Goal: Task Accomplishment & Management: Use online tool/utility

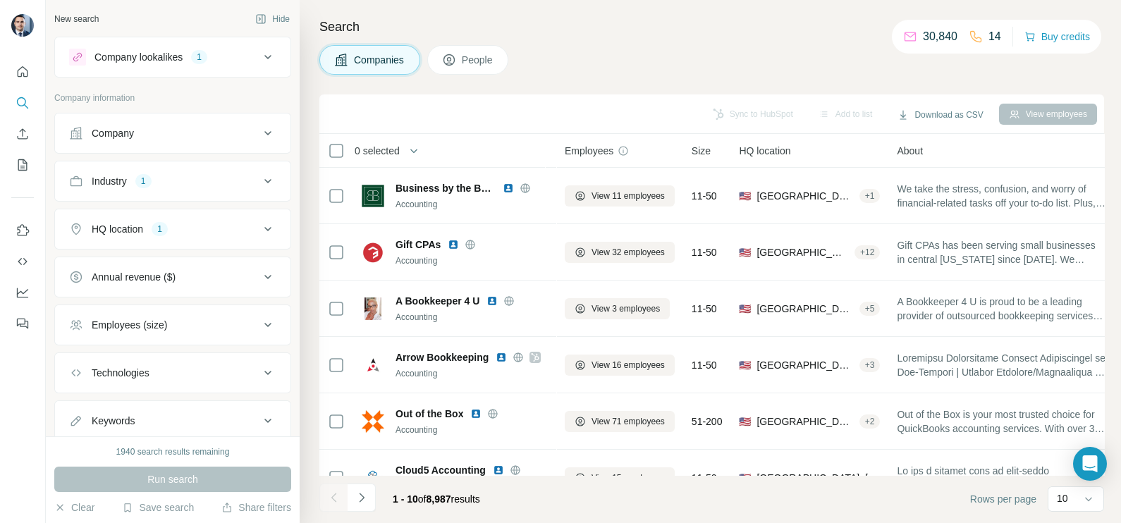
scroll to position [231, 0]
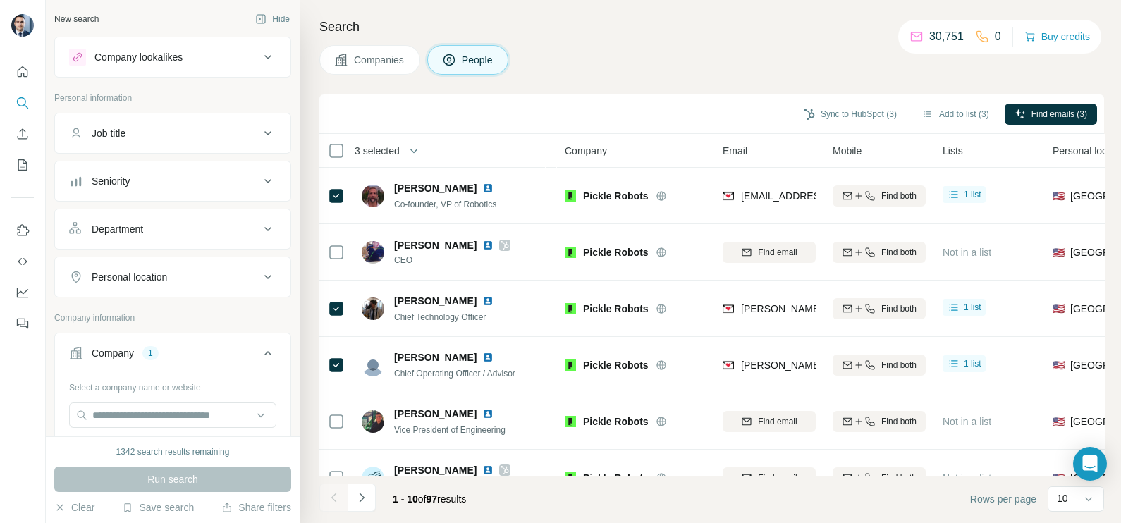
scroll to position [176, 0]
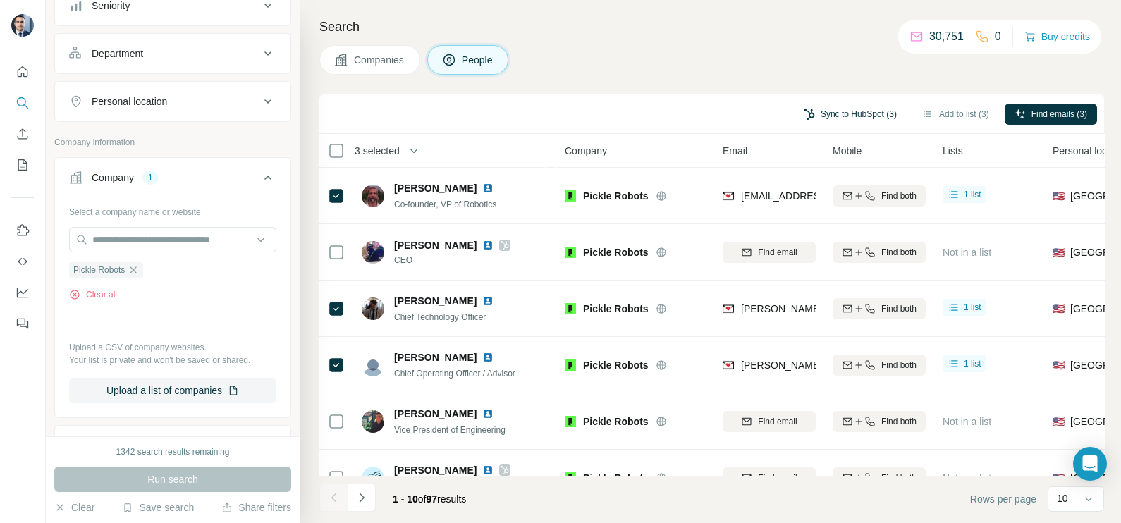
click at [815, 120] on button "Sync to HubSpot (3)" at bounding box center [850, 114] width 113 height 21
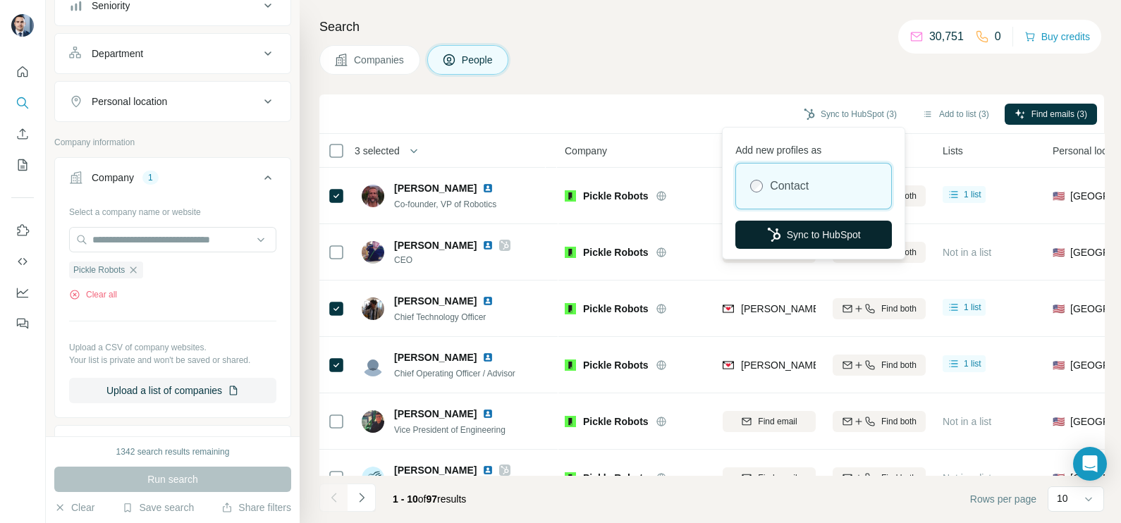
click at [793, 243] on button "Sync to HubSpot" at bounding box center [813, 235] width 157 height 28
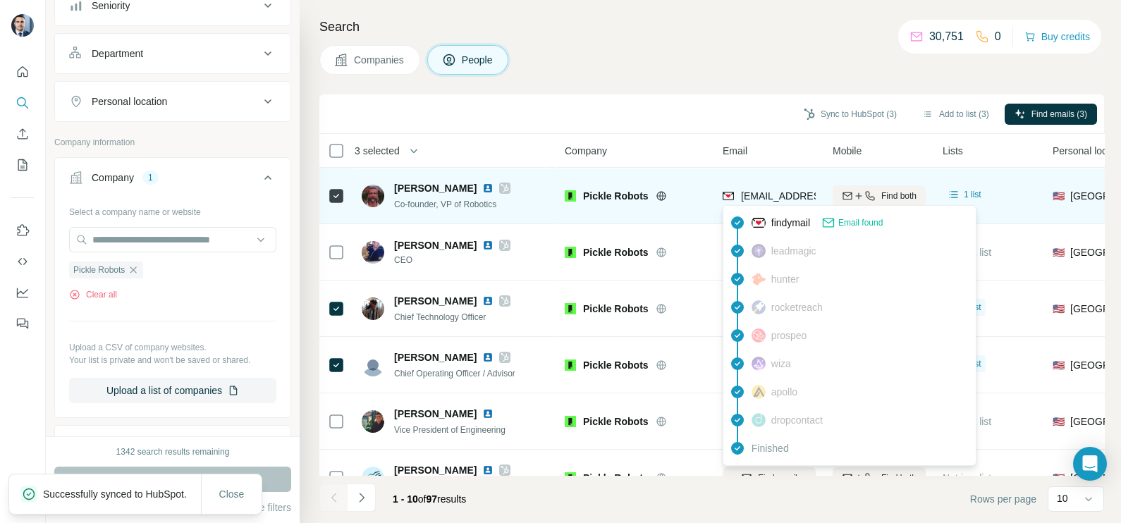
click at [771, 197] on span "[EMAIL_ADDRESS][DOMAIN_NAME]" at bounding box center [824, 195] width 167 height 11
copy tr "[EMAIL_ADDRESS][DOMAIN_NAME]"
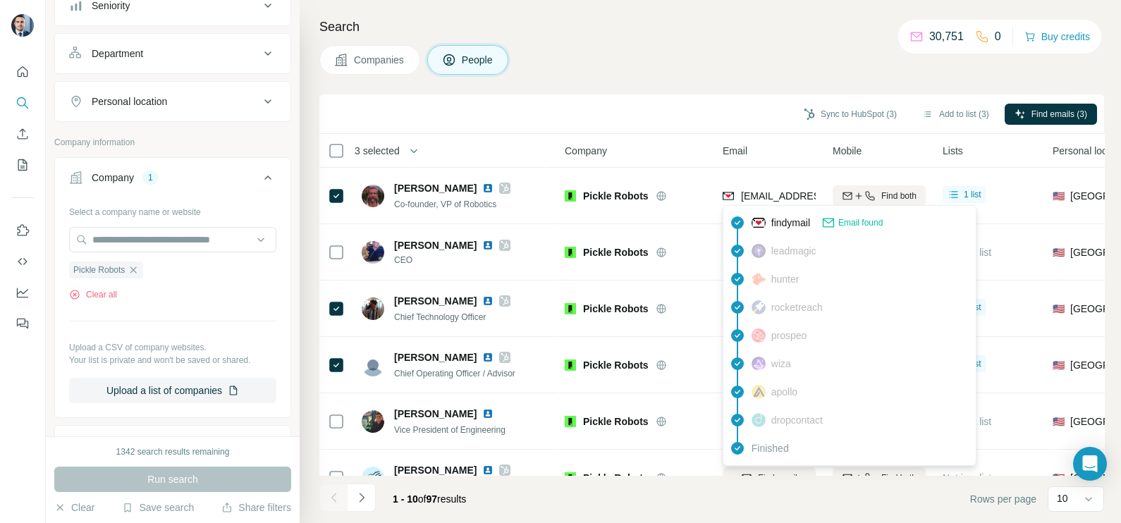
click at [739, 135] on th "Email" at bounding box center [769, 151] width 110 height 34
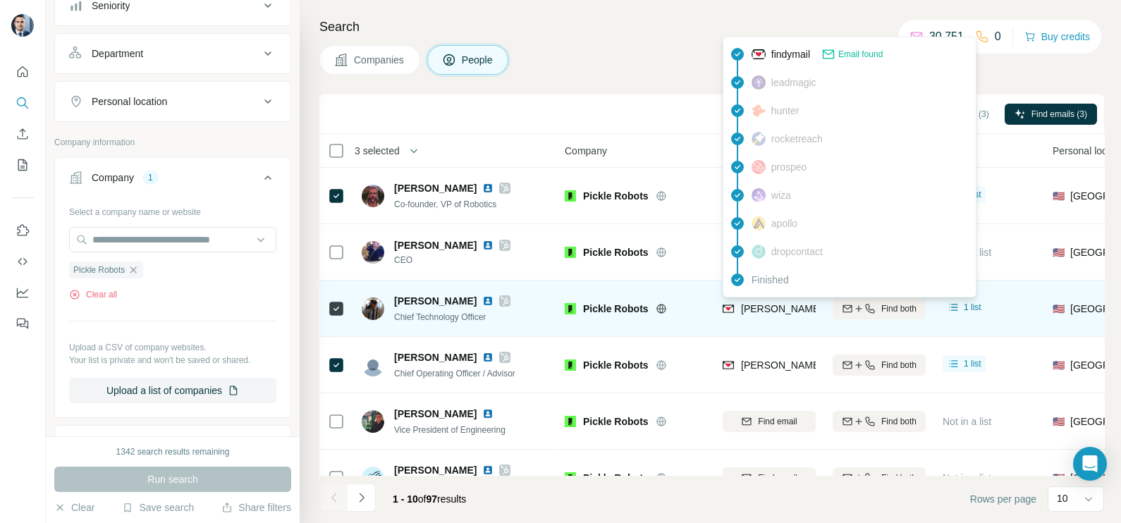
click at [767, 307] on span "[PERSON_NAME][EMAIL_ADDRESS][DOMAIN_NAME]" at bounding box center [865, 308] width 248 height 11
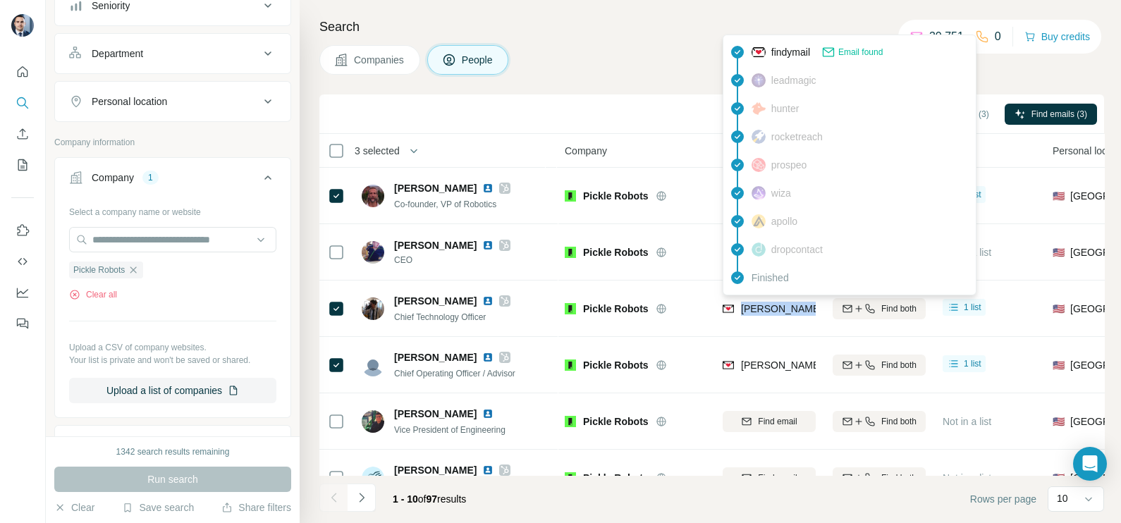
copy tr "[PERSON_NAME][EMAIL_ADDRESS][DOMAIN_NAME]"
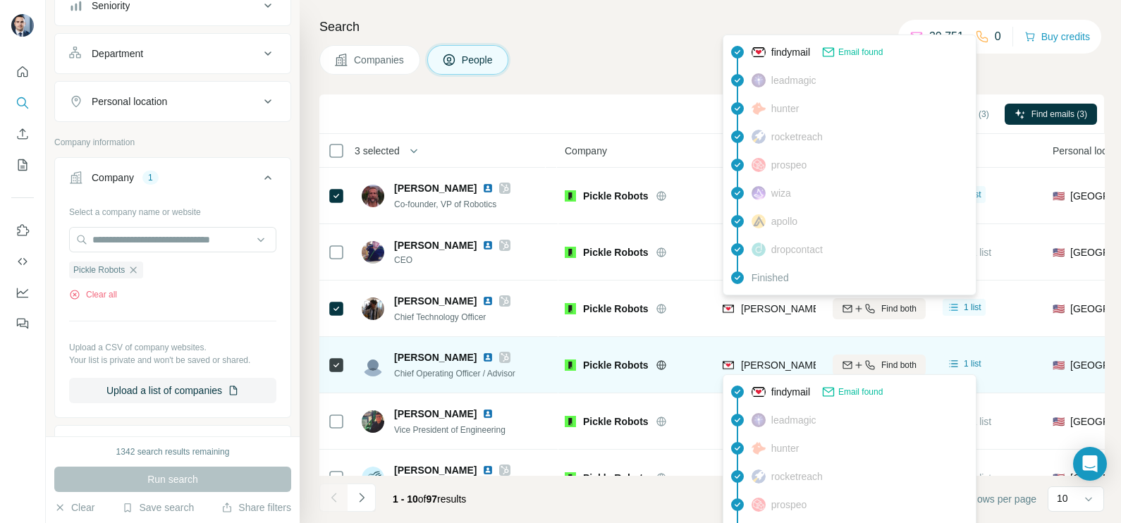
click at [767, 367] on span "[PERSON_NAME][EMAIL_ADDRESS][DOMAIN_NAME]" at bounding box center [865, 365] width 248 height 11
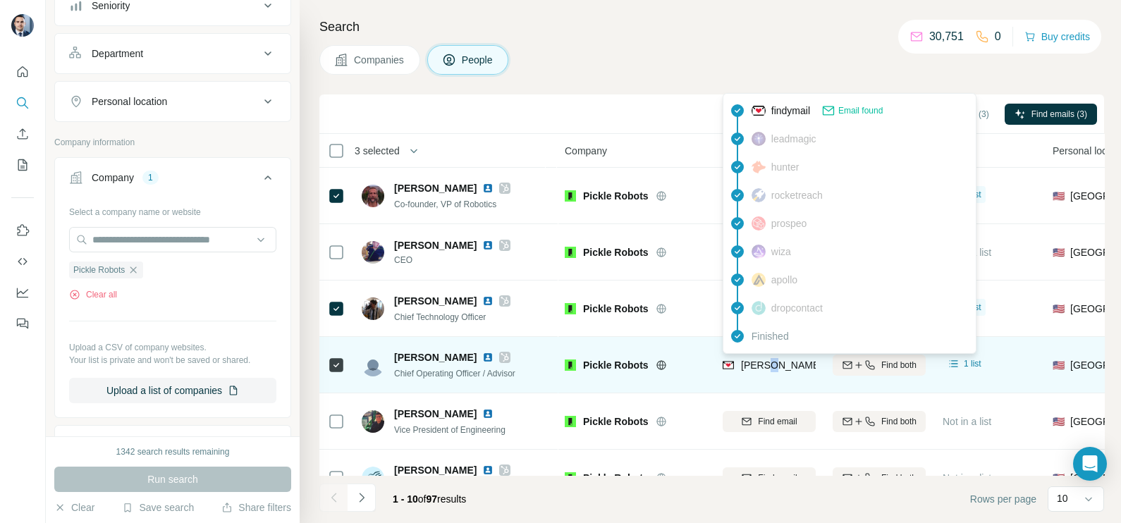
click at [767, 367] on span "[PERSON_NAME][EMAIL_ADDRESS][DOMAIN_NAME]" at bounding box center [865, 365] width 248 height 11
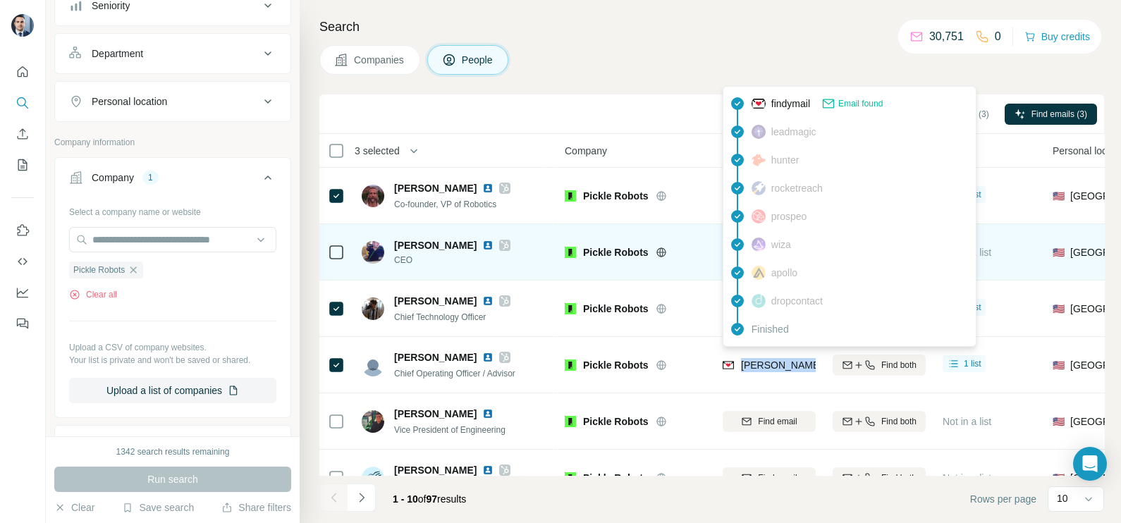
copy tr "[PERSON_NAME][EMAIL_ADDRESS][DOMAIN_NAME]"
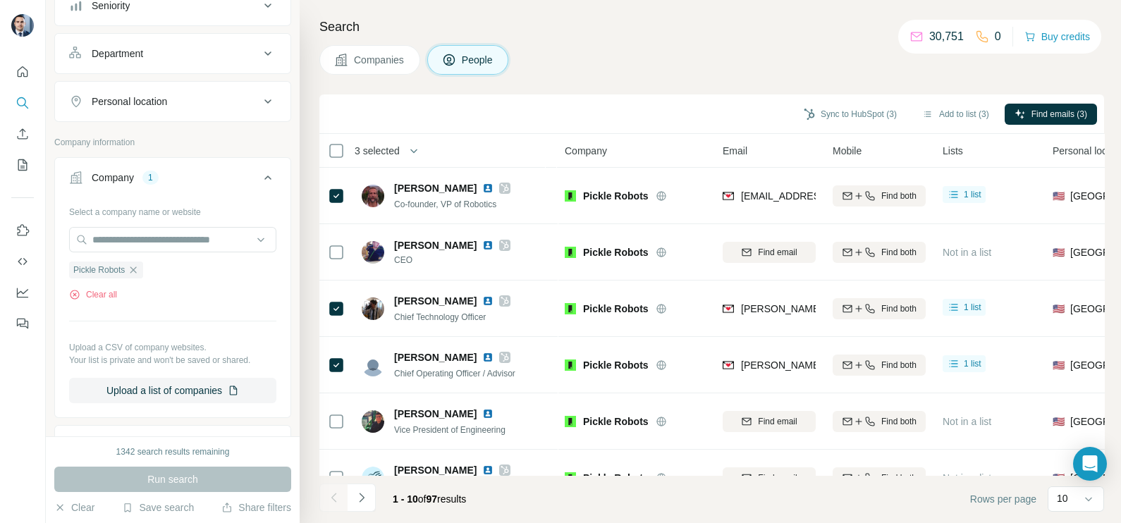
click at [610, 78] on div "Search Companies People Sync to HubSpot (3) Add to list (3) Find emails (3) 3 s…" at bounding box center [710, 261] width 821 height 523
click at [139, 270] on icon "button" at bounding box center [133, 269] width 11 height 11
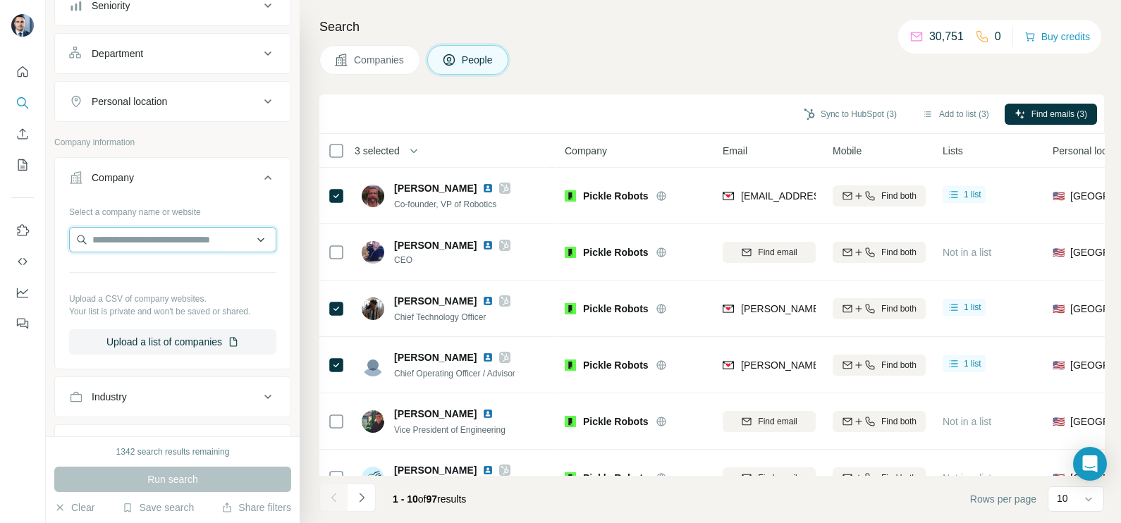
click at [147, 236] on input "text" at bounding box center [172, 239] width 207 height 25
paste input "**********"
type input "**********"
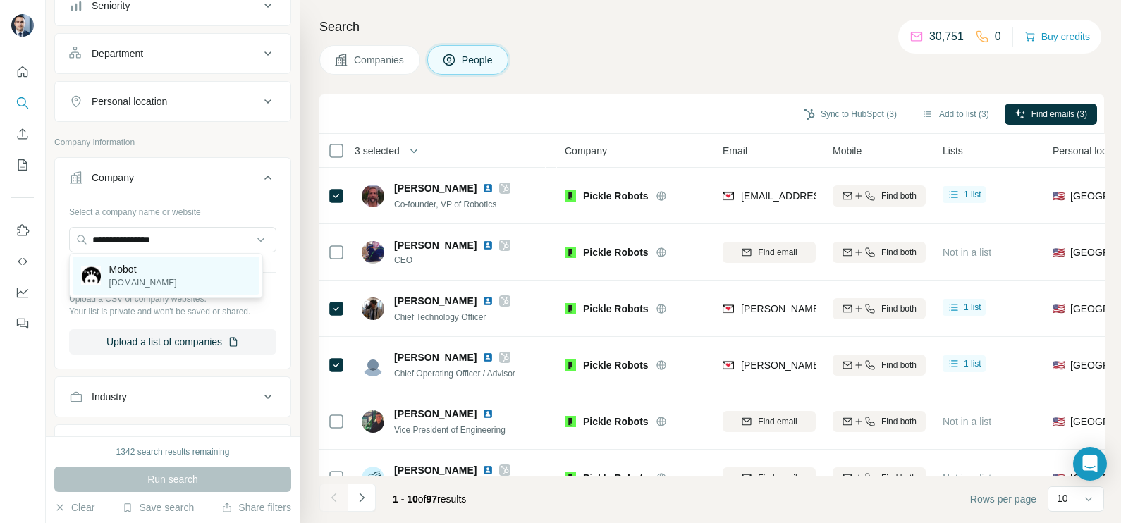
click at [147, 281] on div "Mobot [DOMAIN_NAME]" at bounding box center [166, 276] width 187 height 38
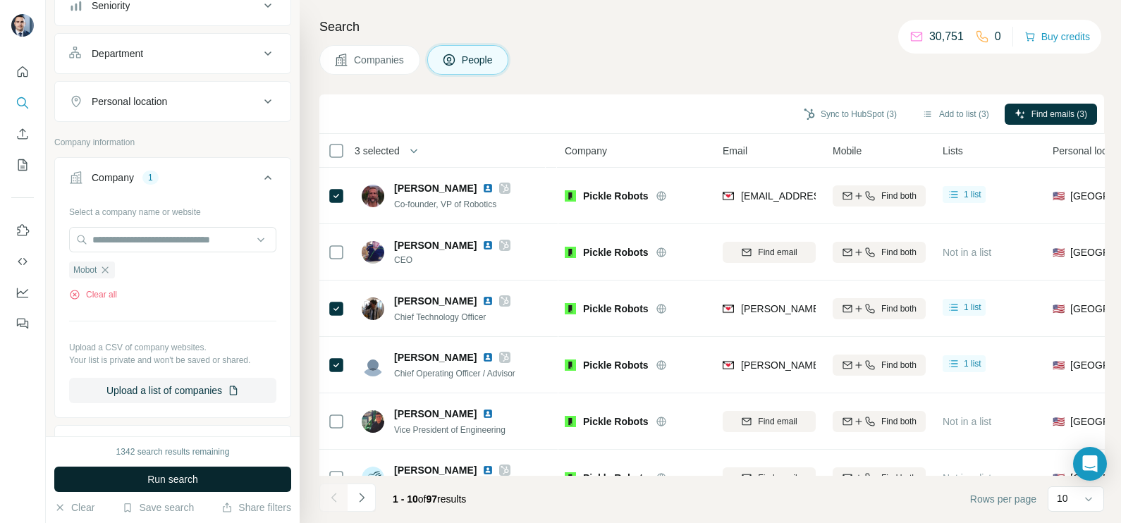
click at [195, 477] on span "Run search" at bounding box center [172, 479] width 51 height 14
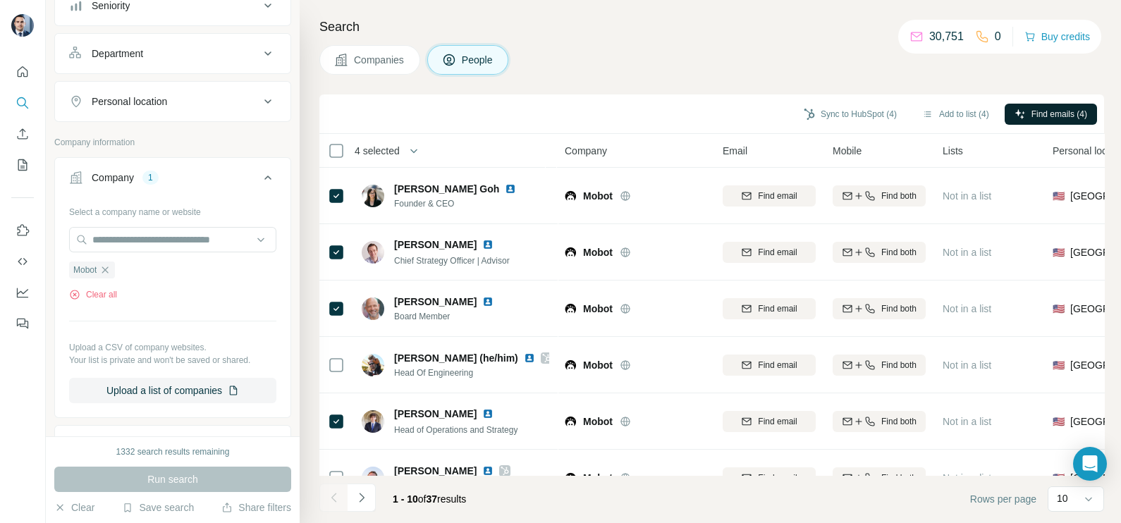
click at [1031, 116] on span "Find emails (4)" at bounding box center [1059, 114] width 56 height 13
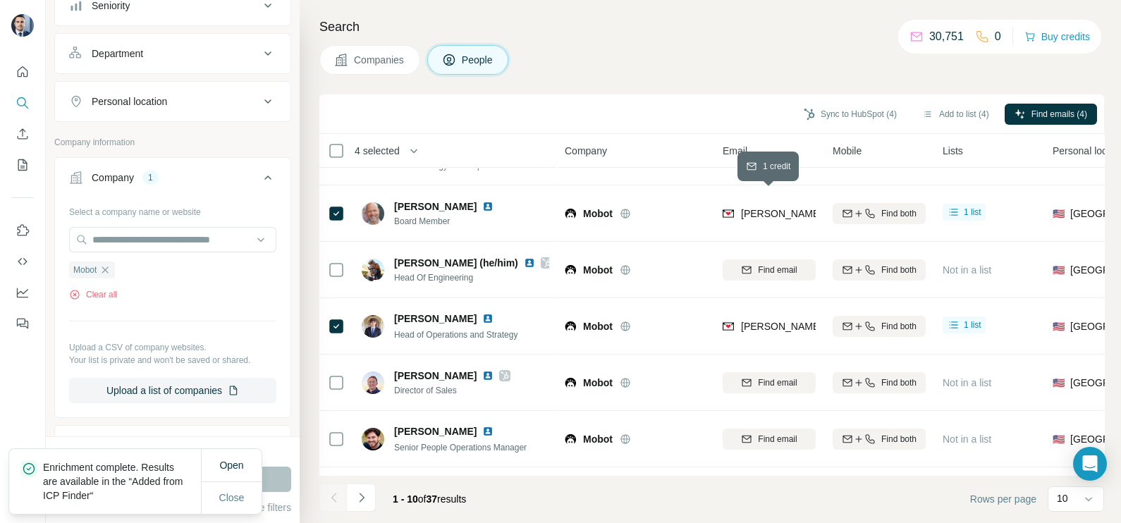
scroll to position [176, 0]
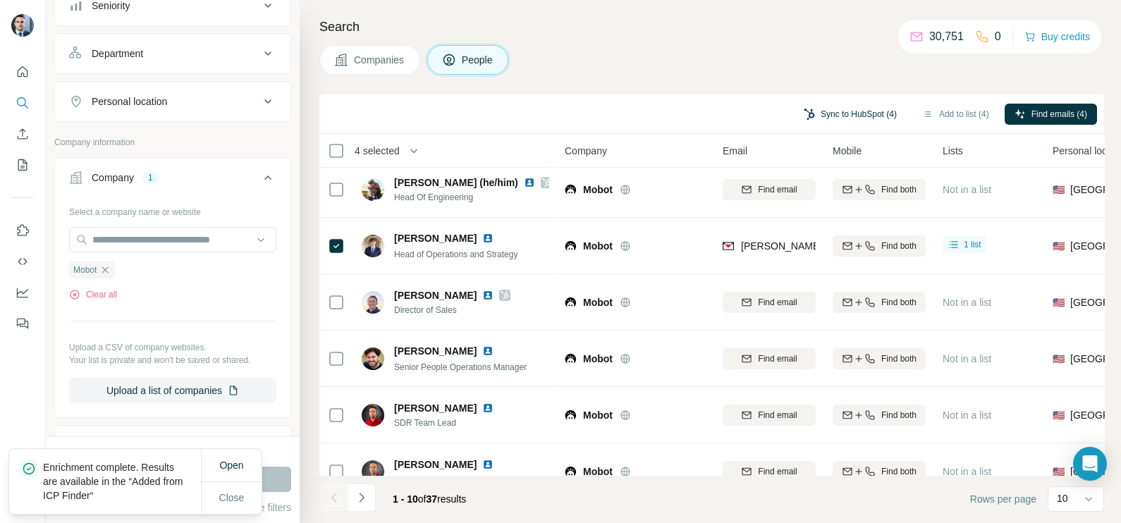
click at [818, 118] on button "Sync to HubSpot (4)" at bounding box center [850, 114] width 113 height 21
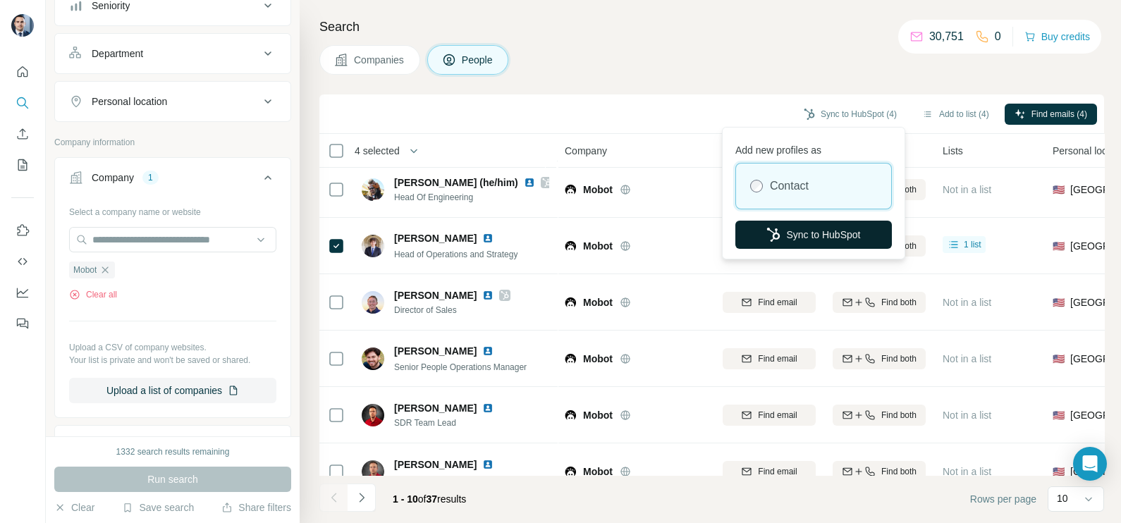
click at [801, 240] on button "Sync to HubSpot" at bounding box center [813, 235] width 157 height 28
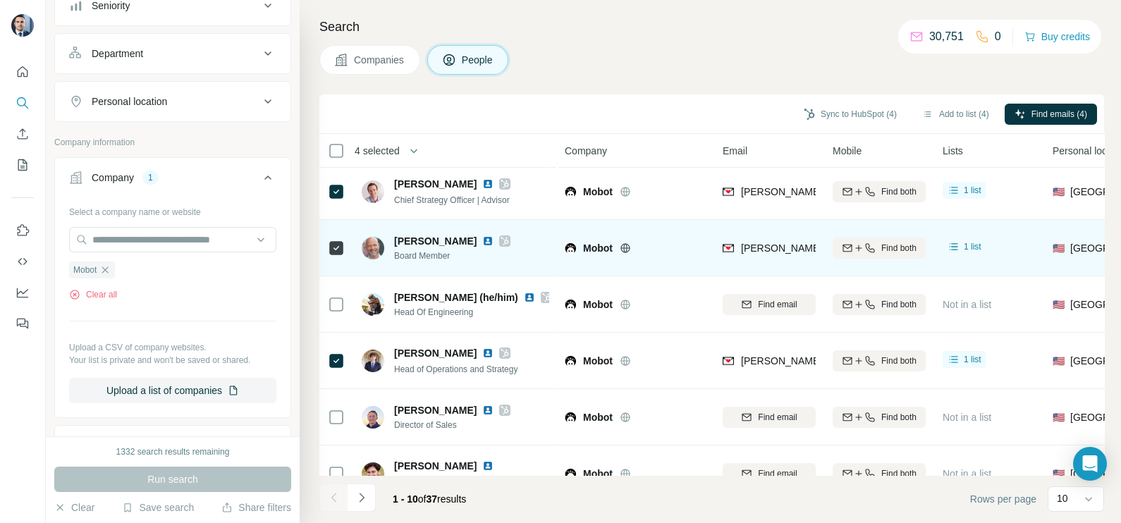
scroll to position [0, 0]
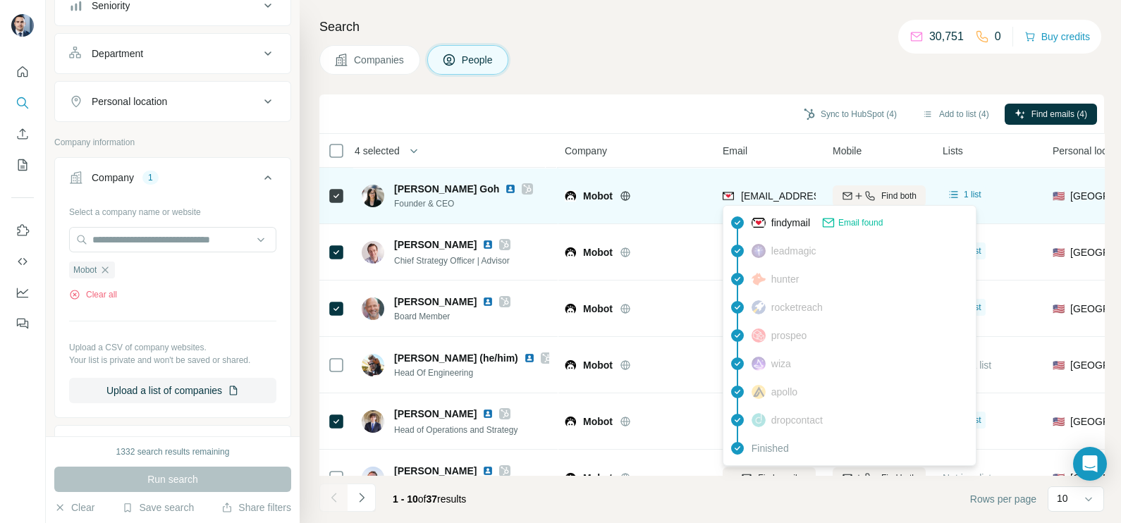
click at [778, 190] on span "[EMAIL_ADDRESS][DOMAIN_NAME]" at bounding box center [824, 195] width 167 height 11
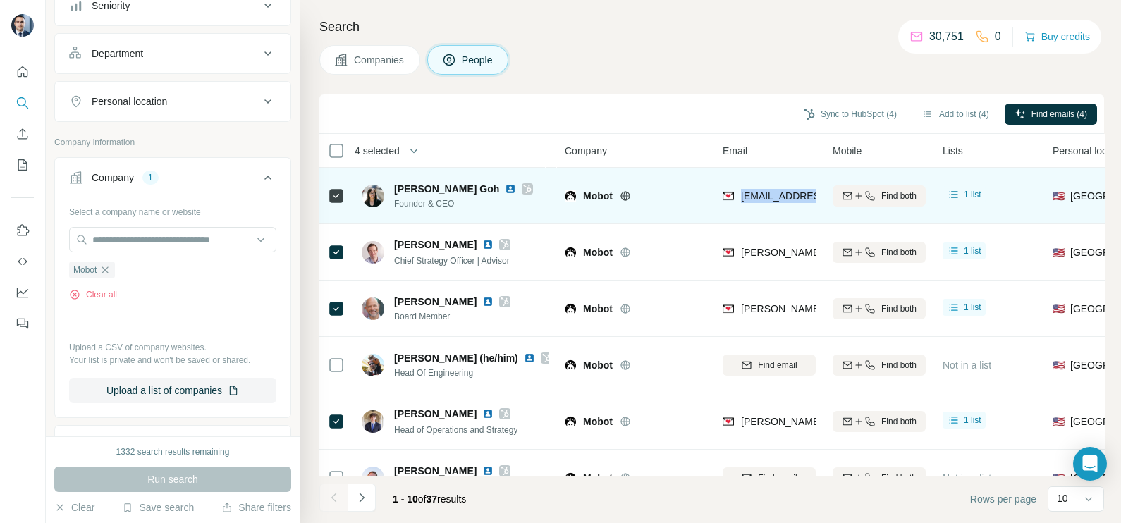
click at [778, 190] on span "[EMAIL_ADDRESS][DOMAIN_NAME]" at bounding box center [824, 195] width 167 height 11
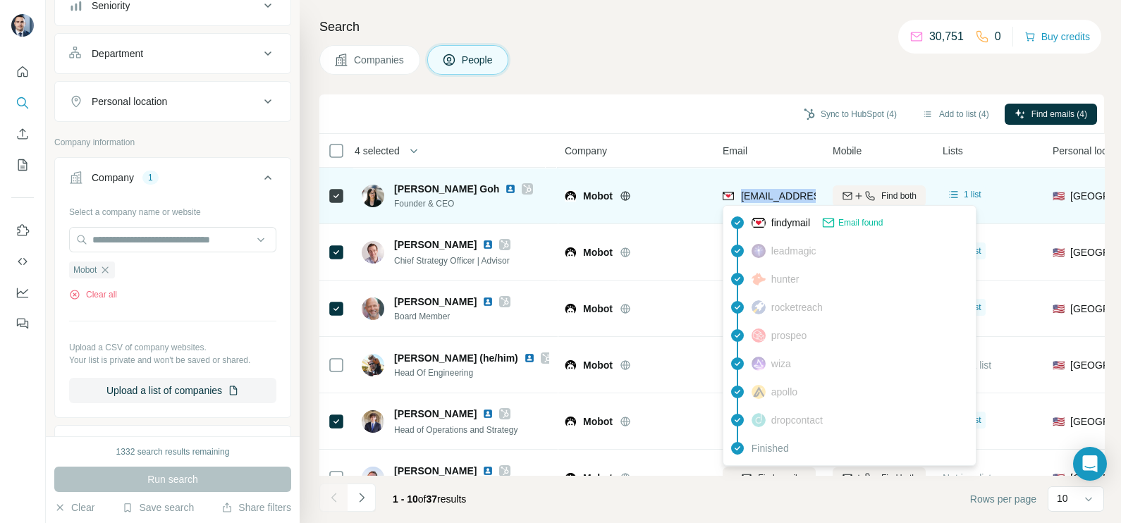
copy tr "[EMAIL_ADDRESS][DOMAIN_NAME]"
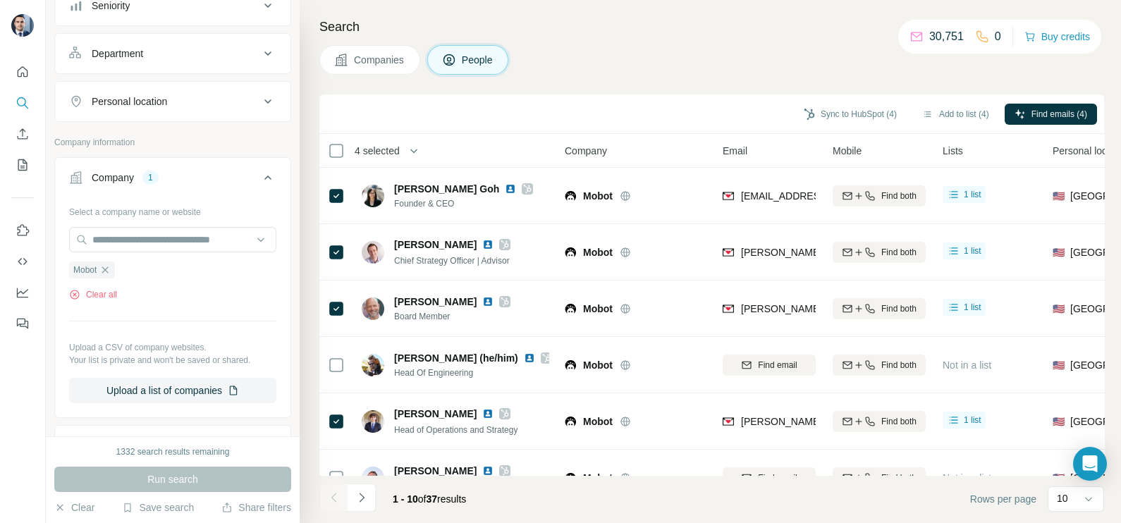
click at [708, 145] on th "Company" at bounding box center [635, 151] width 158 height 34
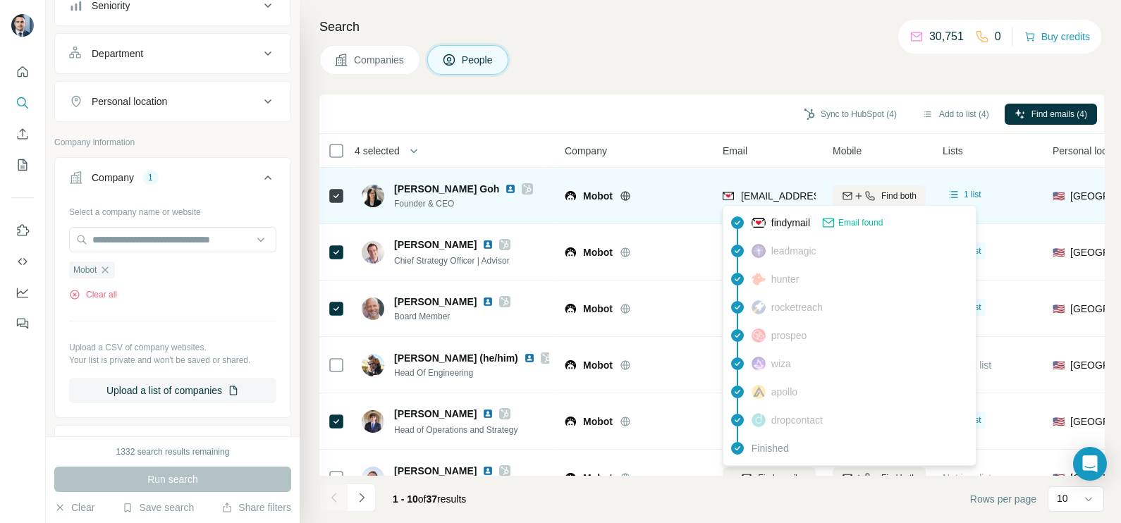
click at [771, 198] on span "[EMAIL_ADDRESS][DOMAIN_NAME]" at bounding box center [824, 195] width 167 height 11
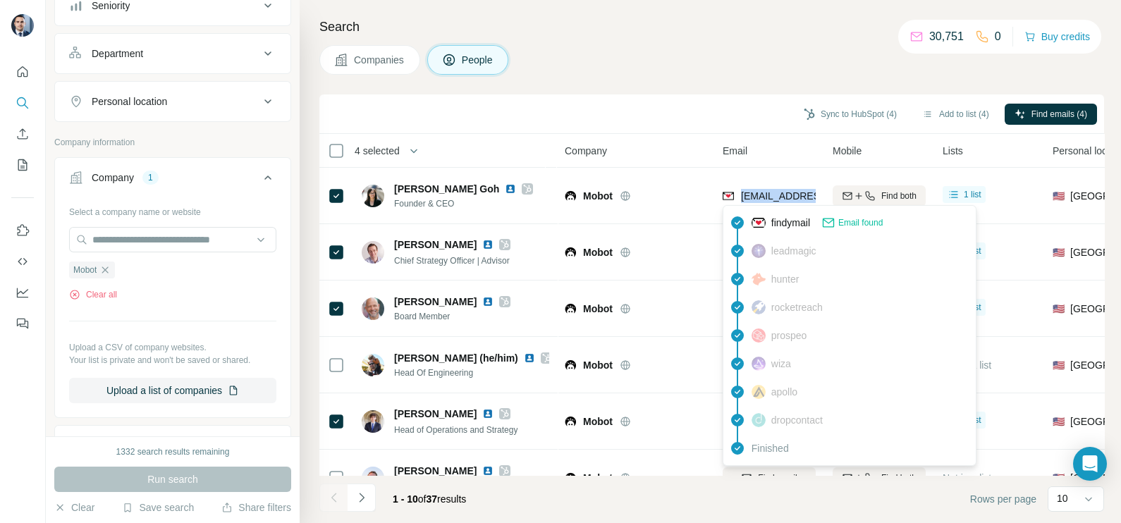
copy tr "[EMAIL_ADDRESS][DOMAIN_NAME]"
click at [656, 135] on th "Company" at bounding box center [635, 151] width 158 height 34
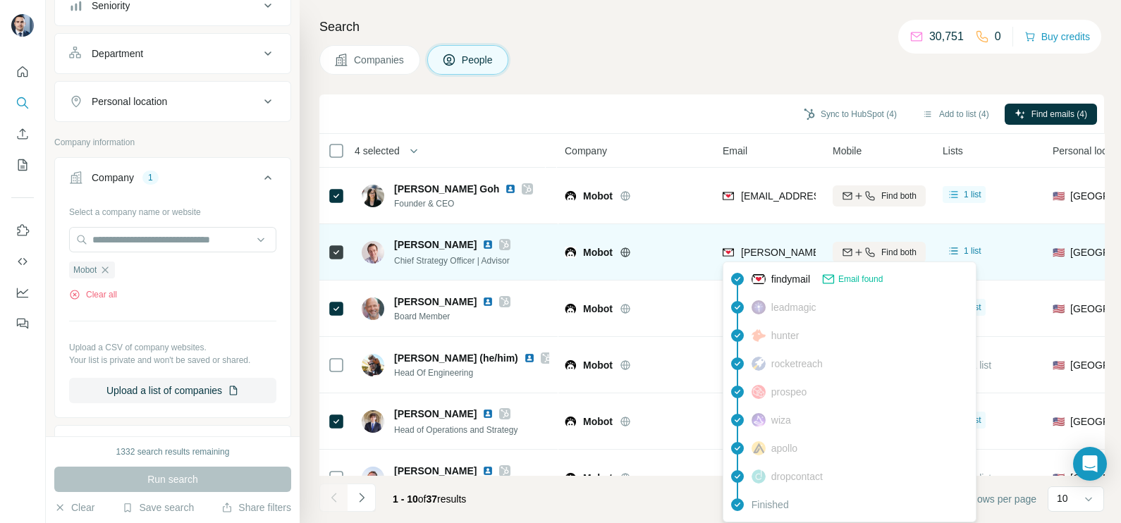
click at [761, 257] on span "[PERSON_NAME][EMAIL_ADDRESS][PERSON_NAME][DOMAIN_NAME]" at bounding box center [906, 252] width 330 height 11
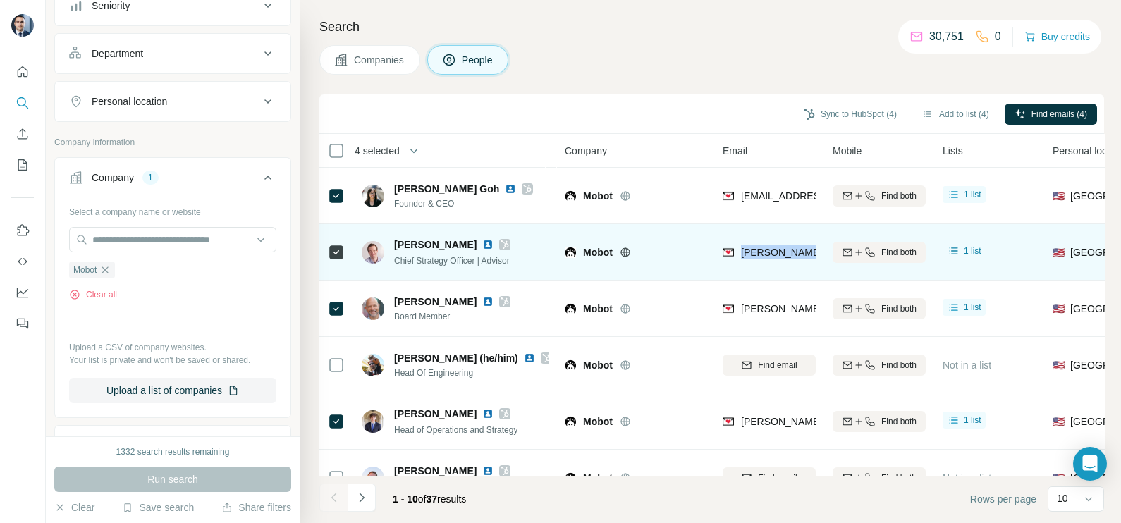
click at [761, 257] on span "[PERSON_NAME][EMAIL_ADDRESS][PERSON_NAME][DOMAIN_NAME]" at bounding box center [906, 252] width 330 height 11
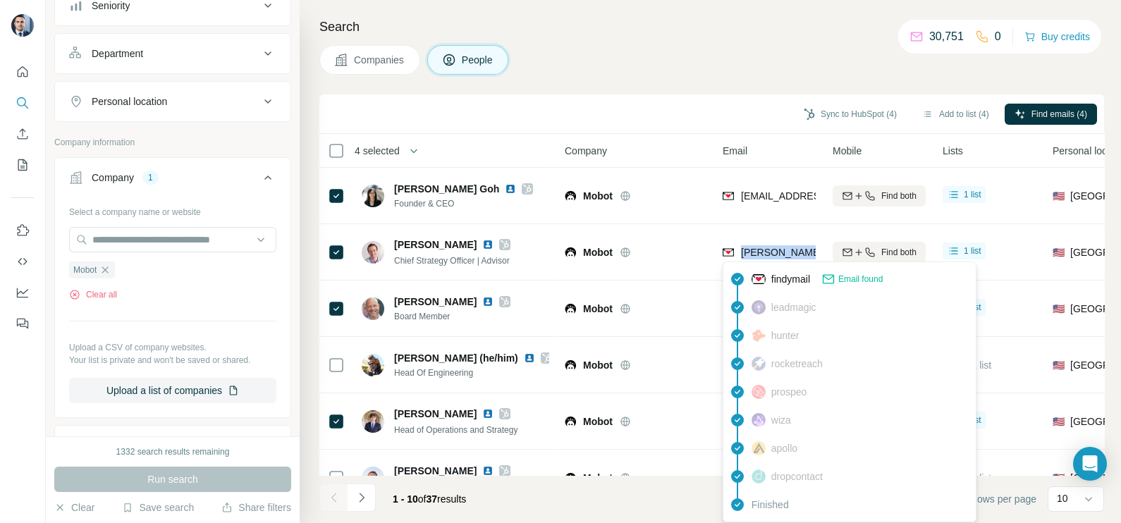
copy tr "[PERSON_NAME][EMAIL_ADDRESS][PERSON_NAME][DOMAIN_NAME]"
click at [670, 133] on div "Sync to HubSpot (4) Add to list (4) Find emails (4)" at bounding box center [711, 113] width 785 height 39
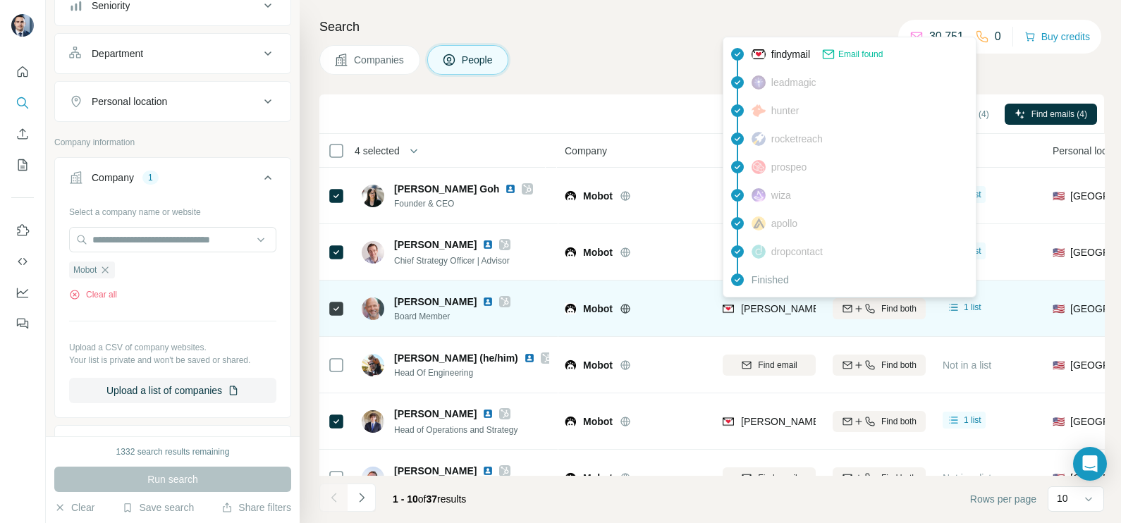
click at [769, 306] on span "[PERSON_NAME][EMAIL_ADDRESS][DOMAIN_NAME]" at bounding box center [865, 308] width 248 height 11
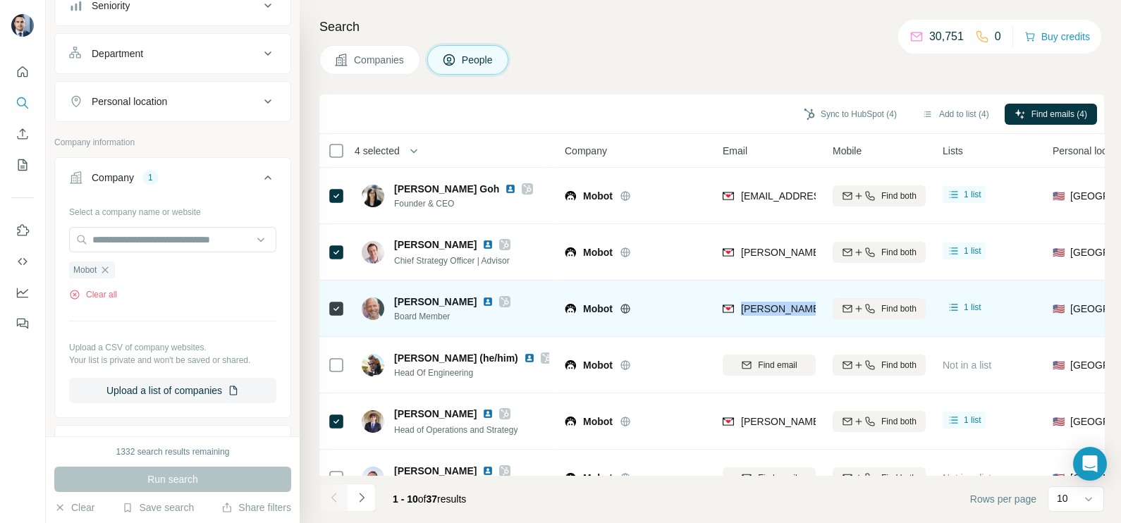
click at [769, 306] on span "[PERSON_NAME][EMAIL_ADDRESS][DOMAIN_NAME]" at bounding box center [865, 308] width 248 height 11
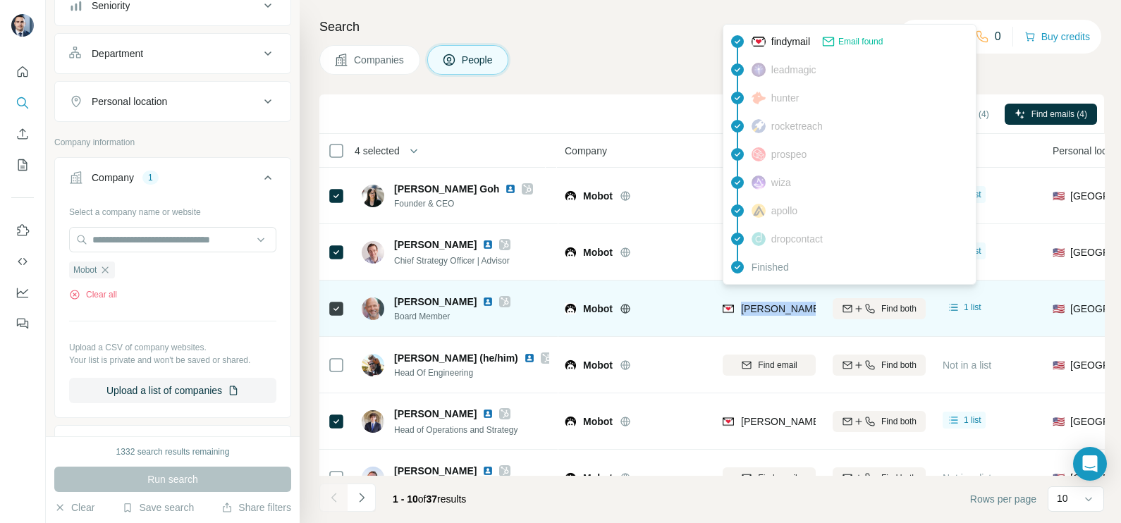
copy tr "[PERSON_NAME][EMAIL_ADDRESS][DOMAIN_NAME]"
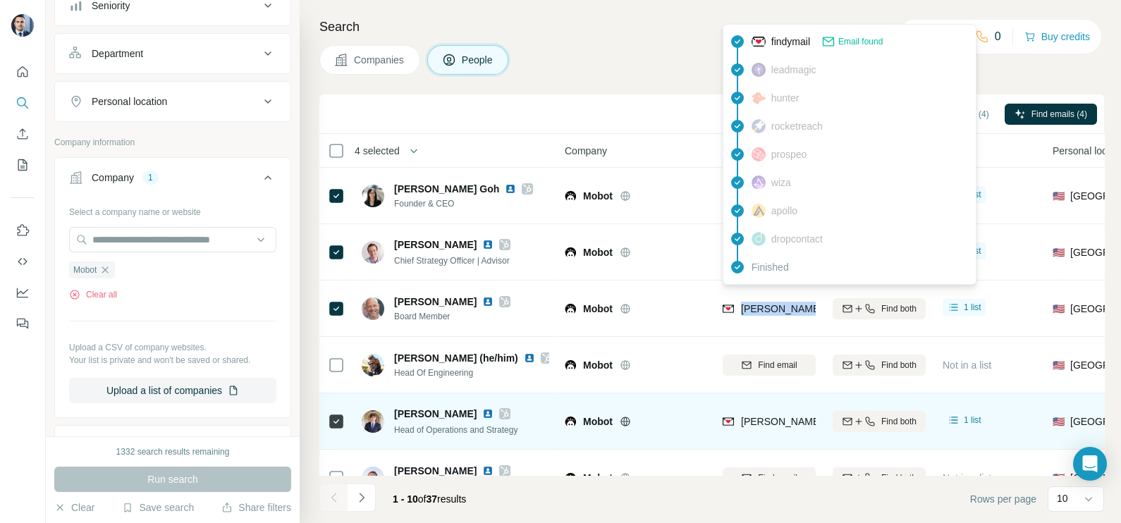
scroll to position [87, 0]
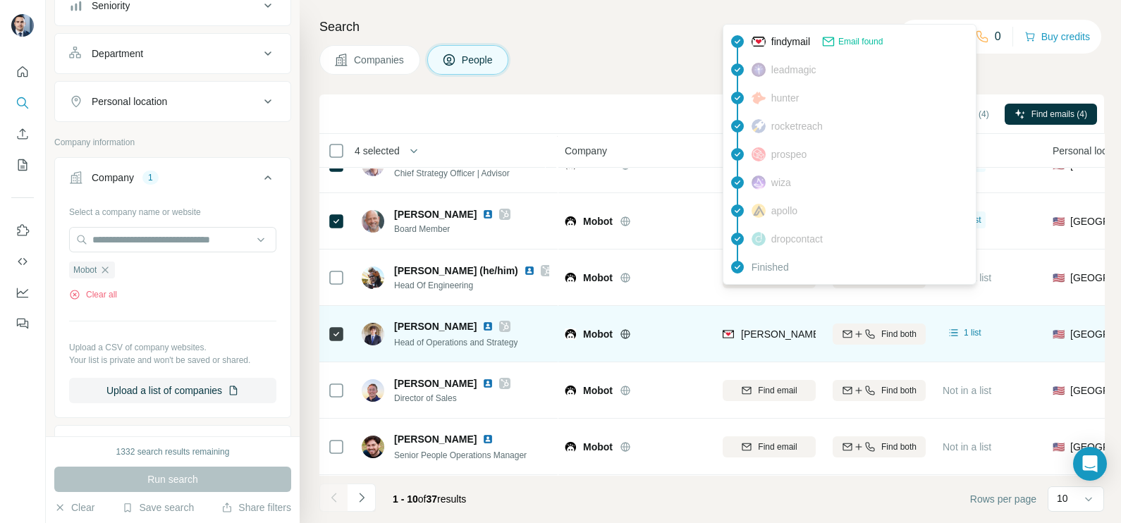
click at [772, 333] on span "[PERSON_NAME][EMAIL_ADDRESS][DOMAIN_NAME]" at bounding box center [865, 334] width 248 height 11
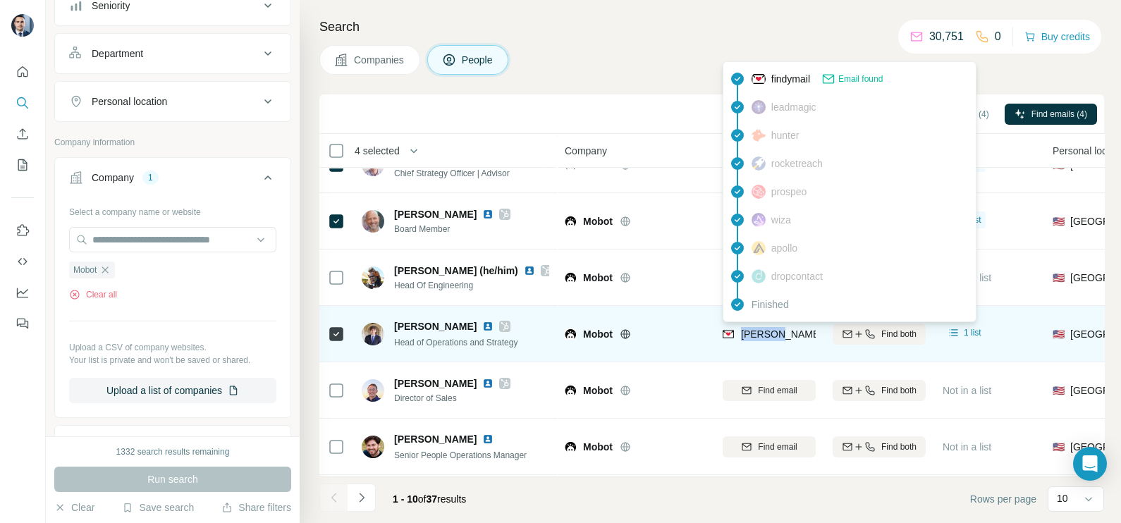
click at [772, 333] on span "[PERSON_NAME][EMAIL_ADDRESS][DOMAIN_NAME]" at bounding box center [865, 334] width 248 height 11
click at [773, 333] on span "[PERSON_NAME][EMAIL_ADDRESS][DOMAIN_NAME]" at bounding box center [865, 334] width 248 height 11
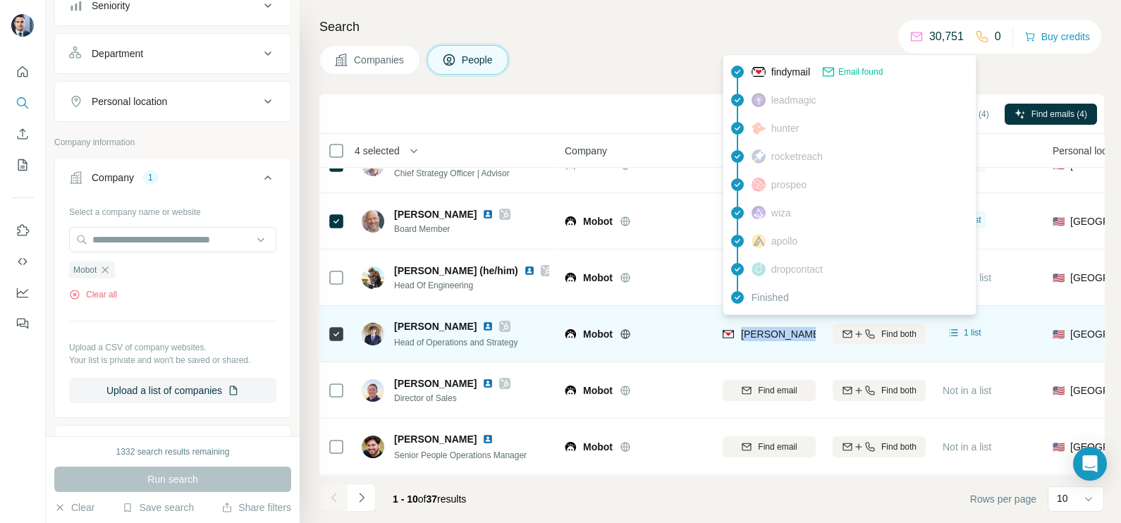
click at [773, 333] on span "[PERSON_NAME][EMAIL_ADDRESS][DOMAIN_NAME]" at bounding box center [865, 334] width 248 height 11
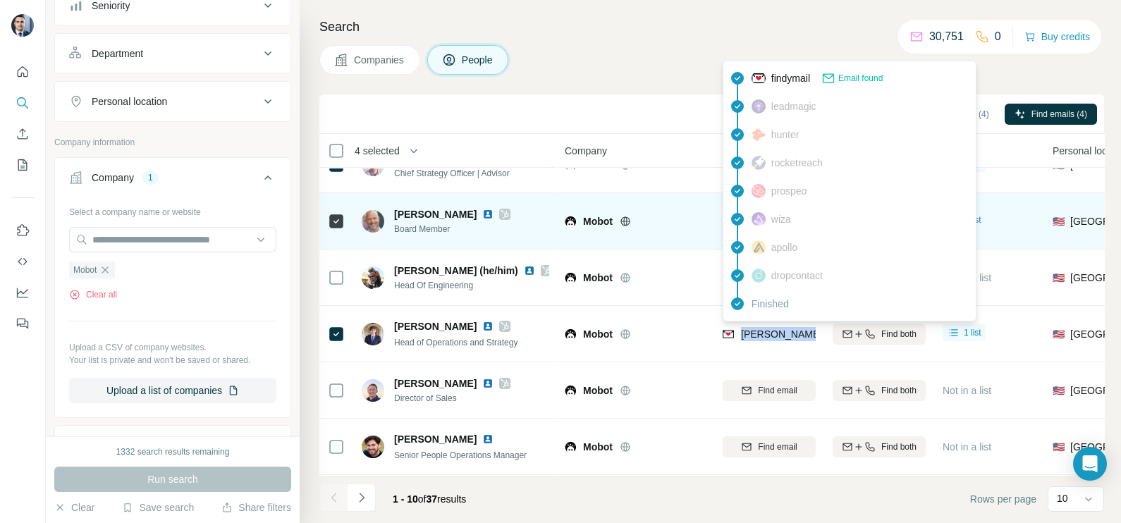
copy tr "[PERSON_NAME][EMAIL_ADDRESS][DOMAIN_NAME]"
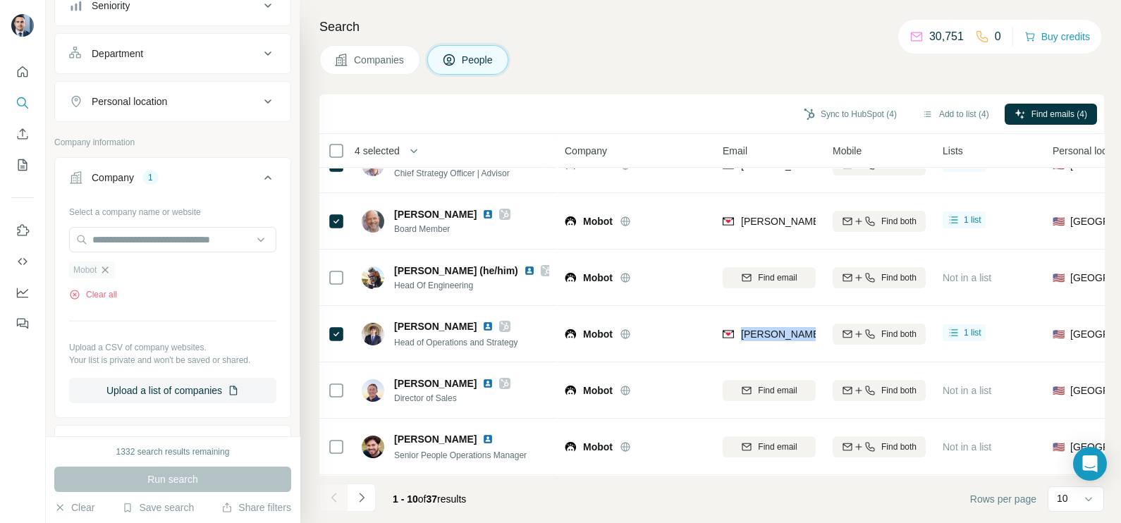
click at [109, 271] on icon "button" at bounding box center [104, 269] width 11 height 11
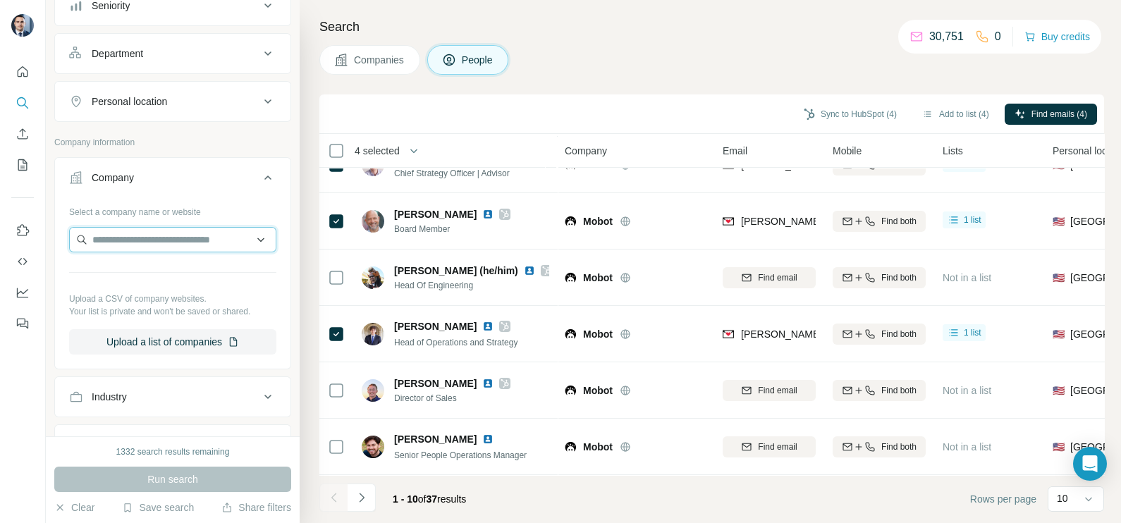
click at [143, 242] on input "text" at bounding box center [172, 239] width 207 height 25
paste input "**********"
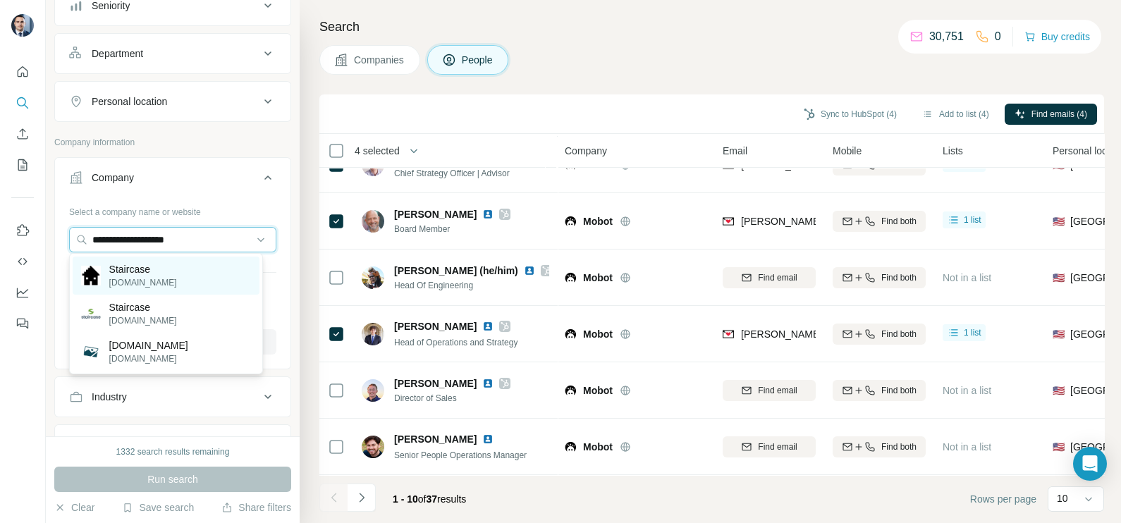
type input "**********"
click at [170, 276] on div "Staircase [DOMAIN_NAME]" at bounding box center [166, 276] width 187 height 38
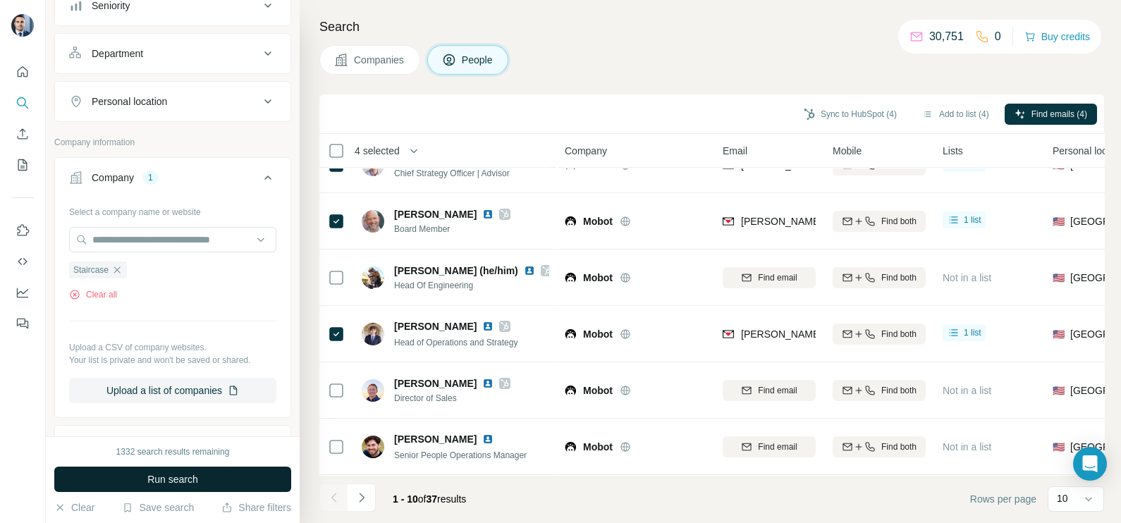
click at [184, 472] on span "Run search" at bounding box center [172, 479] width 51 height 14
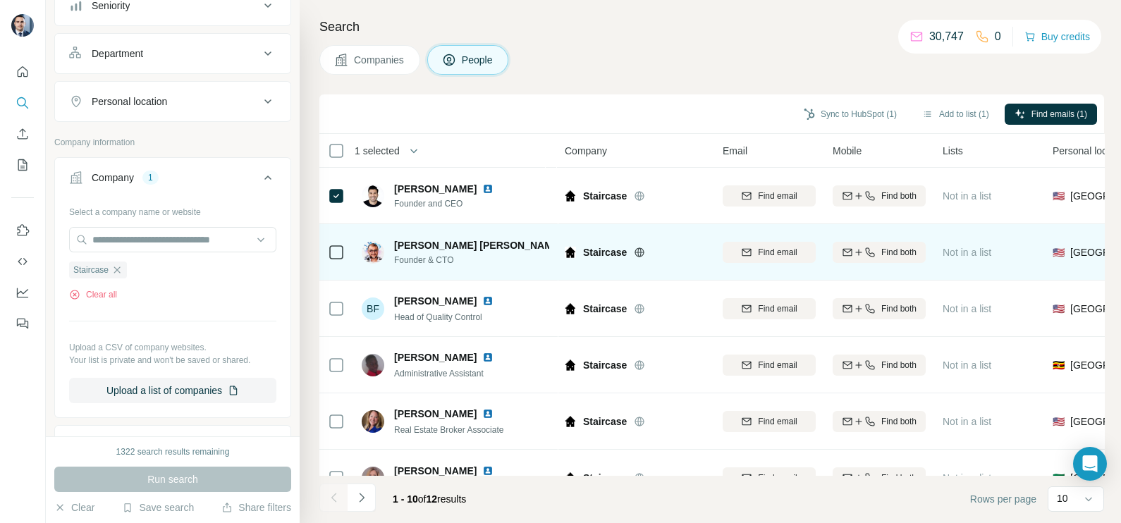
click at [334, 267] on div at bounding box center [336, 252] width 17 height 39
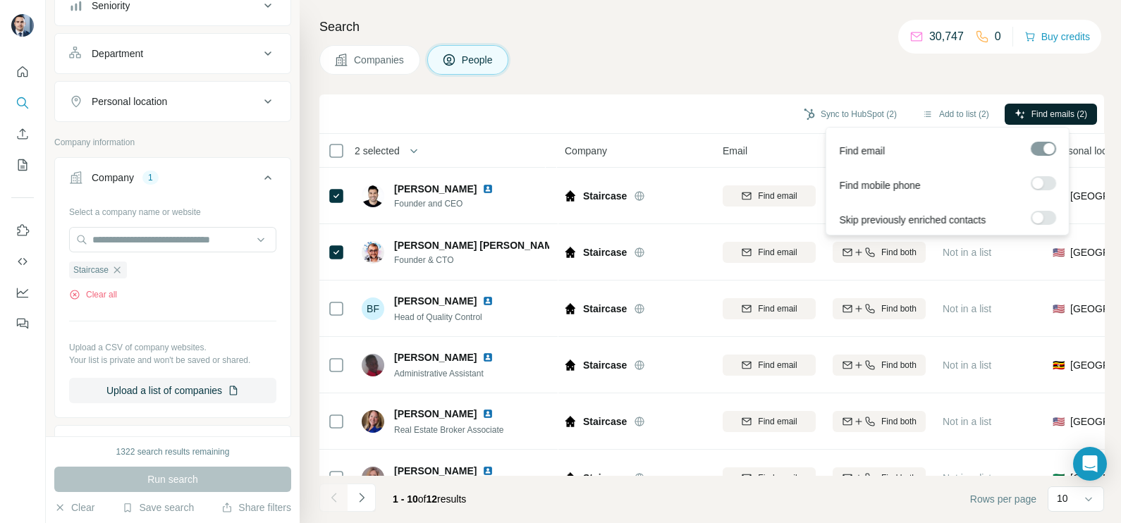
click at [1032, 104] on button "Find emails (2)" at bounding box center [1051, 114] width 92 height 21
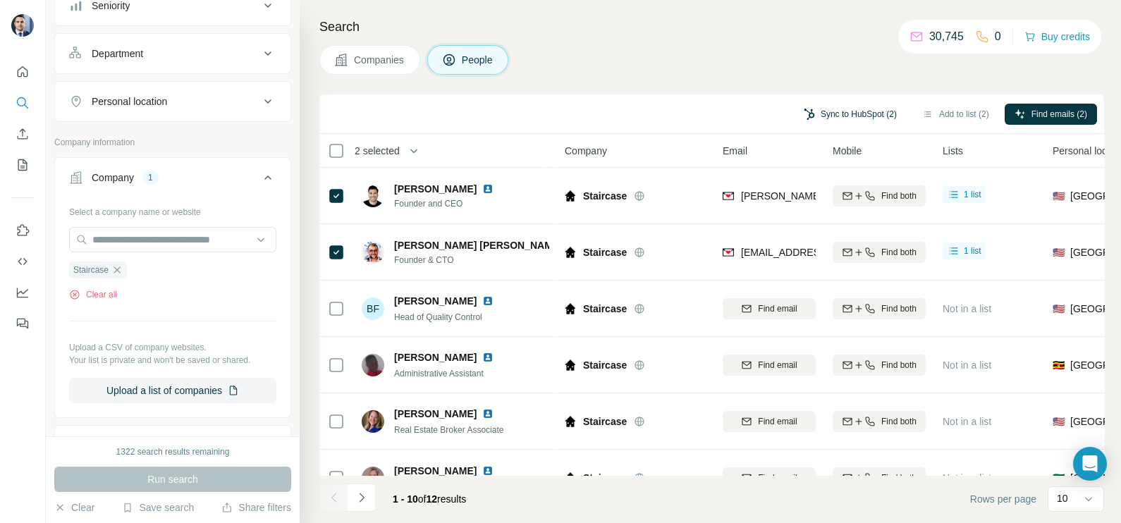
click at [846, 115] on button "Sync to HubSpot (2)" at bounding box center [850, 114] width 113 height 21
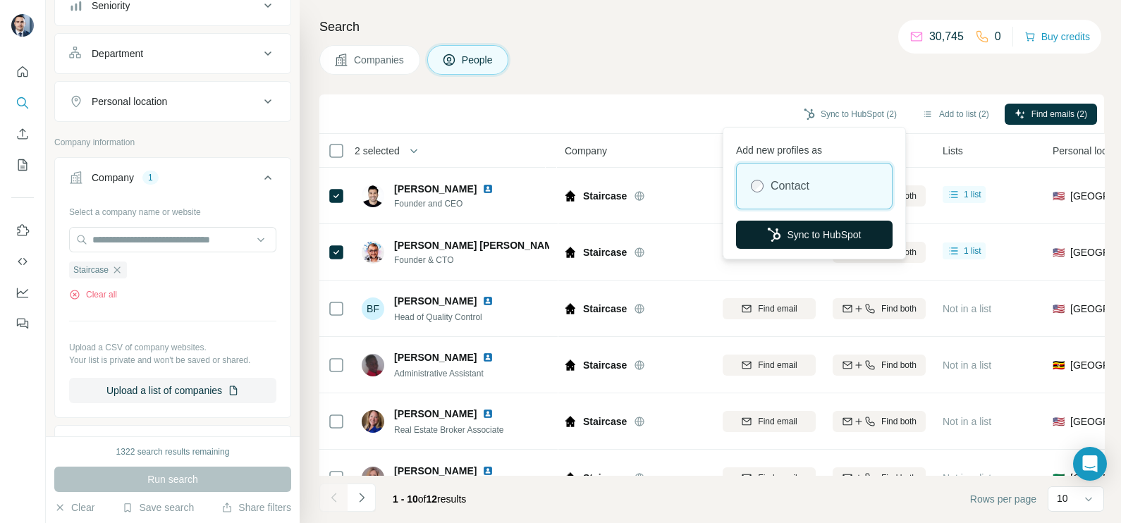
click at [816, 221] on button "Sync to HubSpot" at bounding box center [814, 235] width 157 height 28
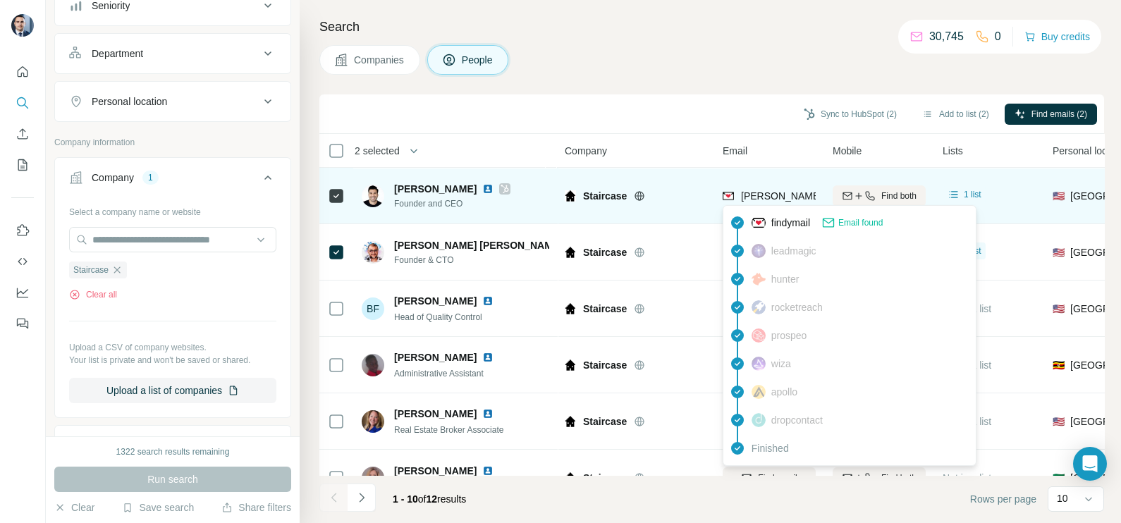
click at [768, 194] on span "[PERSON_NAME][EMAIL_ADDRESS][DOMAIN_NAME]" at bounding box center [865, 195] width 248 height 11
copy tr "[PERSON_NAME][EMAIL_ADDRESS][DOMAIN_NAME]"
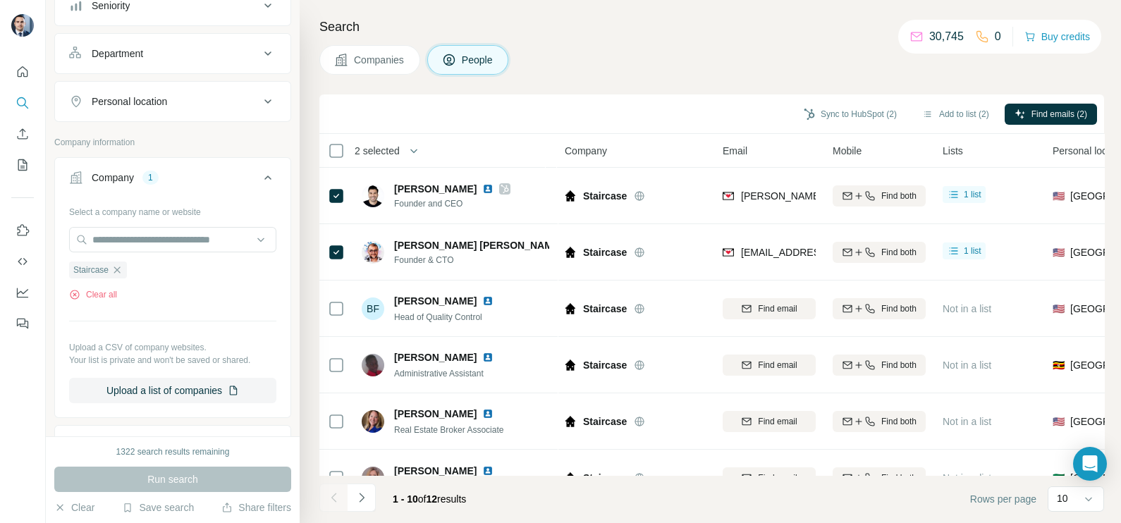
click at [672, 80] on div "Search Companies People Sync to HubSpot (2) Add to list (2) Find emails (2) 2 s…" at bounding box center [710, 261] width 821 height 523
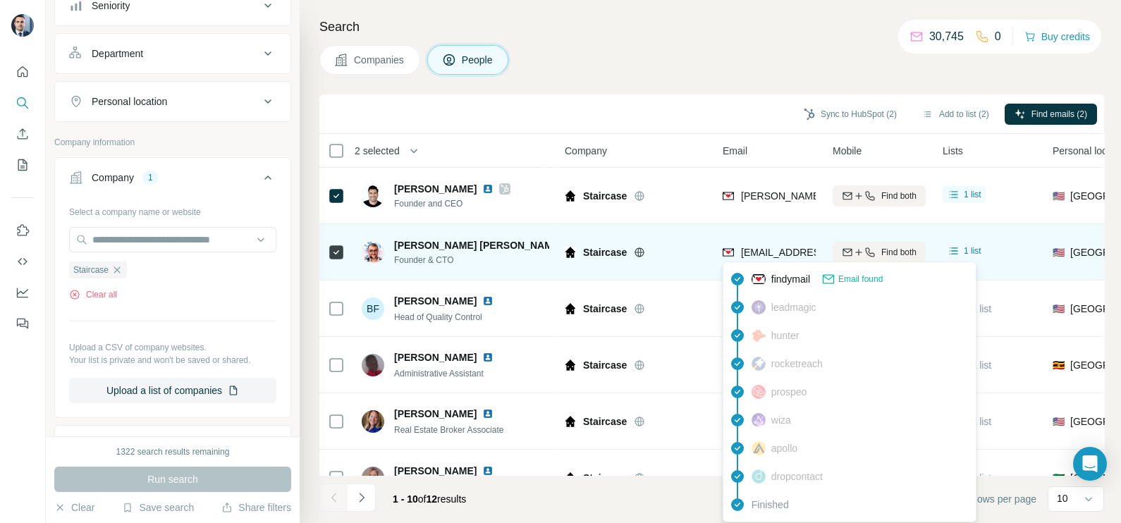
click at [756, 257] on span "[EMAIL_ADDRESS][DOMAIN_NAME]" at bounding box center [824, 252] width 167 height 11
copy tr "[EMAIL_ADDRESS][DOMAIN_NAME]"
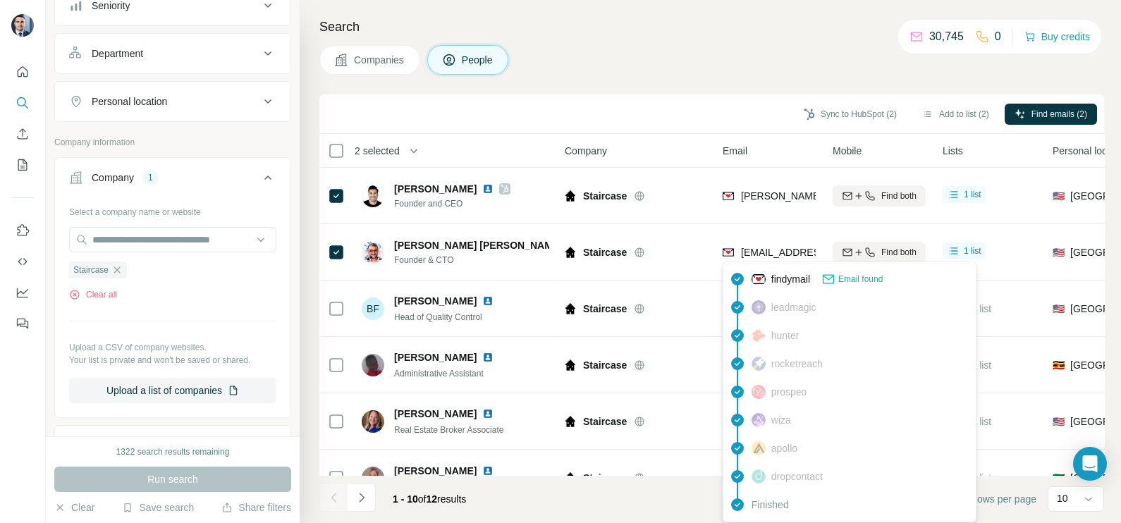
click at [118, 277] on div "Staircase Clear all" at bounding box center [172, 276] width 207 height 49
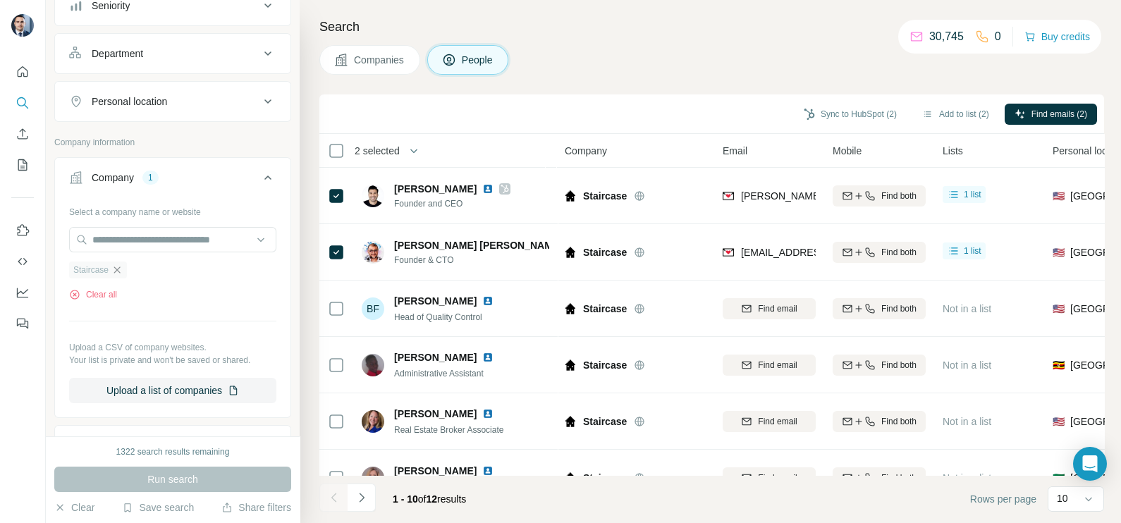
click at [119, 271] on icon "button" at bounding box center [116, 269] width 11 height 11
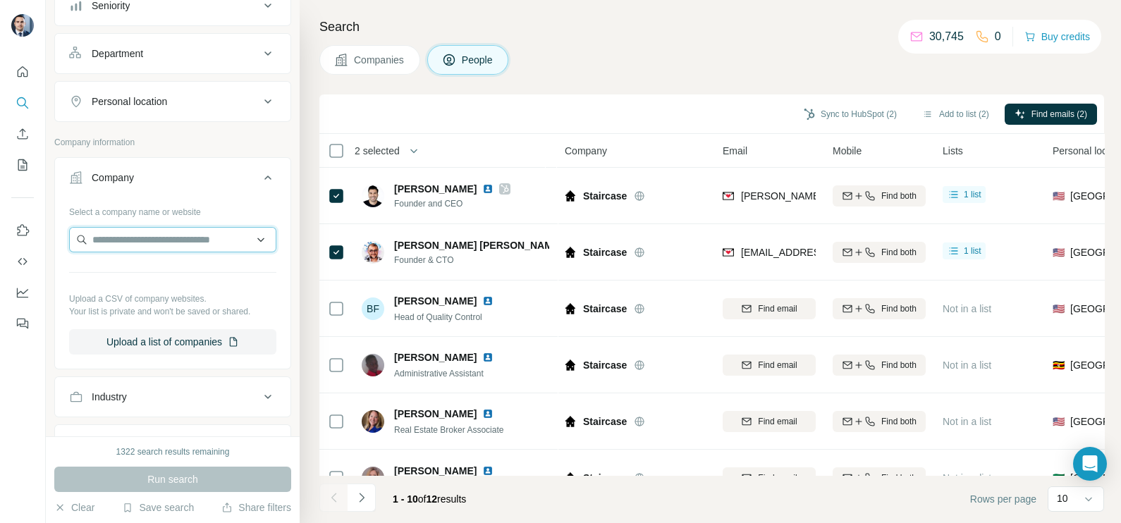
click at [158, 233] on input "text" at bounding box center [172, 239] width 207 height 25
type input "**********"
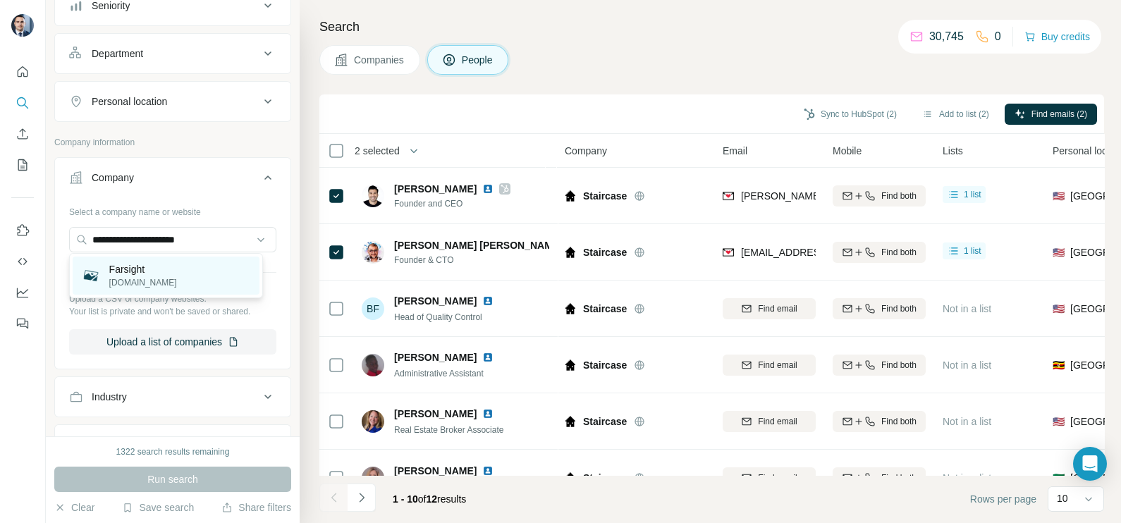
click at [159, 294] on div "Farsight [DOMAIN_NAME]" at bounding box center [166, 276] width 187 height 38
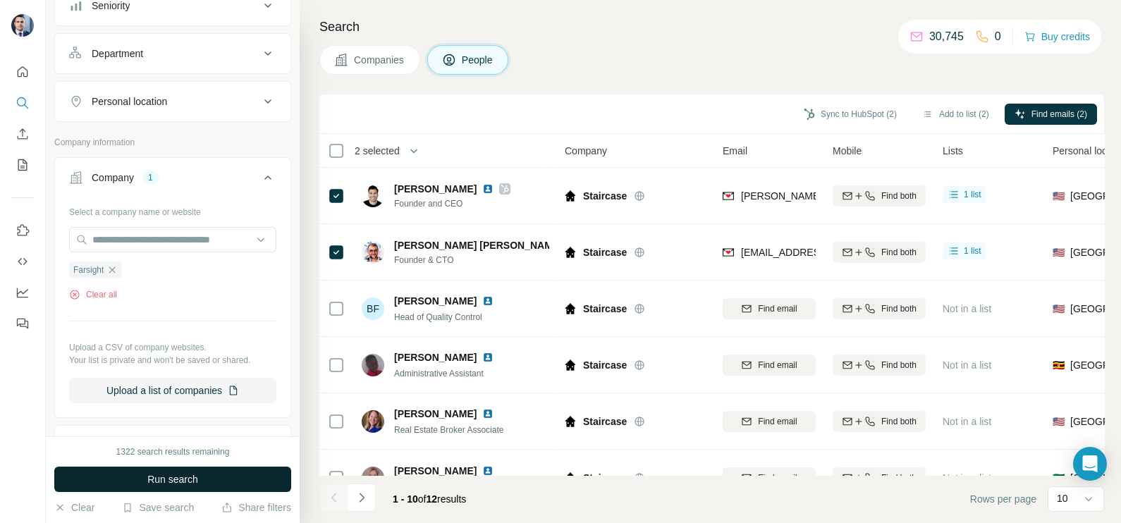
click at [201, 472] on button "Run search" at bounding box center [172, 479] width 237 height 25
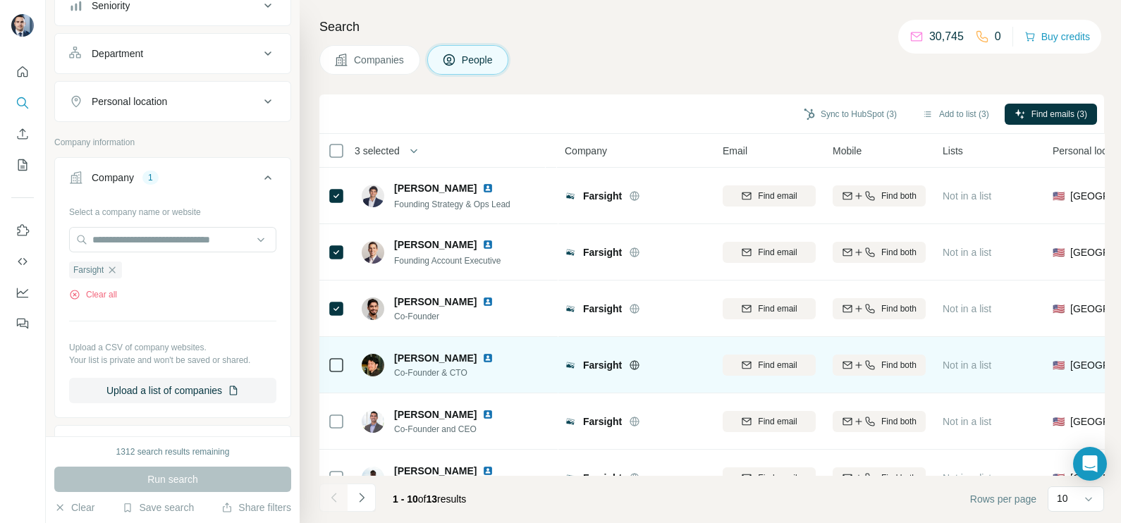
click at [342, 348] on div at bounding box center [336, 364] width 17 height 39
click at [341, 352] on div at bounding box center [336, 364] width 17 height 39
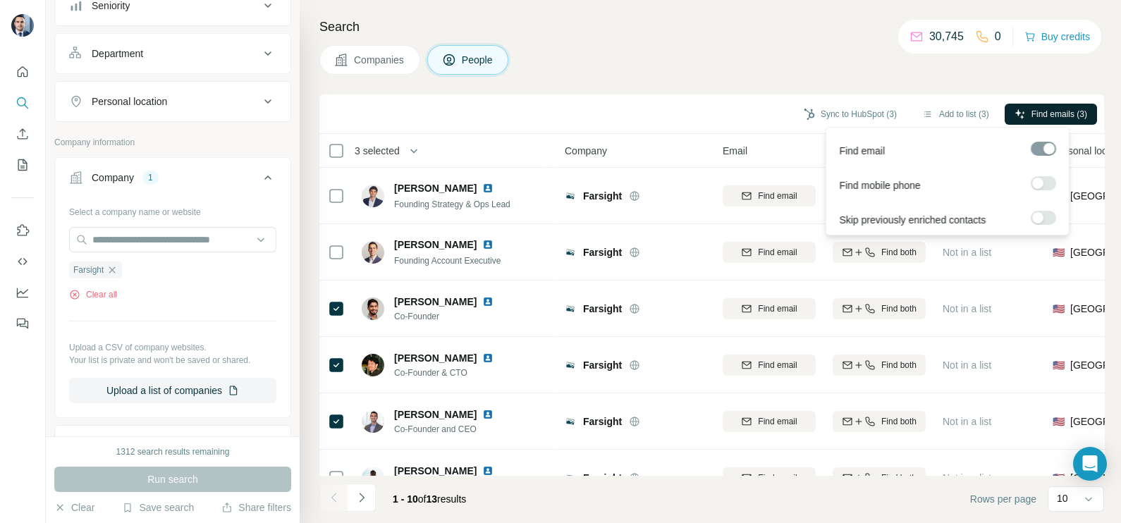
click at [1056, 115] on span "Find emails (3)" at bounding box center [1059, 114] width 56 height 13
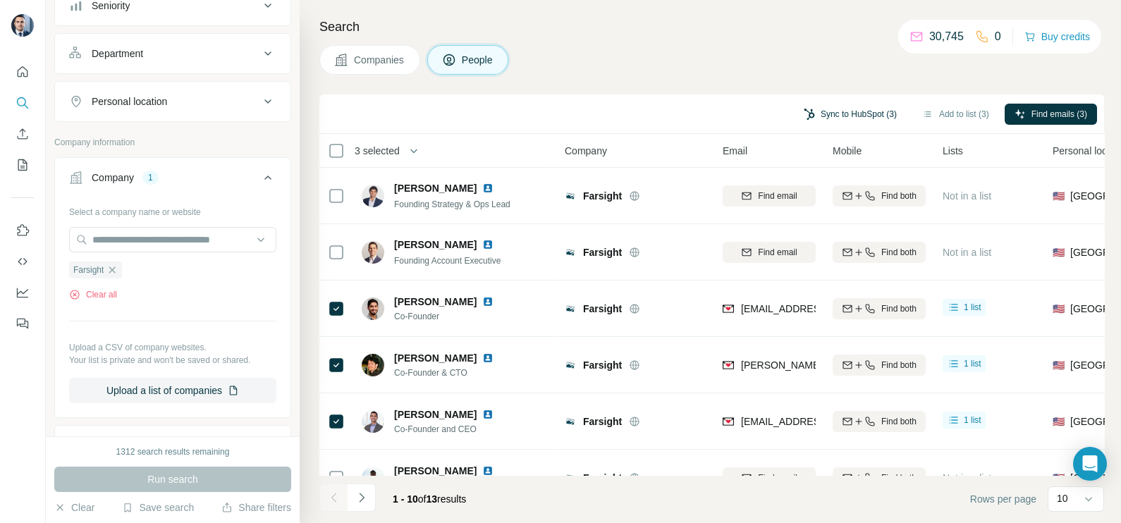
click at [831, 109] on button "Sync to HubSpot (3)" at bounding box center [850, 114] width 113 height 21
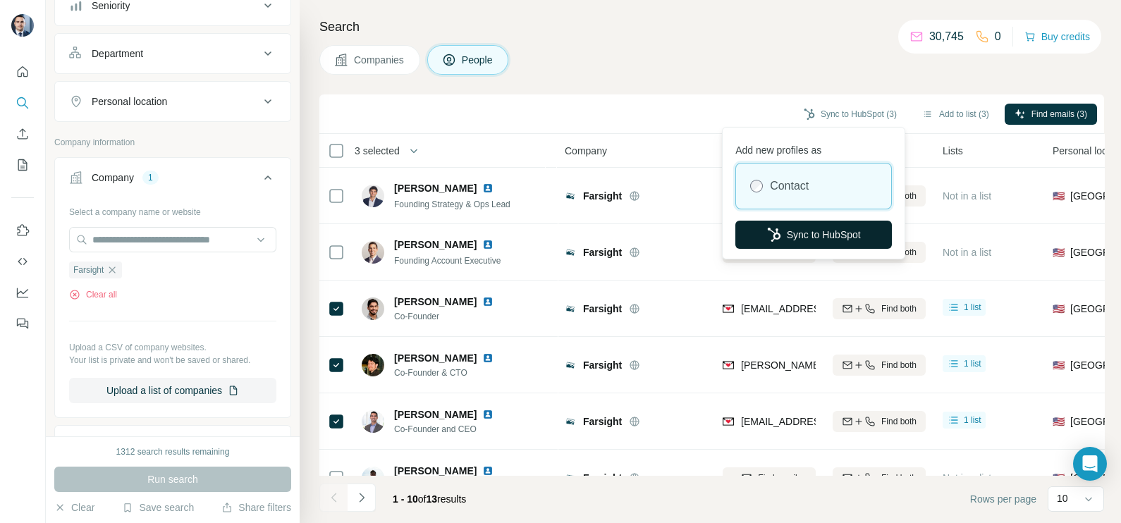
click at [828, 221] on button "Sync to HubSpot" at bounding box center [813, 235] width 157 height 28
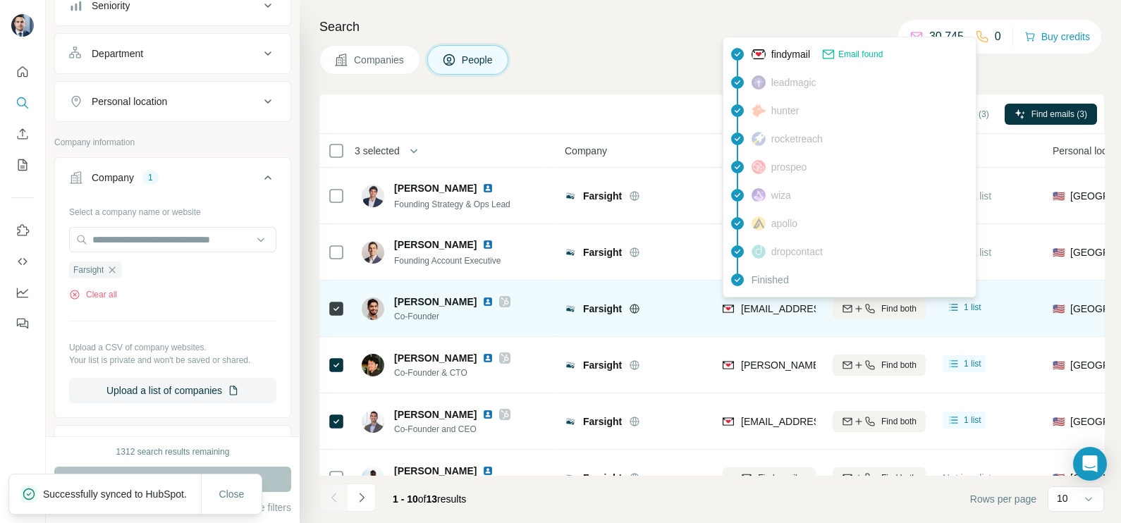
click at [756, 307] on span "[EMAIL_ADDRESS][DOMAIN_NAME]" at bounding box center [824, 308] width 167 height 11
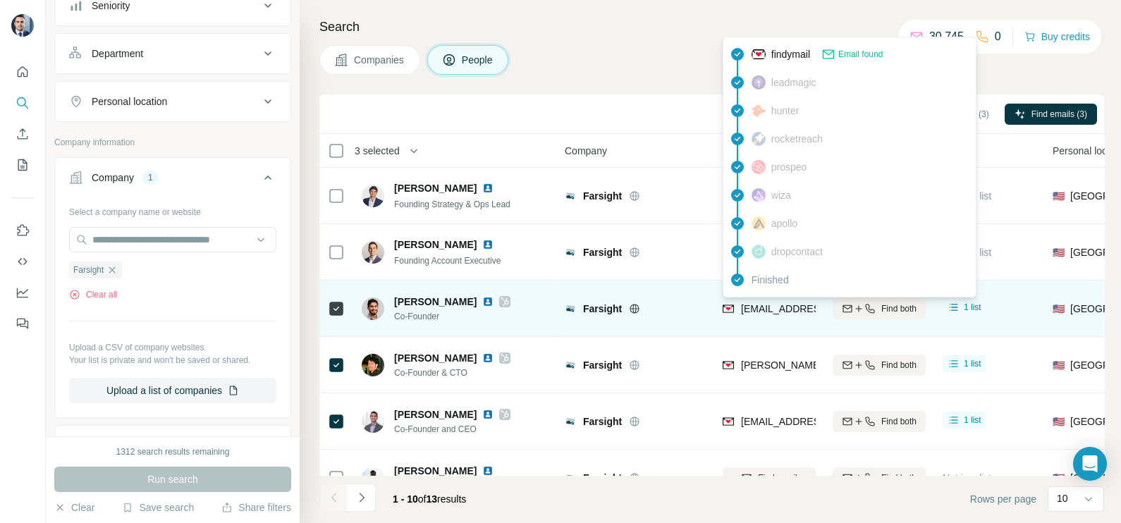
click at [677, 305] on div "Farsight" at bounding box center [644, 309] width 123 height 14
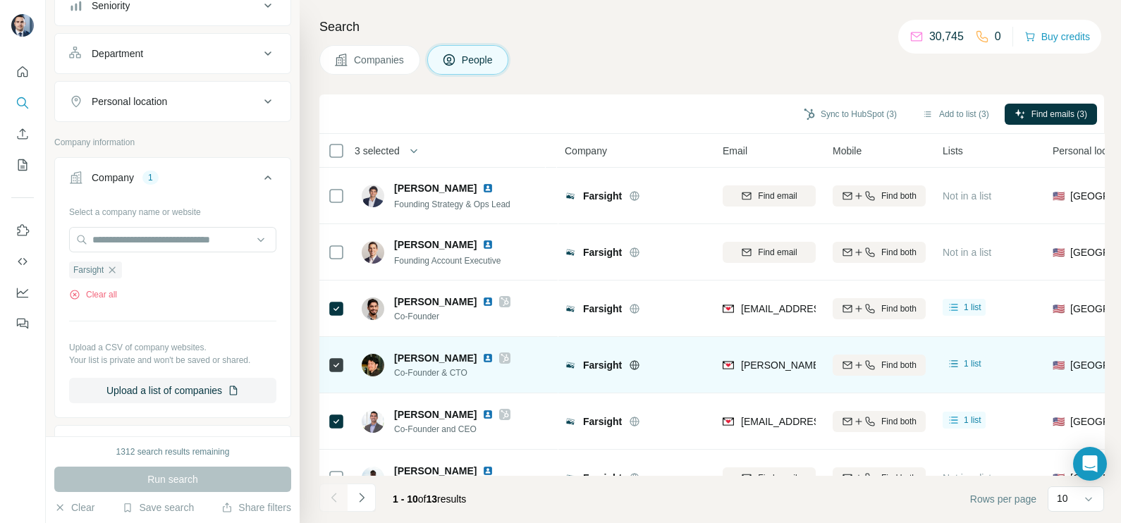
click at [757, 356] on div "[PERSON_NAME][EMAIL_ADDRESS][DOMAIN_NAME]" at bounding box center [769, 364] width 93 height 39
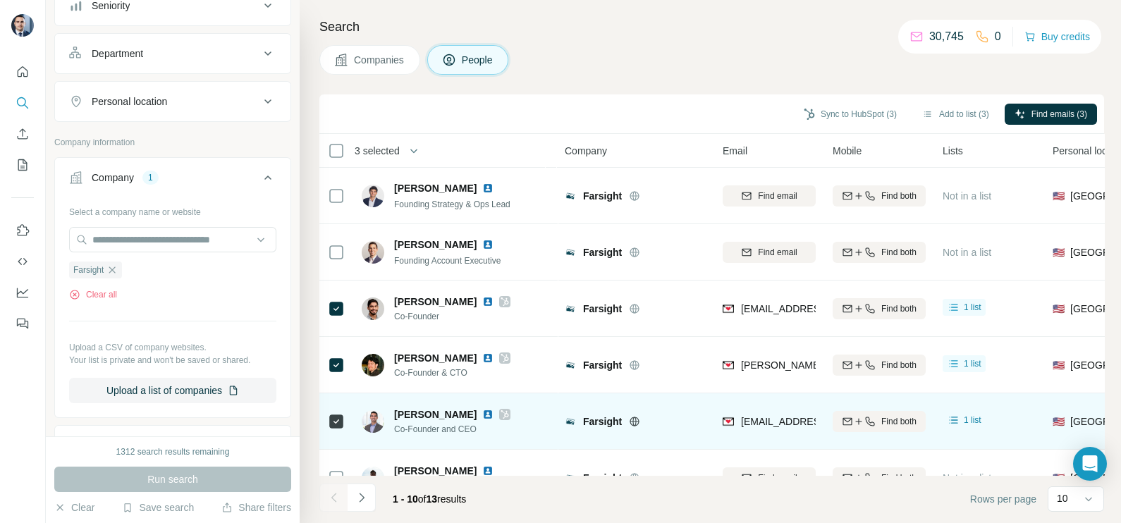
click at [773, 410] on div "[EMAIL_ADDRESS][DOMAIN_NAME]" at bounding box center [769, 421] width 93 height 39
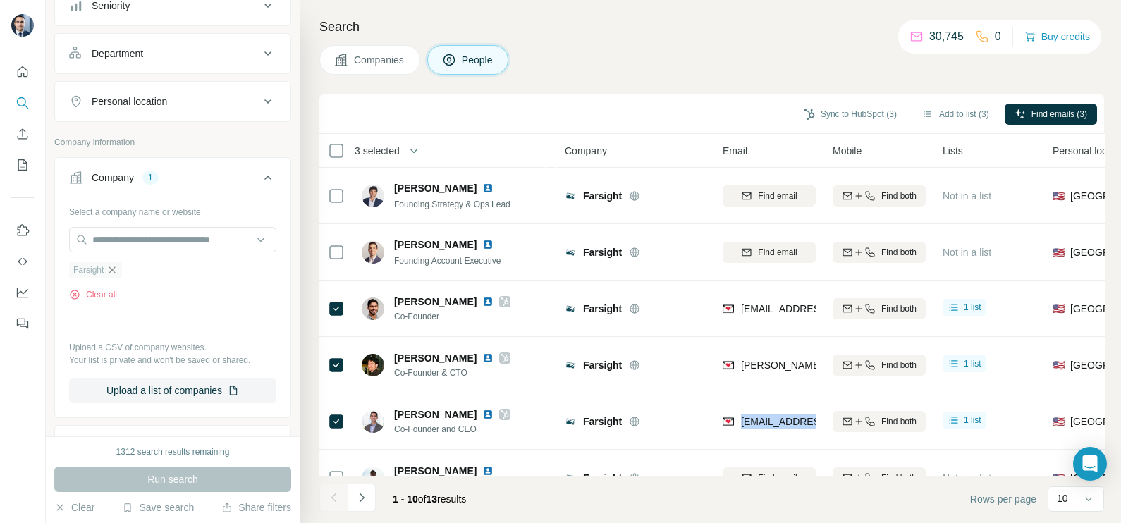
click at [116, 266] on icon "button" at bounding box center [112, 269] width 6 height 6
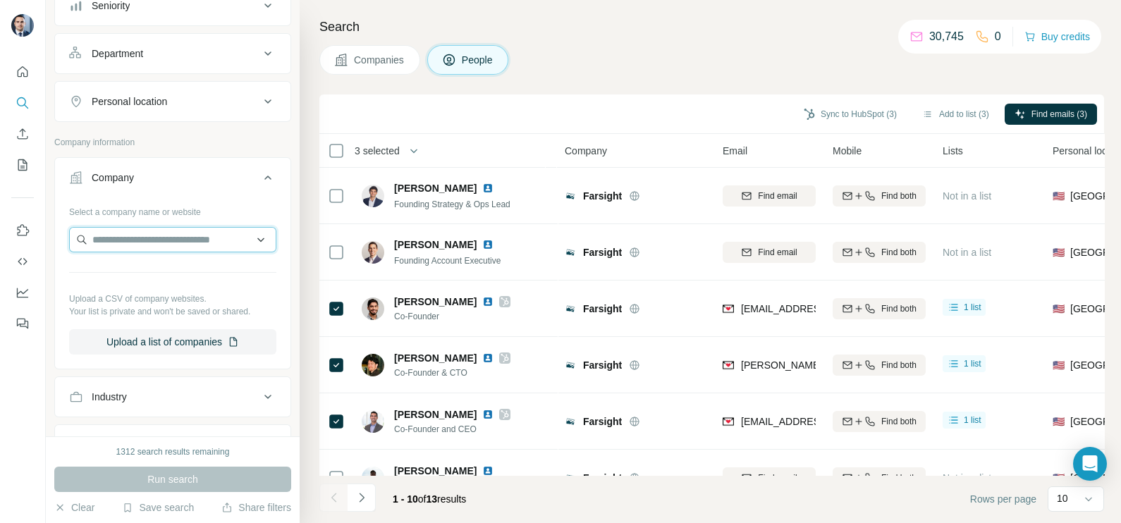
click at [134, 246] on input "text" at bounding box center [172, 239] width 207 height 25
paste input "**********"
type input "**********"
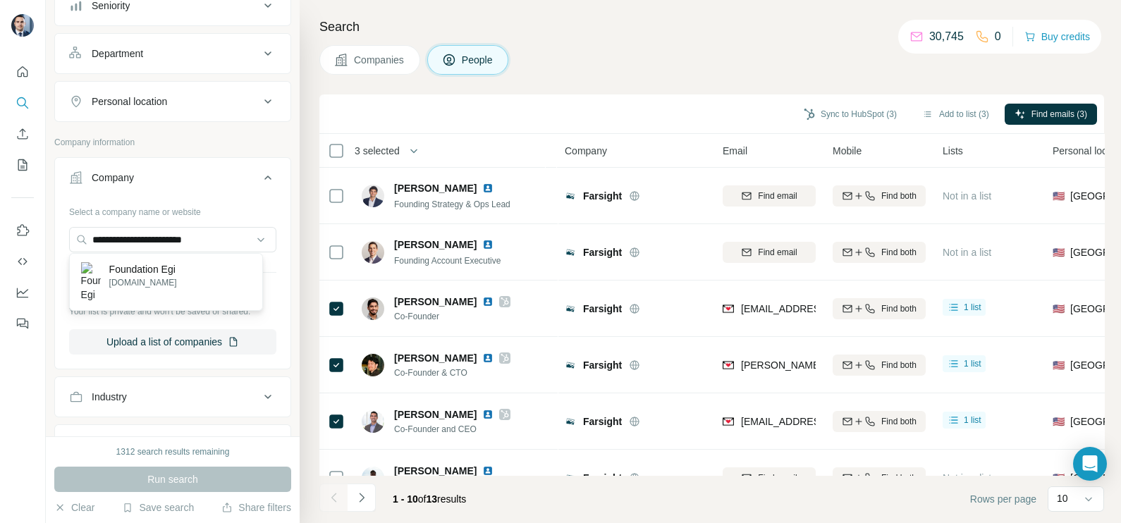
click at [154, 273] on p "Foundation Egi" at bounding box center [143, 269] width 68 height 14
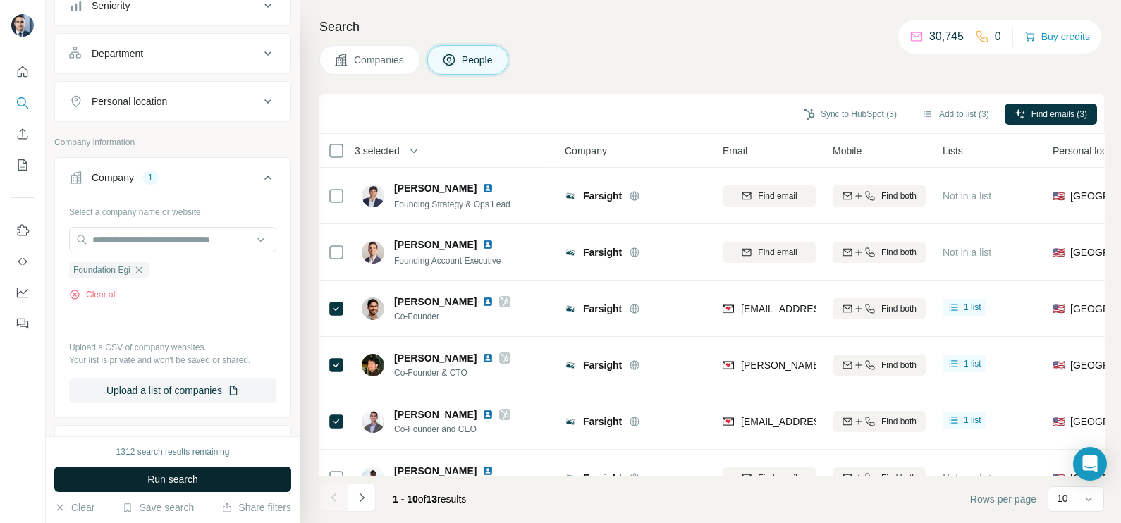
click at [180, 472] on button "Run search" at bounding box center [172, 479] width 237 height 25
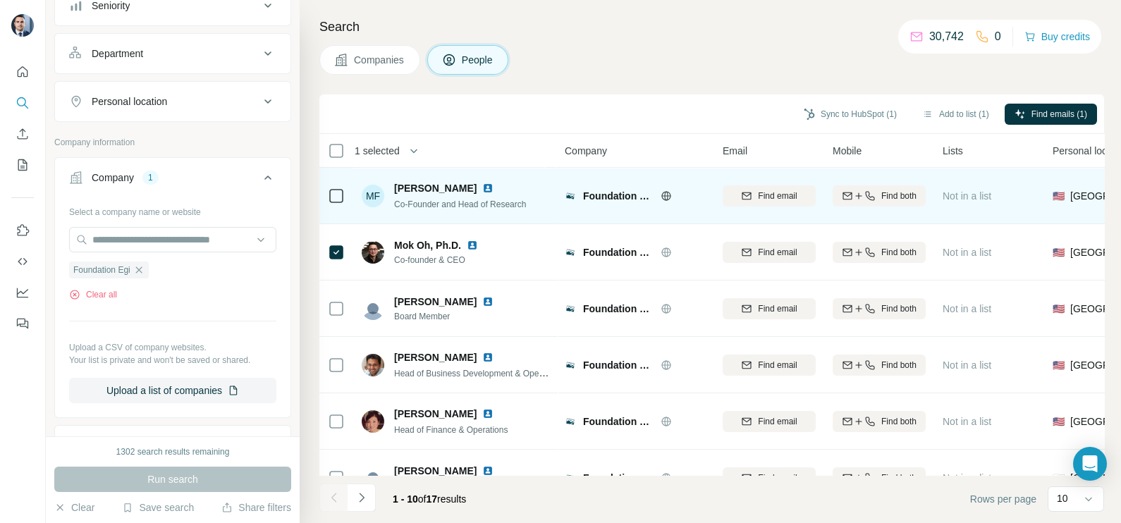
click at [335, 188] on icon at bounding box center [336, 196] width 17 height 17
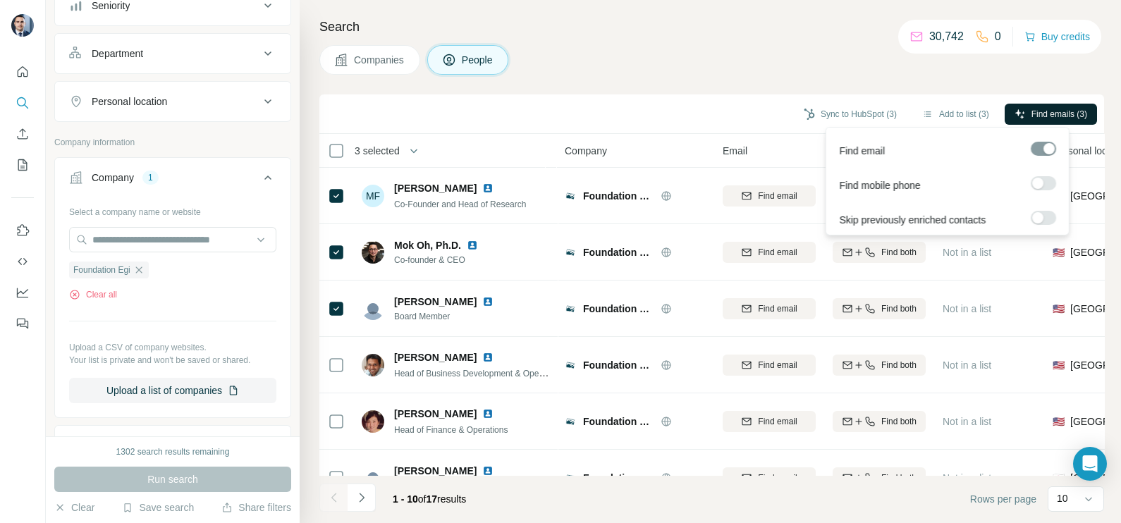
click at [1075, 115] on span "Find emails (3)" at bounding box center [1059, 114] width 56 height 13
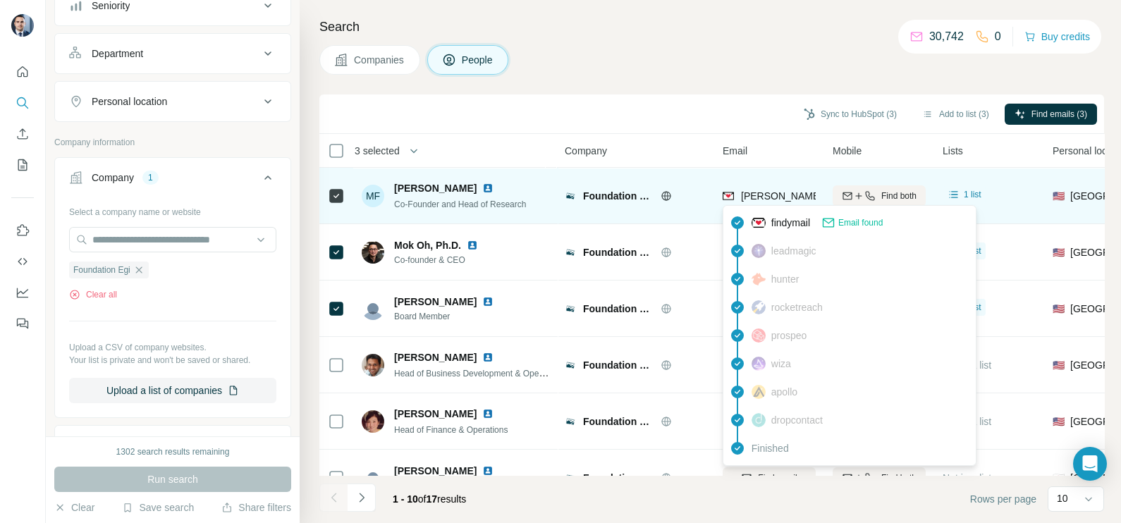
click at [779, 198] on span "[PERSON_NAME][EMAIL_ADDRESS][DOMAIN_NAME]" at bounding box center [865, 195] width 248 height 11
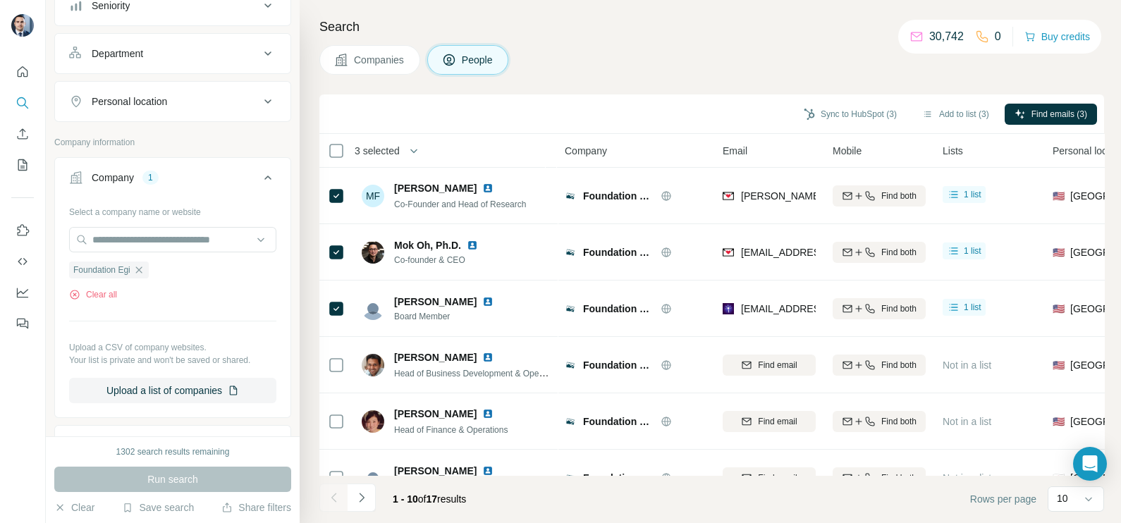
drag, startPoint x: 779, startPoint y: 198, endPoint x: 723, endPoint y: 118, distance: 98.2
click at [723, 118] on div "Sync to HubSpot (3) Add to list (3) Find emails (3)" at bounding box center [711, 114] width 771 height 25
click at [861, 116] on button "Sync to HubSpot (3)" at bounding box center [850, 114] width 113 height 21
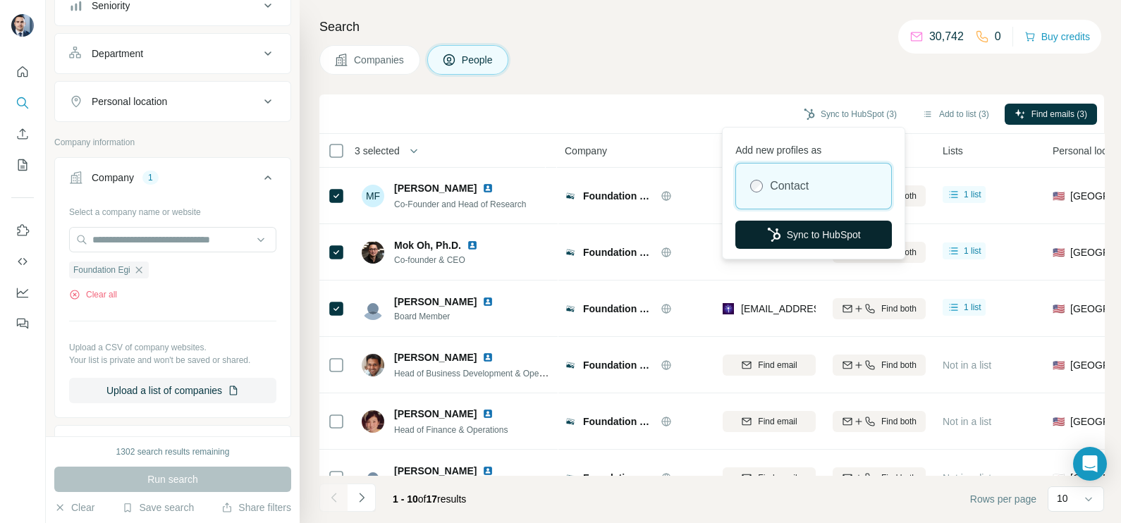
click at [800, 229] on button "Sync to HubSpot" at bounding box center [813, 235] width 157 height 28
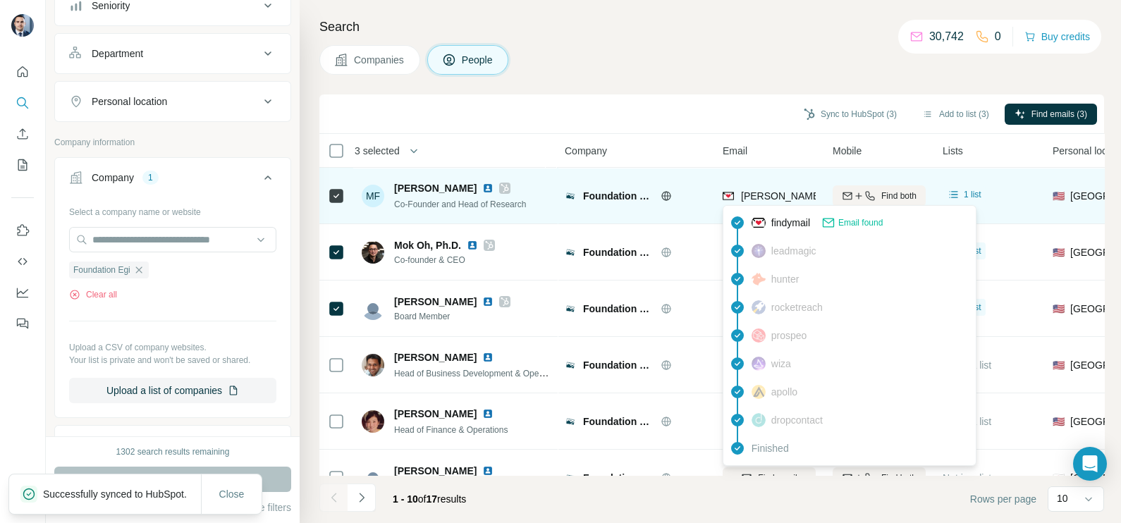
click at [772, 189] on span "[PERSON_NAME][EMAIL_ADDRESS][DOMAIN_NAME]" at bounding box center [859, 196] width 237 height 14
click at [772, 188] on div "[PERSON_NAME][EMAIL_ADDRESS][DOMAIN_NAME]" at bounding box center [769, 195] width 93 height 39
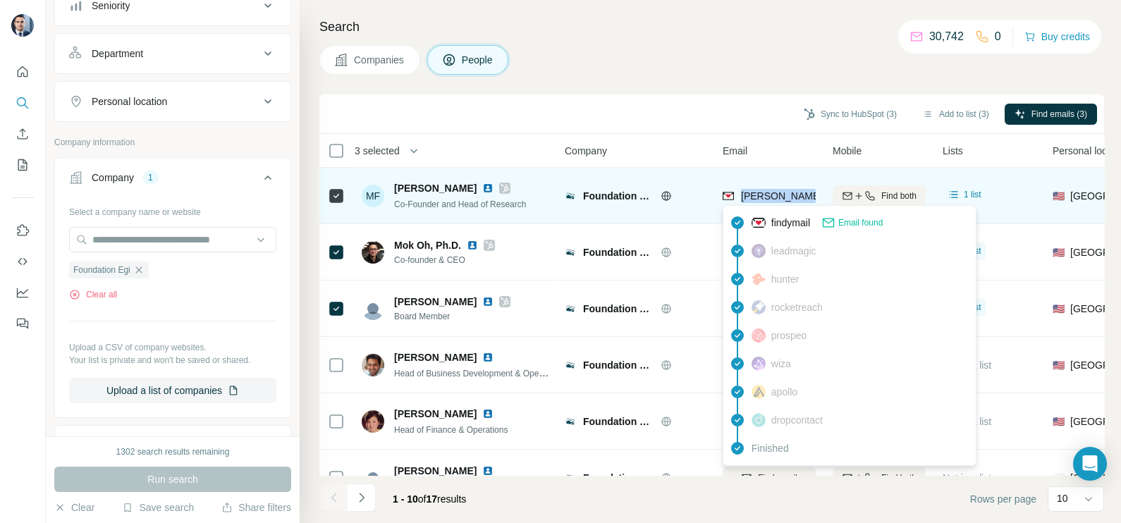
click at [772, 189] on span "[PERSON_NAME][EMAIL_ADDRESS][DOMAIN_NAME]" at bounding box center [859, 196] width 237 height 14
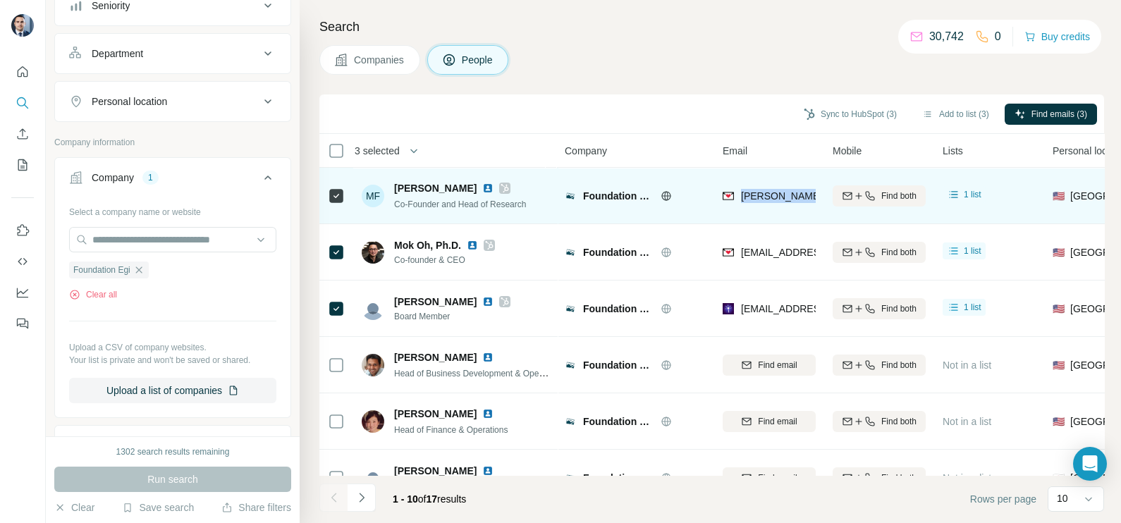
click at [772, 189] on span "[PERSON_NAME][EMAIL_ADDRESS][DOMAIN_NAME]" at bounding box center [859, 196] width 237 height 14
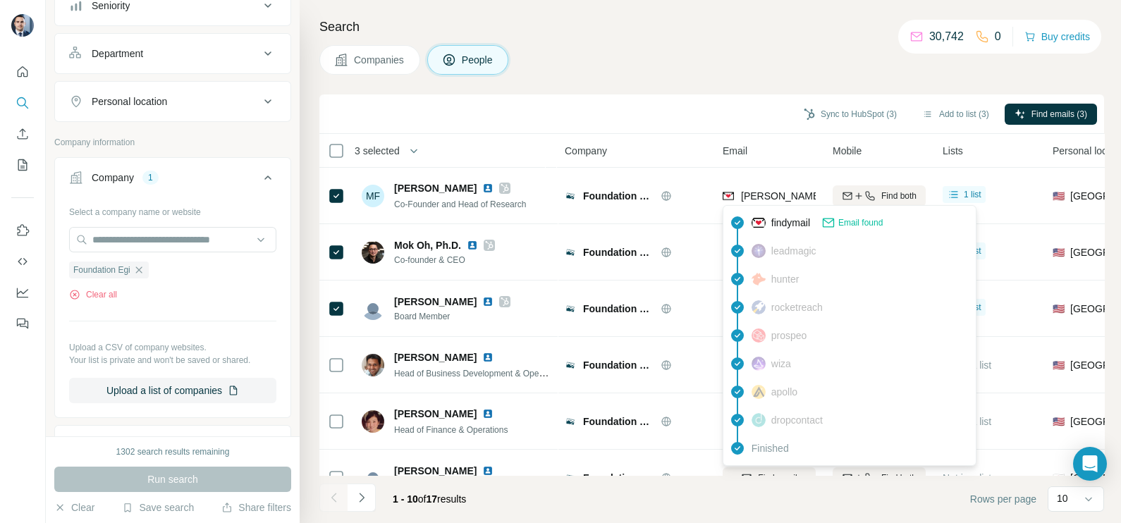
click at [740, 128] on div "Sync to HubSpot (3) Add to list (3) Find emails (3)" at bounding box center [711, 113] width 785 height 39
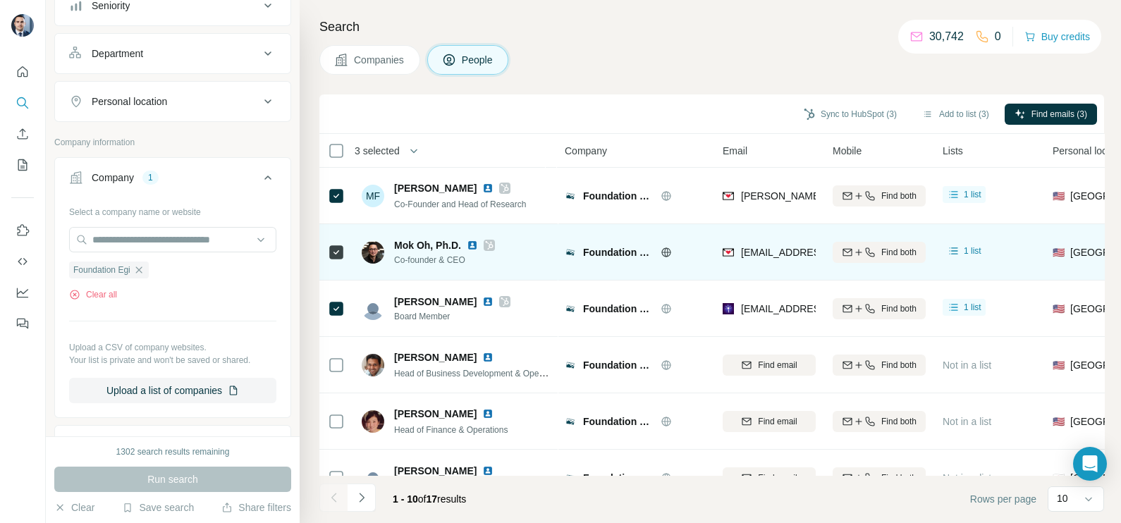
click at [768, 248] on span "[EMAIL_ADDRESS][DOMAIN_NAME]" at bounding box center [824, 252] width 167 height 11
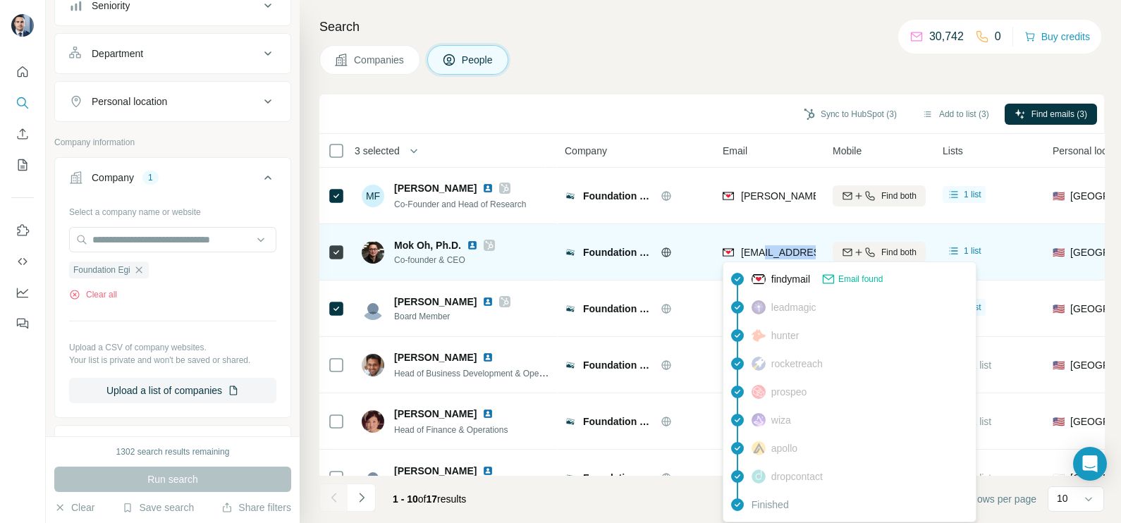
click at [768, 248] on span "[EMAIL_ADDRESS][DOMAIN_NAME]" at bounding box center [824, 252] width 167 height 11
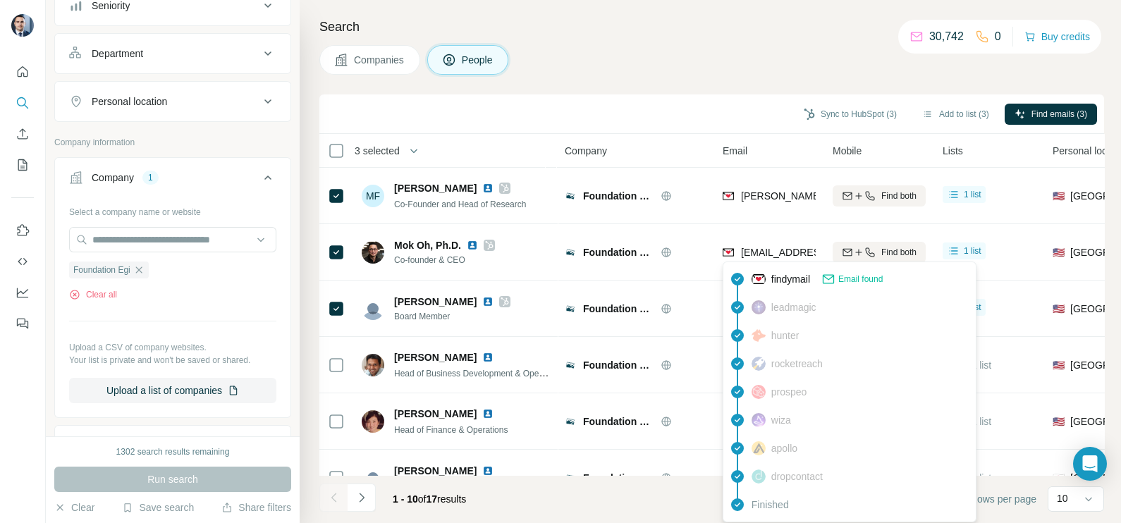
click at [708, 109] on div "Sync to HubSpot (3) Add to list (3) Find emails (3)" at bounding box center [711, 114] width 771 height 25
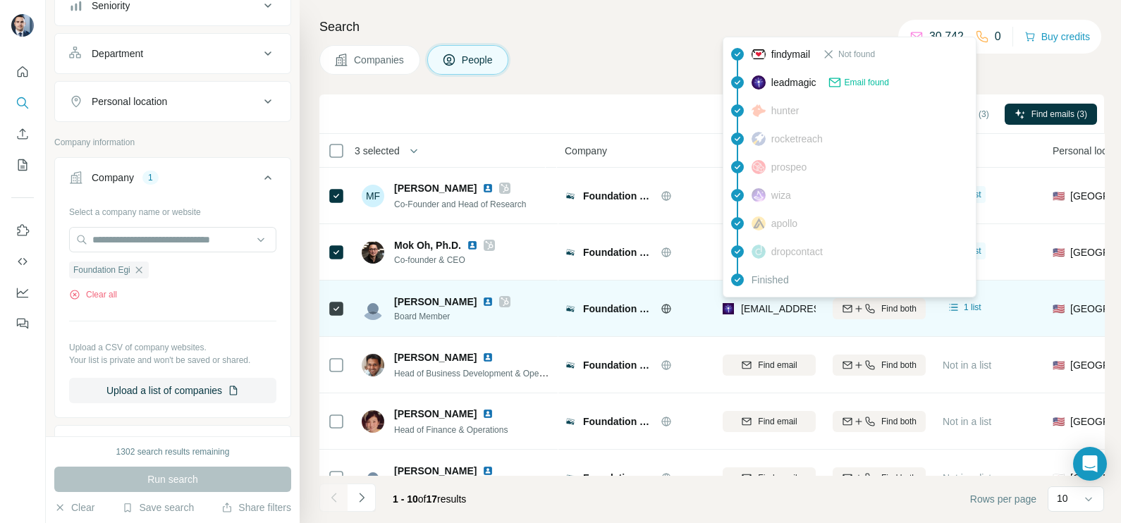
click at [762, 307] on span "[EMAIL_ADDRESS][DOMAIN_NAME]" at bounding box center [824, 308] width 167 height 11
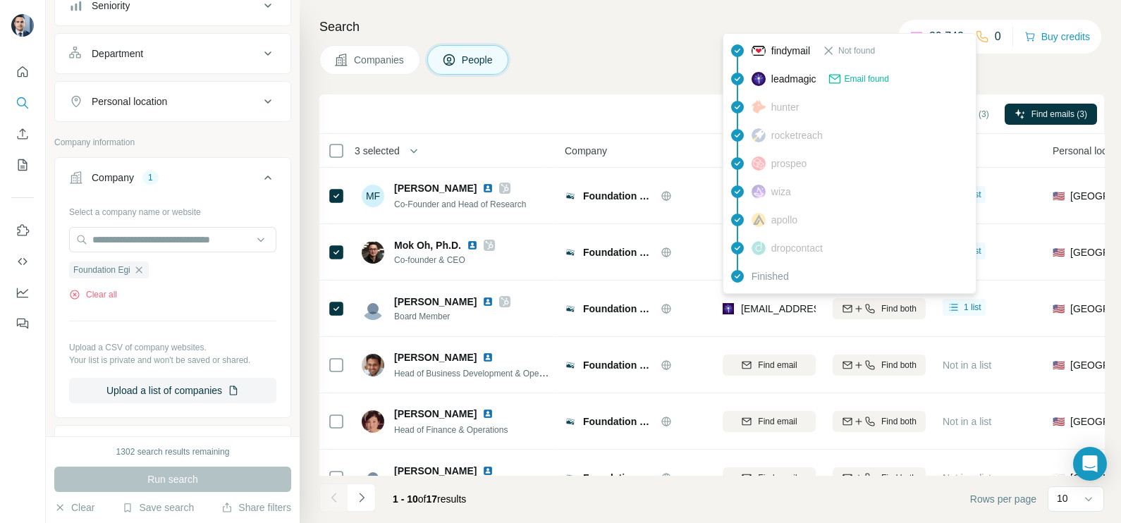
click at [629, 115] on div "Sync to HubSpot (3) Add to list (3) Find emails (3)" at bounding box center [711, 114] width 771 height 25
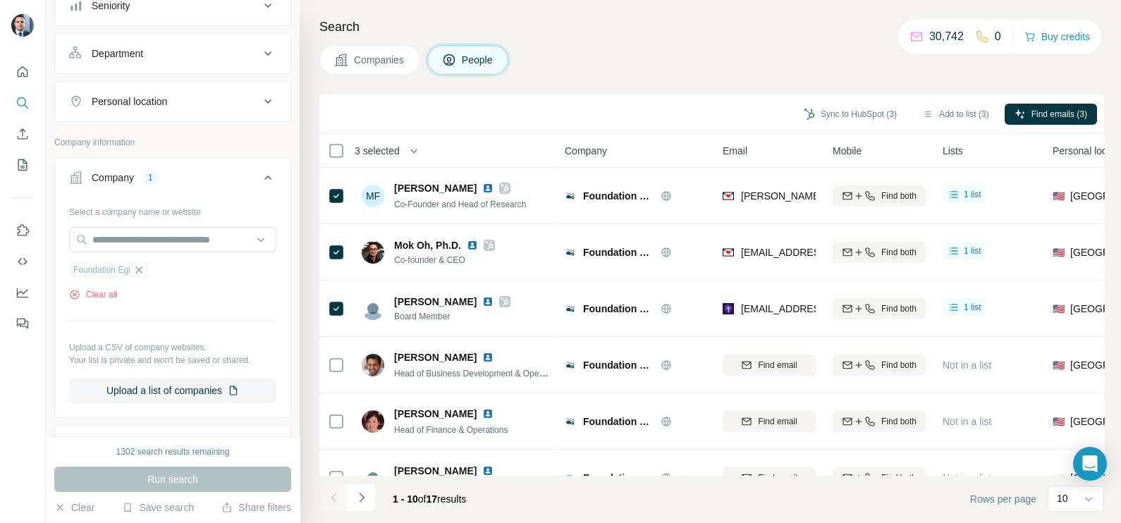
click at [140, 271] on icon "button" at bounding box center [138, 269] width 11 height 11
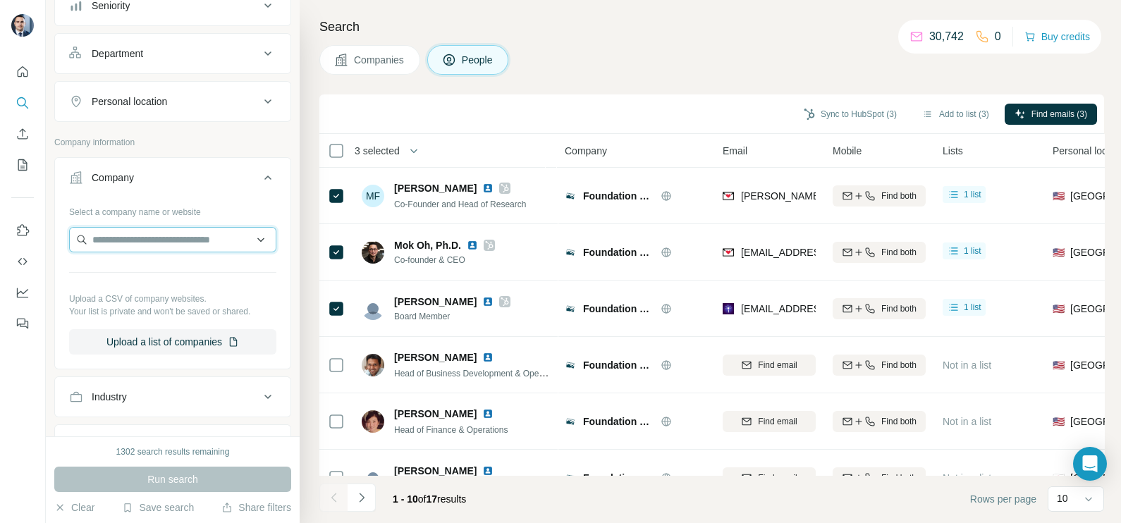
click at [145, 237] on input "text" at bounding box center [172, 239] width 207 height 25
paste input "**********"
type input "**********"
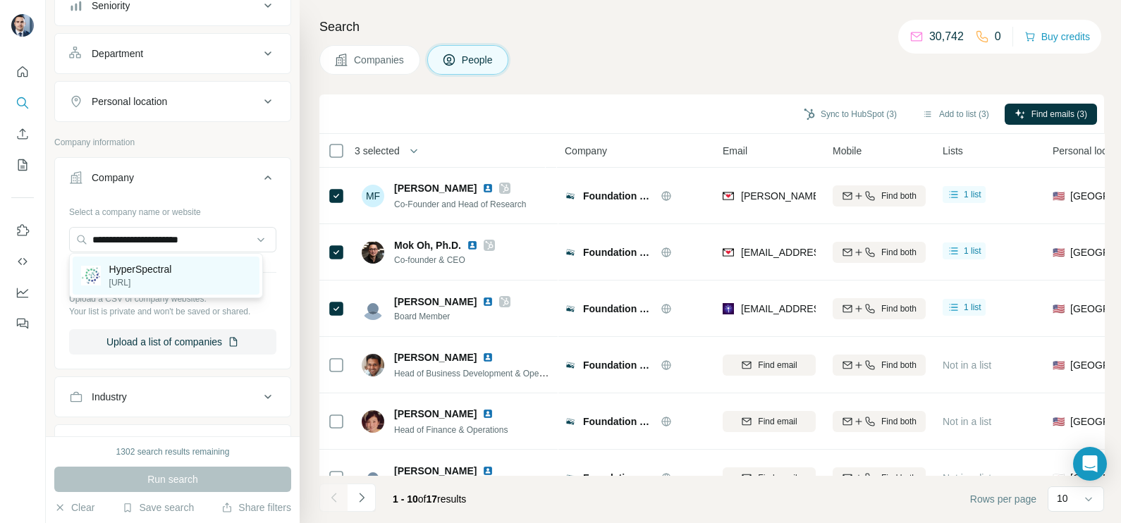
click at [159, 281] on p "[URL]" at bounding box center [140, 282] width 63 height 13
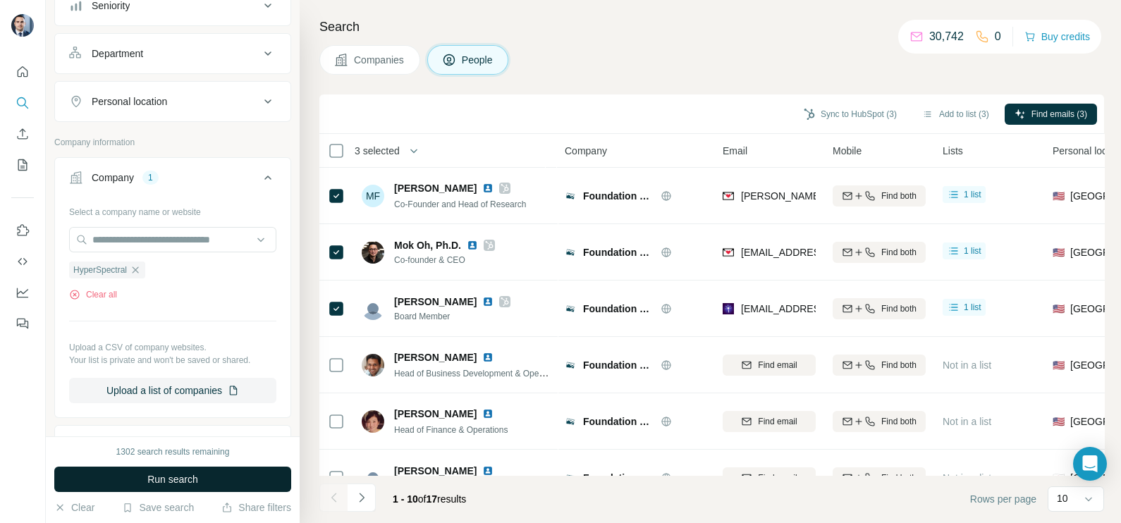
click at [171, 479] on span "Run search" at bounding box center [172, 479] width 51 height 14
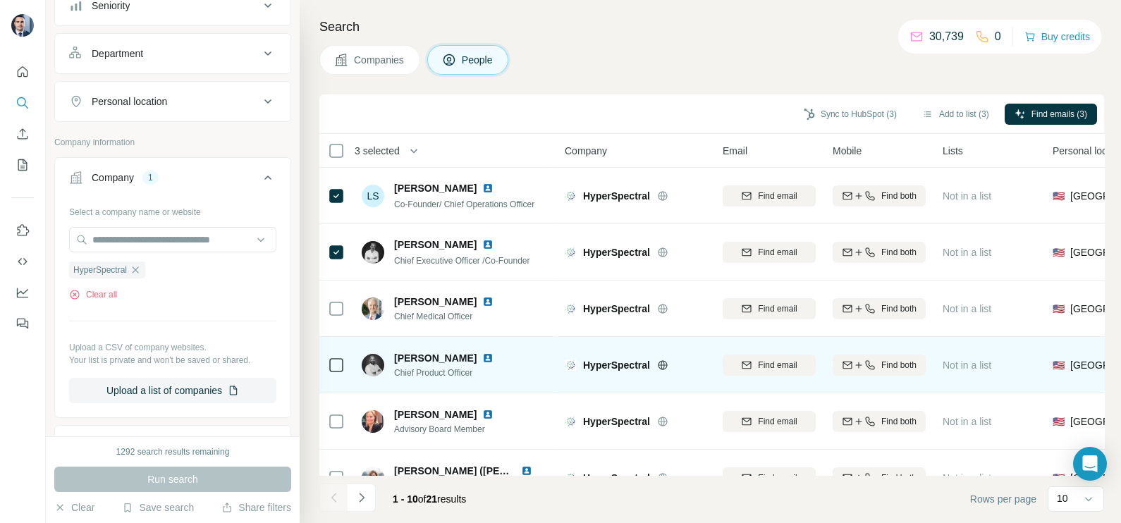
click at [346, 364] on td at bounding box center [336, 365] width 34 height 56
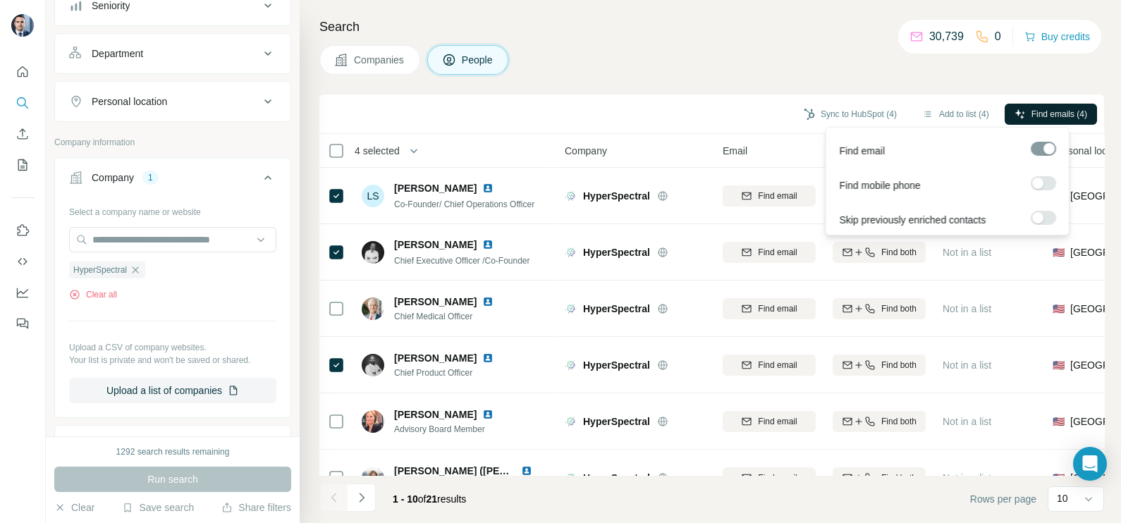
click at [1045, 105] on button "Find emails (4)" at bounding box center [1051, 114] width 92 height 21
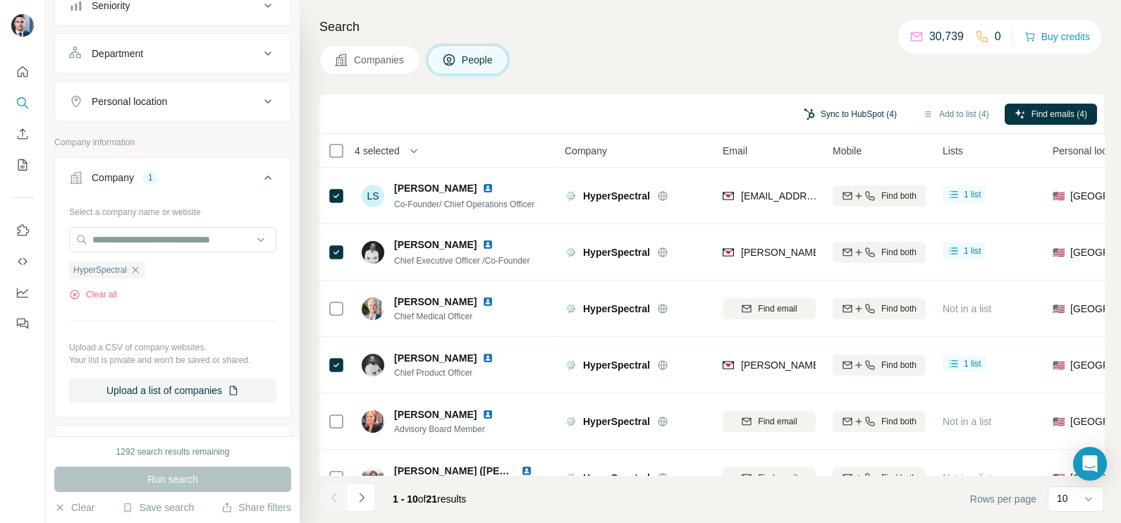
click at [837, 120] on button "Sync to HubSpot (4)" at bounding box center [850, 114] width 113 height 21
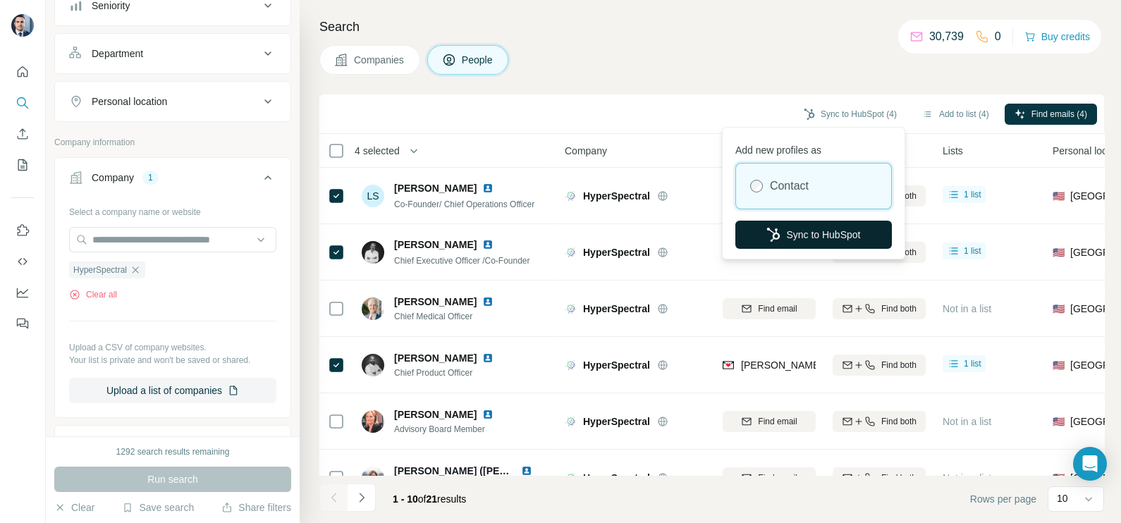
click at [816, 233] on button "Sync to HubSpot" at bounding box center [813, 235] width 157 height 28
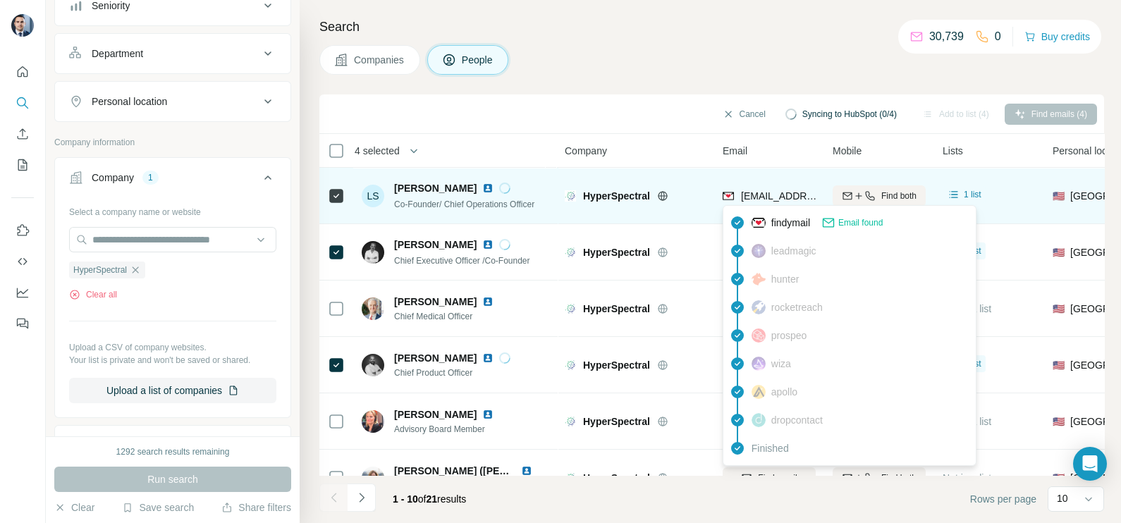
click at [786, 198] on span "[EMAIL_ADDRESS]" at bounding box center [785, 195] width 88 height 11
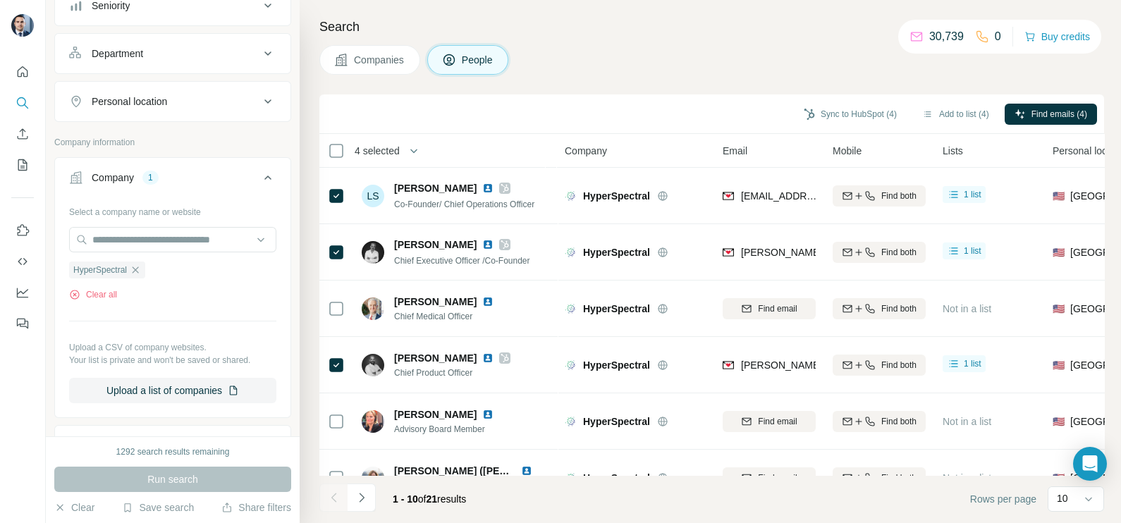
click at [740, 120] on div "Sync to HubSpot (4) Add to list (4) Find emails (4)" at bounding box center [711, 114] width 771 height 25
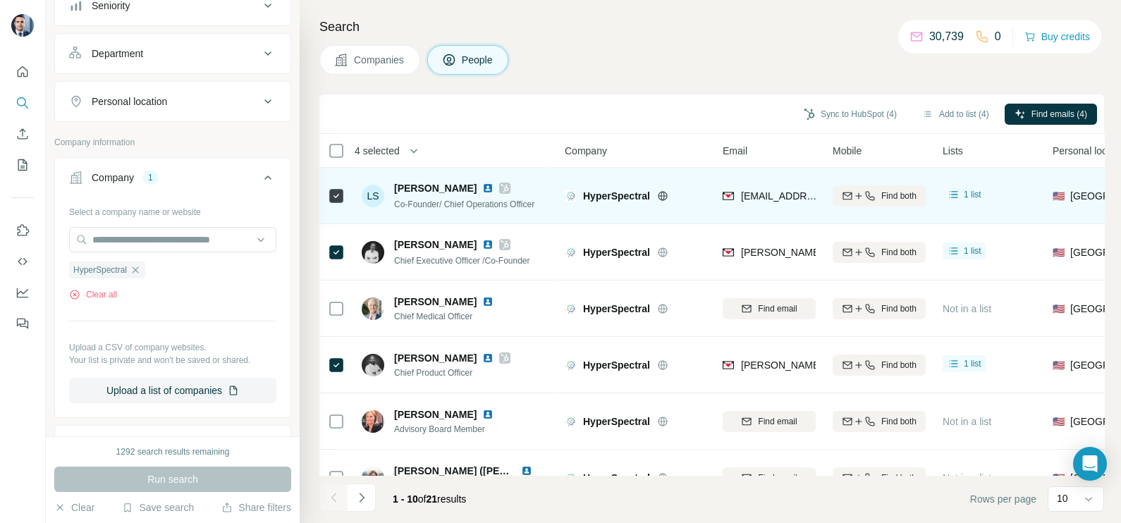
click at [772, 190] on span "[EMAIL_ADDRESS]" at bounding box center [785, 195] width 88 height 11
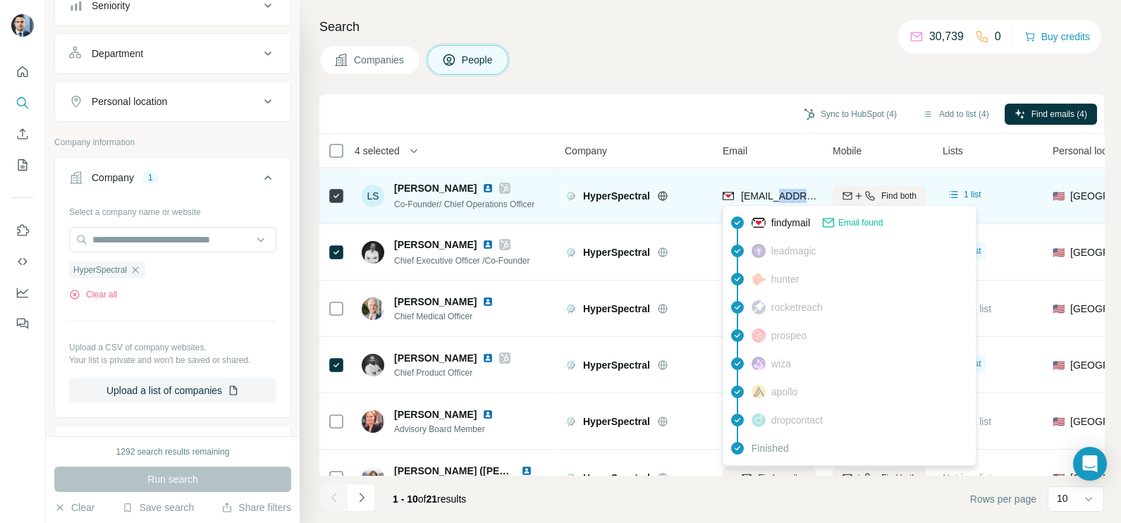
click at [772, 190] on span "[EMAIL_ADDRESS]" at bounding box center [785, 195] width 88 height 11
click at [772, 190] on span "[EMAIL_ADDRESS]" at bounding box center [779, 196] width 77 height 14
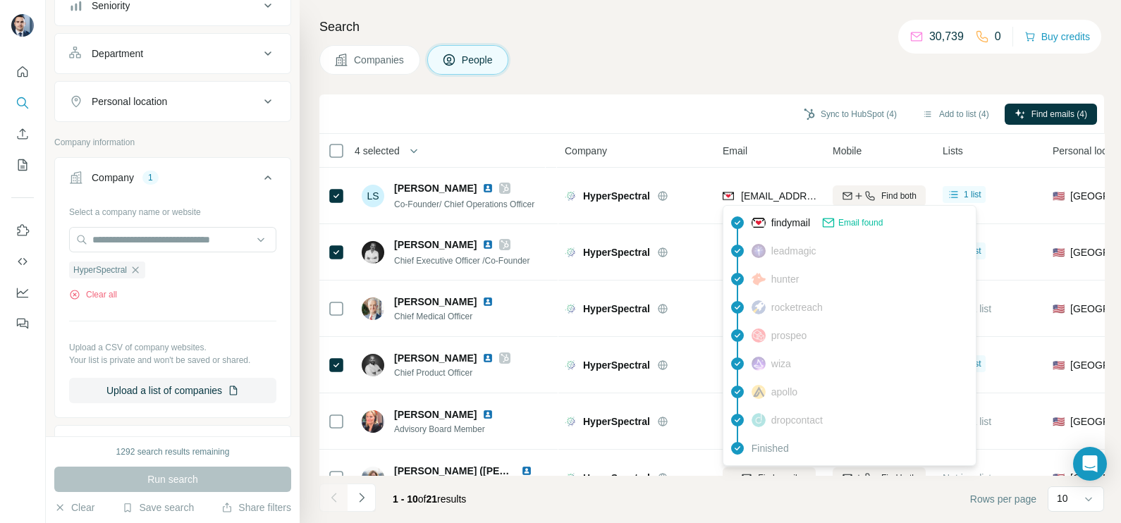
click at [726, 121] on div "Sync to HubSpot (4) Add to list (4) Find emails (4)" at bounding box center [711, 114] width 771 height 25
click at [774, 208] on div "findymail Email found leadmagic hunter rocketreach prospeo [PERSON_NAME] apollo…" at bounding box center [850, 335] width 254 height 261
click at [774, 208] on div "[EMAIL_ADDRESS]" at bounding box center [769, 195] width 93 height 39
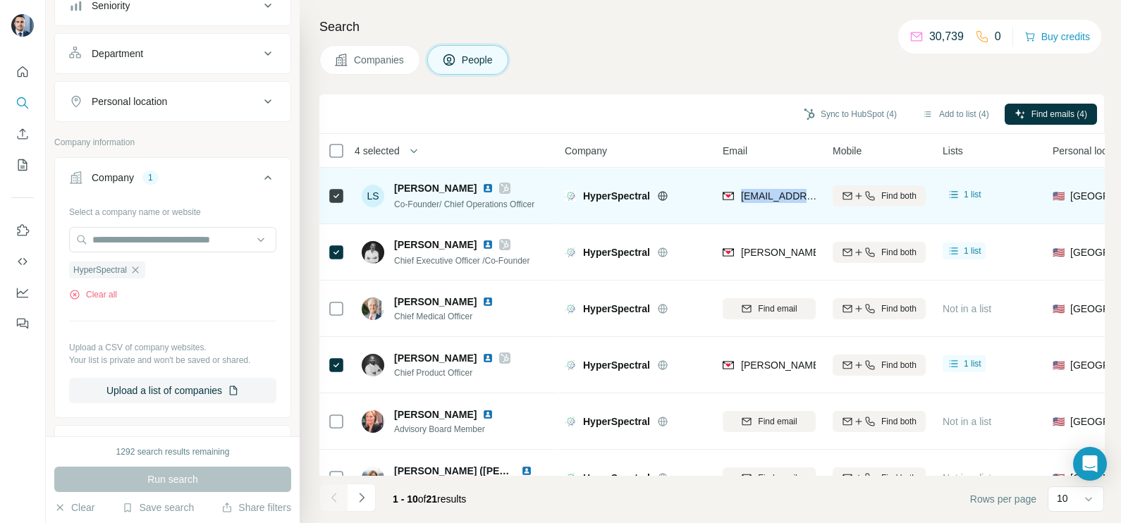
click at [774, 208] on div "[EMAIL_ADDRESS]" at bounding box center [769, 195] width 93 height 39
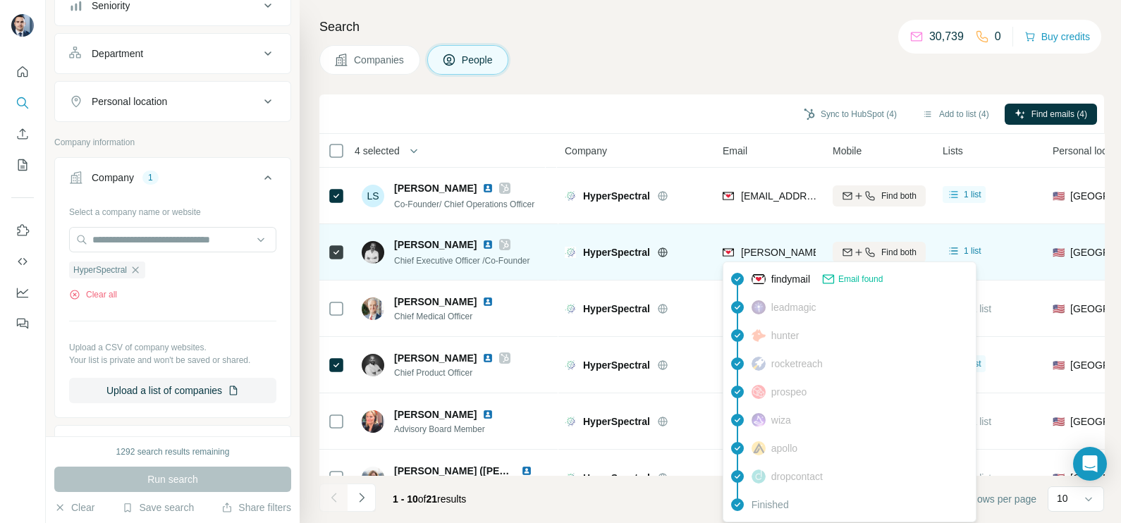
click at [775, 253] on span "[PERSON_NAME][EMAIL_ADDRESS][PERSON_NAME]" at bounding box center [866, 252] width 251 height 11
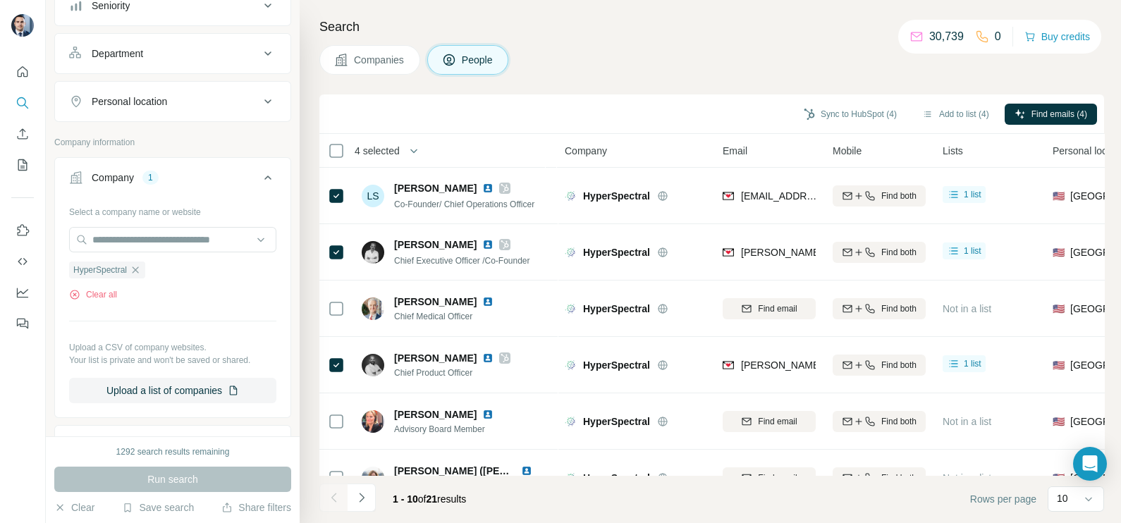
click at [651, 107] on div "Sync to HubSpot (4) Add to list (4) Find emails (4)" at bounding box center [711, 114] width 771 height 25
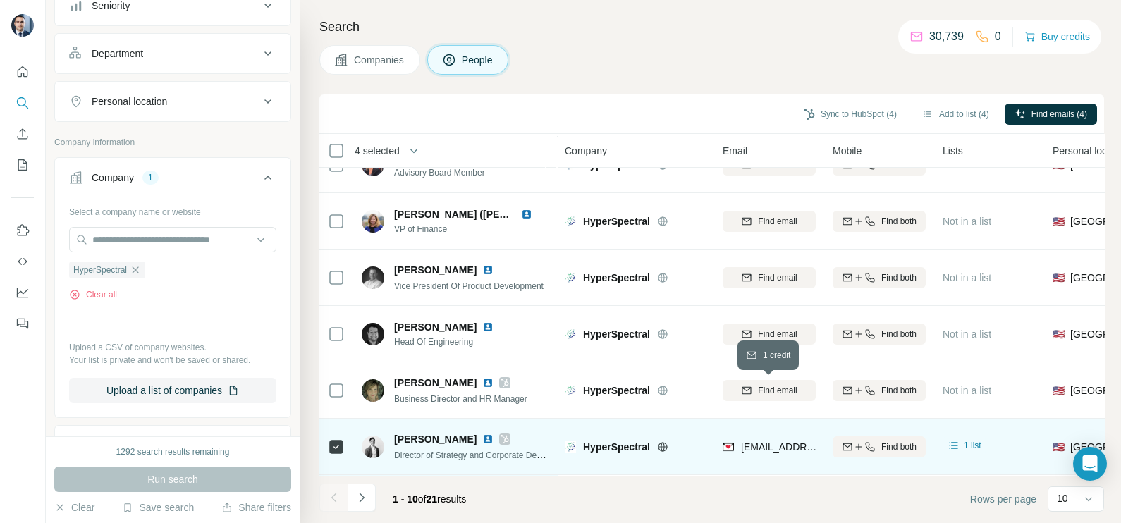
scroll to position [264, 0]
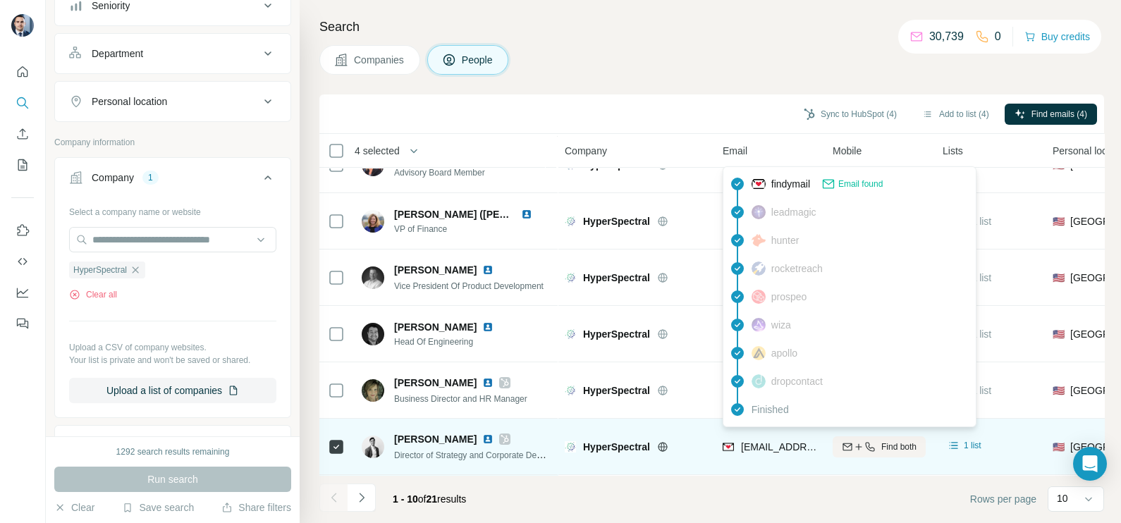
click at [763, 441] on span "[EMAIL_ADDRESS]" at bounding box center [785, 446] width 88 height 11
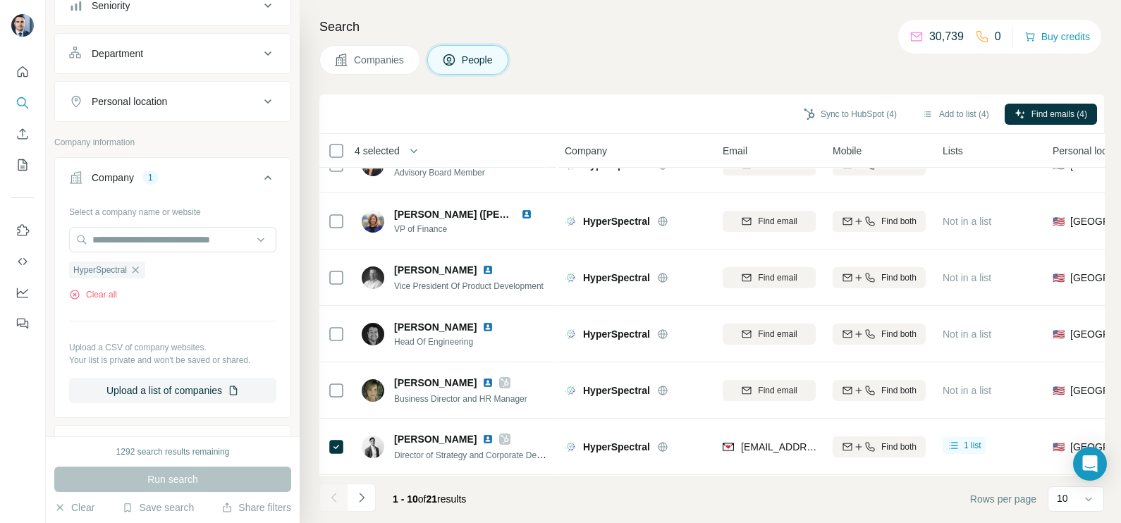
click at [687, 94] on div "Sync to HubSpot (4) Add to list (4) Find emails (4)" at bounding box center [711, 113] width 785 height 39
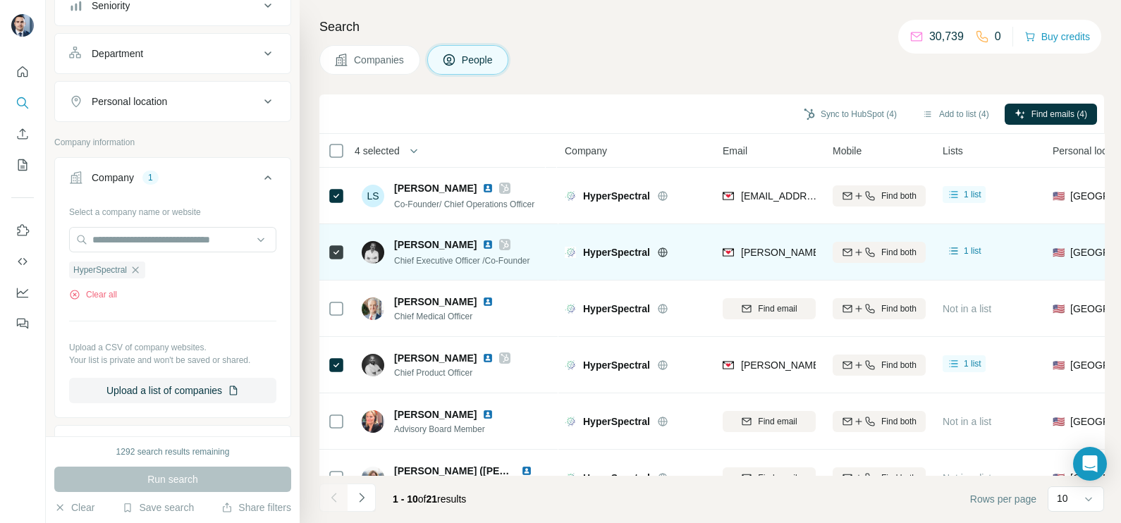
scroll to position [0, 0]
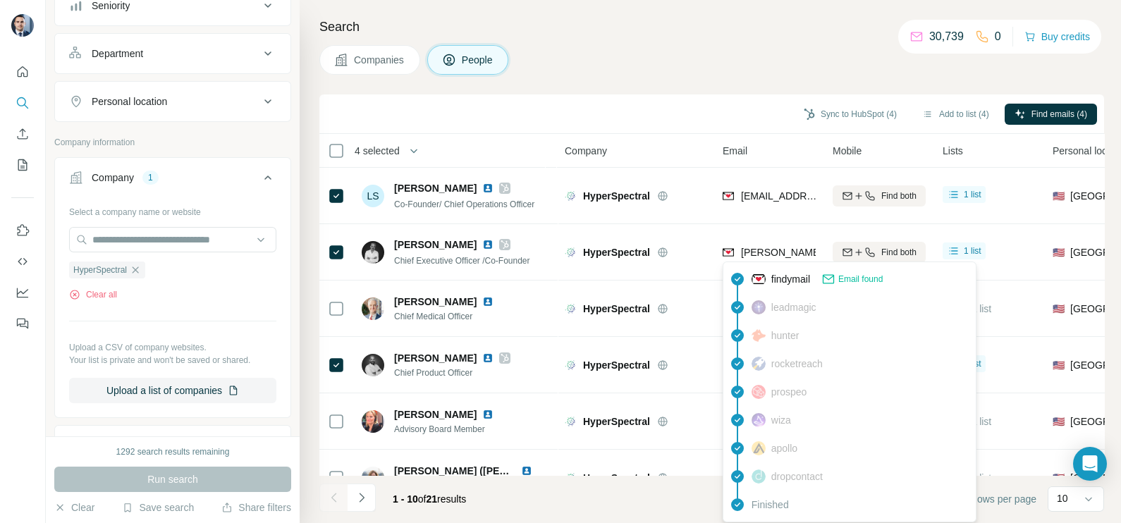
click at [759, 366] on img at bounding box center [758, 364] width 14 height 14
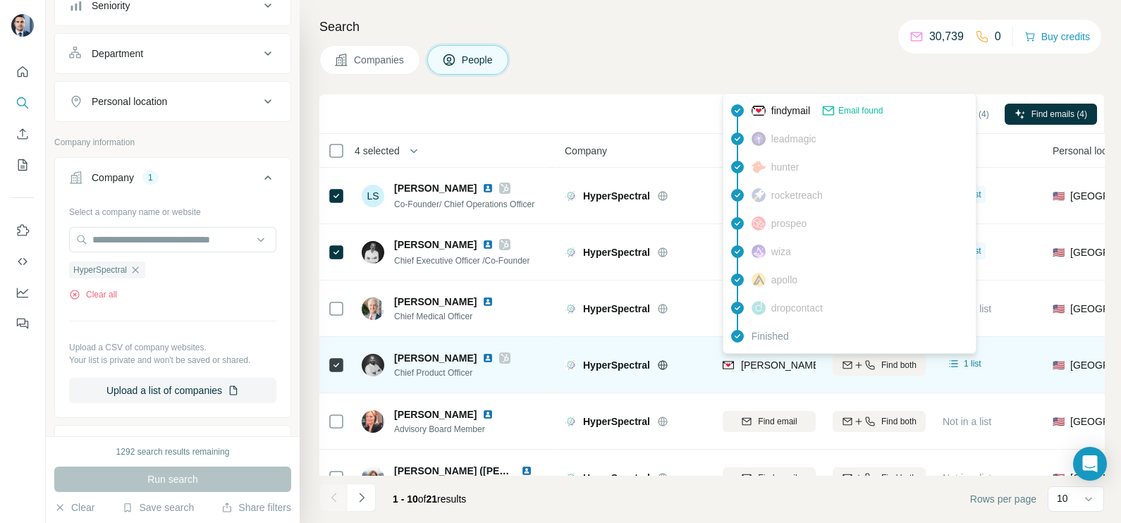
click at [764, 366] on span "[PERSON_NAME][EMAIL_ADDRESS]" at bounding box center [825, 365] width 169 height 11
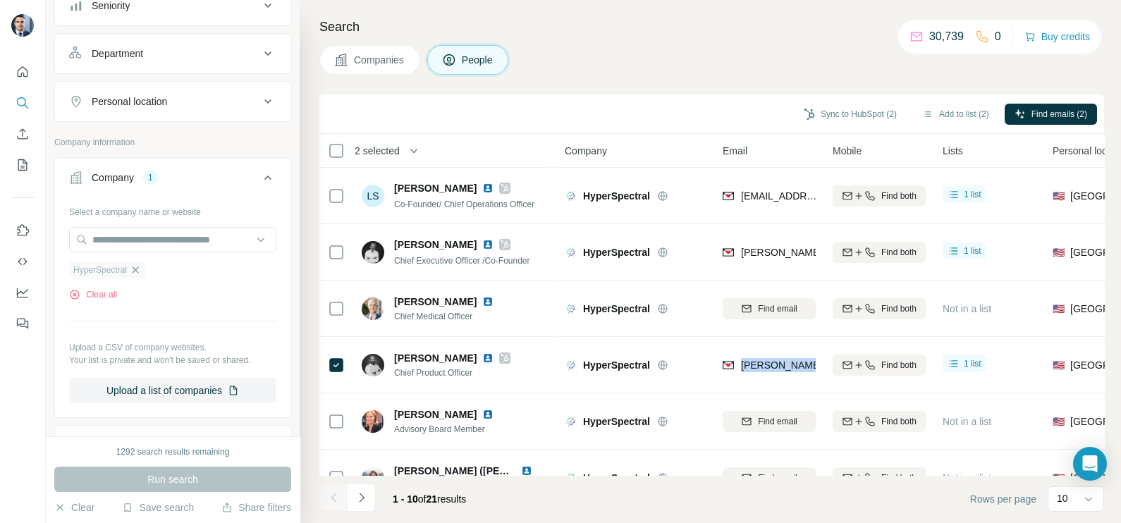
click at [139, 271] on icon "button" at bounding box center [135, 269] width 11 height 11
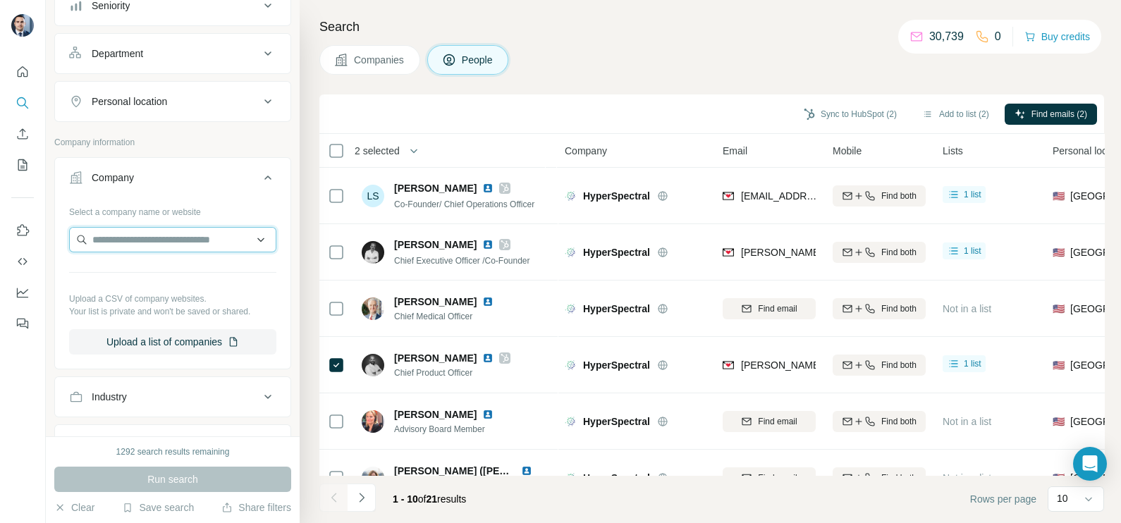
click at [145, 235] on input "text" at bounding box center [172, 239] width 207 height 25
type input "**********"
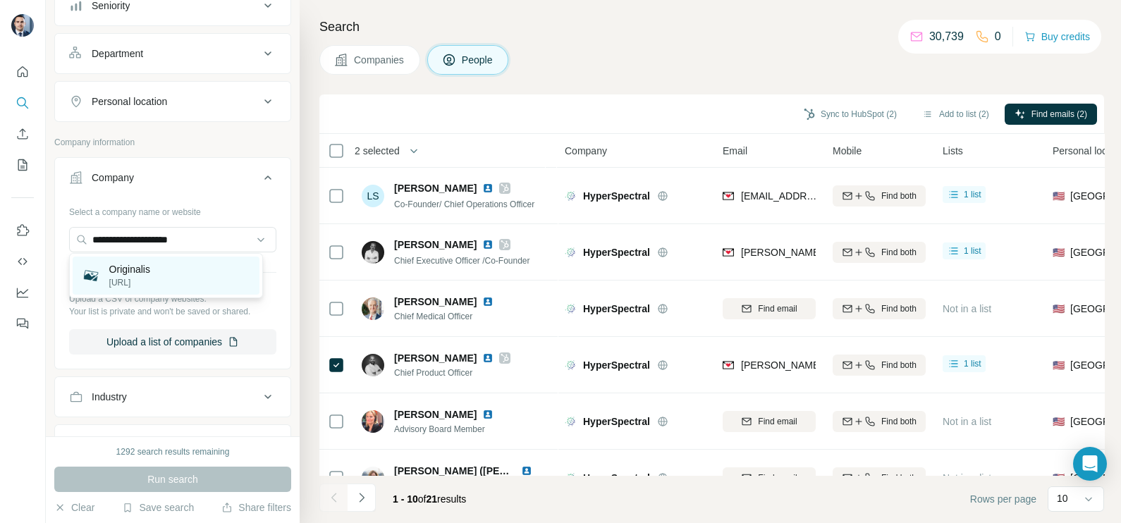
click at [136, 279] on p "[URL]" at bounding box center [129, 282] width 41 height 13
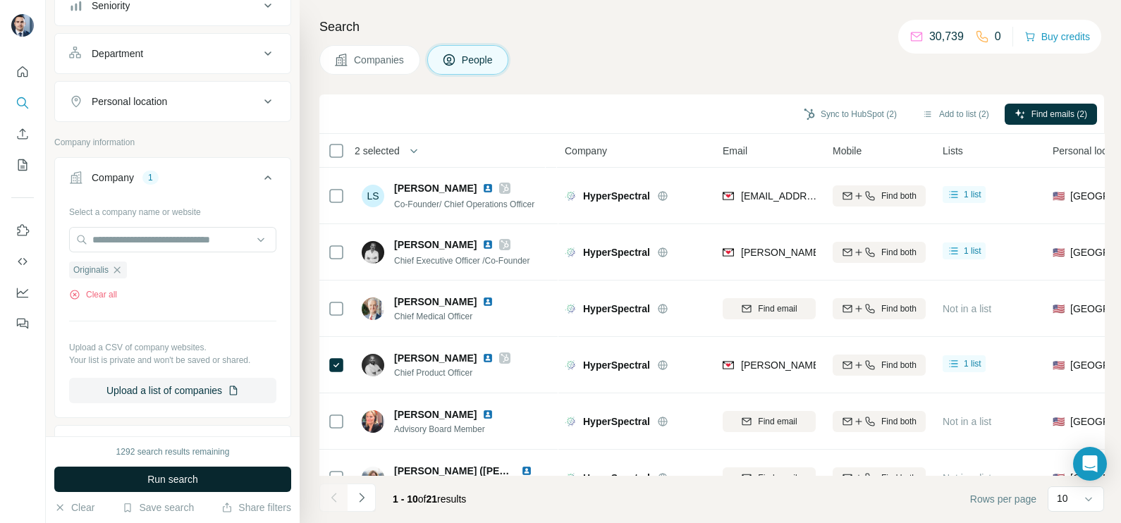
click at [190, 484] on span "Run search" at bounding box center [172, 479] width 51 height 14
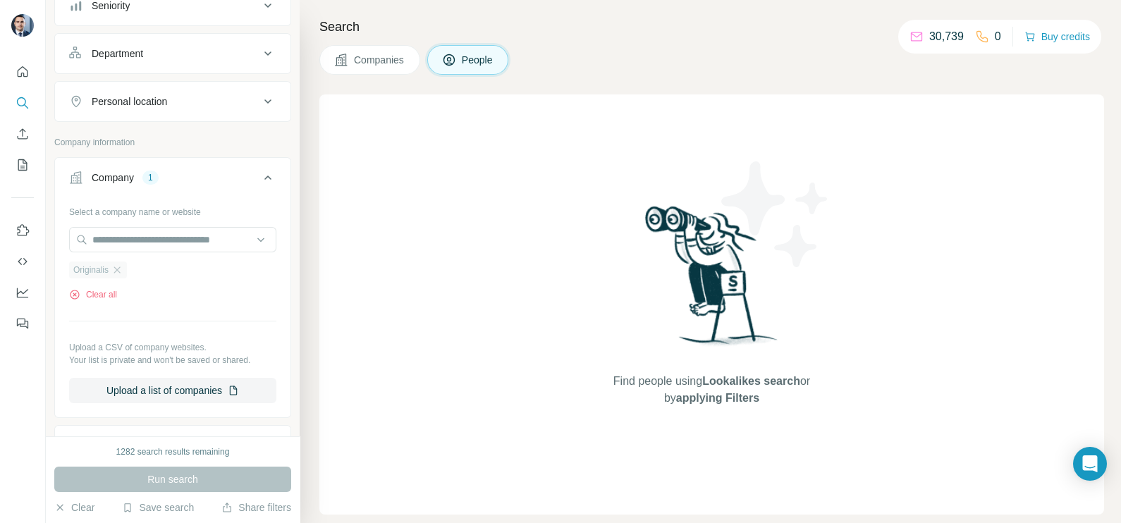
click at [125, 268] on div "Originalis" at bounding box center [98, 270] width 58 height 17
click at [123, 231] on input "text" at bounding box center [172, 239] width 207 height 25
click at [197, 338] on div "Select a company name or website Originalis Clear all Upload a CSV of company w…" at bounding box center [172, 301] width 207 height 203
drag, startPoint x: 195, startPoint y: 335, endPoint x: 127, endPoint y: 266, distance: 96.2
click at [127, 266] on div "Originalis" at bounding box center [98, 270] width 58 height 17
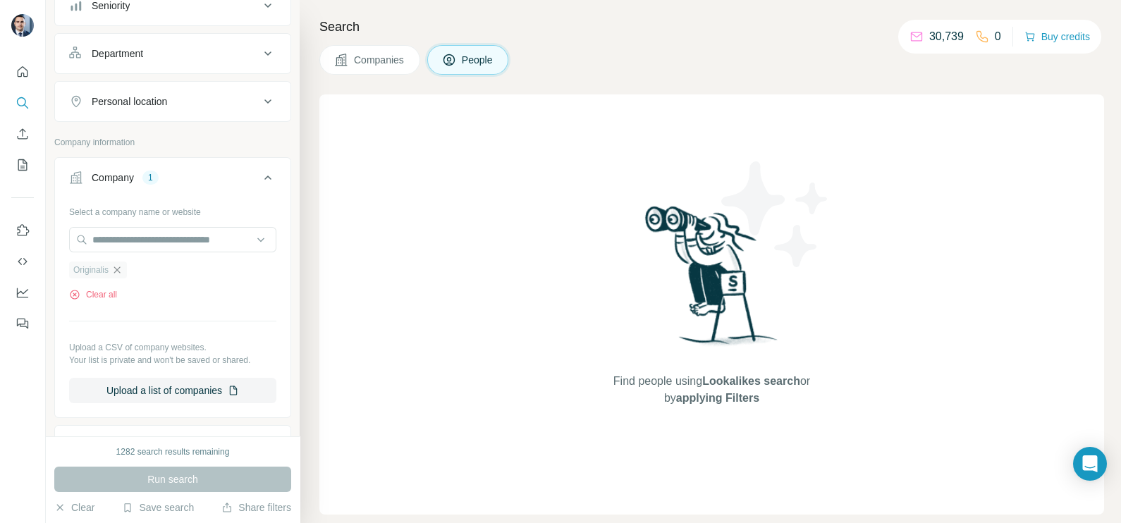
click at [123, 266] on icon "button" at bounding box center [116, 269] width 11 height 11
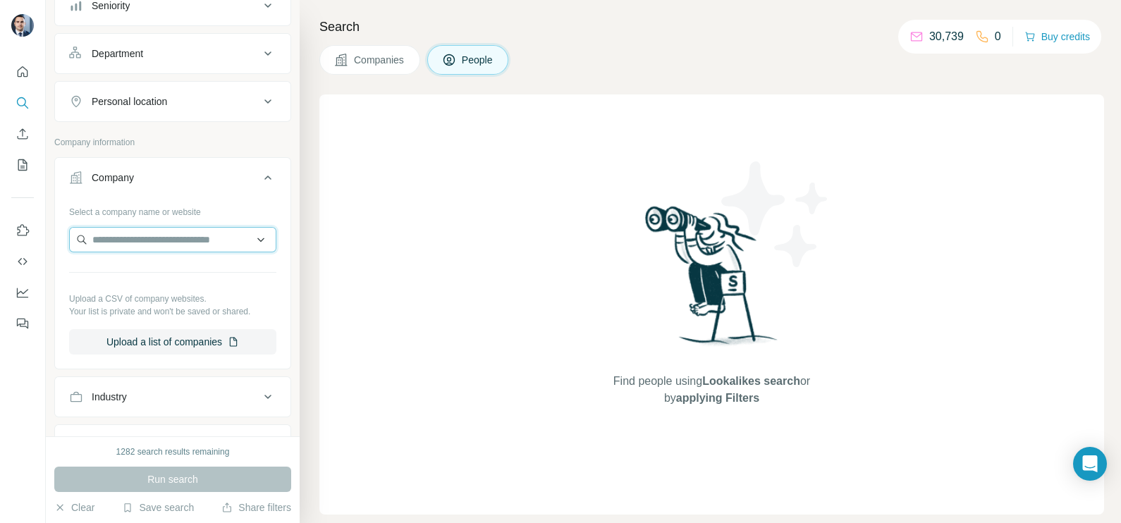
click at [126, 236] on input "text" at bounding box center [172, 239] width 207 height 25
paste input "**********"
drag, startPoint x: 199, startPoint y: 235, endPoint x: 46, endPoint y: 242, distance: 153.1
click at [59, 245] on div "**********" at bounding box center [172, 283] width 235 height 166
paste input "**********"
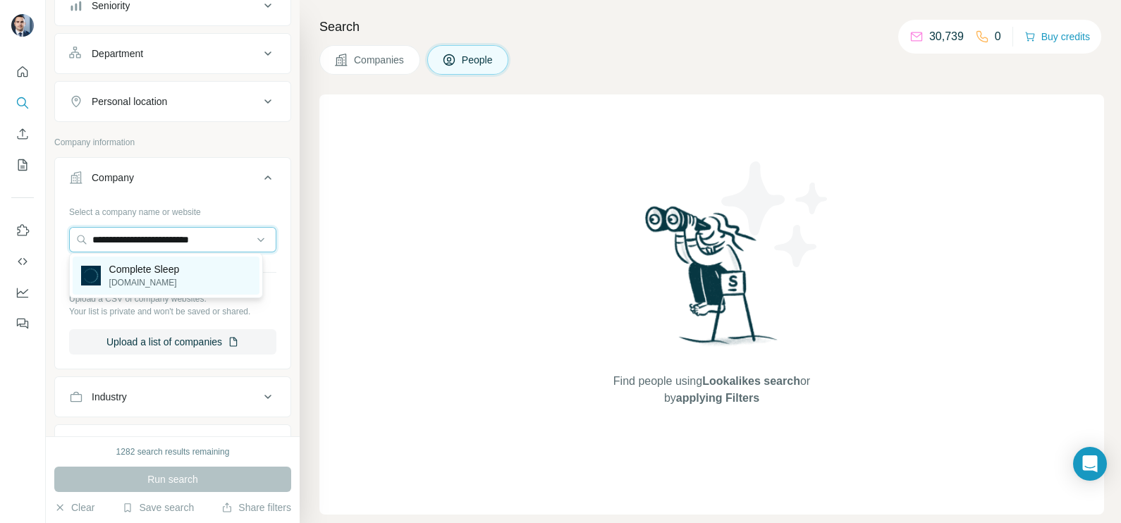
type input "**********"
click at [173, 278] on p "[DOMAIN_NAME]" at bounding box center [144, 282] width 70 height 13
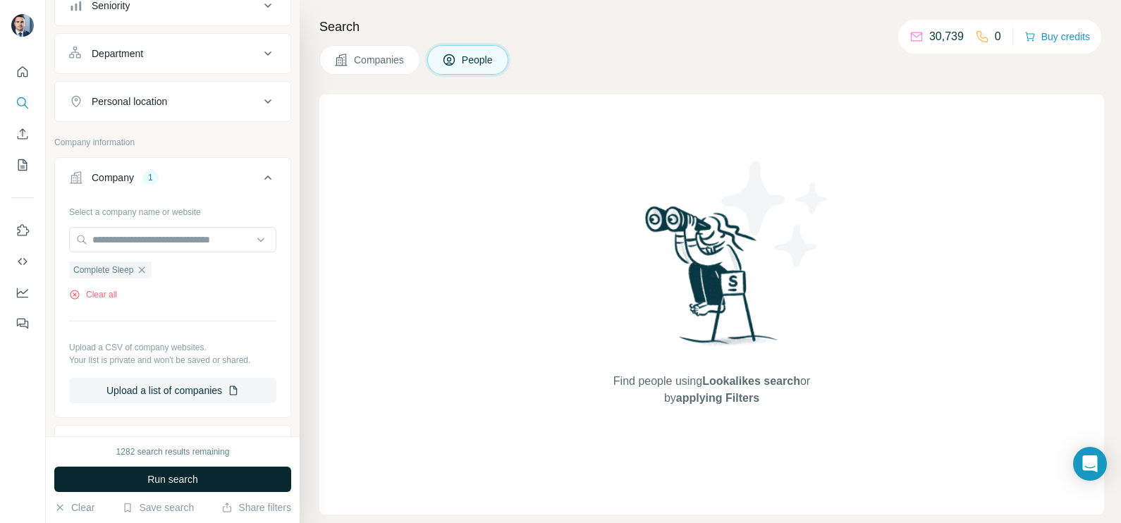
click at [169, 477] on span "Run search" at bounding box center [172, 479] width 51 height 14
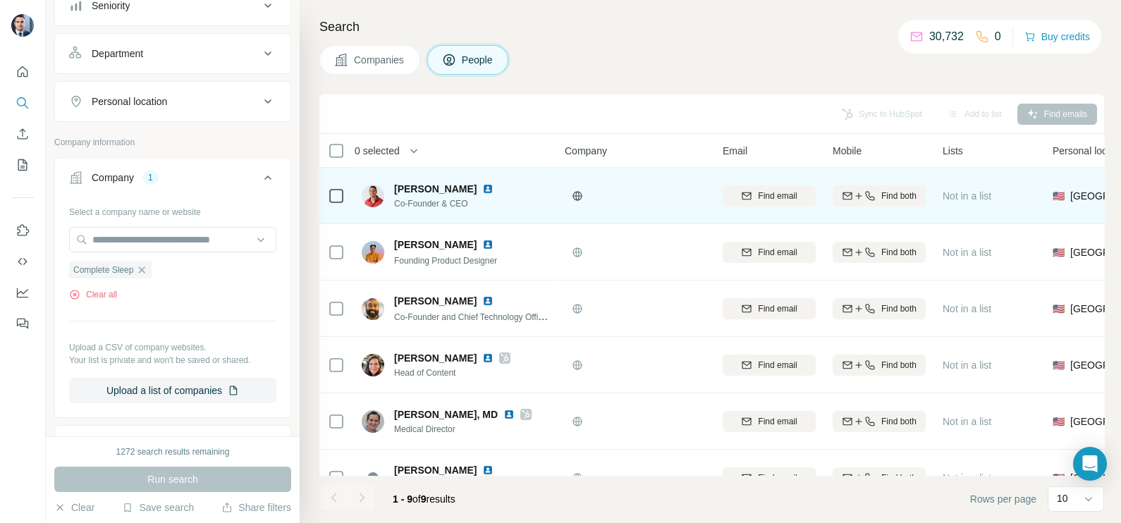
click at [577, 191] on icon at bounding box center [577, 195] width 4 height 9
click at [482, 189] on img at bounding box center [487, 188] width 11 height 11
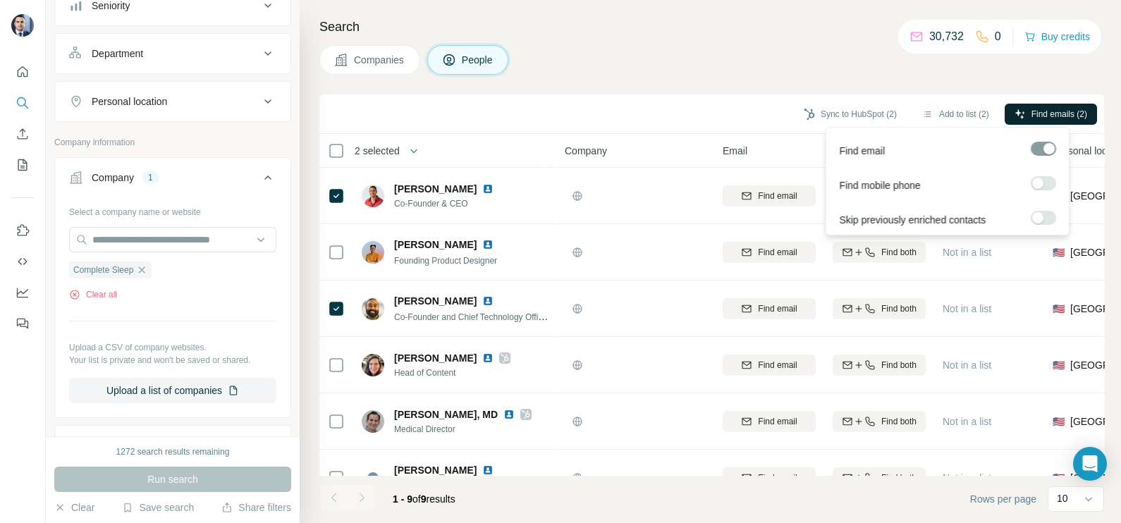
click at [1063, 111] on span "Find emails (2)" at bounding box center [1059, 114] width 56 height 13
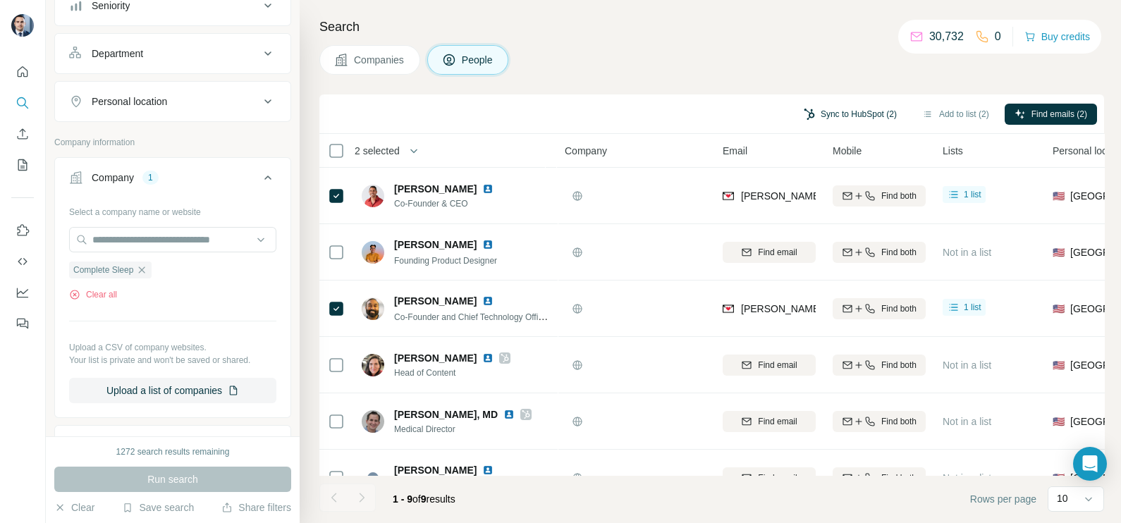
click at [851, 112] on button "Sync to HubSpot (2)" at bounding box center [850, 114] width 113 height 21
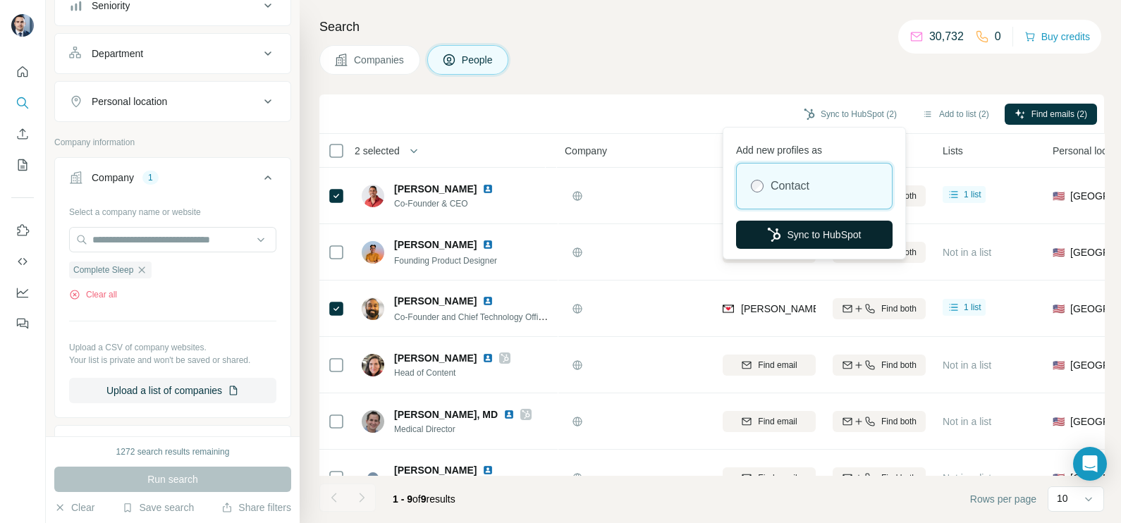
click at [805, 240] on button "Sync to HubSpot" at bounding box center [814, 235] width 157 height 28
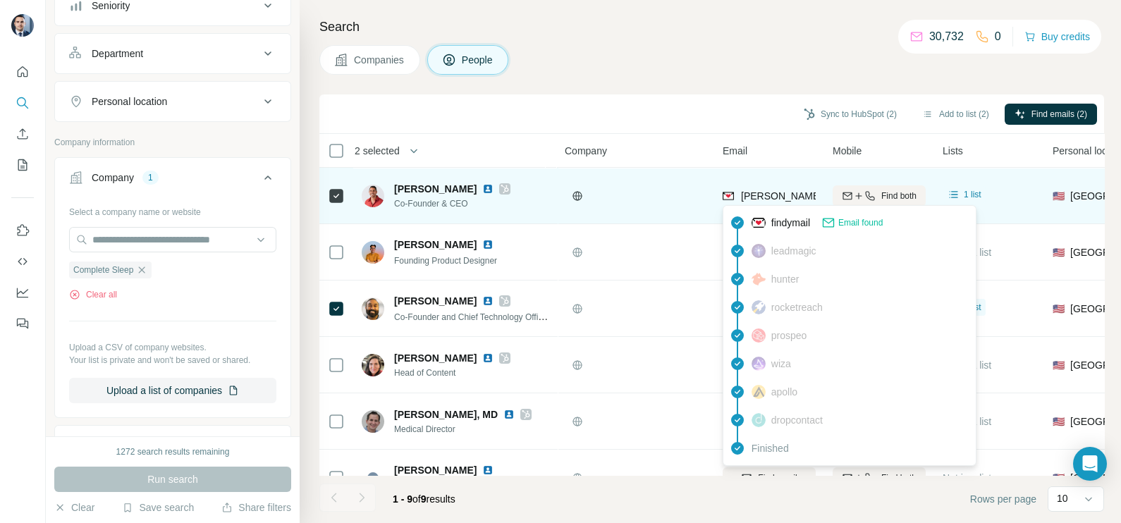
click at [778, 202] on div "[PERSON_NAME][EMAIL_ADDRESS][PERSON_NAME][DOMAIN_NAME]" at bounding box center [891, 197] width 337 height 17
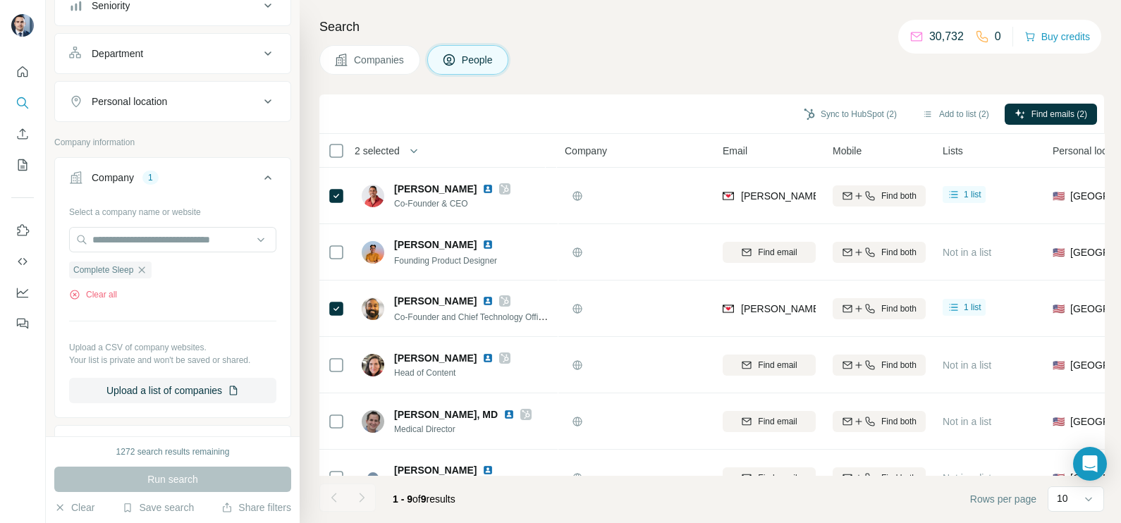
click at [708, 127] on div "Sync to HubSpot (2) Add to list (2) Find emails (2)" at bounding box center [711, 113] width 785 height 39
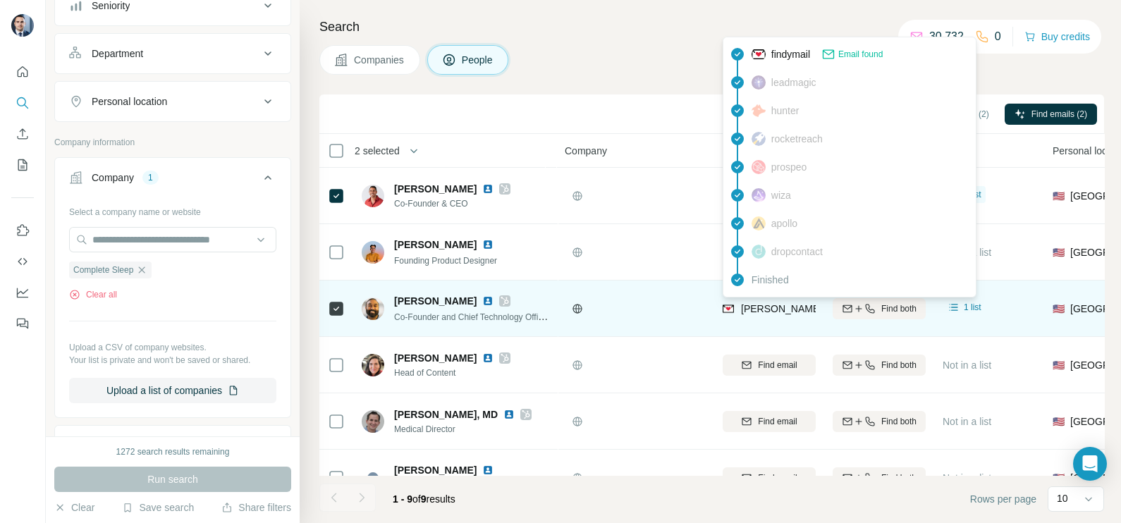
click at [765, 302] on span "[PERSON_NAME][EMAIL_ADDRESS][DOMAIN_NAME]" at bounding box center [859, 309] width 237 height 14
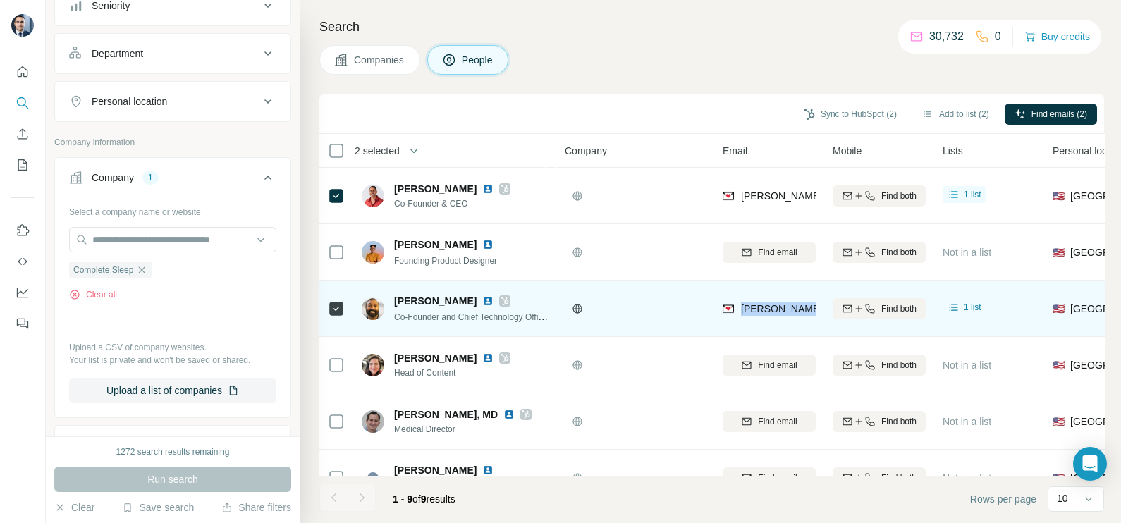
click at [765, 300] on div "[PERSON_NAME][EMAIL_ADDRESS][DOMAIN_NAME]" at bounding box center [769, 308] width 93 height 39
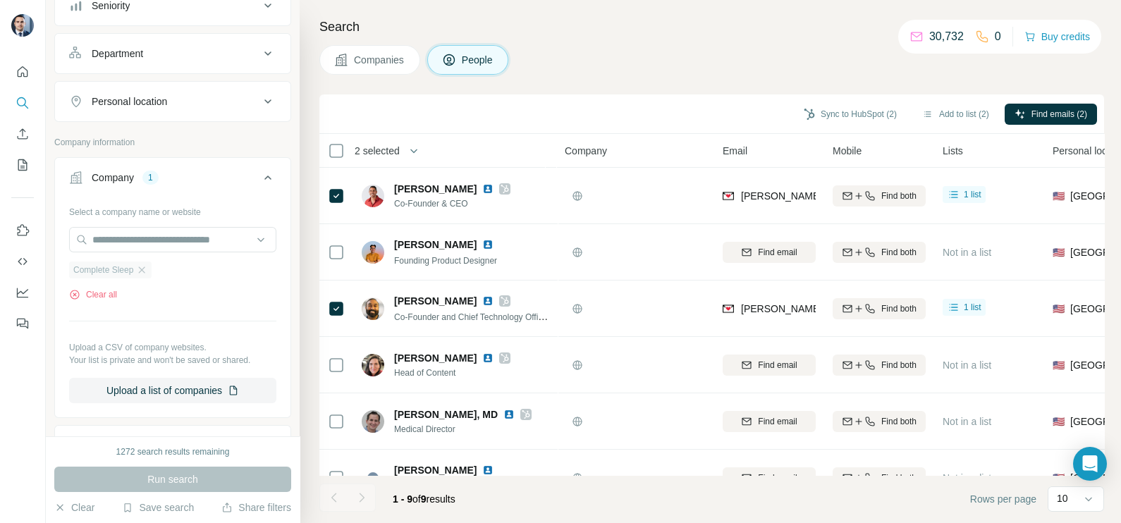
click at [152, 269] on div "Complete Sleep" at bounding box center [110, 270] width 82 height 17
click at [143, 266] on icon "button" at bounding box center [142, 269] width 6 height 6
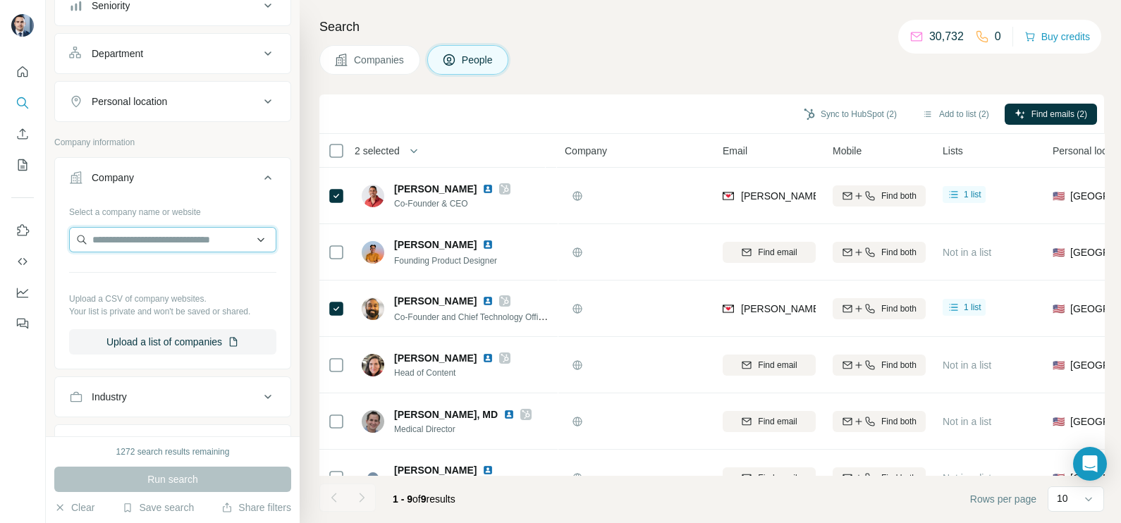
click at [142, 240] on input "text" at bounding box center [172, 239] width 207 height 25
type input "**********"
click at [170, 269] on p "True Markets" at bounding box center [143, 269] width 68 height 14
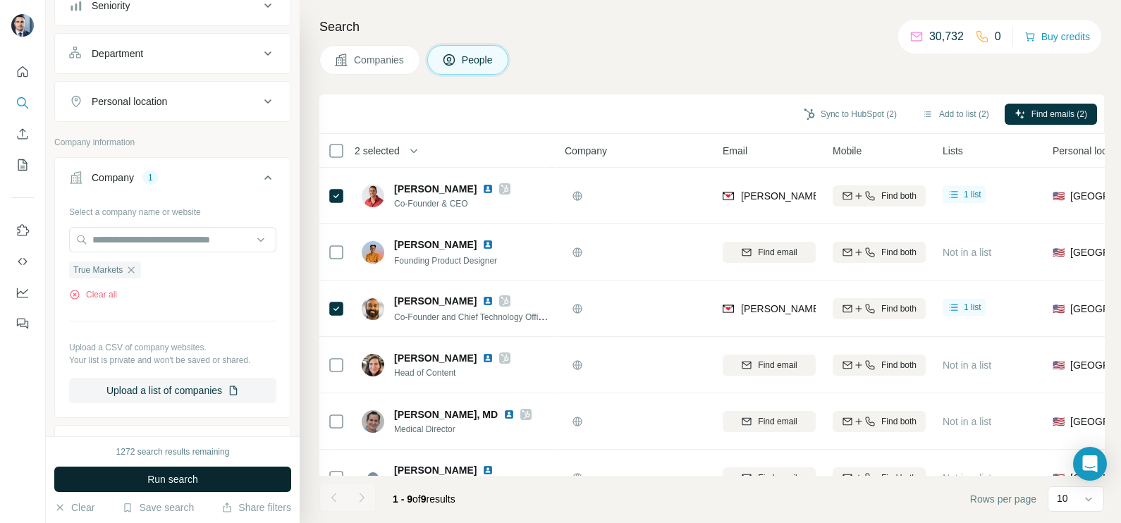
click at [178, 476] on span "Run search" at bounding box center [172, 479] width 51 height 14
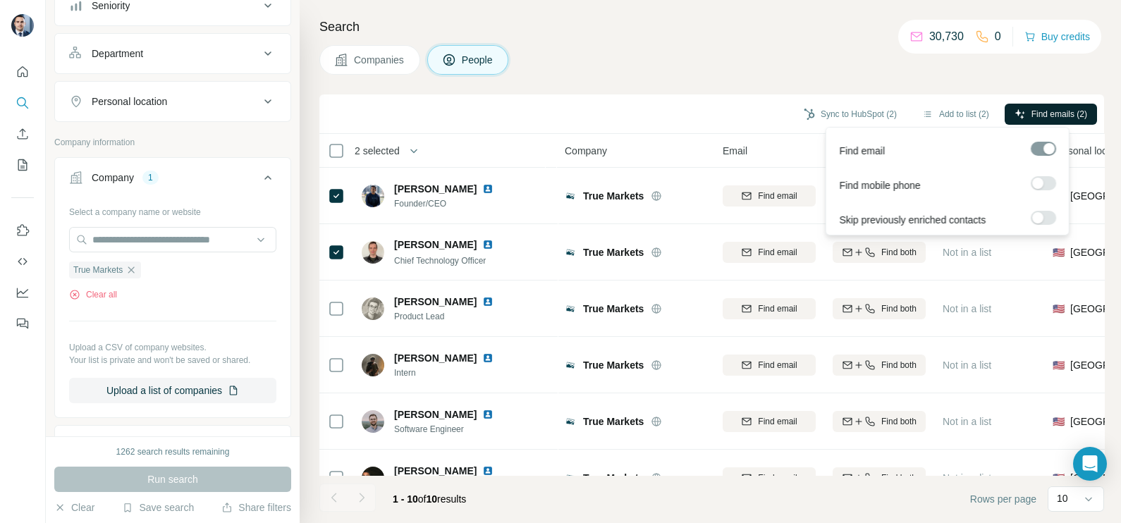
click at [1050, 111] on span "Find emails (2)" at bounding box center [1059, 114] width 56 height 13
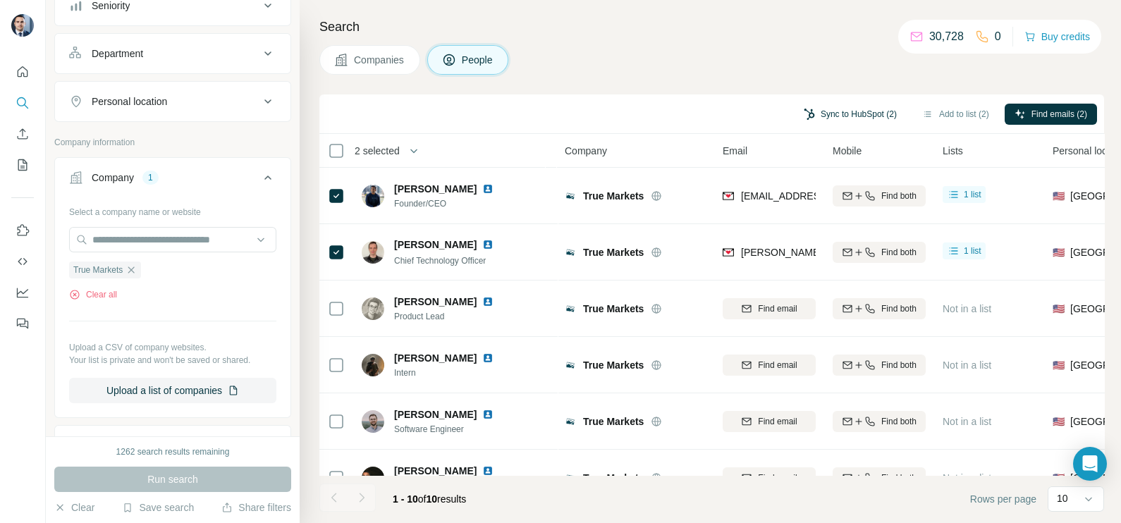
click at [849, 109] on button "Sync to HubSpot (2)" at bounding box center [850, 114] width 113 height 21
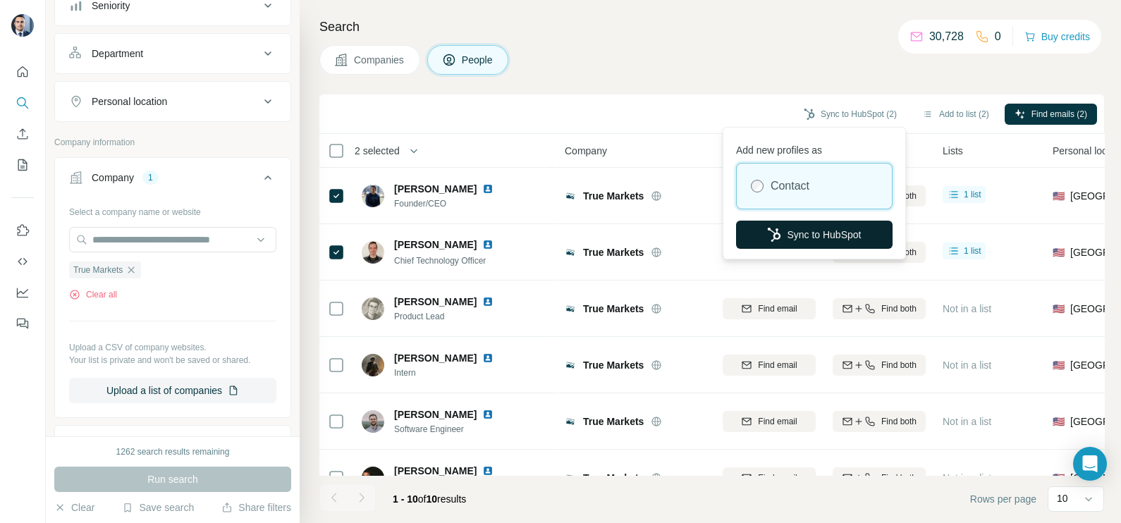
click at [809, 233] on button "Sync to HubSpot" at bounding box center [814, 235] width 157 height 28
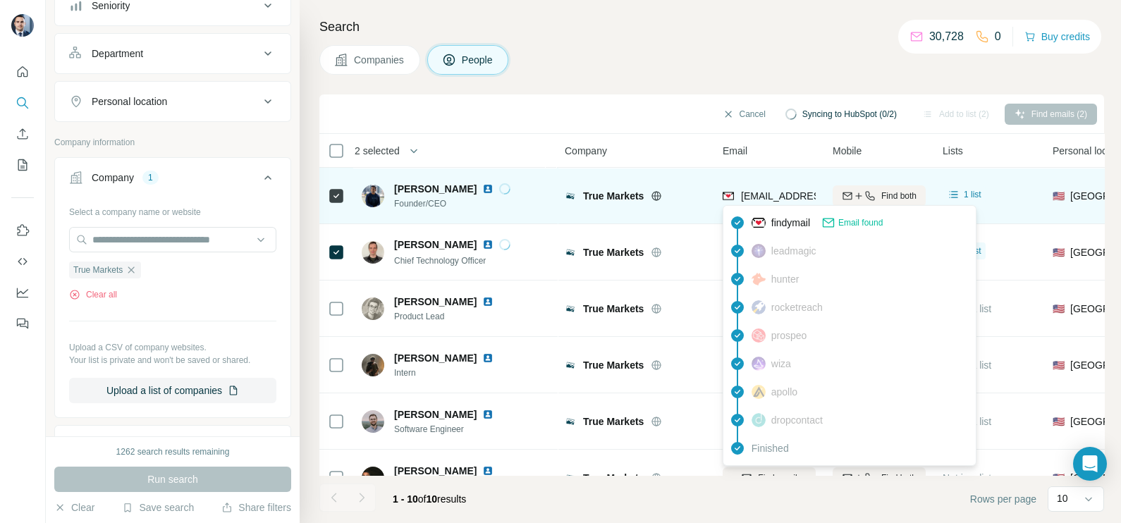
click at [780, 194] on span "[EMAIL_ADDRESS][DOMAIN_NAME]" at bounding box center [824, 195] width 167 height 11
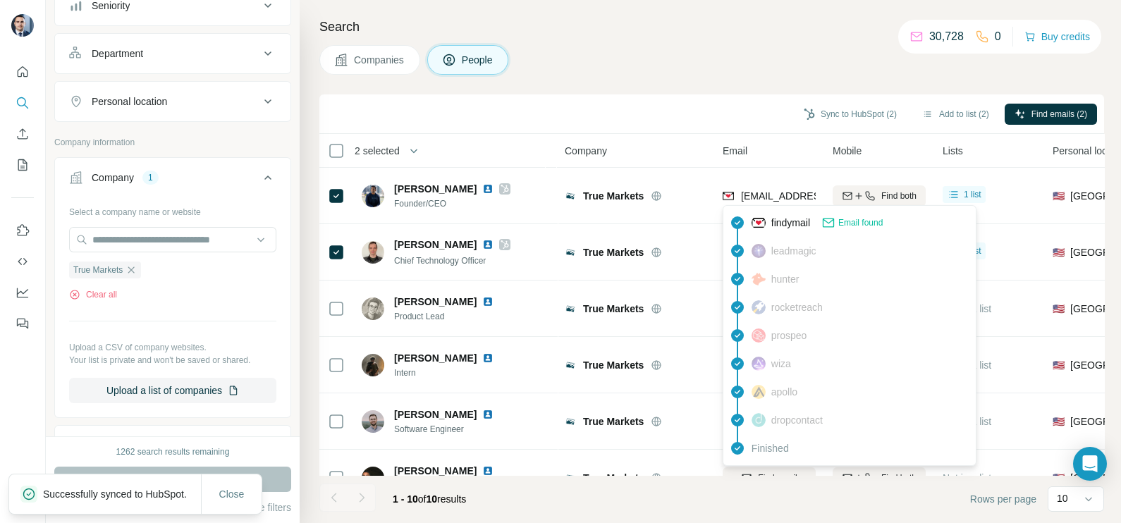
click at [656, 90] on div "Search Companies People Sync to HubSpot (2) Add to list (2) Find emails (2) 2 s…" at bounding box center [710, 261] width 821 height 523
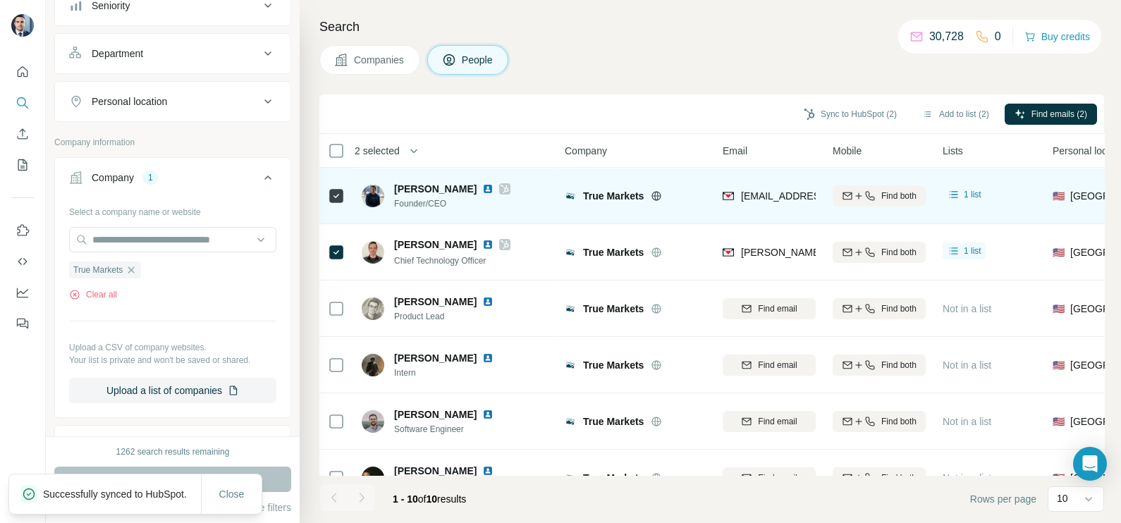
click at [773, 183] on div "[EMAIL_ADDRESS][DOMAIN_NAME]" at bounding box center [769, 195] width 93 height 39
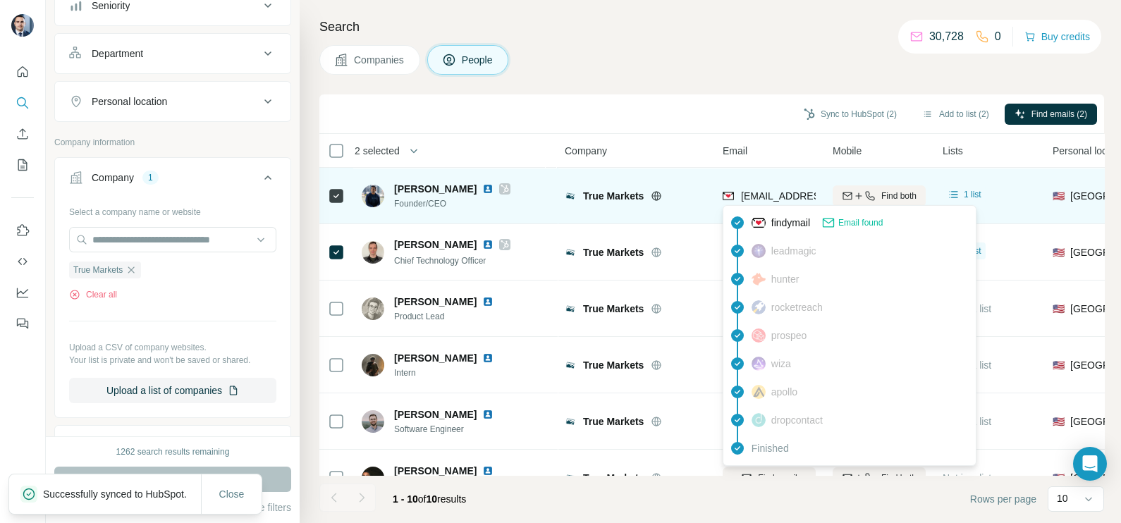
click at [784, 191] on span "[EMAIL_ADDRESS][DOMAIN_NAME]" at bounding box center [824, 195] width 167 height 11
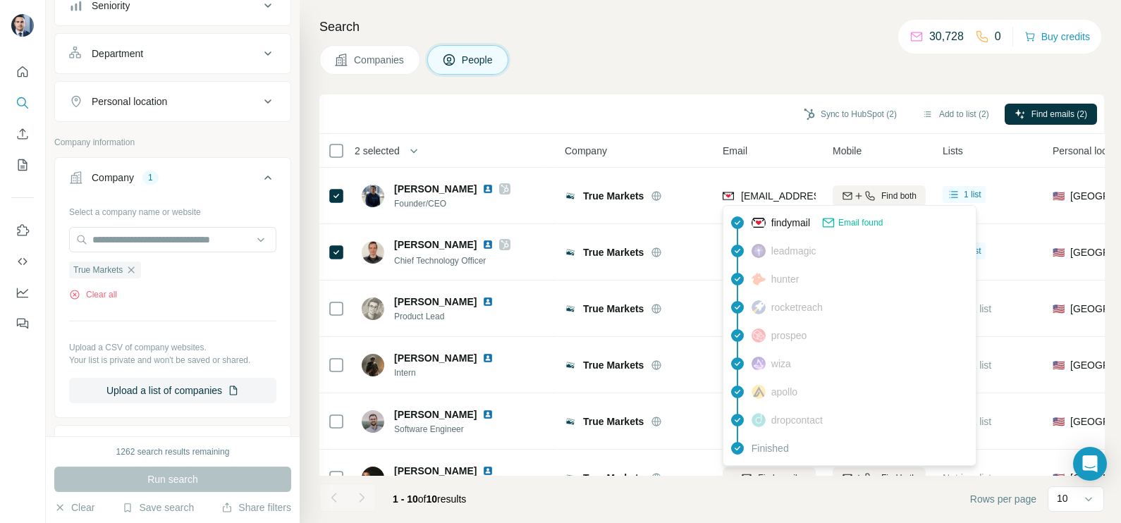
click at [638, 92] on div "Search Companies People Sync to HubSpot (2) Add to list (2) Find emails (2) 2 s…" at bounding box center [710, 261] width 821 height 523
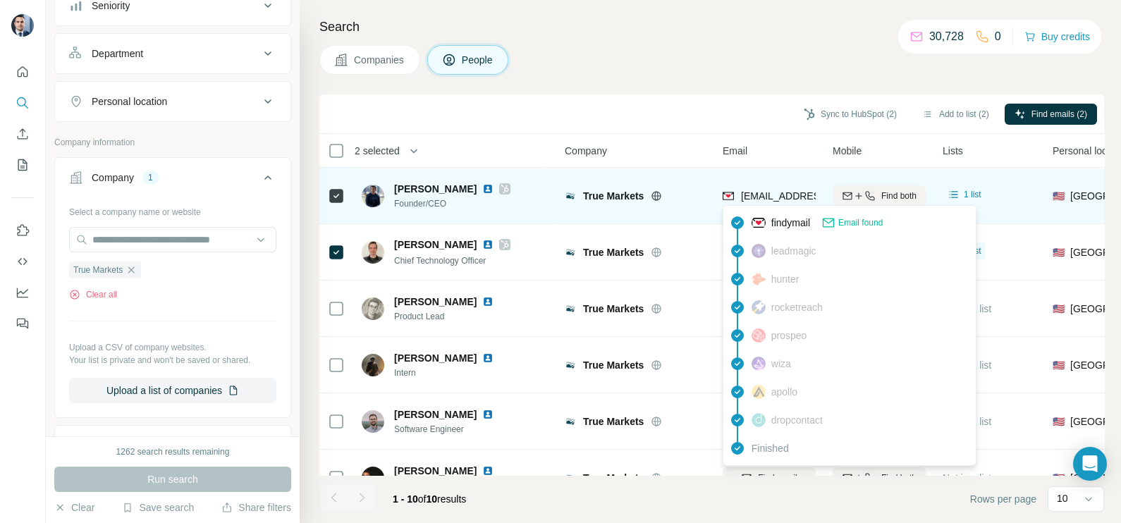
click at [778, 195] on span "[EMAIL_ADDRESS][DOMAIN_NAME]" at bounding box center [824, 195] width 167 height 11
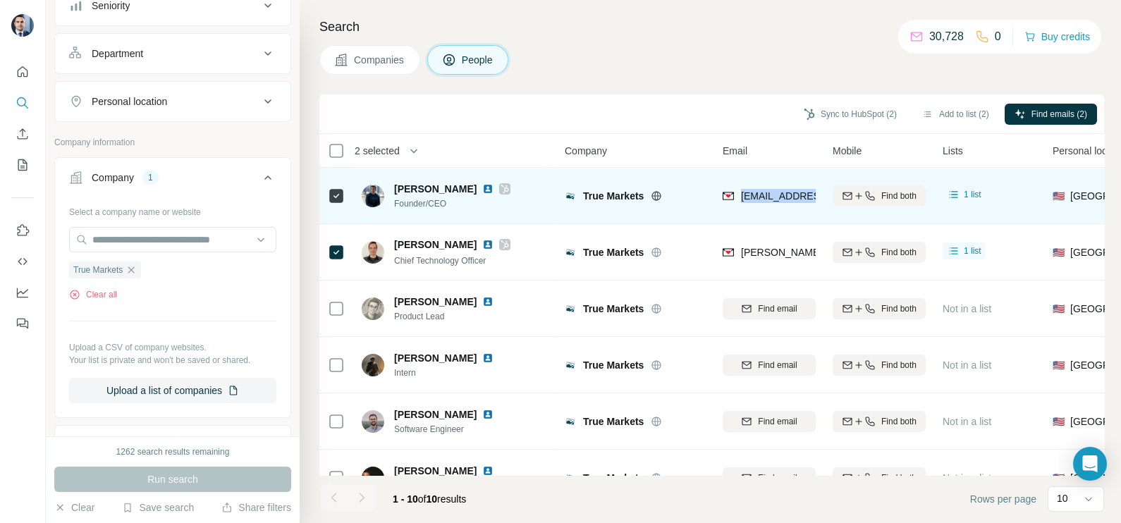
click at [778, 195] on span "[EMAIL_ADDRESS][DOMAIN_NAME]" at bounding box center [824, 195] width 167 height 11
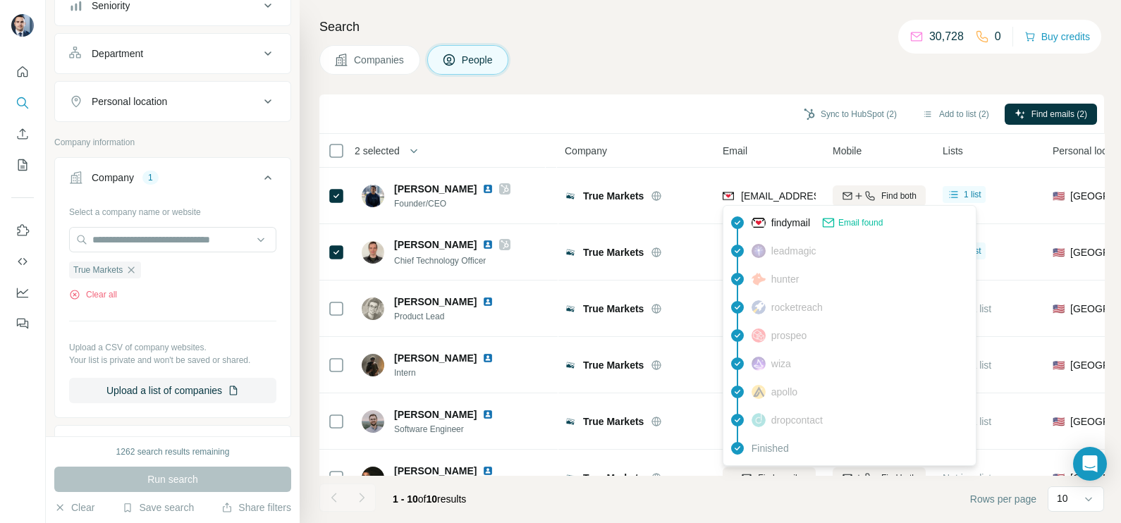
click at [704, 145] on div "Company" at bounding box center [635, 150] width 141 height 16
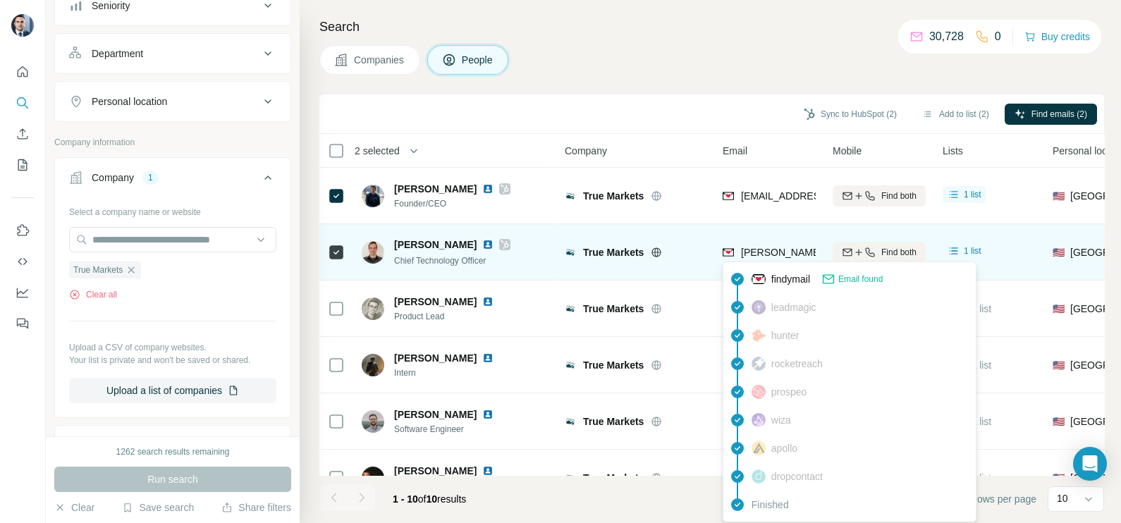
click at [775, 253] on span "[PERSON_NAME][EMAIL_ADDRESS][DOMAIN_NAME]" at bounding box center [865, 252] width 248 height 11
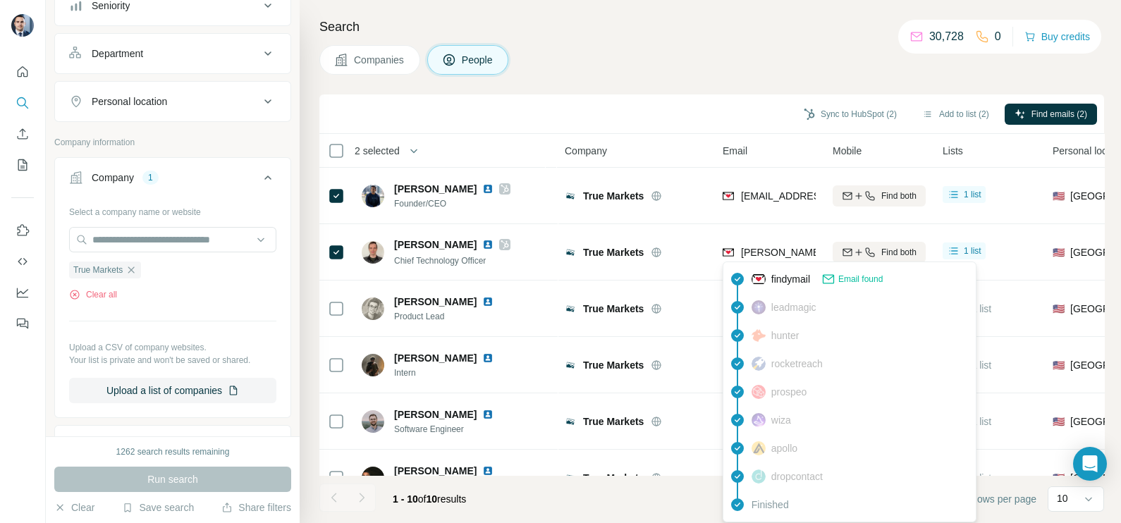
click at [639, 113] on div "Sync to HubSpot (2) Add to list (2) Find emails (2)" at bounding box center [711, 114] width 771 height 25
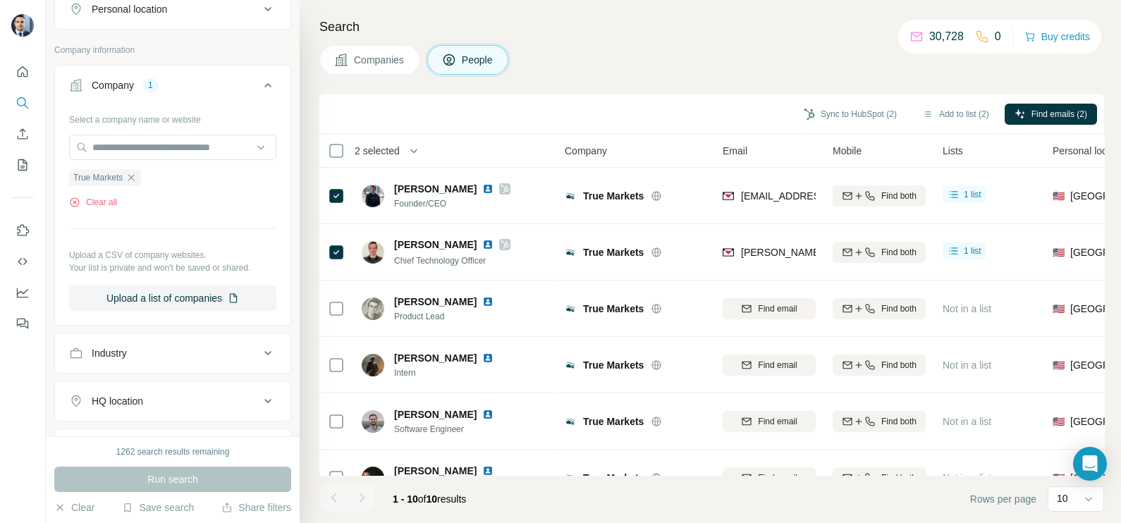
scroll to position [352, 0]
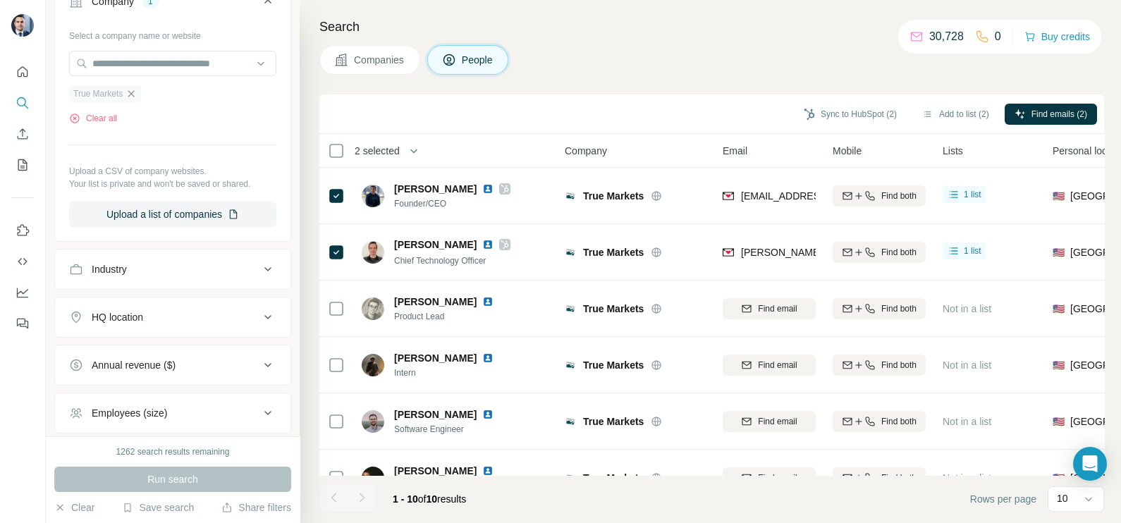
click at [130, 94] on icon "button" at bounding box center [131, 93] width 6 height 6
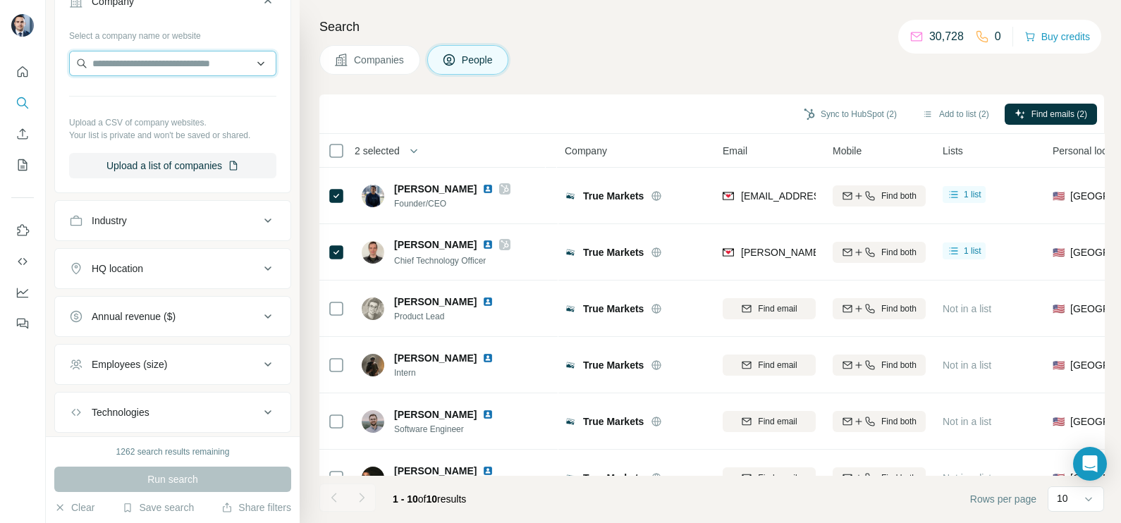
click at [152, 64] on input "text" at bounding box center [172, 63] width 207 height 25
paste input "**********"
type input "**********"
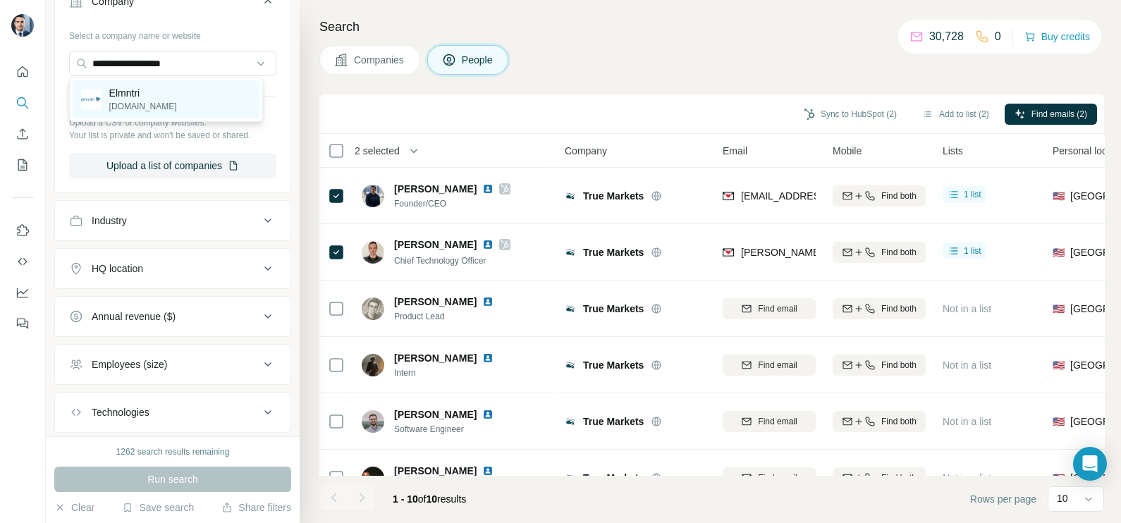
click at [158, 108] on div "Elmntri [DOMAIN_NAME]" at bounding box center [166, 99] width 187 height 38
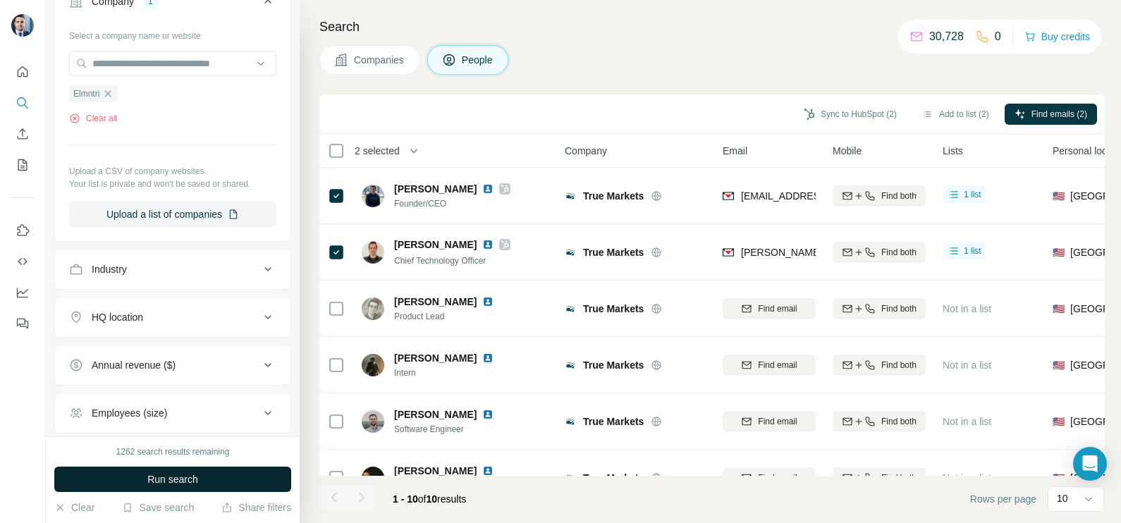
click at [196, 486] on span "Run search" at bounding box center [172, 479] width 51 height 14
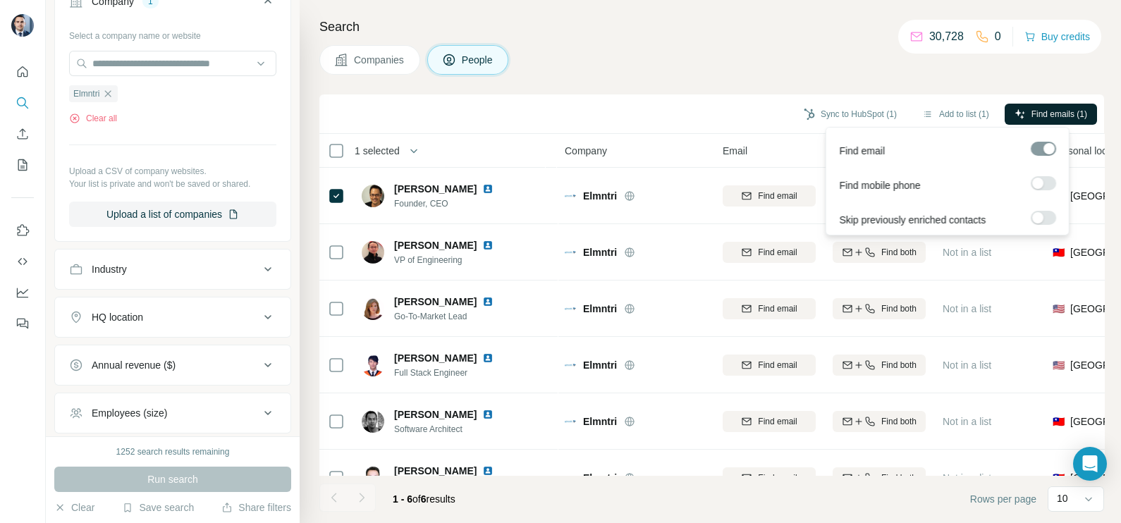
click at [1036, 117] on span "Find emails (1)" at bounding box center [1059, 114] width 56 height 13
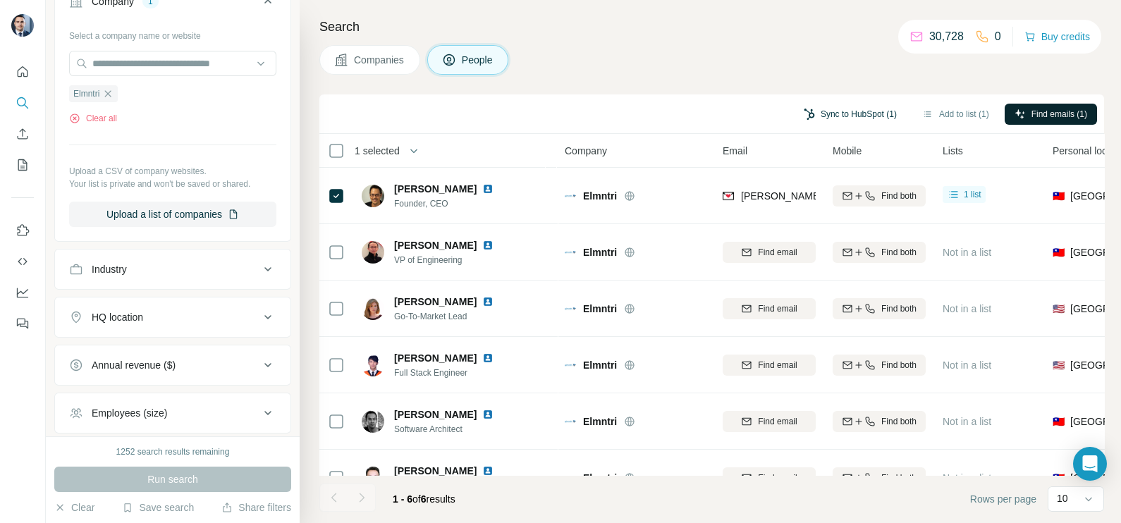
click at [806, 118] on button "Sync to HubSpot (1)" at bounding box center [850, 114] width 113 height 21
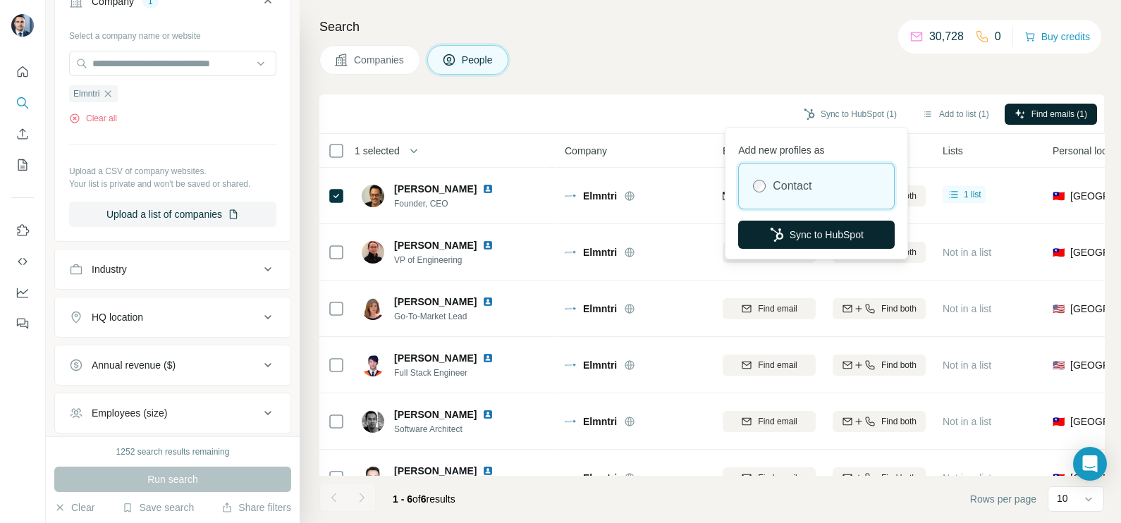
click at [802, 225] on button "Sync to HubSpot" at bounding box center [816, 235] width 157 height 28
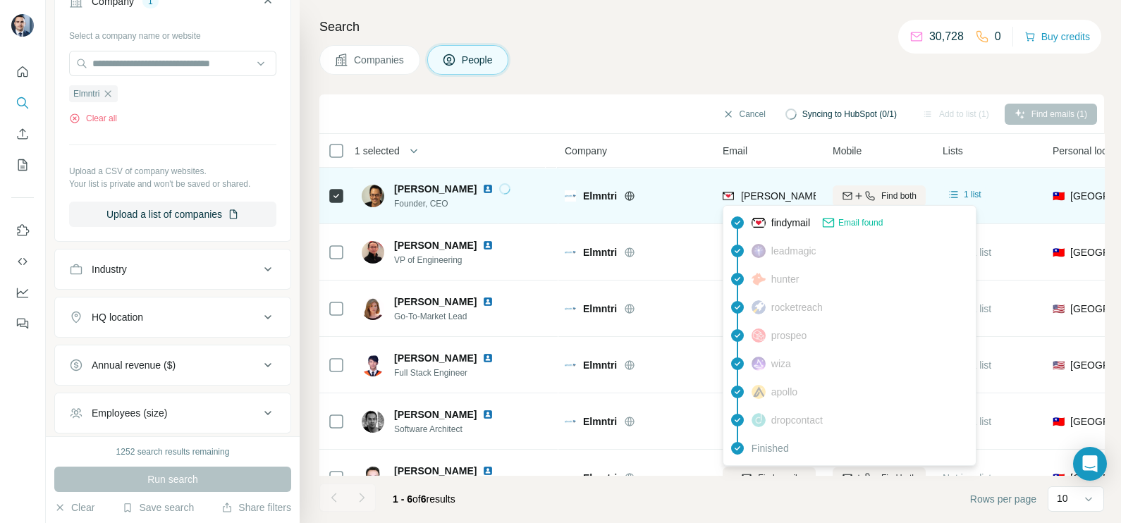
click at [761, 197] on span "[PERSON_NAME][EMAIL_ADDRESS][DOMAIN_NAME]" at bounding box center [865, 195] width 248 height 11
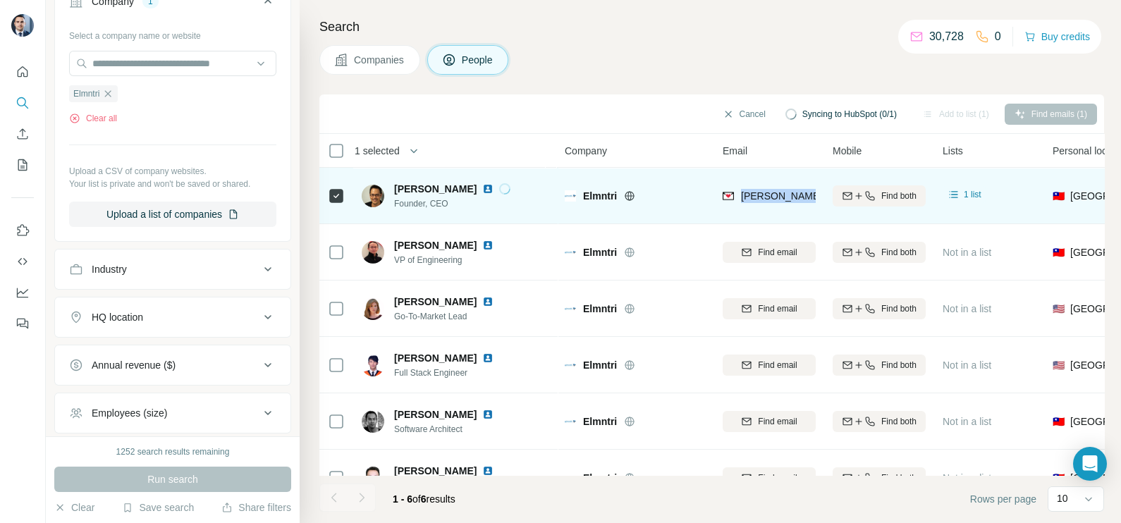
click at [761, 197] on span "[PERSON_NAME][EMAIL_ADDRESS][DOMAIN_NAME]" at bounding box center [865, 195] width 248 height 11
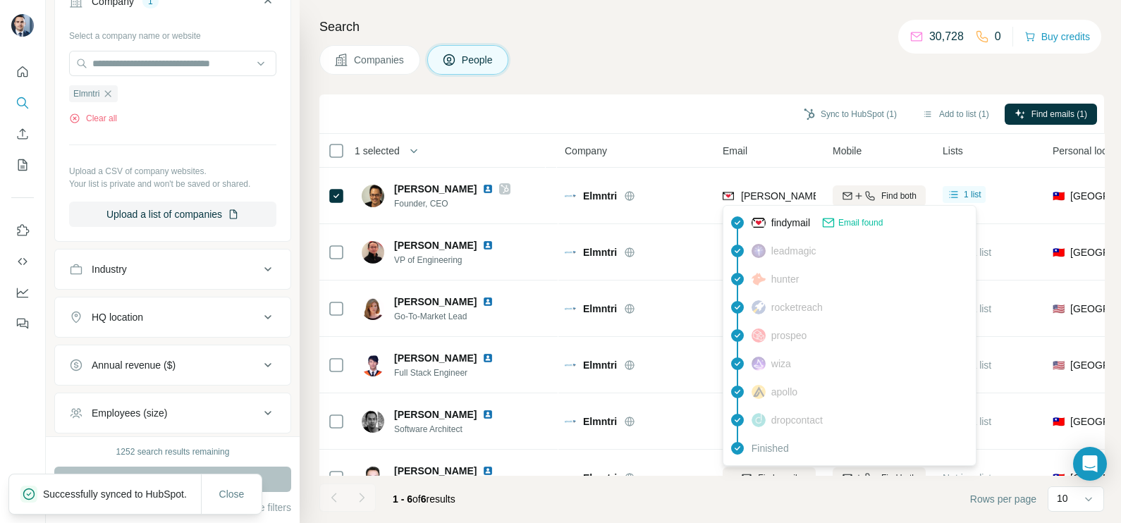
click at [412, 121] on div "Sync to HubSpot (1) Add to list (1) Find emails (1)" at bounding box center [711, 114] width 771 height 25
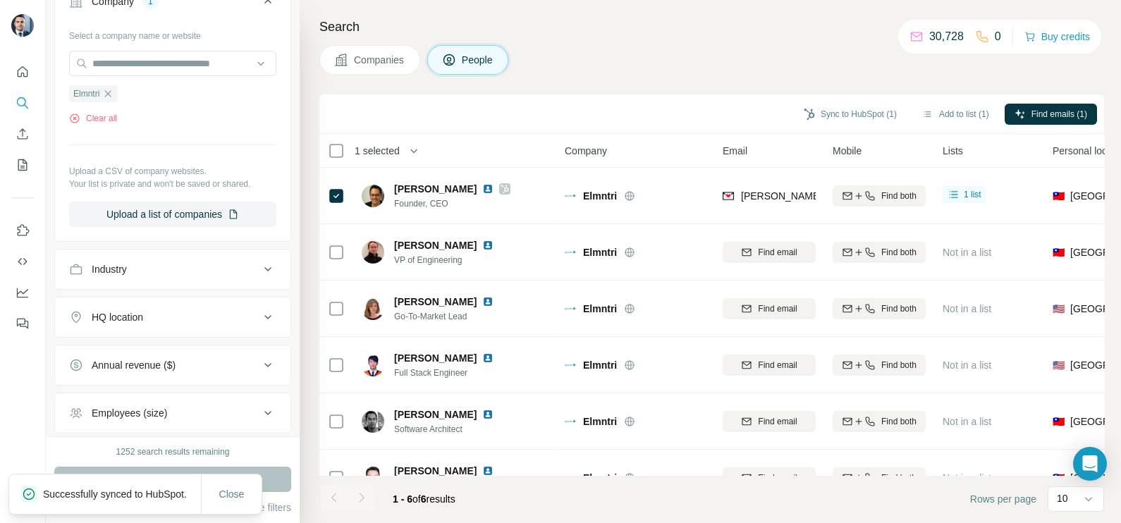
click at [369, 66] on span "Companies" at bounding box center [379, 60] width 51 height 14
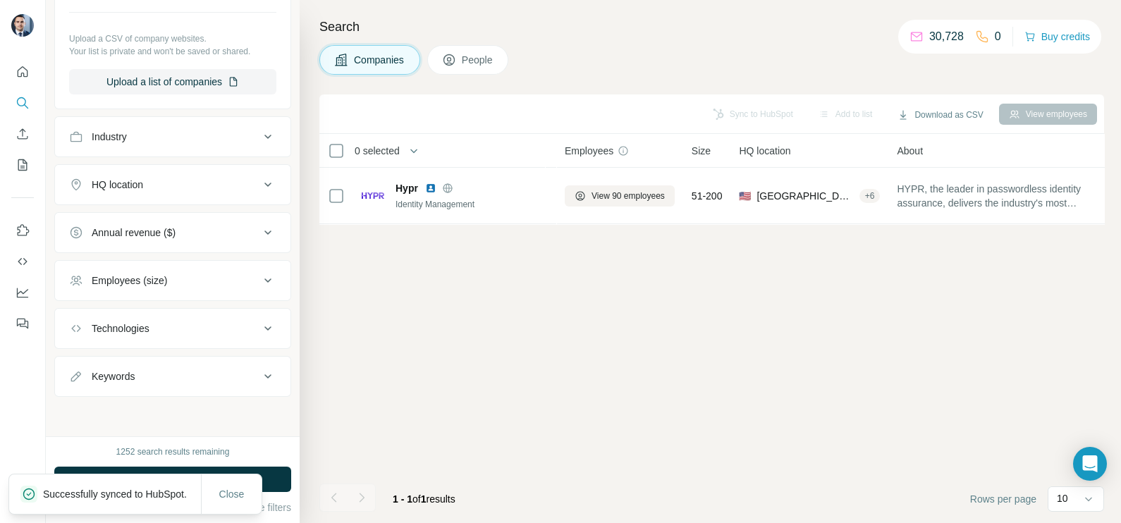
scroll to position [133, 0]
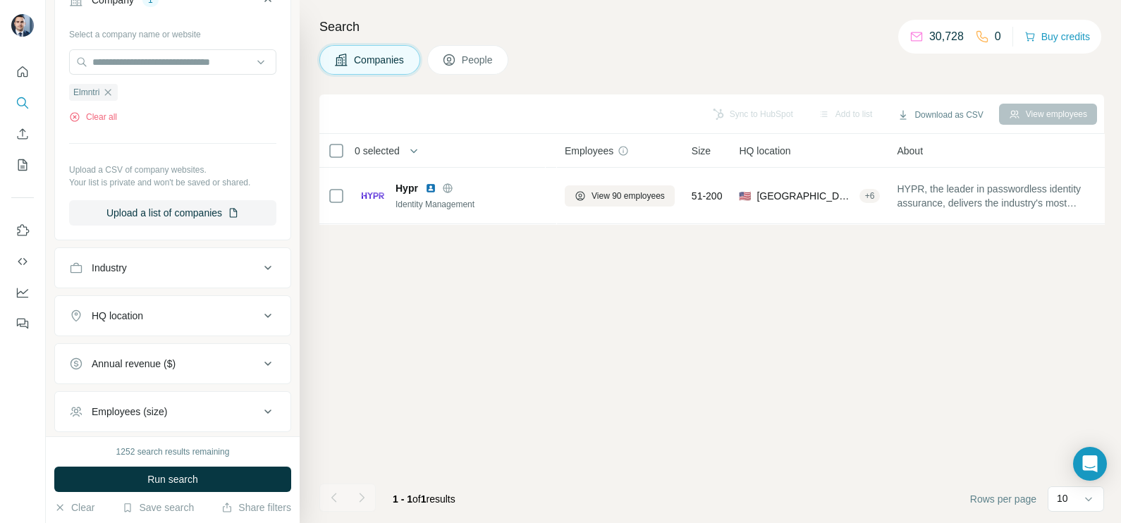
scroll to position [45, 0]
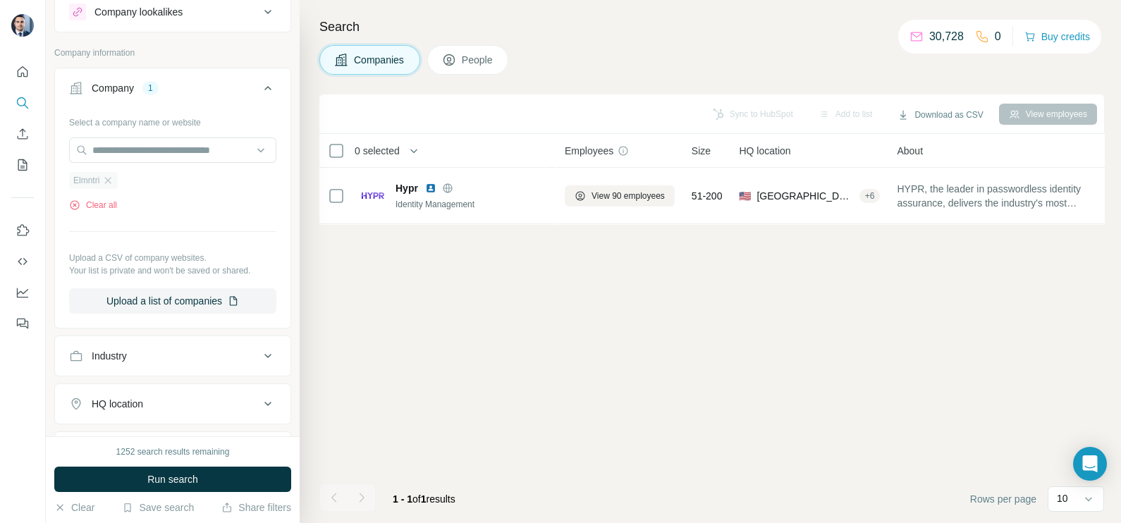
click at [110, 172] on div "Elmntri" at bounding box center [93, 180] width 49 height 17
click at [109, 180] on icon "button" at bounding box center [107, 180] width 11 height 11
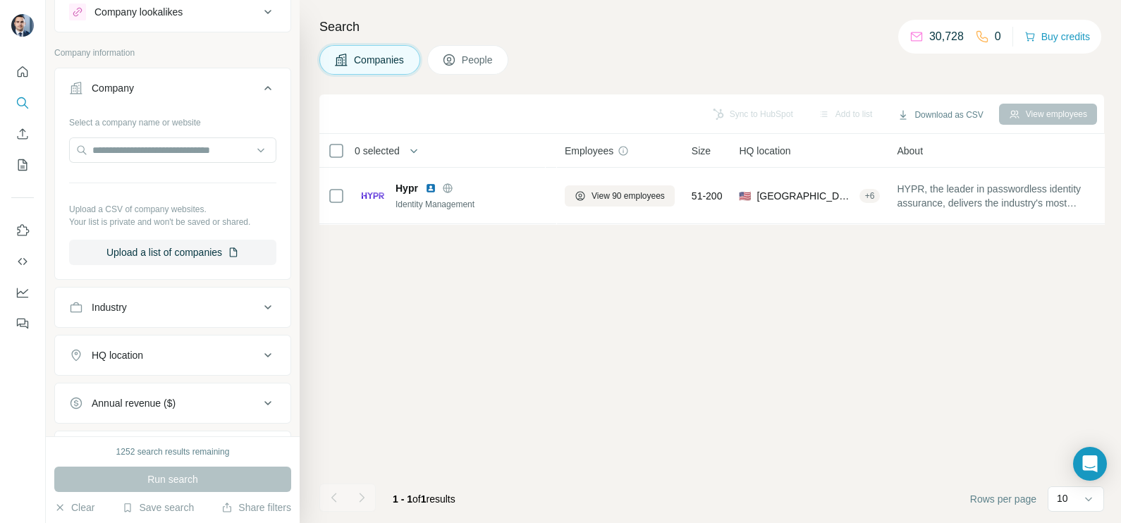
click at [143, 173] on div "Select a company name or website Upload a CSV of company websites. Your list is…" at bounding box center [172, 188] width 207 height 154
click at [137, 157] on input "text" at bounding box center [172, 149] width 207 height 25
paste input "**********"
click at [200, 152] on input "**********" at bounding box center [172, 149] width 207 height 25
drag, startPoint x: 197, startPoint y: 142, endPoint x: 68, endPoint y: 142, distance: 129.7
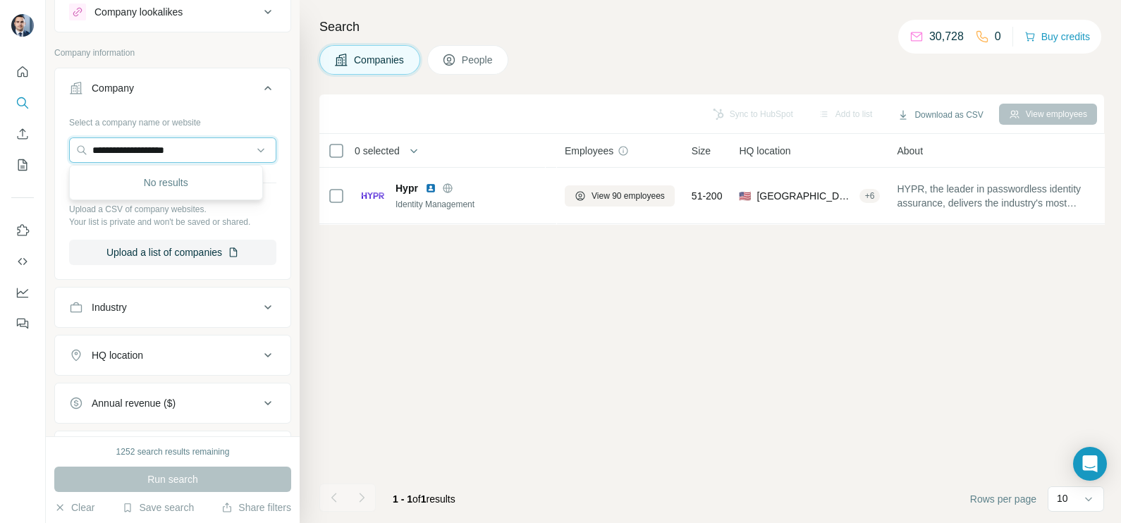
click at [68, 142] on div "**********" at bounding box center [172, 194] width 235 height 166
paste input "***"
type input "**********"
click at [147, 188] on p "[DOMAIN_NAME]" at bounding box center [143, 194] width 68 height 13
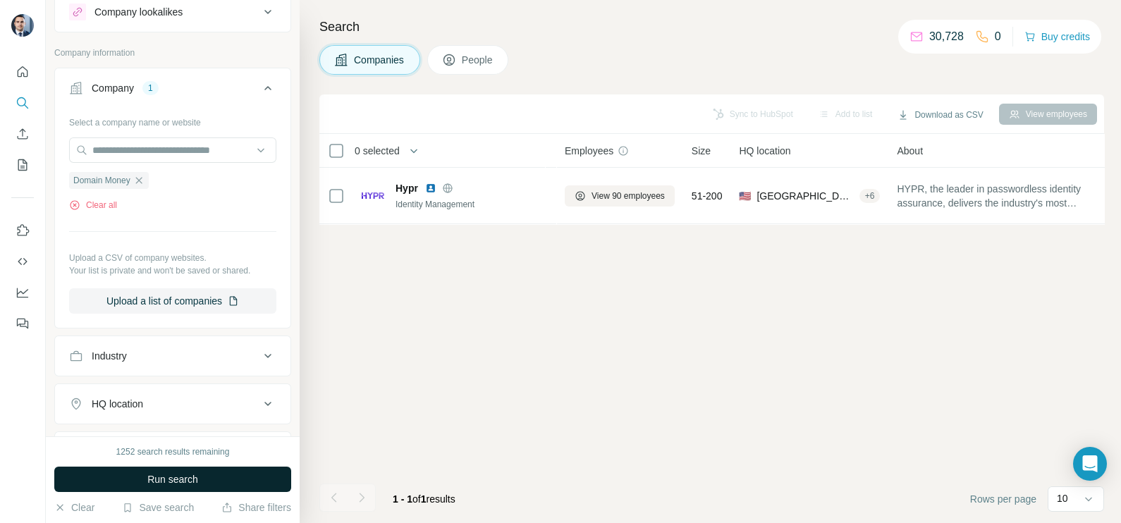
click at [176, 473] on span "Run search" at bounding box center [172, 479] width 51 height 14
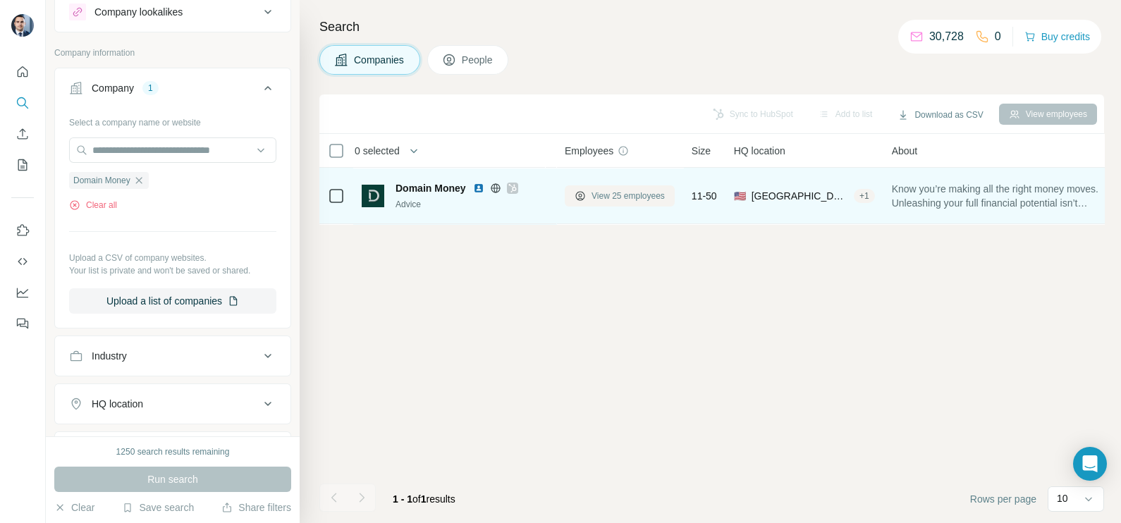
click at [603, 192] on span "View 25 employees" at bounding box center [627, 196] width 73 height 13
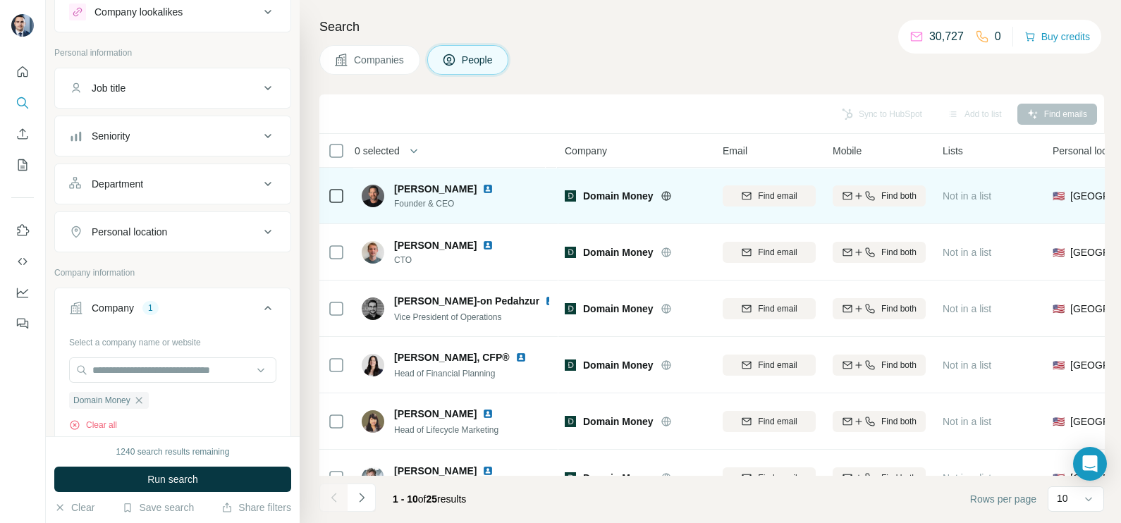
click at [328, 197] on icon at bounding box center [336, 196] width 17 height 17
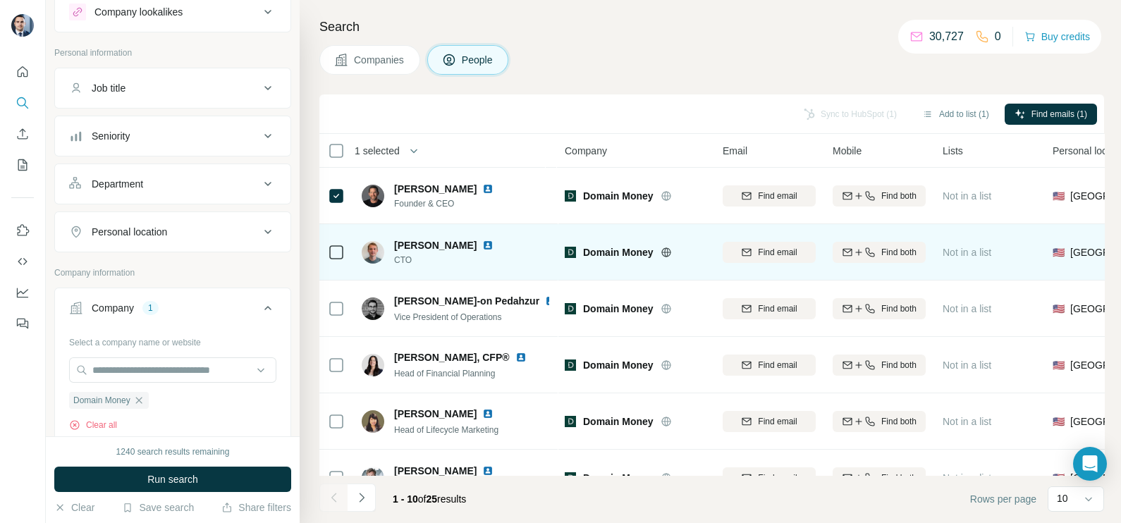
click at [345, 243] on td at bounding box center [336, 252] width 34 height 56
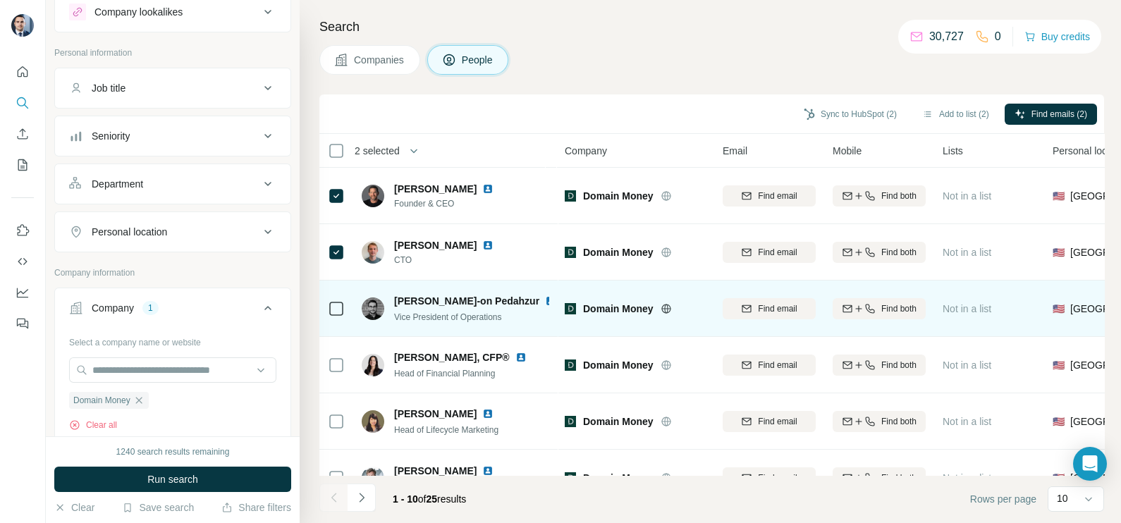
click at [333, 298] on div at bounding box center [336, 308] width 17 height 39
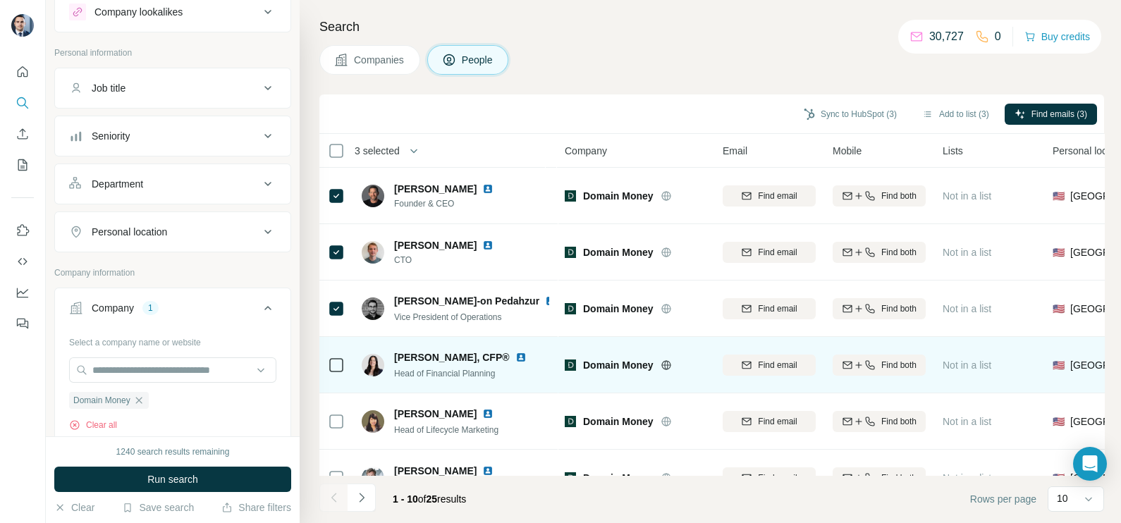
click at [331, 372] on icon at bounding box center [336, 365] width 17 height 17
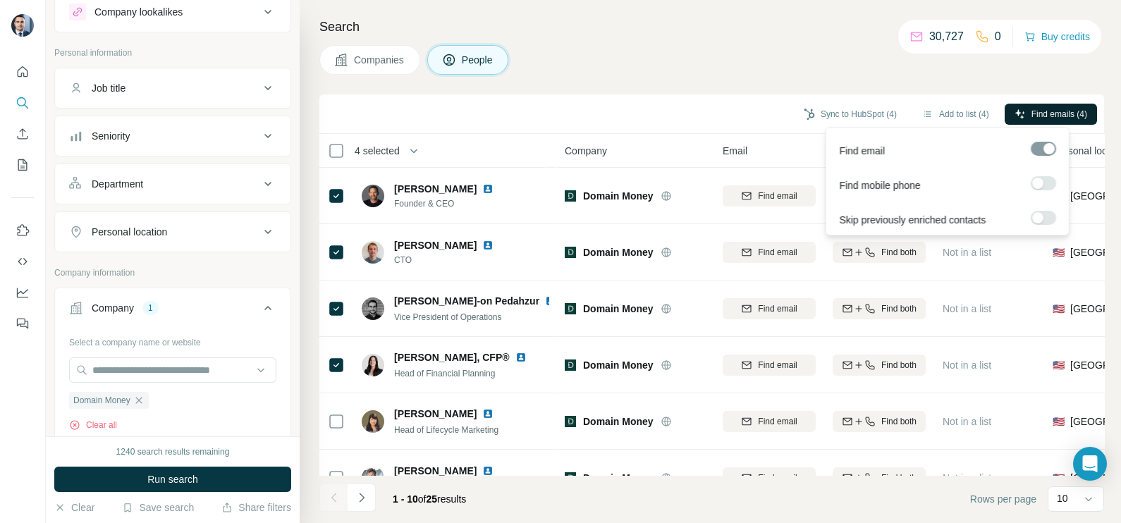
click at [1055, 109] on span "Find emails (4)" at bounding box center [1059, 114] width 56 height 13
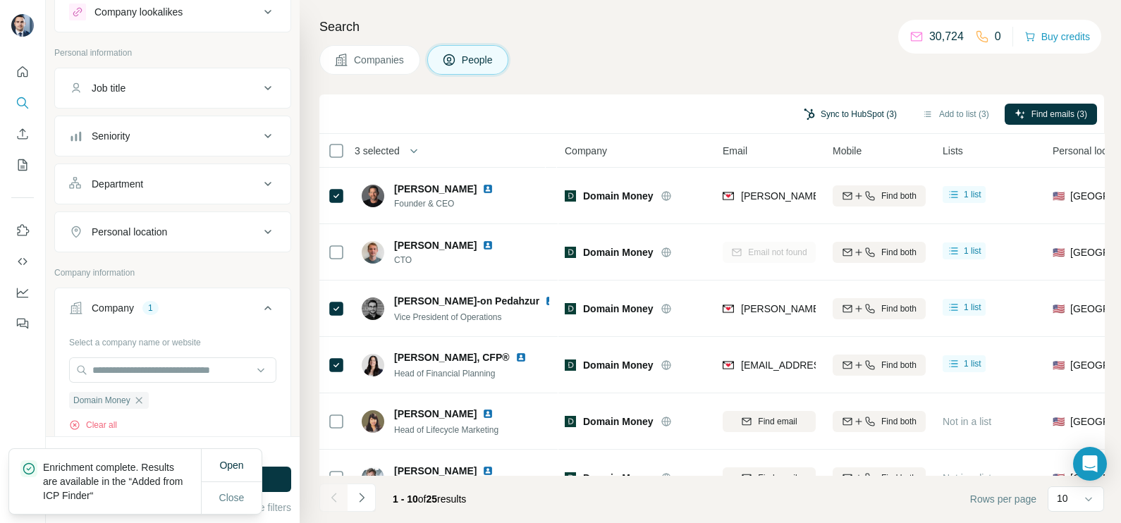
click at [863, 111] on button "Sync to HubSpot (3)" at bounding box center [850, 114] width 113 height 21
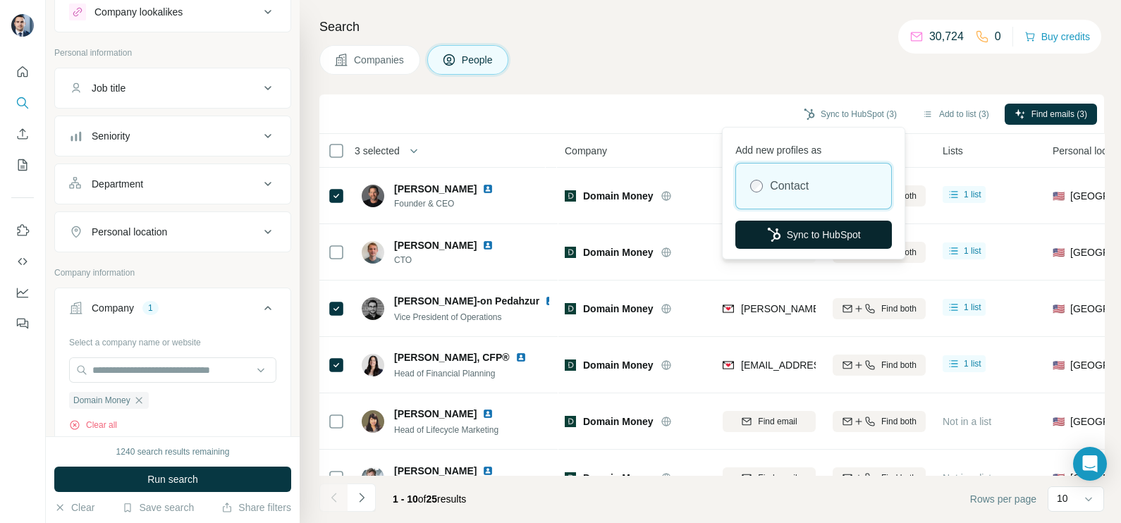
click at [813, 235] on button "Sync to HubSpot" at bounding box center [813, 235] width 157 height 28
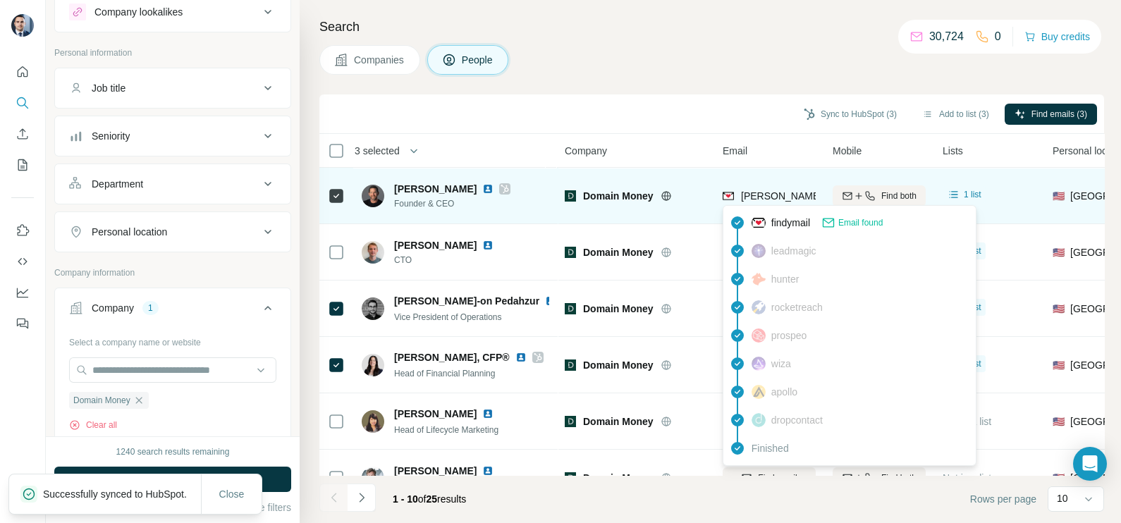
click at [771, 196] on span "[PERSON_NAME][EMAIL_ADDRESS][DOMAIN_NAME]" at bounding box center [865, 195] width 248 height 11
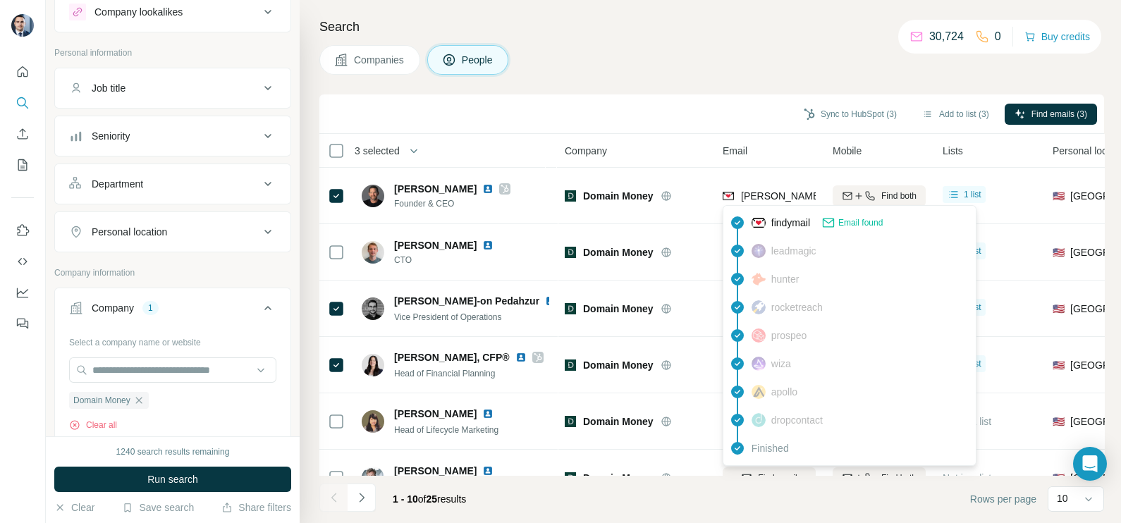
click at [726, 109] on div "Sync to HubSpot (3) Add to list (3) Find emails (3)" at bounding box center [711, 114] width 771 height 25
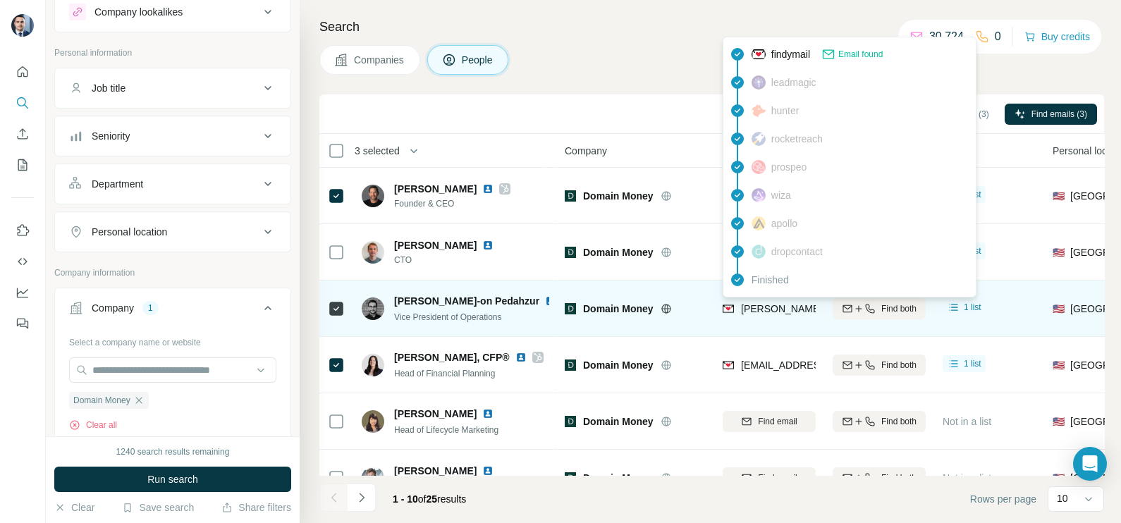
click at [749, 317] on div "[PERSON_NAME][EMAIL_ADDRESS][DOMAIN_NAME]" at bounding box center [850, 310] width 255 height 17
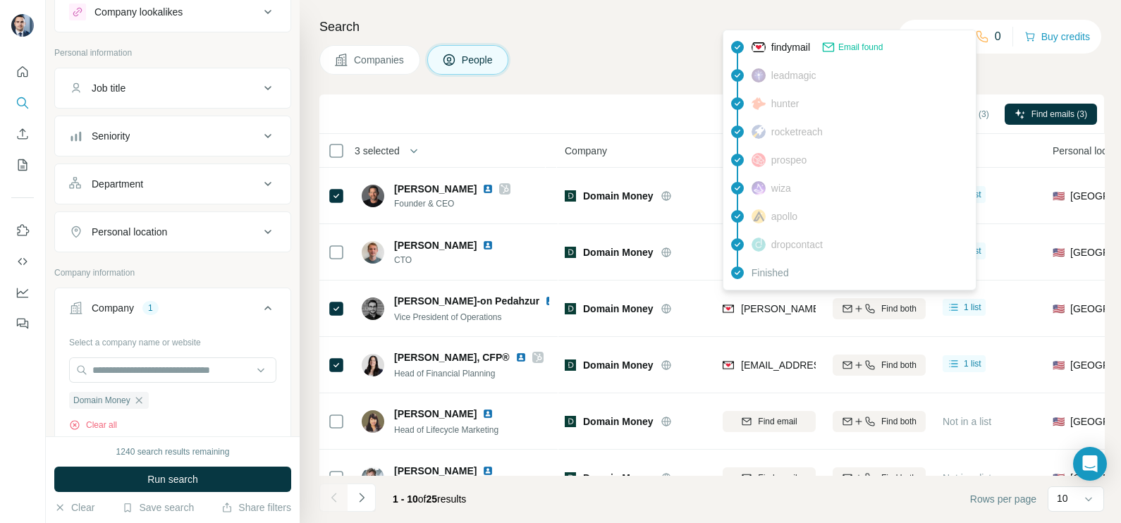
click at [613, 99] on div "Sync to HubSpot (3) Add to list (3) Find emails (3)" at bounding box center [711, 113] width 785 height 39
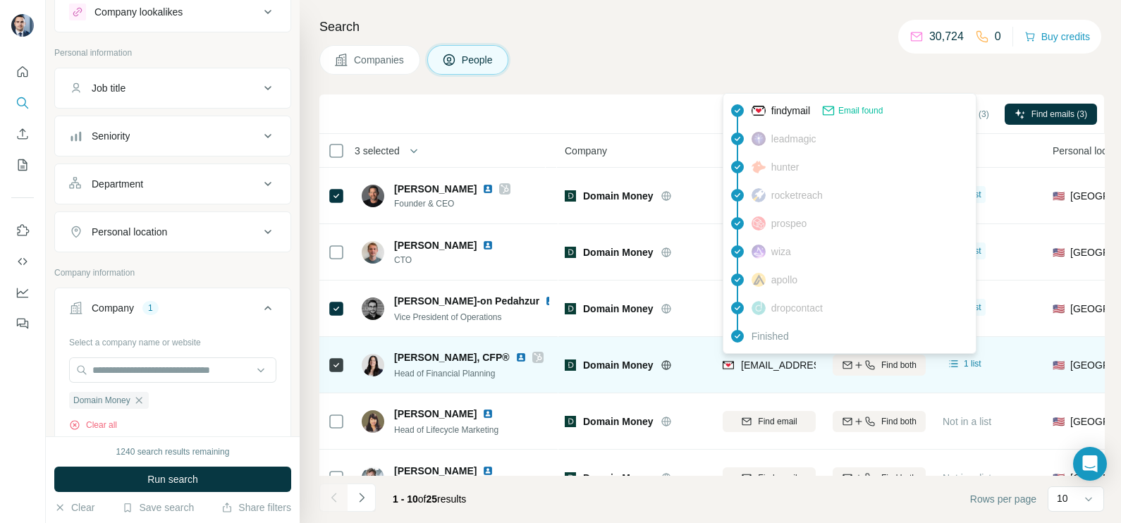
click at [779, 371] on span "[EMAIL_ADDRESS][DOMAIN_NAME]" at bounding box center [819, 365] width 156 height 14
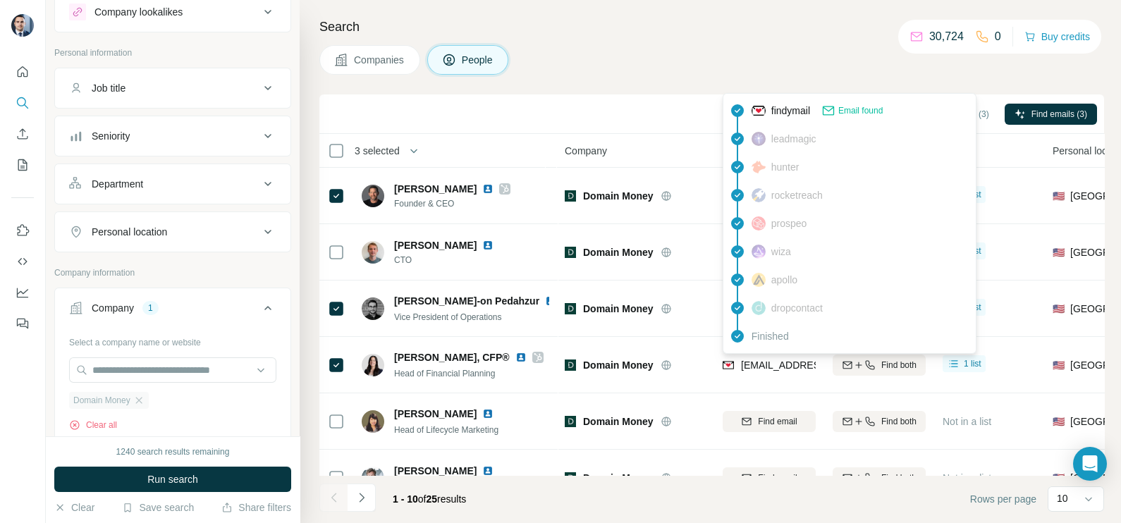
click at [137, 405] on div "Domain Money" at bounding box center [109, 400] width 80 height 17
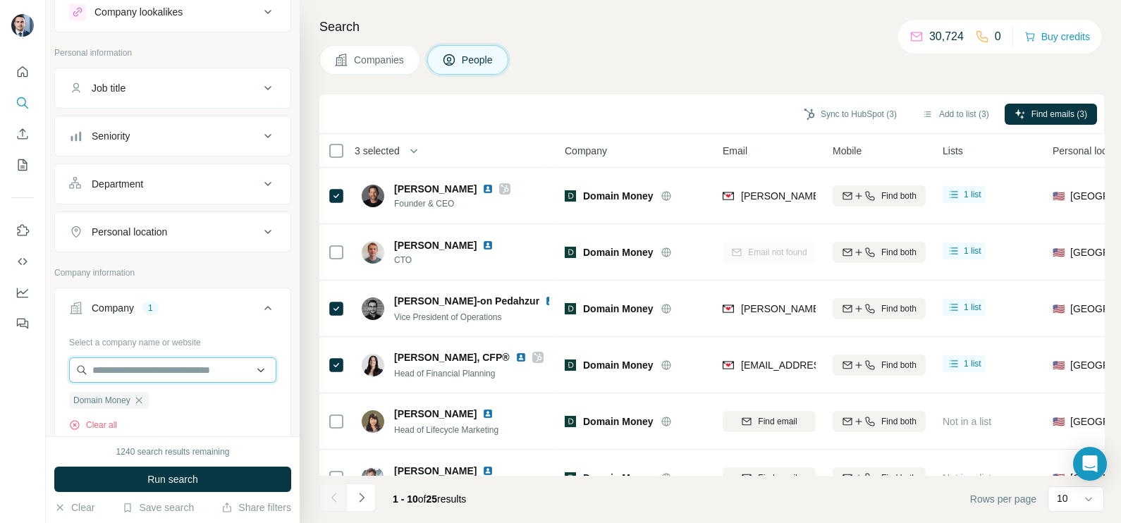
click at [138, 367] on input "text" at bounding box center [172, 369] width 207 height 25
paste input "**********"
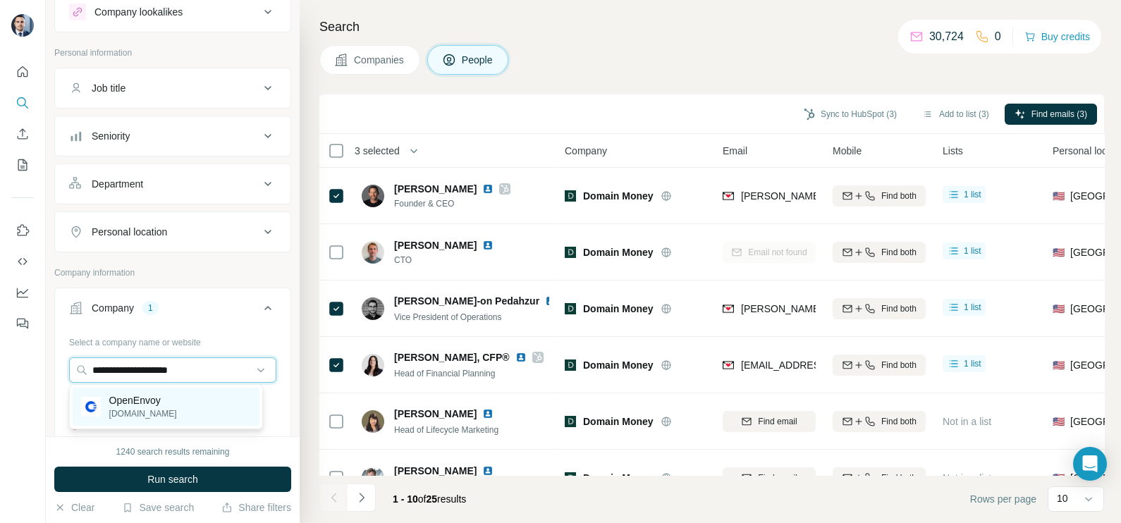
type input "**********"
click at [159, 415] on p "[DOMAIN_NAME]" at bounding box center [143, 413] width 68 height 13
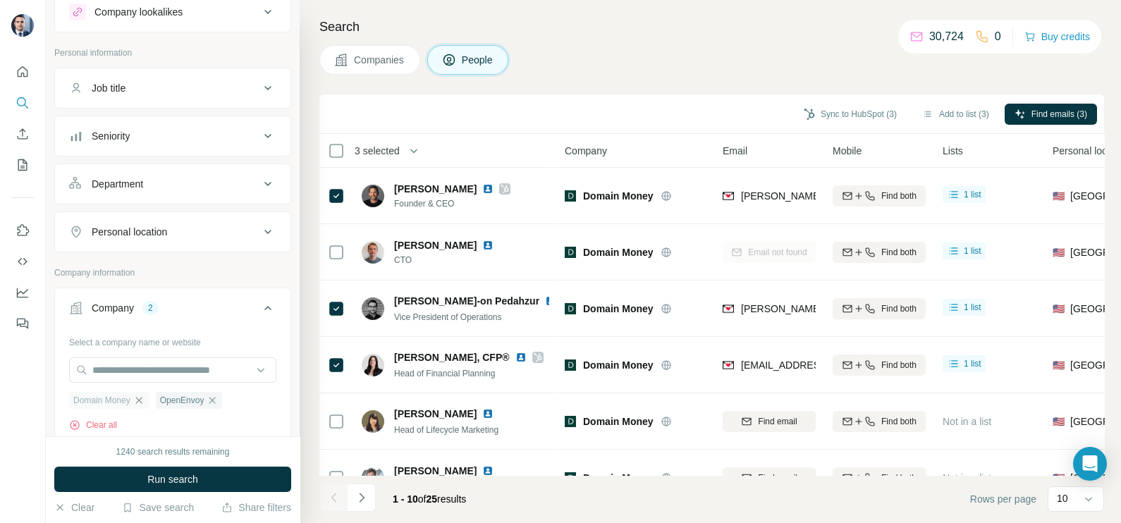
click at [138, 398] on icon "button" at bounding box center [138, 400] width 11 height 11
click at [192, 486] on button "Run search" at bounding box center [172, 479] width 237 height 25
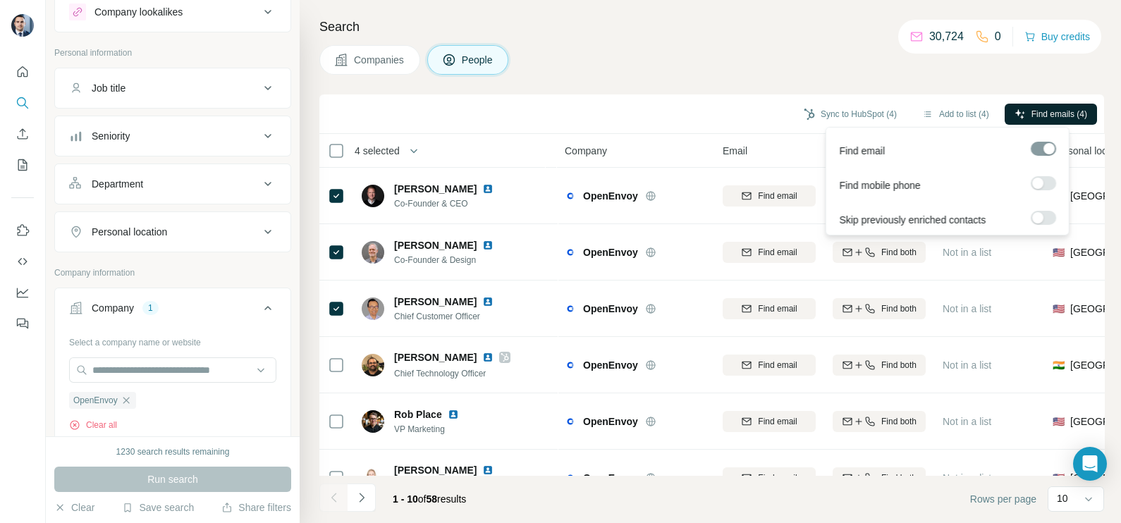
click at [1054, 111] on span "Find emails (4)" at bounding box center [1059, 114] width 56 height 13
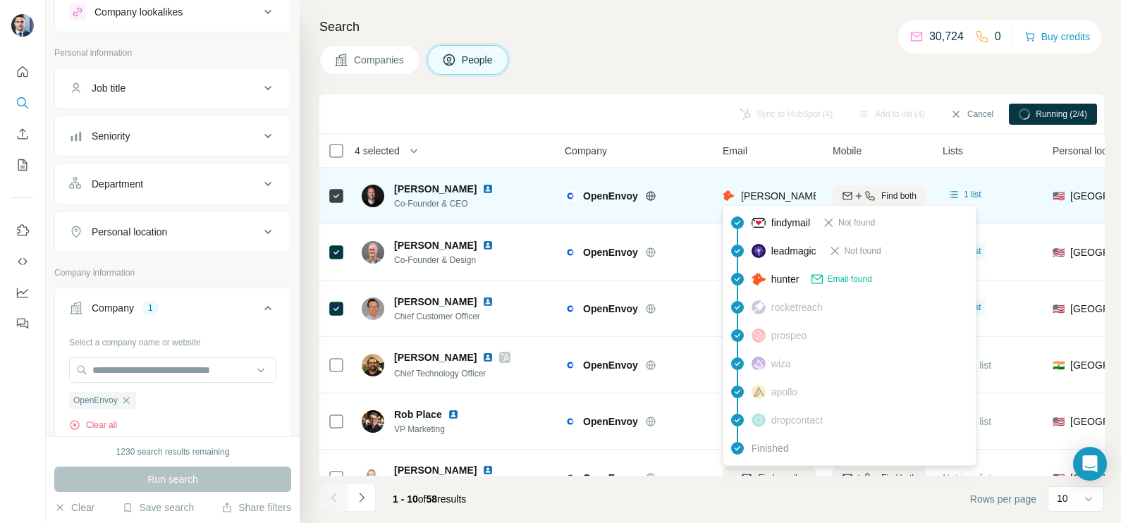
click at [762, 195] on span "[PERSON_NAME][EMAIL_ADDRESS][PERSON_NAME][DOMAIN_NAME]" at bounding box center [906, 195] width 330 height 11
click at [760, 198] on span "[PERSON_NAME][EMAIL_ADDRESS][PERSON_NAME][DOMAIN_NAME]" at bounding box center [906, 195] width 330 height 11
click at [759, 199] on span "[PERSON_NAME][EMAIL_ADDRESS][PERSON_NAME][DOMAIN_NAME]" at bounding box center [906, 195] width 330 height 11
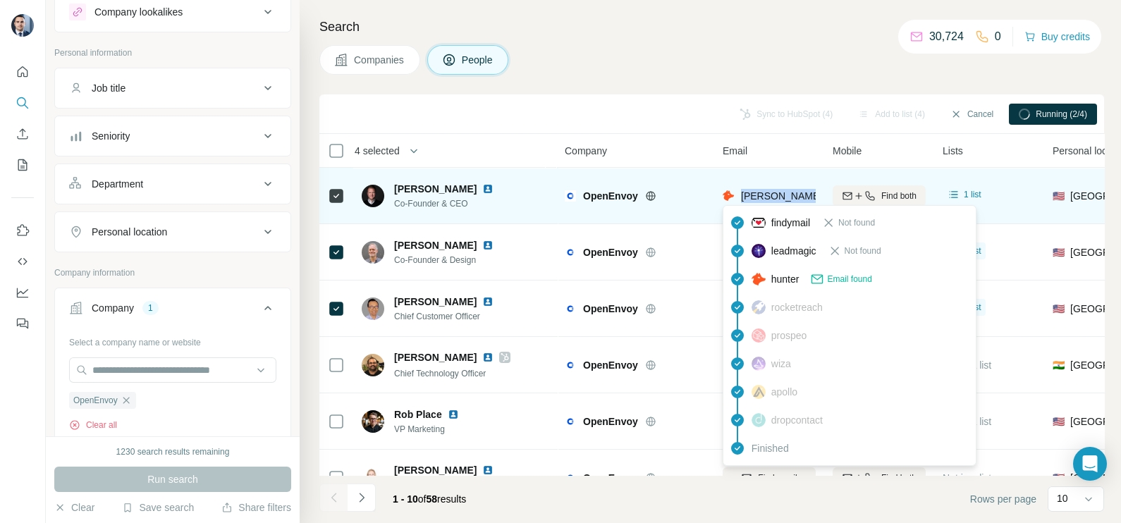
click at [759, 199] on span "[PERSON_NAME][EMAIL_ADDRESS][PERSON_NAME][DOMAIN_NAME]" at bounding box center [906, 195] width 330 height 11
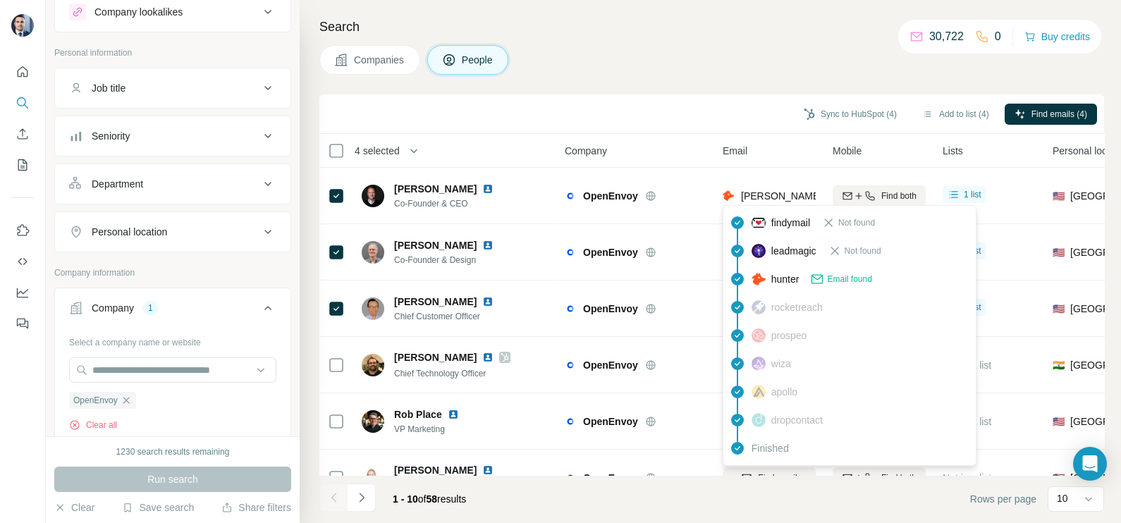
click at [591, 123] on div "Sync to HubSpot (4) Add to list (4) Find emails (4)" at bounding box center [711, 114] width 771 height 25
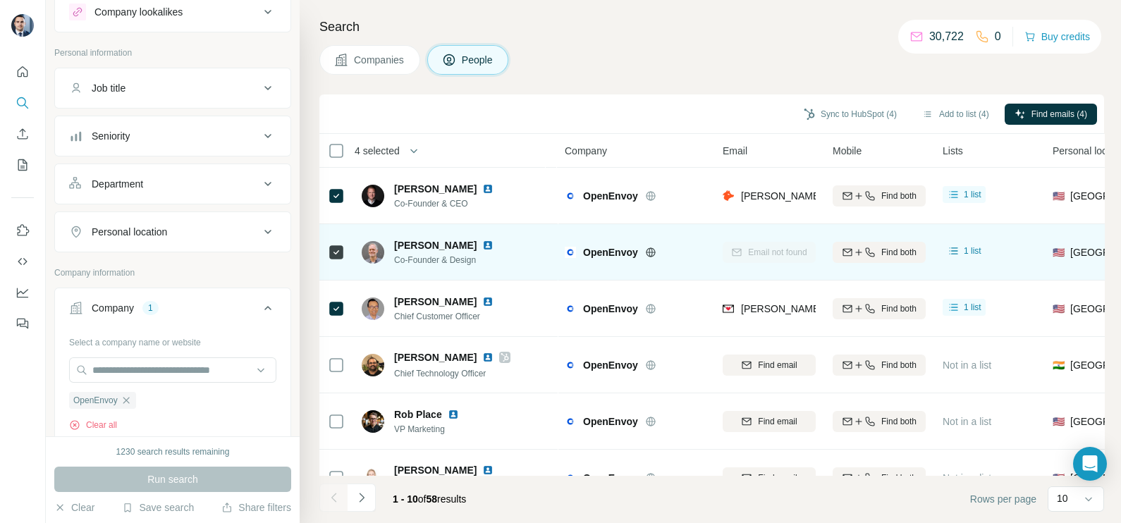
click at [343, 254] on icon at bounding box center [336, 252] width 17 height 17
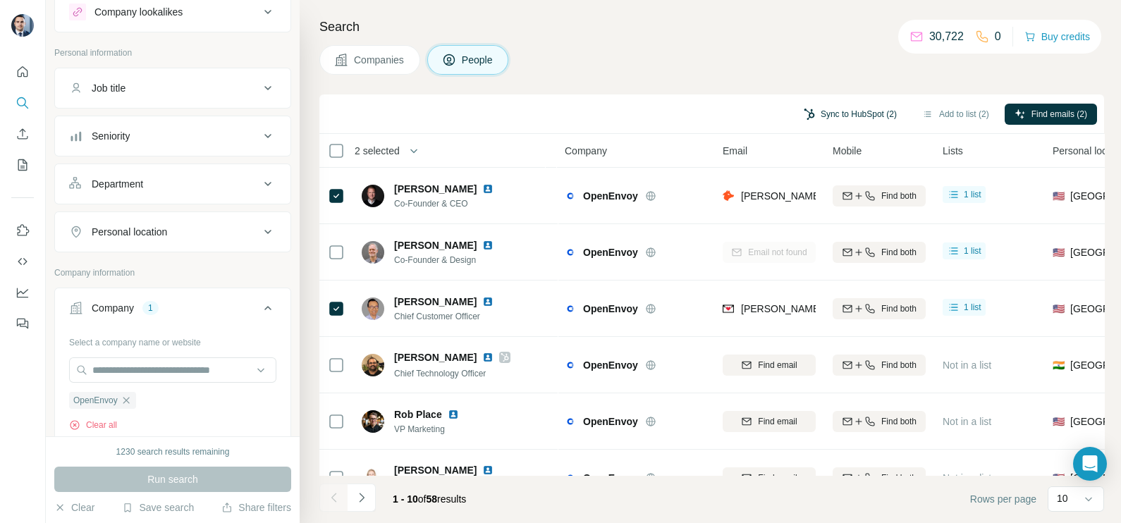
click at [846, 117] on button "Sync to HubSpot (2)" at bounding box center [850, 114] width 113 height 21
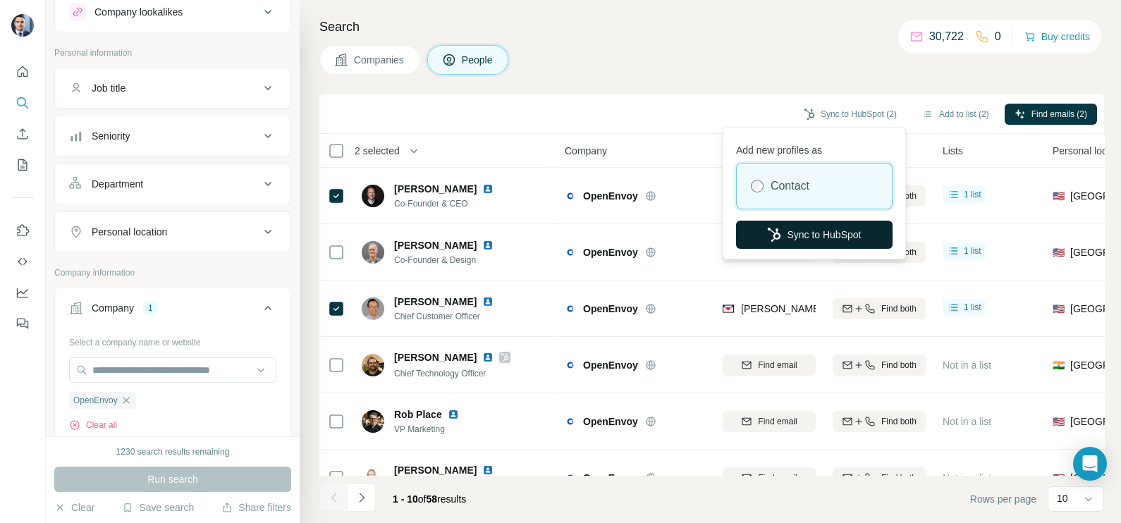
click at [802, 239] on button "Sync to HubSpot" at bounding box center [814, 235] width 157 height 28
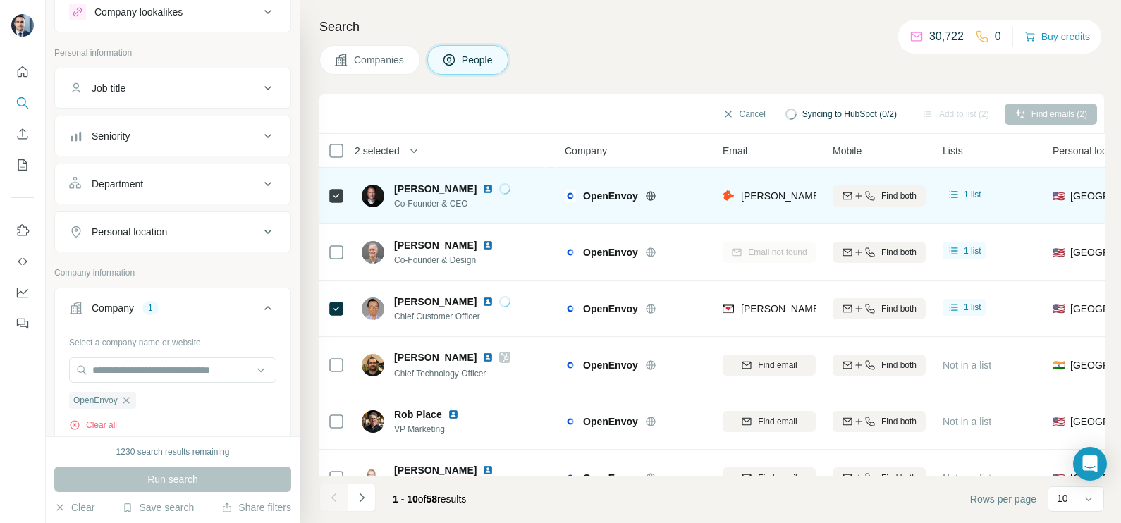
click at [781, 187] on div "[PERSON_NAME][EMAIL_ADDRESS][PERSON_NAME][DOMAIN_NAME]" at bounding box center [769, 195] width 93 height 39
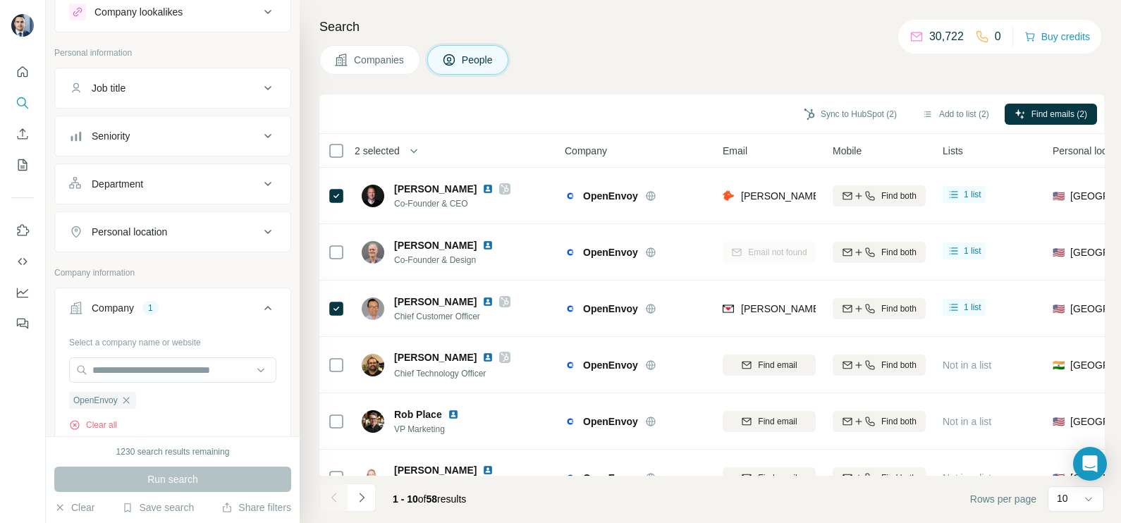
click at [641, 114] on div "Sync to HubSpot (2) Add to list (2) Find emails (2)" at bounding box center [711, 114] width 771 height 25
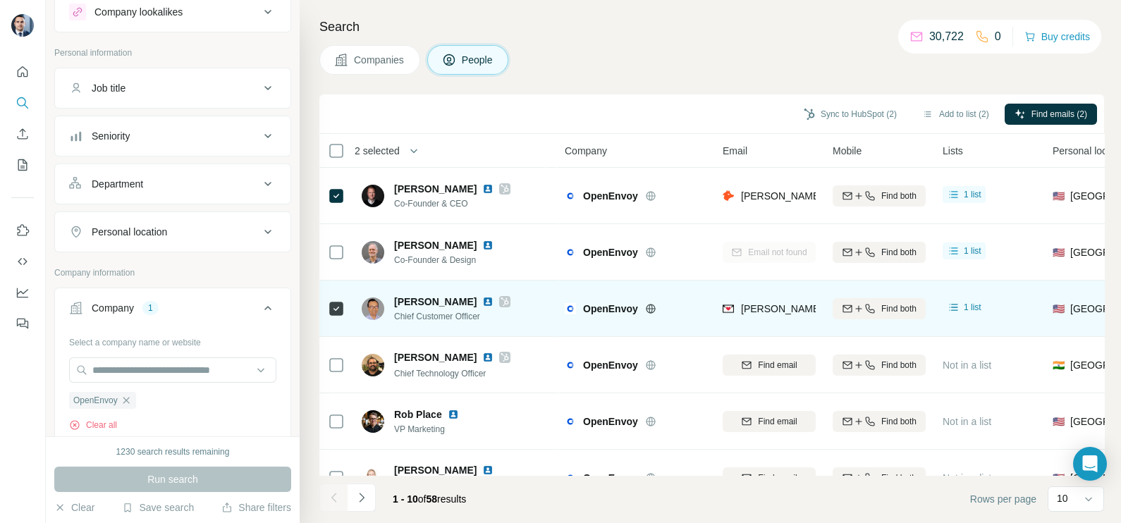
click at [765, 303] on span "[PERSON_NAME][EMAIL_ADDRESS][DOMAIN_NAME]" at bounding box center [865, 308] width 248 height 11
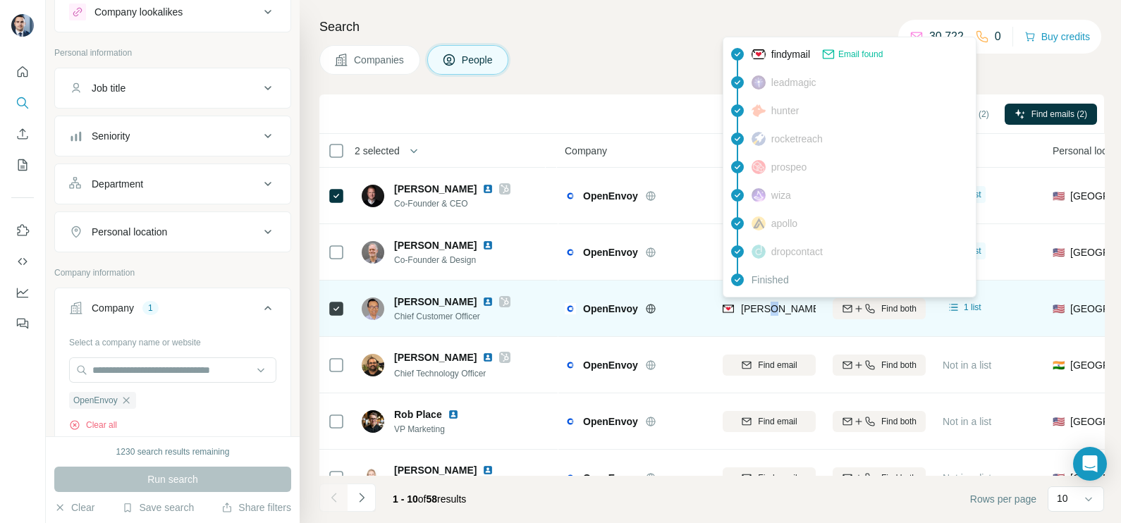
click at [765, 303] on span "[PERSON_NAME][EMAIL_ADDRESS][DOMAIN_NAME]" at bounding box center [865, 308] width 248 height 11
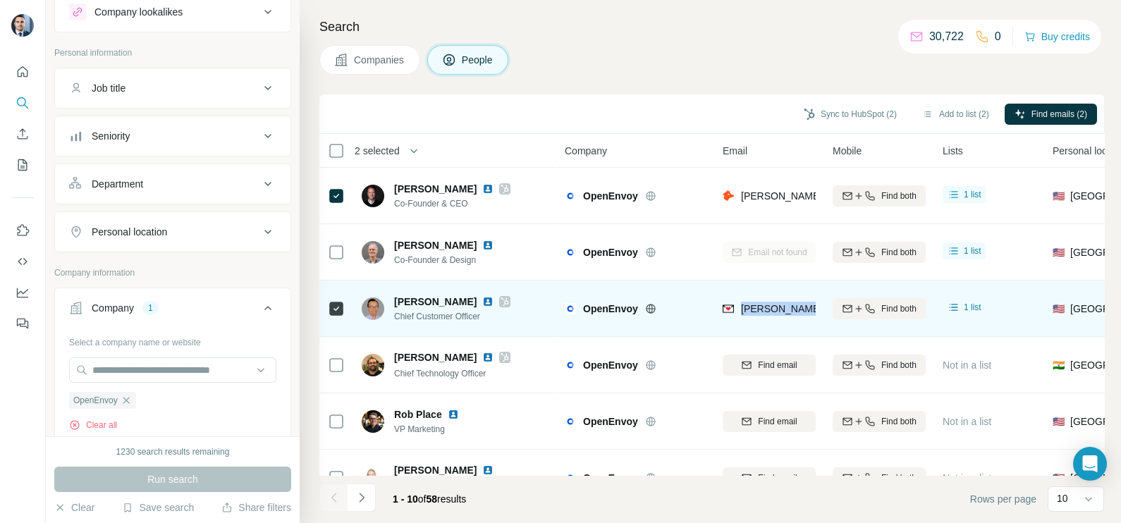
click at [765, 302] on span "[PERSON_NAME][EMAIL_ADDRESS][DOMAIN_NAME]" at bounding box center [859, 309] width 237 height 14
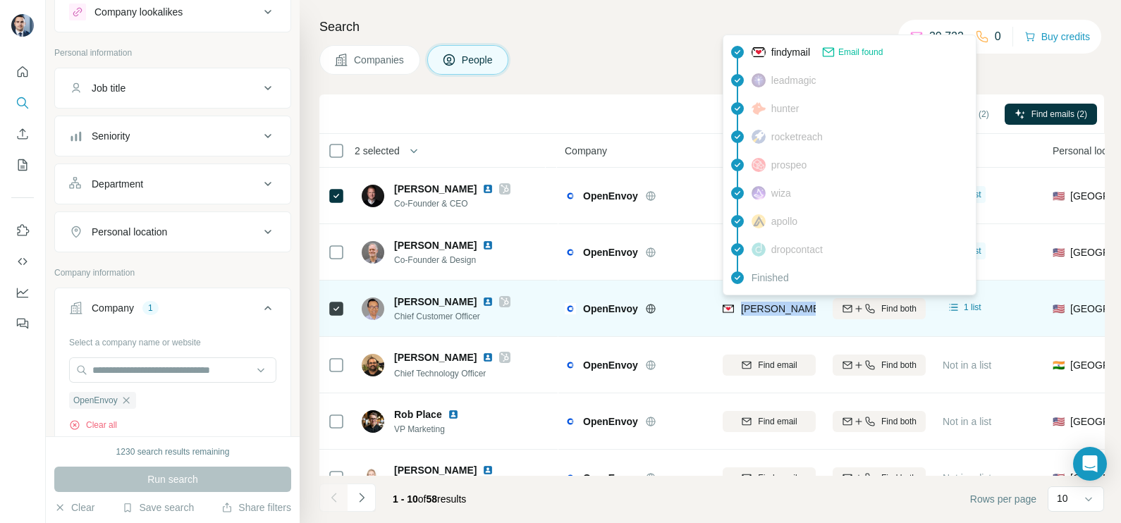
click at [765, 302] on span "[PERSON_NAME][EMAIL_ADDRESS][DOMAIN_NAME]" at bounding box center [859, 309] width 237 height 14
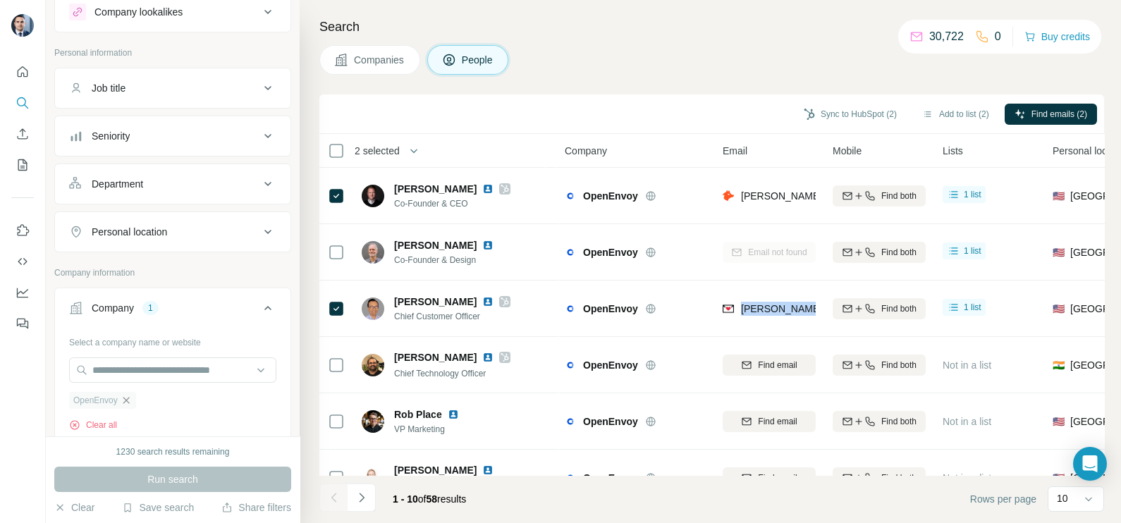
click at [131, 398] on icon "button" at bounding box center [126, 400] width 11 height 11
click at [128, 370] on input "text" at bounding box center [172, 369] width 207 height 25
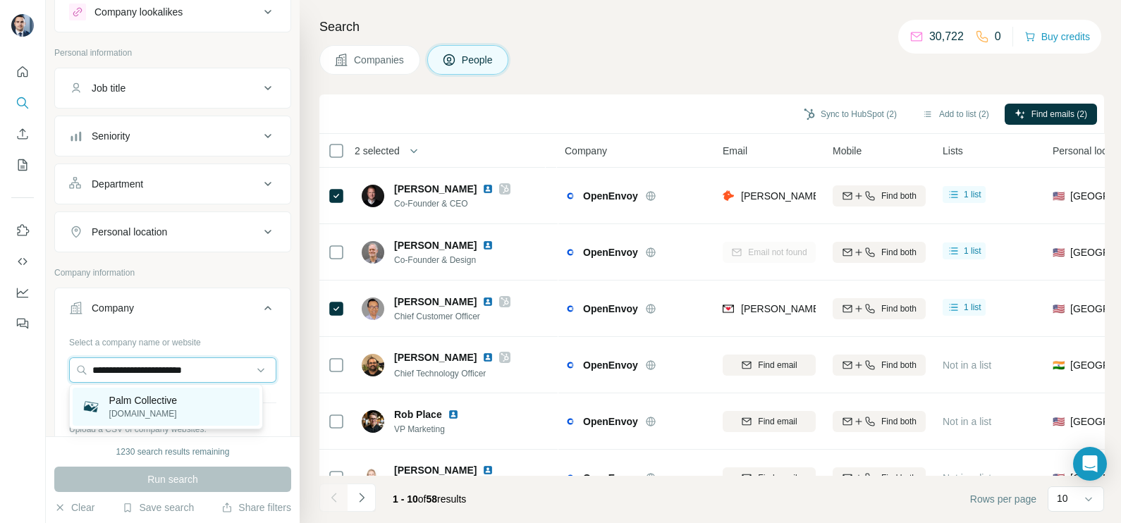
type input "**********"
click at [152, 402] on p "Palm Collective" at bounding box center [143, 400] width 68 height 14
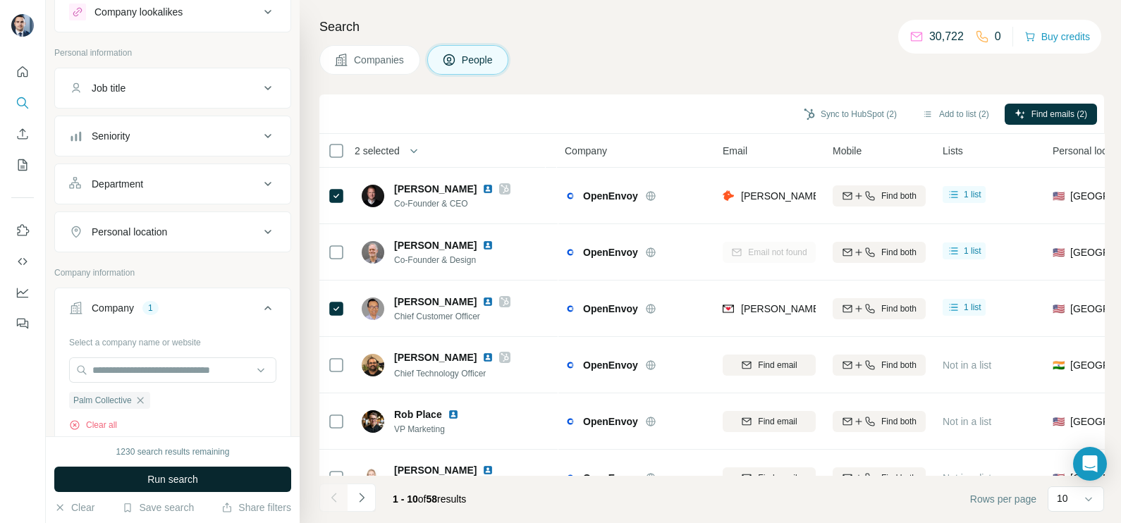
click at [169, 483] on span "Run search" at bounding box center [172, 479] width 51 height 14
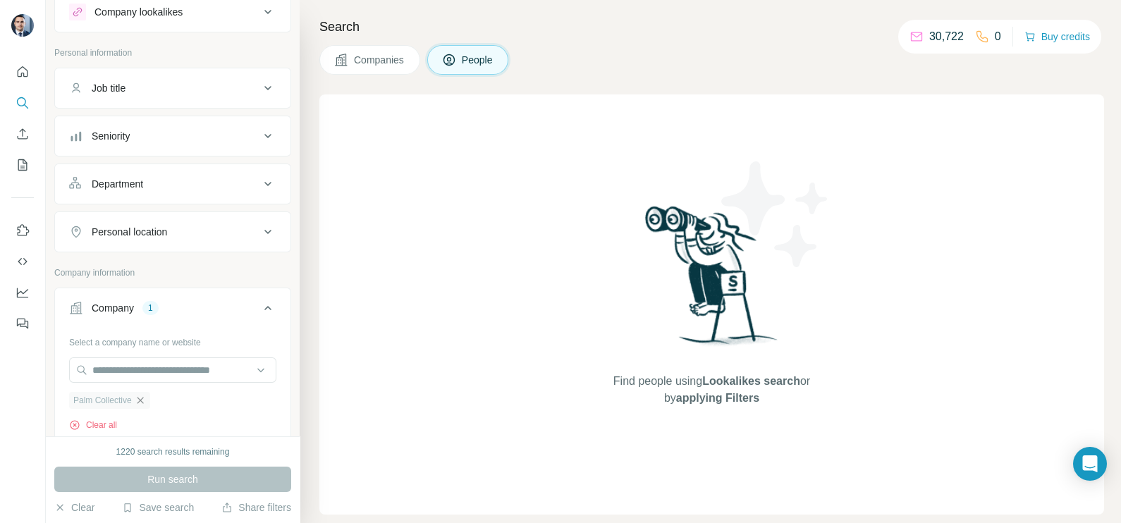
click at [145, 402] on icon "button" at bounding box center [140, 400] width 11 height 11
click at [142, 372] on input "text" at bounding box center [172, 369] width 207 height 25
drag, startPoint x: 180, startPoint y: 368, endPoint x: 56, endPoint y: 364, distance: 123.4
click at [56, 364] on div "**********" at bounding box center [172, 414] width 235 height 166
paste input "**********"
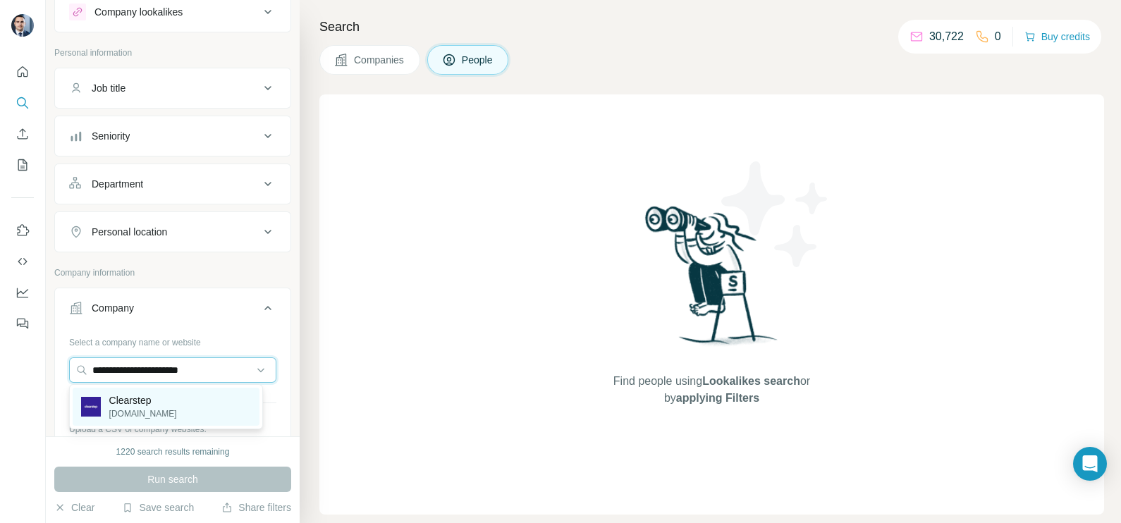
type input "**********"
click at [151, 403] on p "Clearstep" at bounding box center [143, 400] width 68 height 14
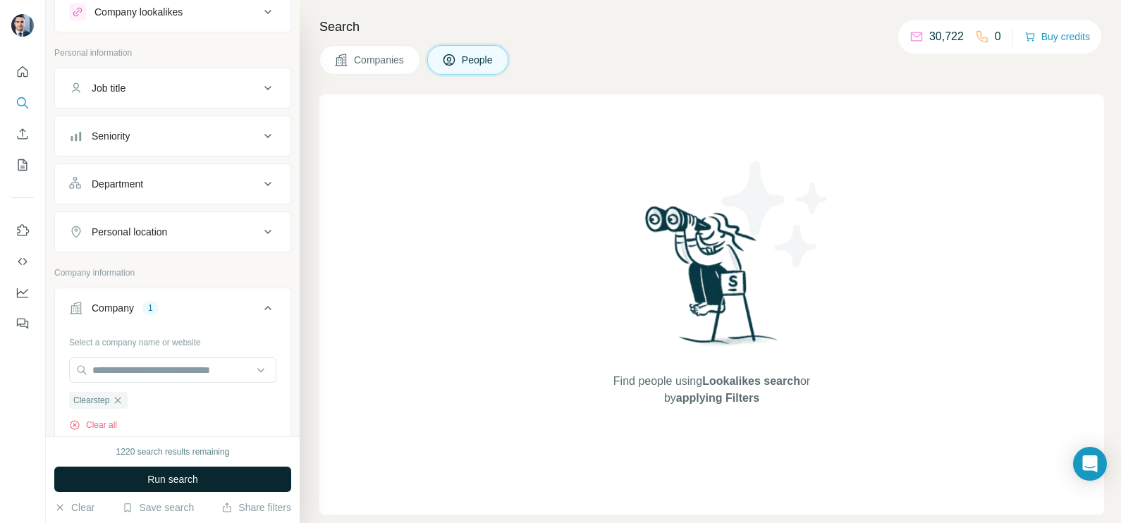
click at [142, 477] on button "Run search" at bounding box center [172, 479] width 237 height 25
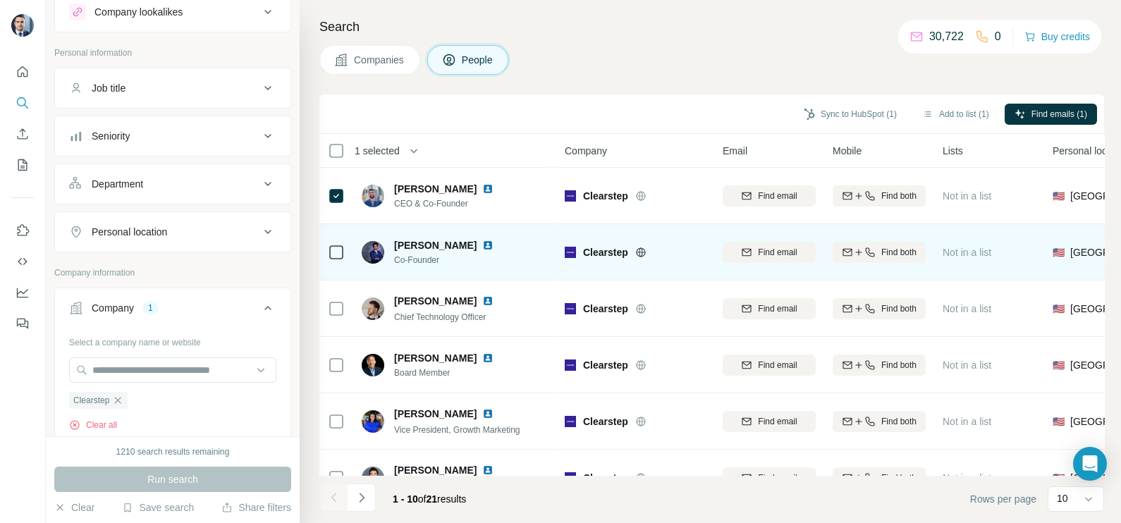
click at [337, 259] on icon at bounding box center [336, 252] width 17 height 17
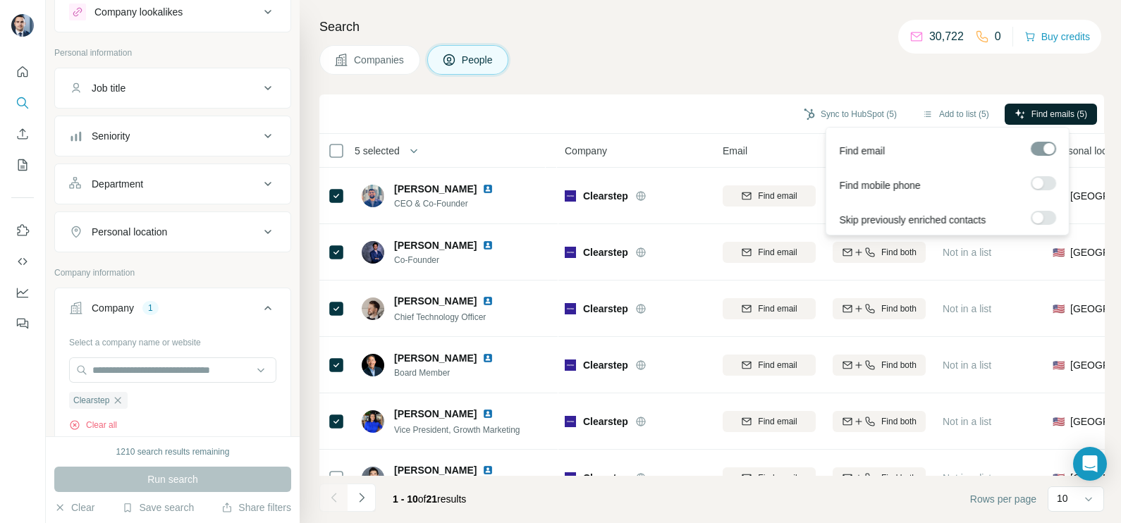
click at [1058, 113] on span "Find emails (5)" at bounding box center [1059, 114] width 56 height 13
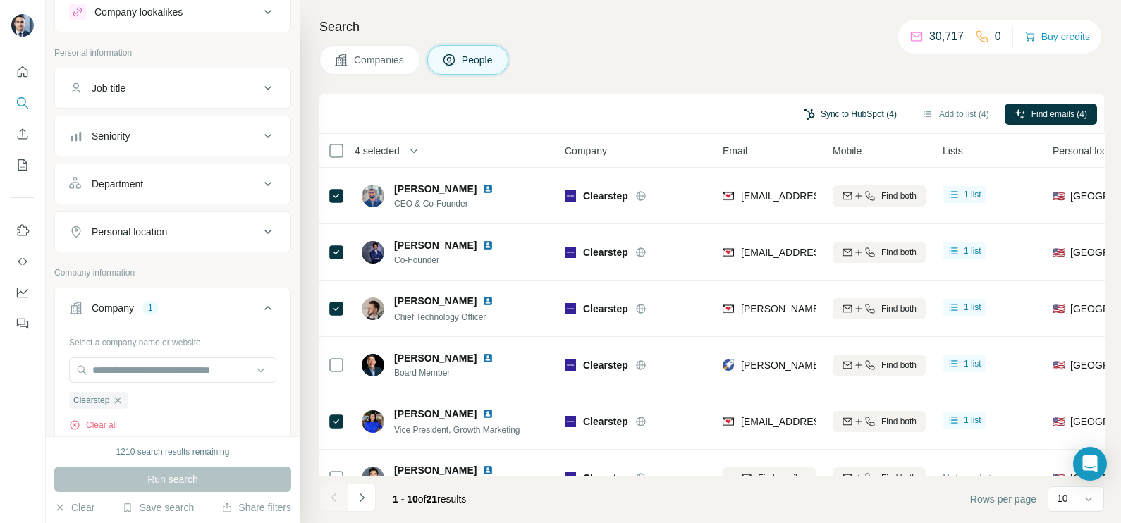
click at [851, 109] on button "Sync to HubSpot (4)" at bounding box center [850, 114] width 113 height 21
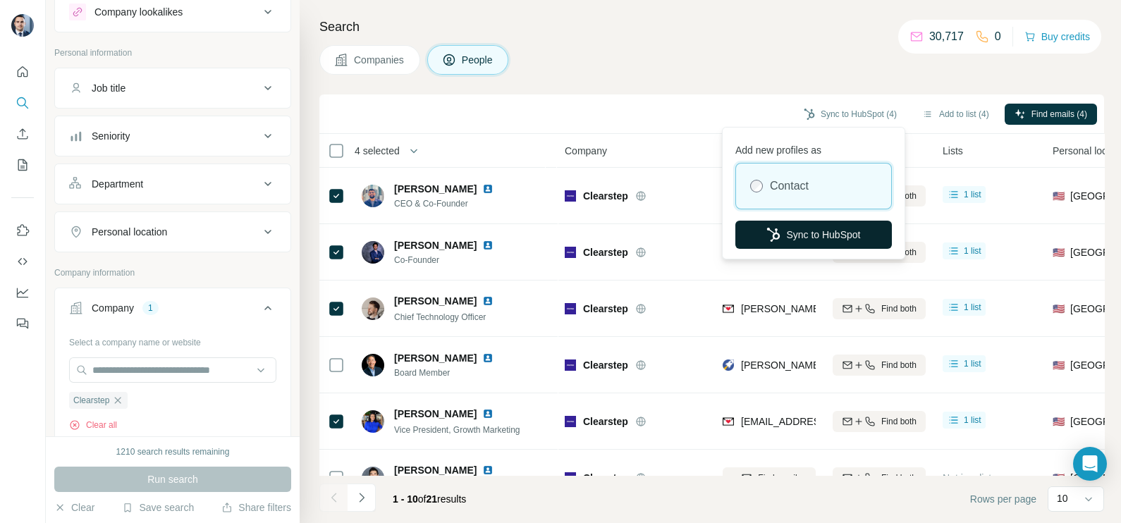
click at [800, 235] on button "Sync to HubSpot" at bounding box center [813, 235] width 157 height 28
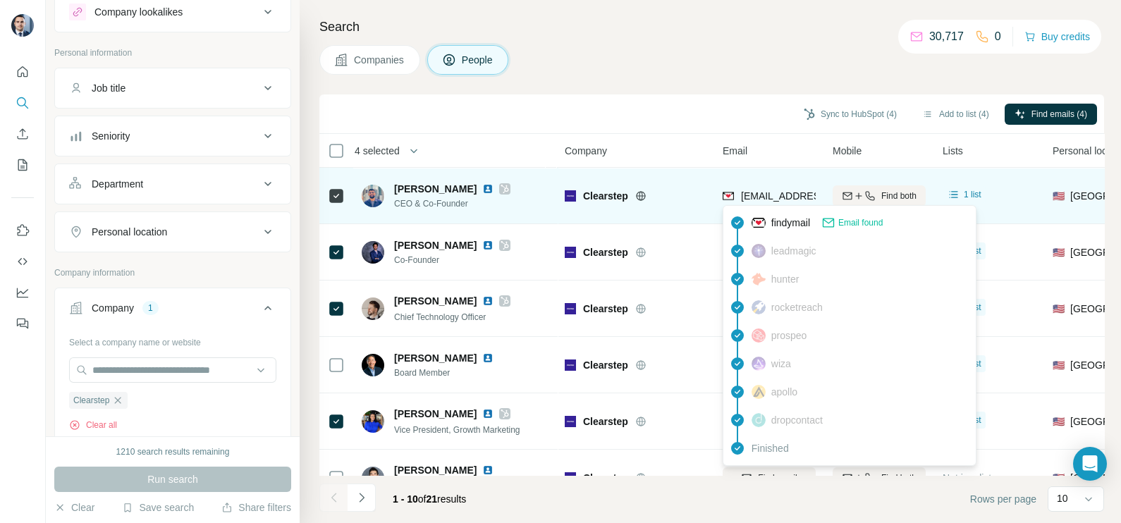
click at [775, 197] on span "[EMAIL_ADDRESS][DOMAIN_NAME]" at bounding box center [824, 195] width 167 height 11
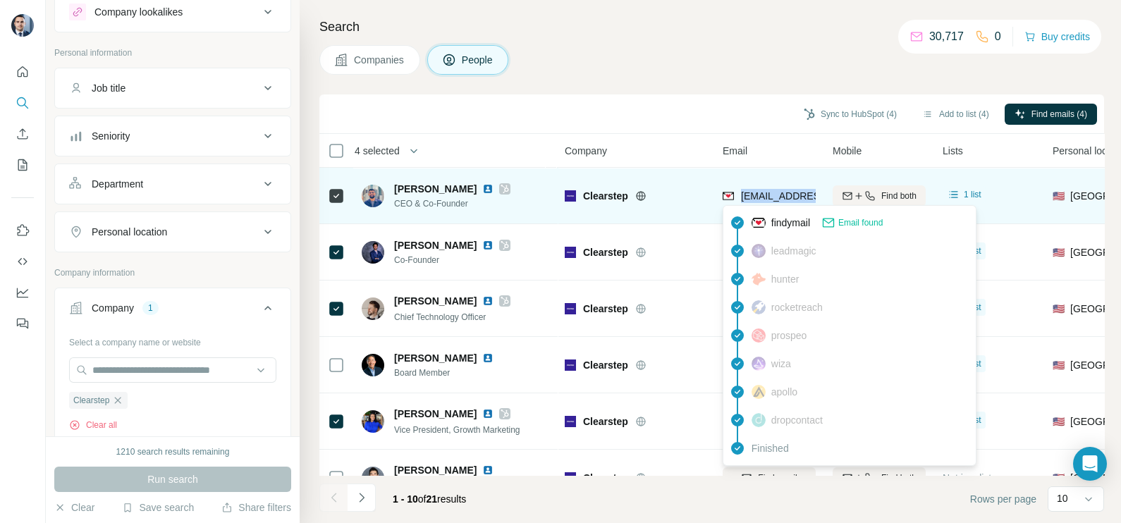
click at [775, 197] on span "[EMAIL_ADDRESS][DOMAIN_NAME]" at bounding box center [824, 195] width 167 height 11
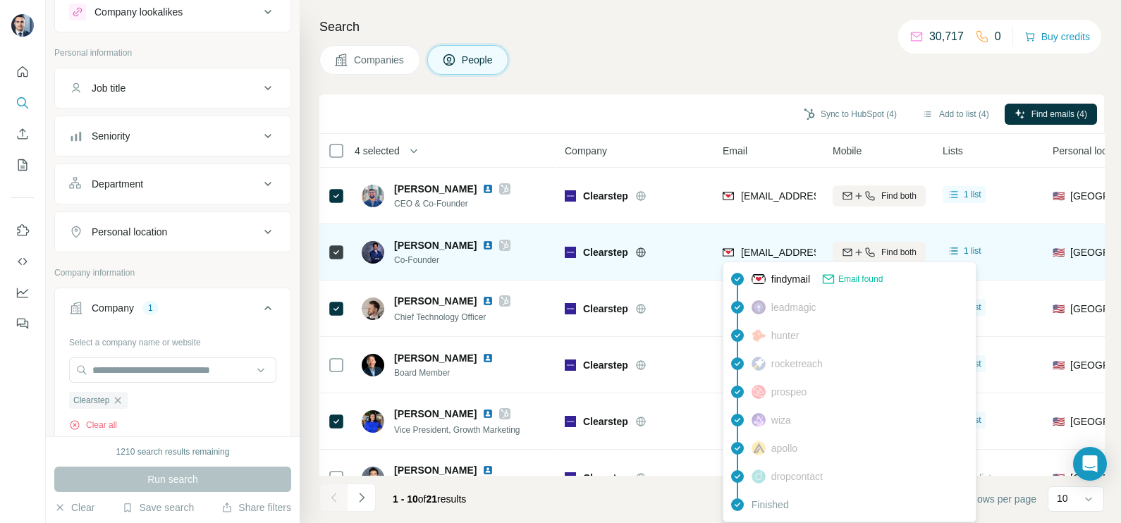
click at [759, 250] on span "[EMAIL_ADDRESS][DOMAIN_NAME]" at bounding box center [824, 252] width 167 height 11
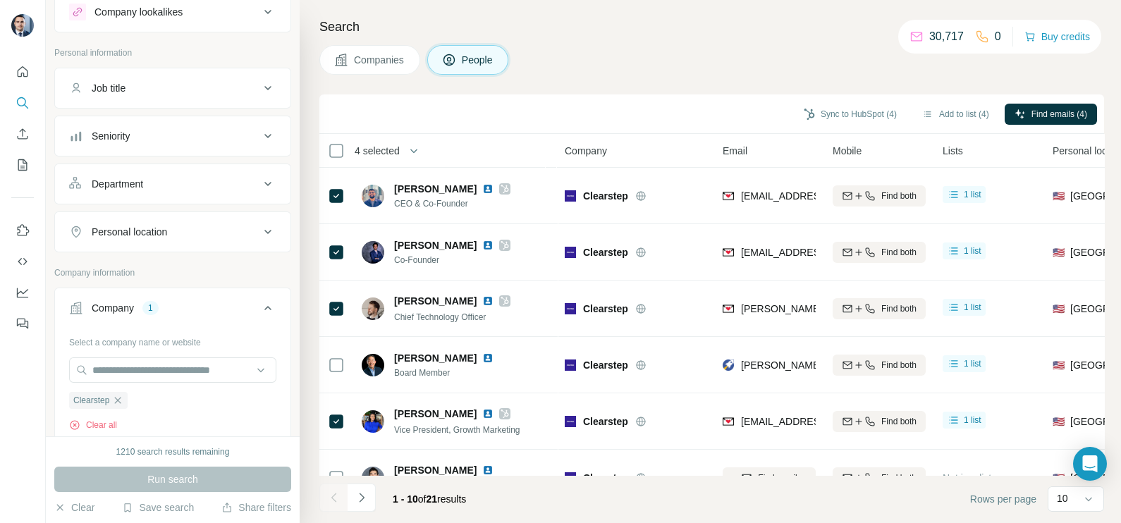
click at [672, 109] on div "Sync to HubSpot (4) Add to list (4) Find emails (4)" at bounding box center [711, 114] width 771 height 25
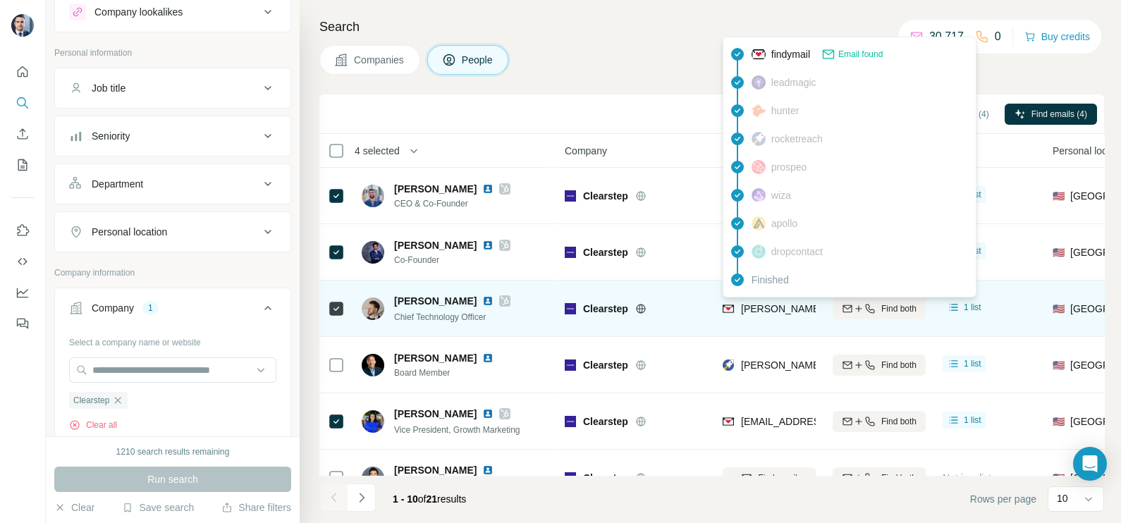
click at [757, 307] on span "[PERSON_NAME][EMAIL_ADDRESS][DOMAIN_NAME]" at bounding box center [865, 308] width 248 height 11
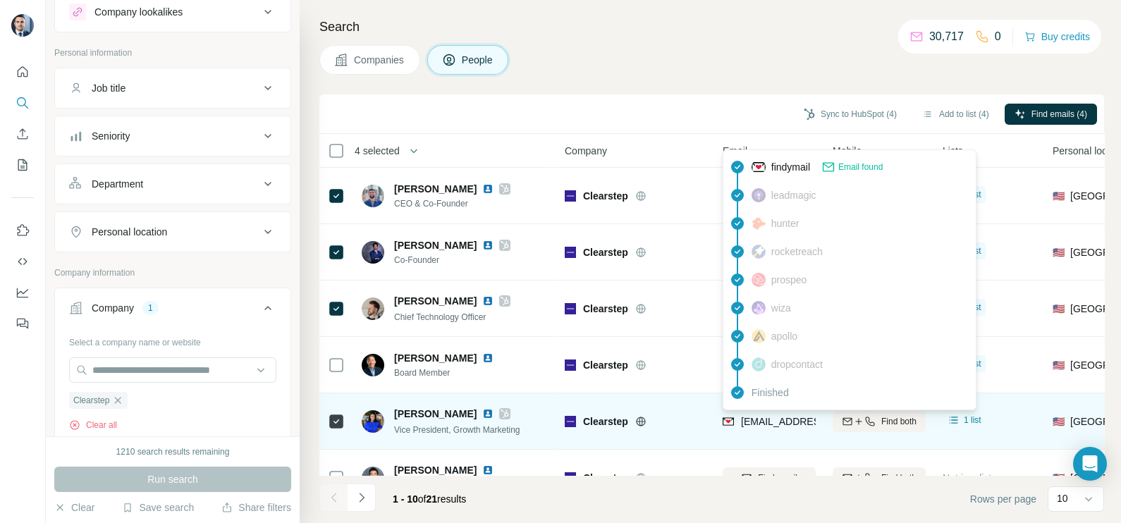
click at [758, 417] on span "[EMAIL_ADDRESS][DOMAIN_NAME]" at bounding box center [824, 421] width 167 height 11
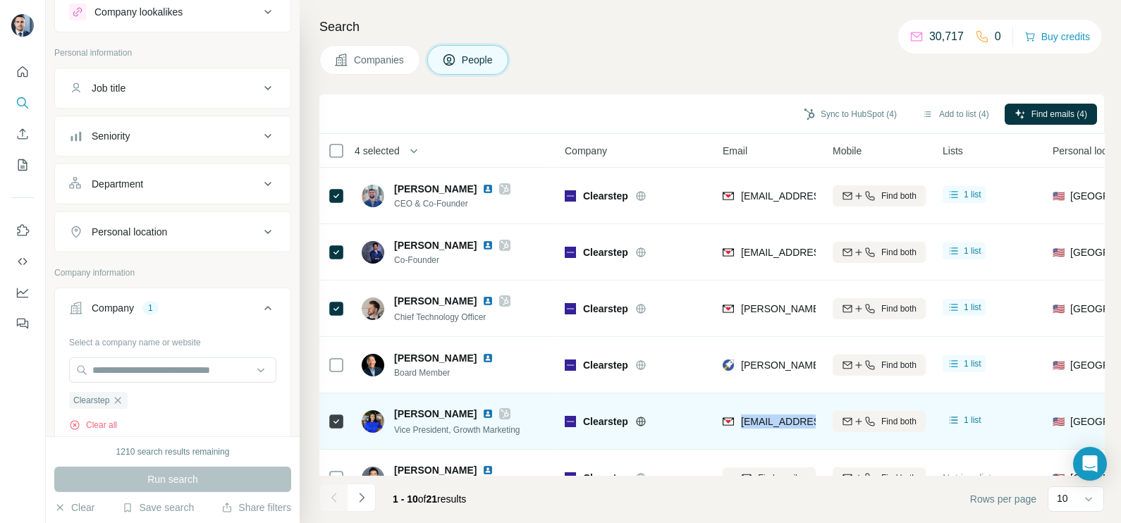
click at [758, 417] on span "[EMAIL_ADDRESS][DOMAIN_NAME]" at bounding box center [824, 421] width 167 height 11
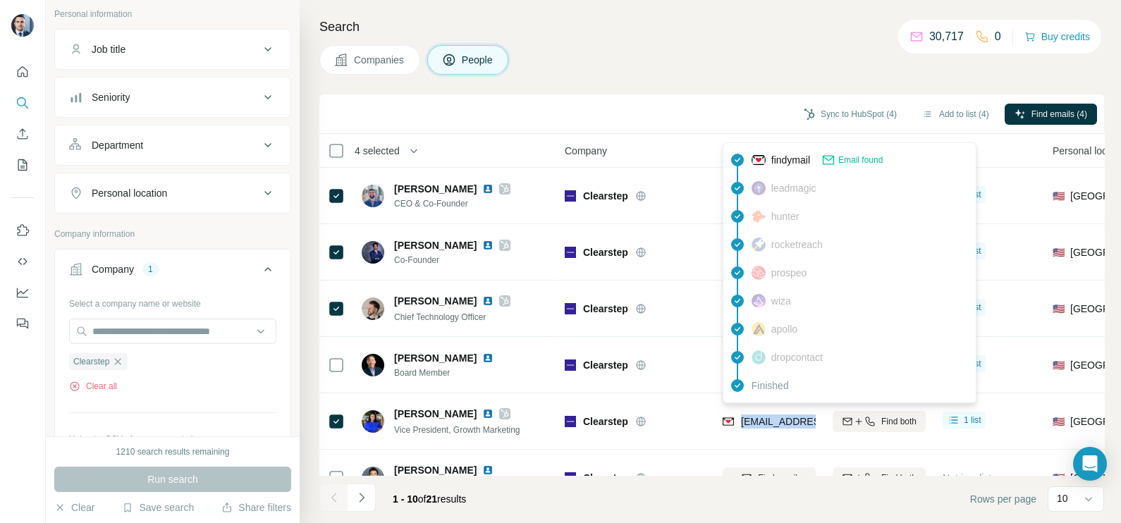
scroll to position [176, 0]
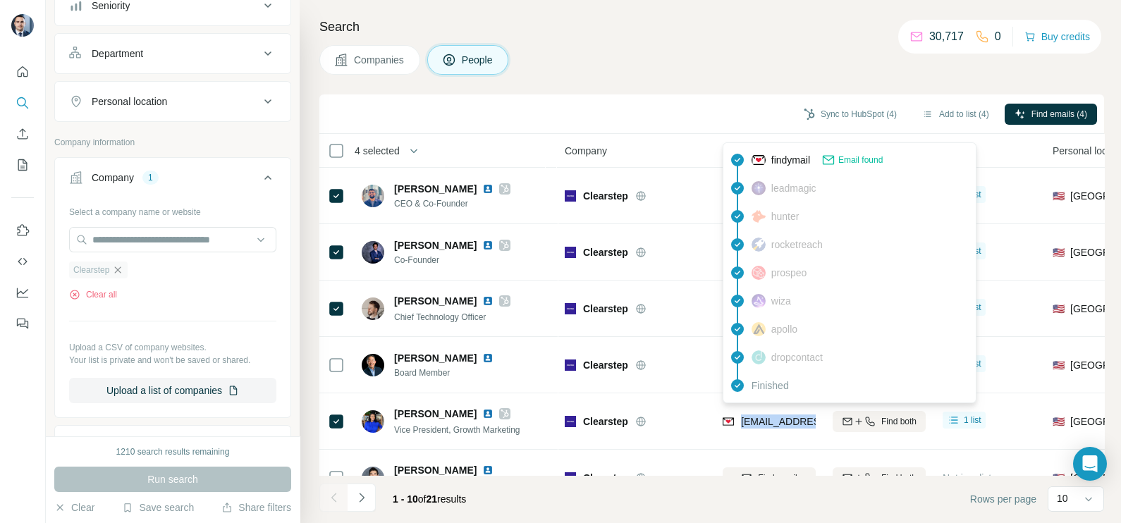
click at [121, 269] on icon "button" at bounding box center [118, 269] width 6 height 6
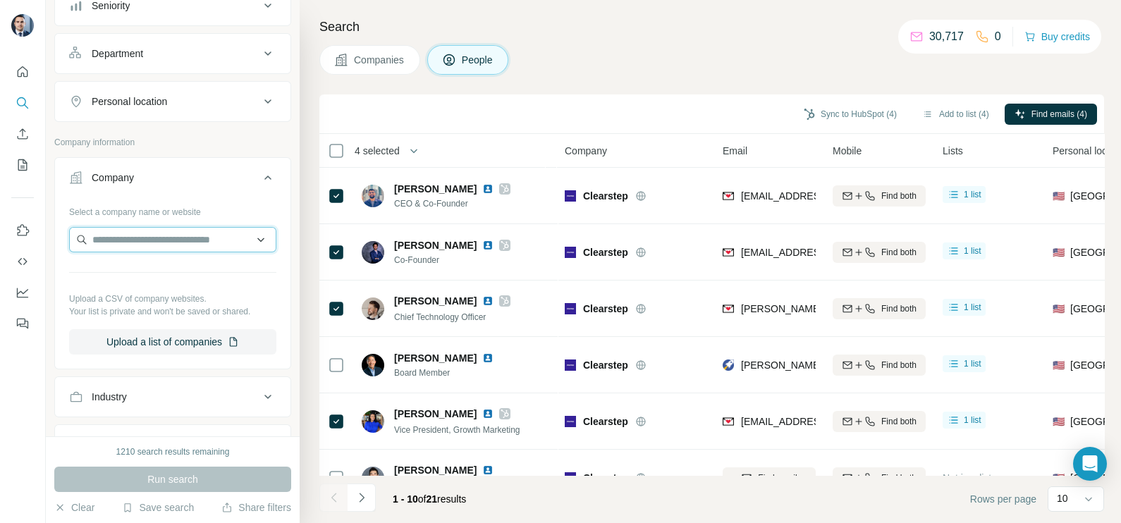
click at [128, 238] on input "text" at bounding box center [172, 239] width 207 height 25
paste input "**********"
type input "**********"
click at [148, 274] on div "Moov [DOMAIN_NAME]" at bounding box center [166, 276] width 187 height 38
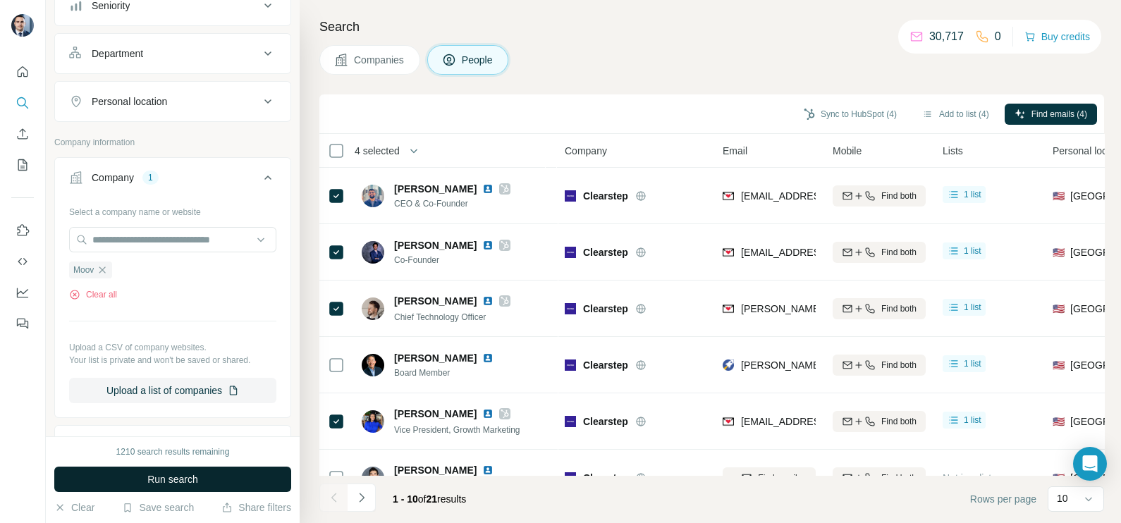
click at [183, 476] on span "Run search" at bounding box center [172, 479] width 51 height 14
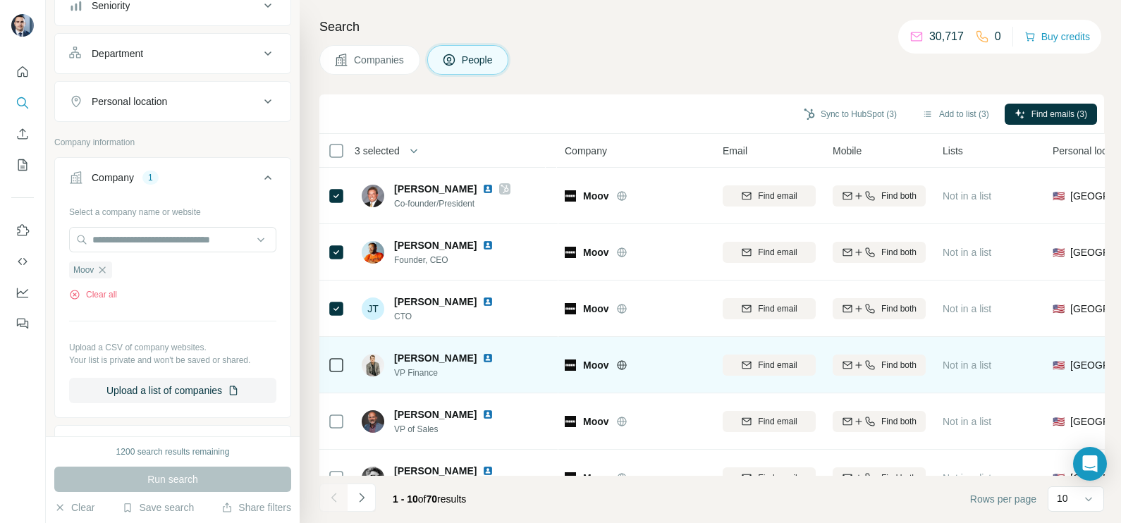
click at [334, 352] on div at bounding box center [336, 364] width 17 height 39
click at [332, 360] on div at bounding box center [336, 365] width 17 height 17
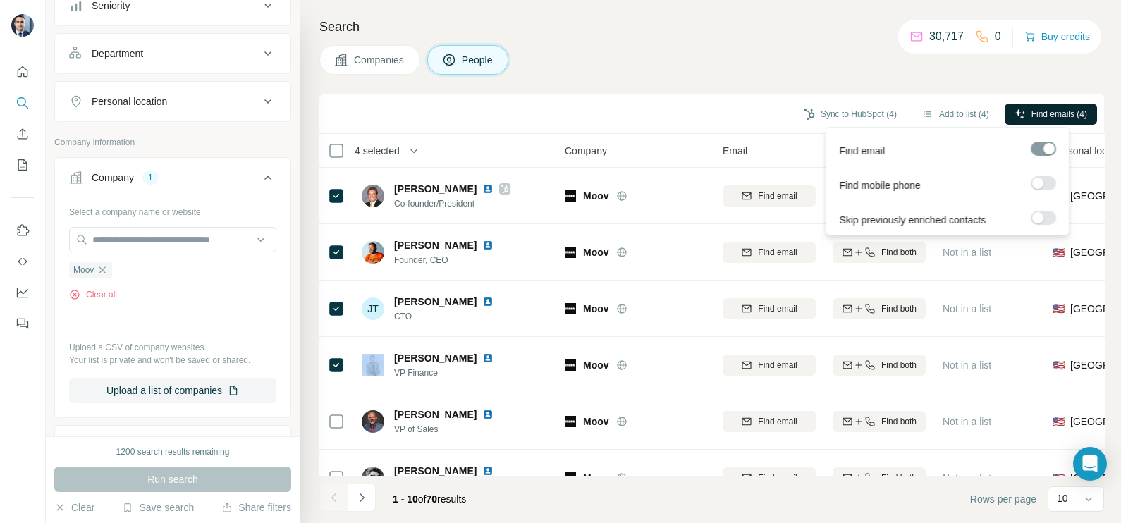
click at [1049, 116] on span "Find emails (4)" at bounding box center [1059, 114] width 56 height 13
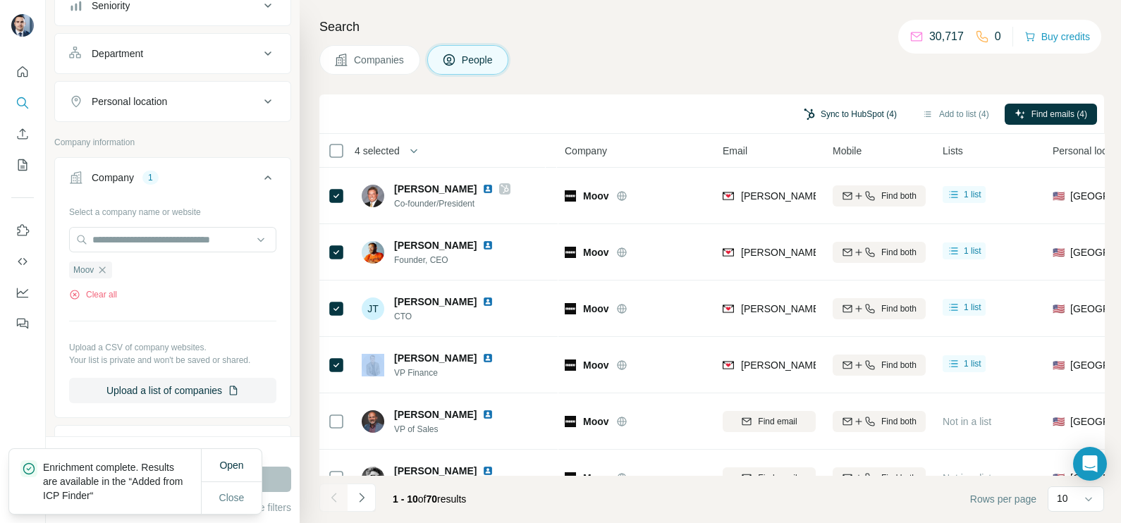
click at [853, 120] on button "Sync to HubSpot (4)" at bounding box center [850, 114] width 113 height 21
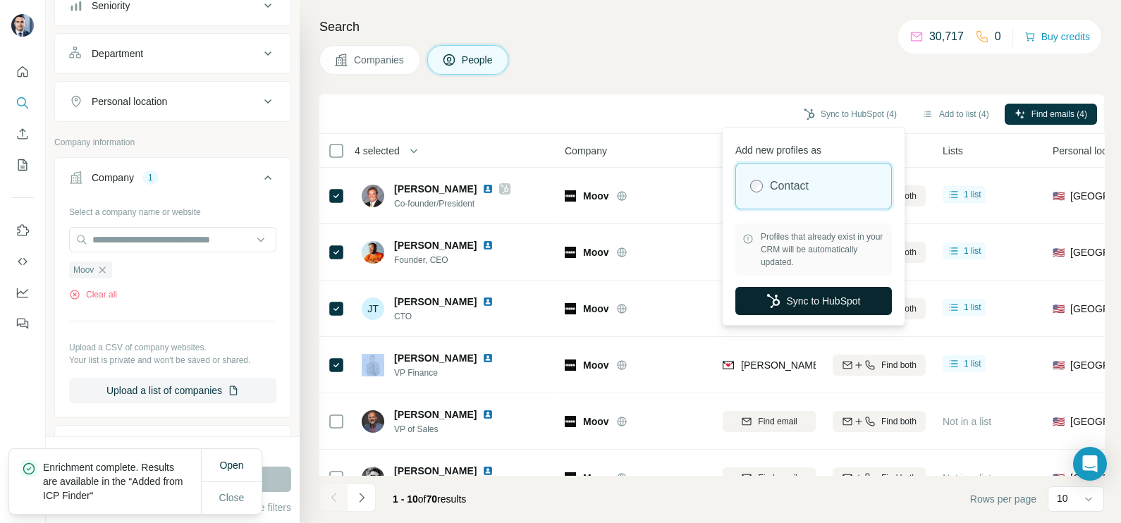
click at [783, 299] on button "Sync to HubSpot" at bounding box center [813, 301] width 157 height 28
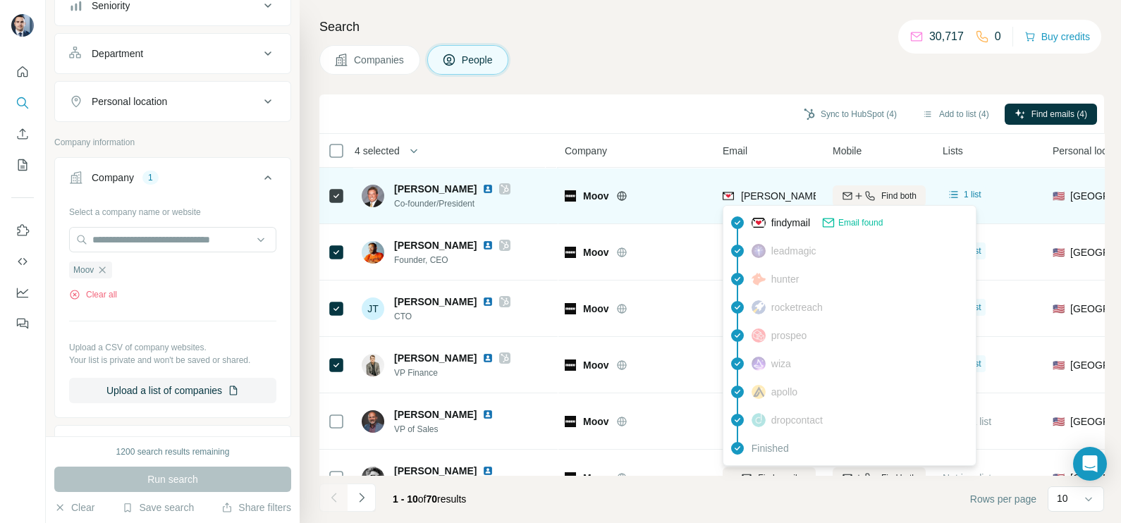
click at [761, 194] on span "[PERSON_NAME][EMAIL_ADDRESS][DOMAIN_NAME]" at bounding box center [865, 195] width 248 height 11
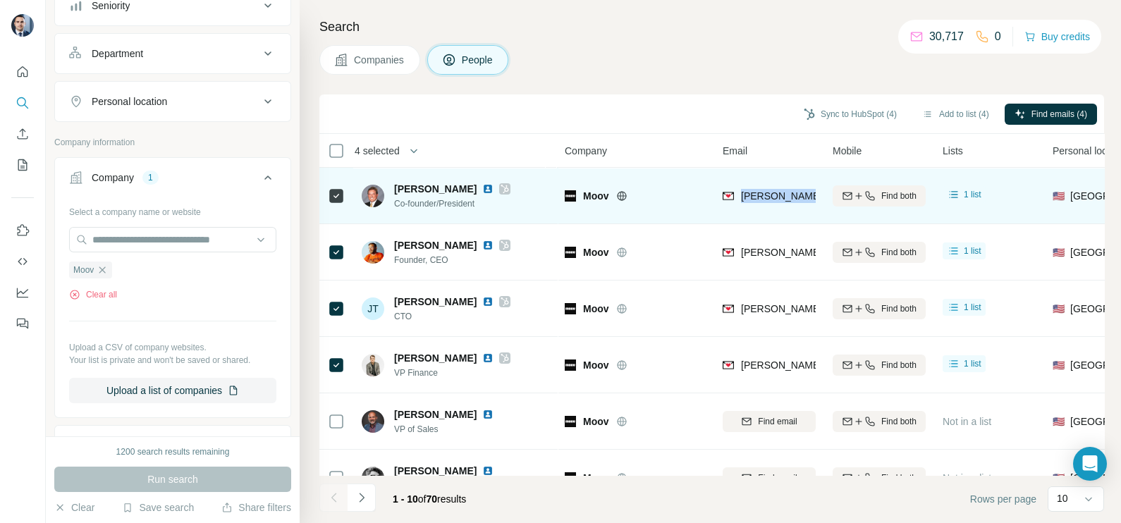
click at [761, 194] on span "[PERSON_NAME][EMAIL_ADDRESS][DOMAIN_NAME]" at bounding box center [865, 195] width 248 height 11
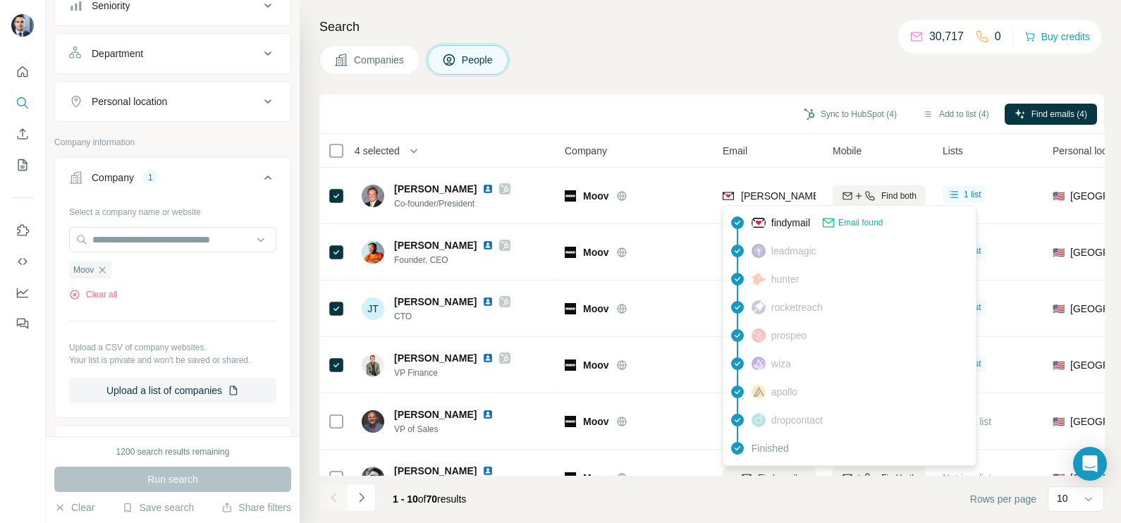
click at [651, 106] on div "Sync to HubSpot (4) Add to list (4) Find emails (4)" at bounding box center [711, 114] width 771 height 25
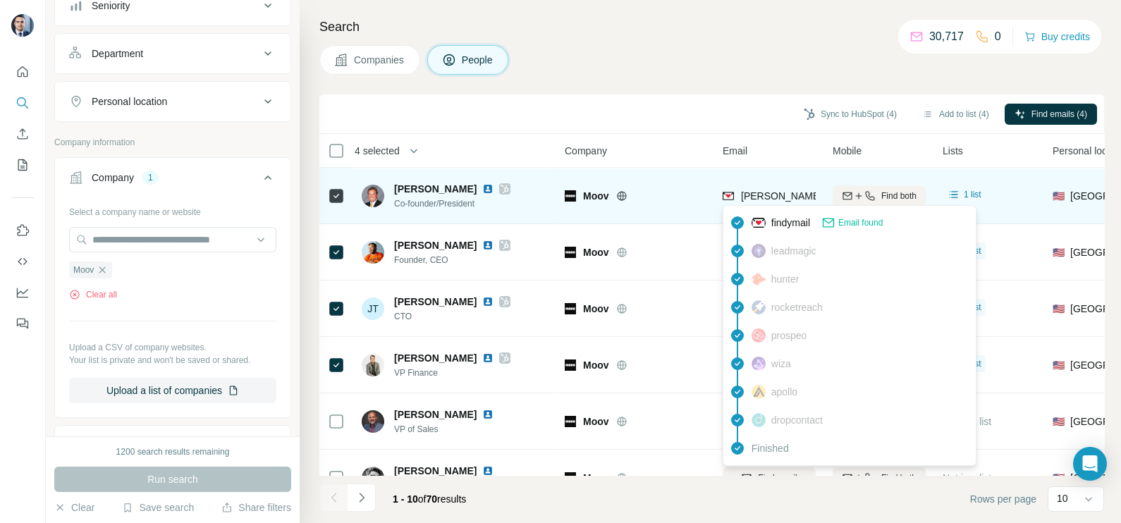
click at [772, 196] on span "[PERSON_NAME][EMAIL_ADDRESS][DOMAIN_NAME]" at bounding box center [865, 195] width 248 height 11
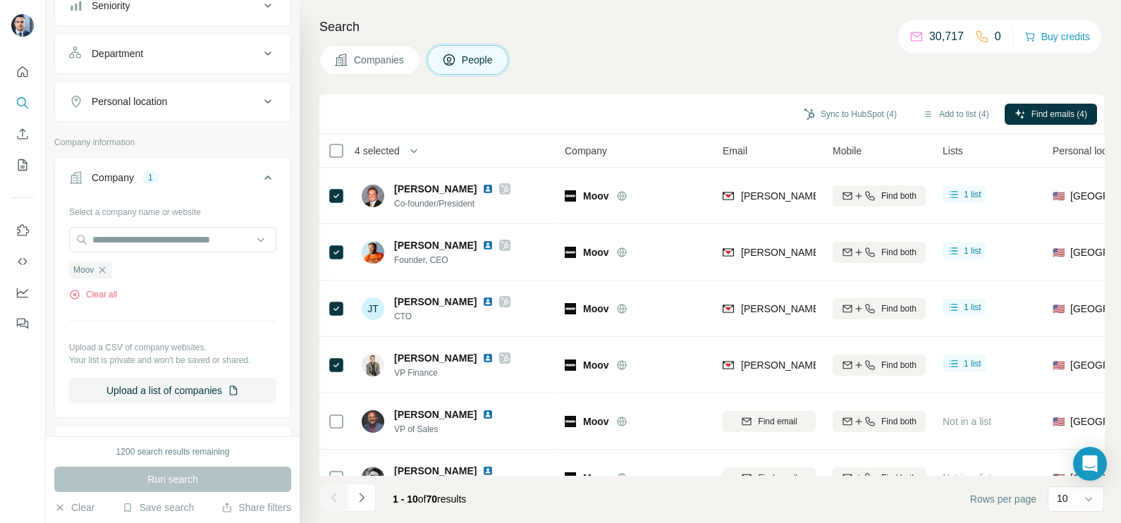
click at [630, 109] on div "Sync to HubSpot (4) Add to list (4) Find emails (4)" at bounding box center [711, 114] width 771 height 25
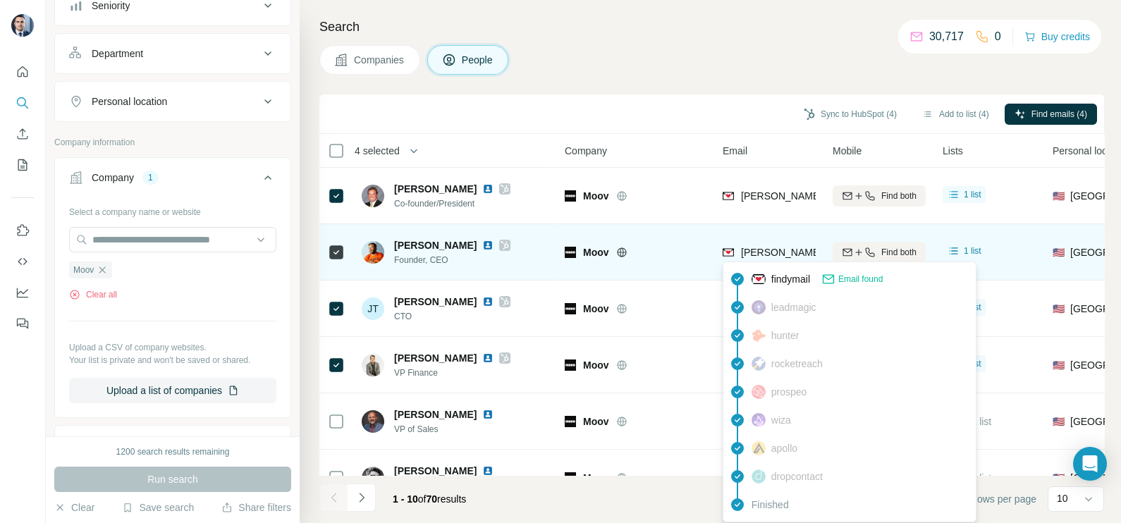
click at [791, 254] on span "[PERSON_NAME][EMAIL_ADDRESS][DOMAIN_NAME]" at bounding box center [865, 252] width 248 height 11
click at [790, 254] on span "[PERSON_NAME][EMAIL_ADDRESS][DOMAIN_NAME]" at bounding box center [865, 252] width 248 height 11
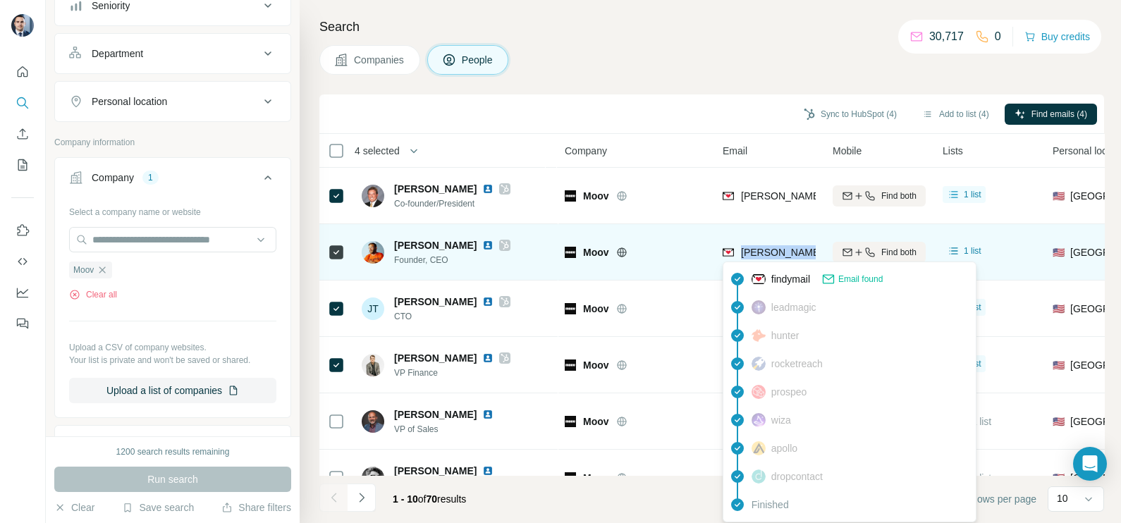
click at [790, 254] on span "[PERSON_NAME][EMAIL_ADDRESS][DOMAIN_NAME]" at bounding box center [865, 252] width 248 height 11
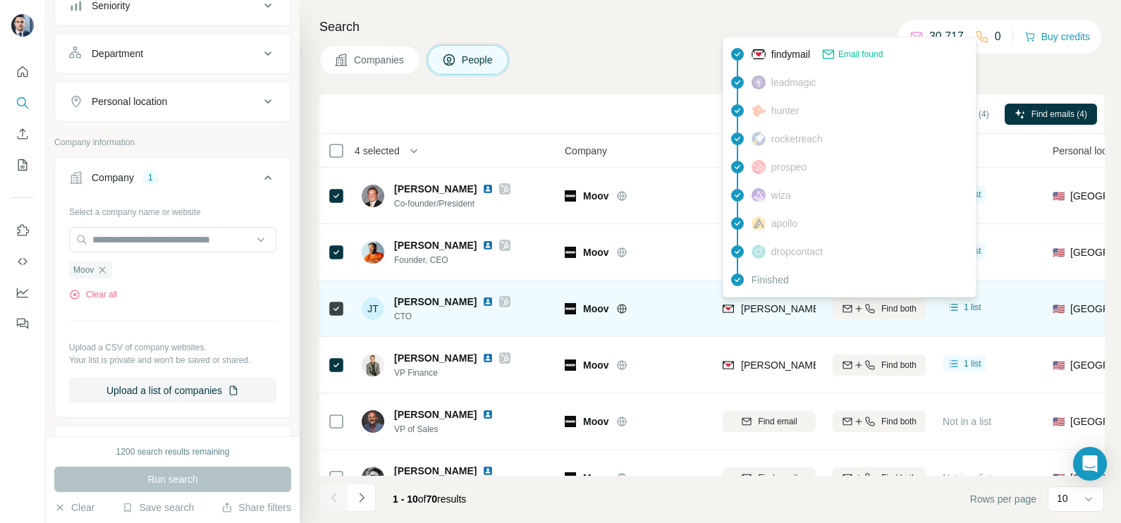
click at [758, 314] on span "[PERSON_NAME][EMAIL_ADDRESS][DOMAIN_NAME]" at bounding box center [859, 309] width 237 height 14
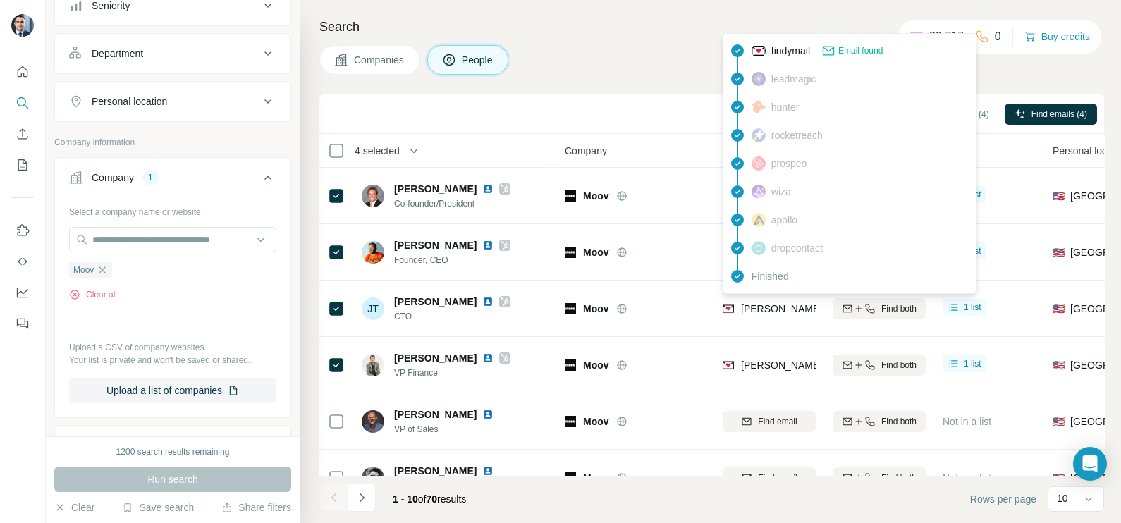
click at [584, 126] on div "Sync to HubSpot (4) Add to list (4) Find emails (4)" at bounding box center [711, 113] width 785 height 39
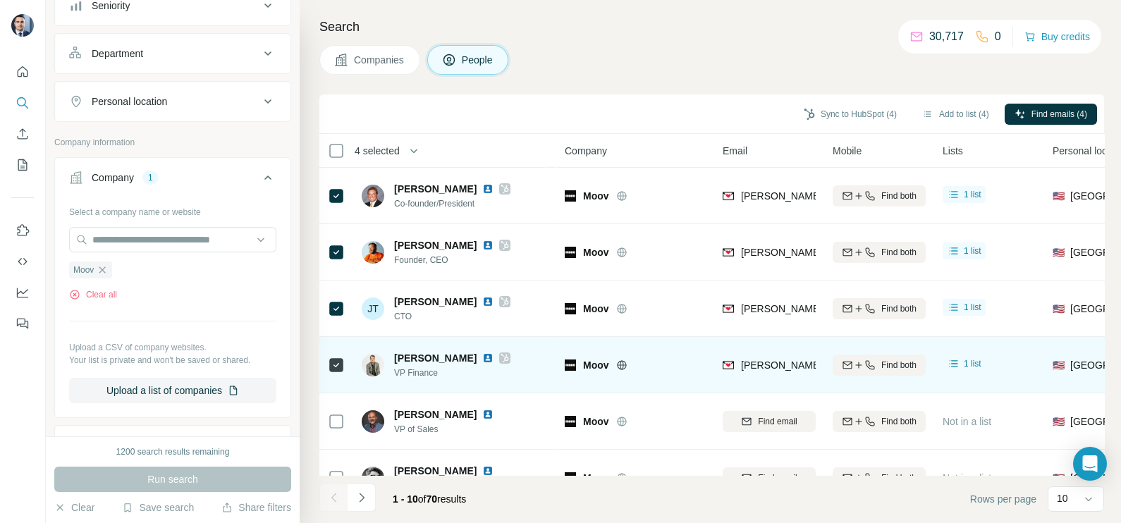
click at [771, 375] on div "[PERSON_NAME][EMAIL_ADDRESS][DOMAIN_NAME]" at bounding box center [769, 364] width 93 height 39
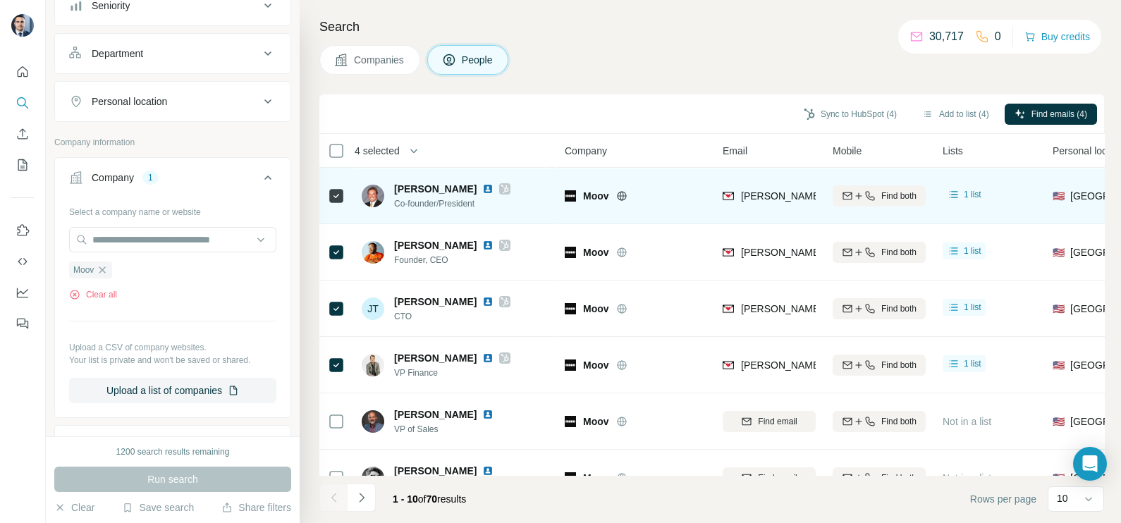
click at [501, 190] on icon at bounding box center [505, 188] width 8 height 11
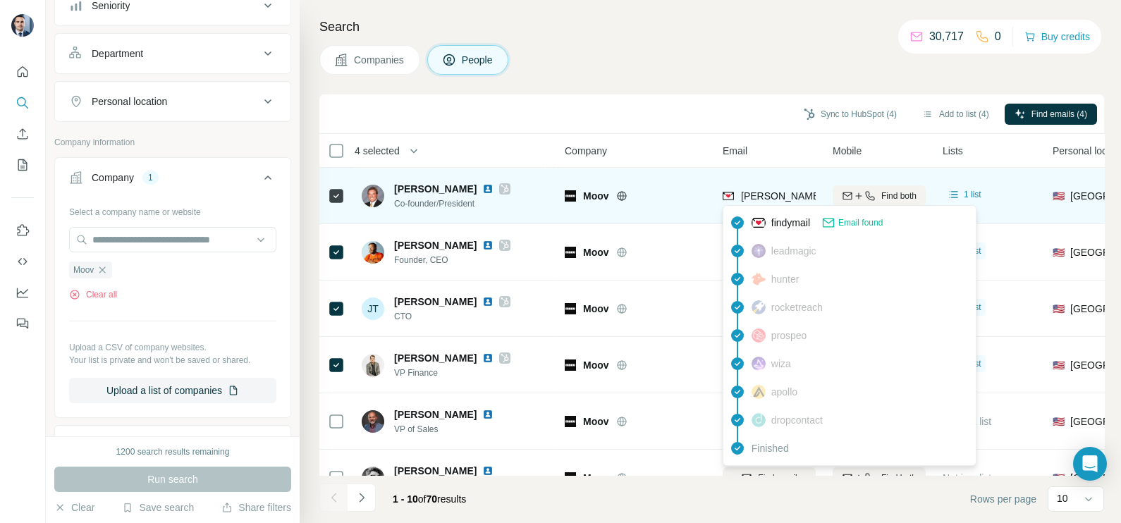
click at [787, 191] on span "[PERSON_NAME][EMAIL_ADDRESS][DOMAIN_NAME]" at bounding box center [865, 195] width 248 height 11
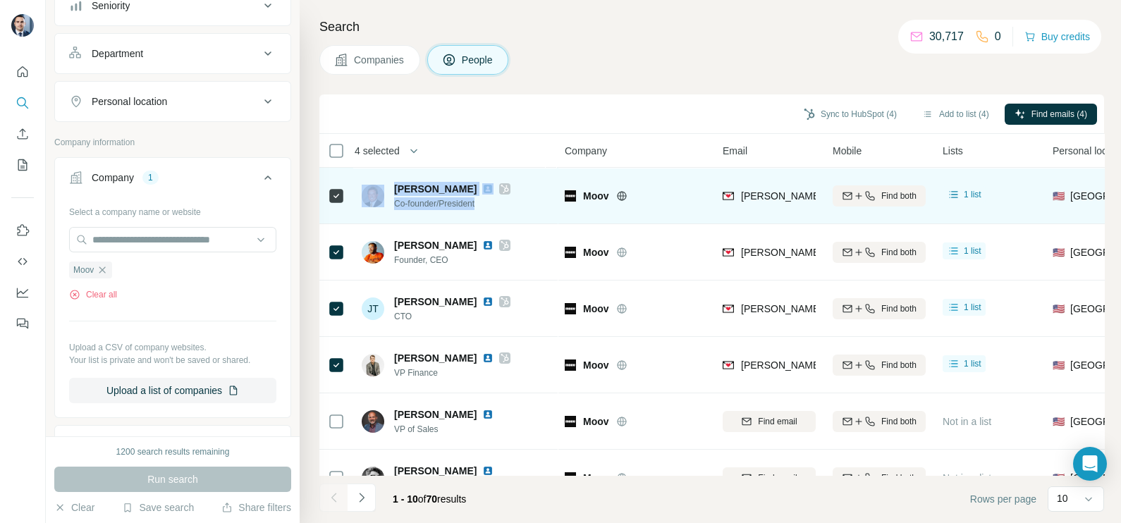
drag, startPoint x: 482, startPoint y: 203, endPoint x: 384, endPoint y: 206, distance: 98.0
click at [384, 206] on div "[PERSON_NAME] Co-founder/President" at bounding box center [436, 196] width 149 height 28
click at [486, 208] on span "Co-founder/President" at bounding box center [452, 203] width 116 height 13
drag, startPoint x: 485, startPoint y: 207, endPoint x: 388, endPoint y: 213, distance: 96.8
click at [388, 213] on div "[PERSON_NAME] Co-founder/President" at bounding box center [456, 195] width 188 height 39
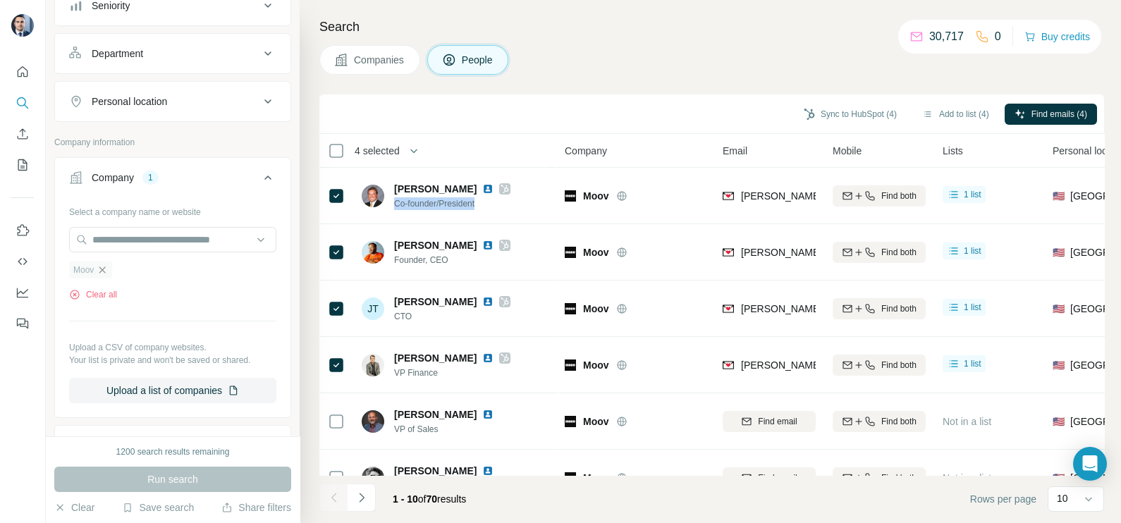
click at [102, 268] on icon "button" at bounding box center [102, 269] width 11 height 11
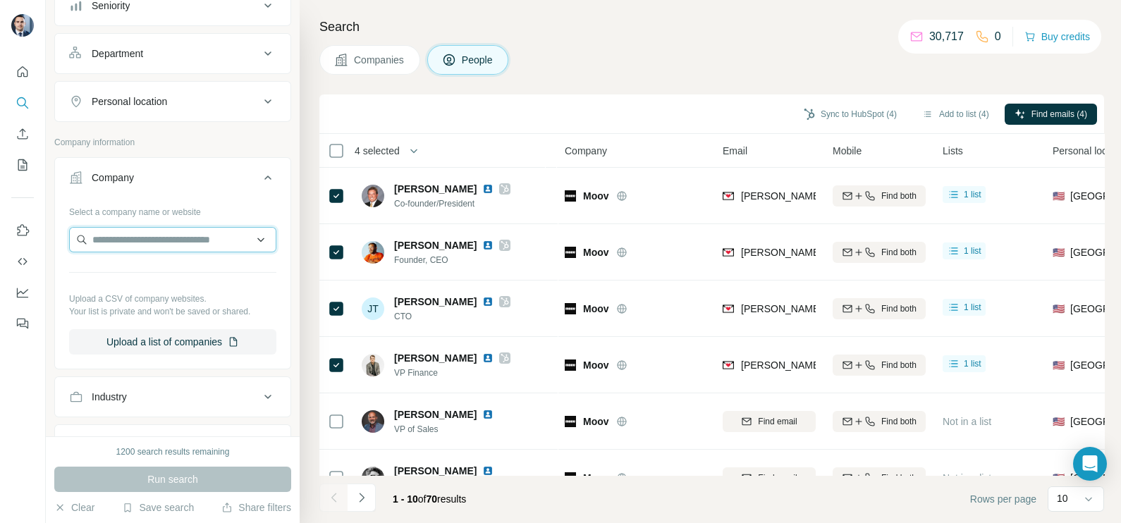
click at [142, 233] on input "text" at bounding box center [172, 239] width 207 height 25
paste input "**********"
type input "**********"
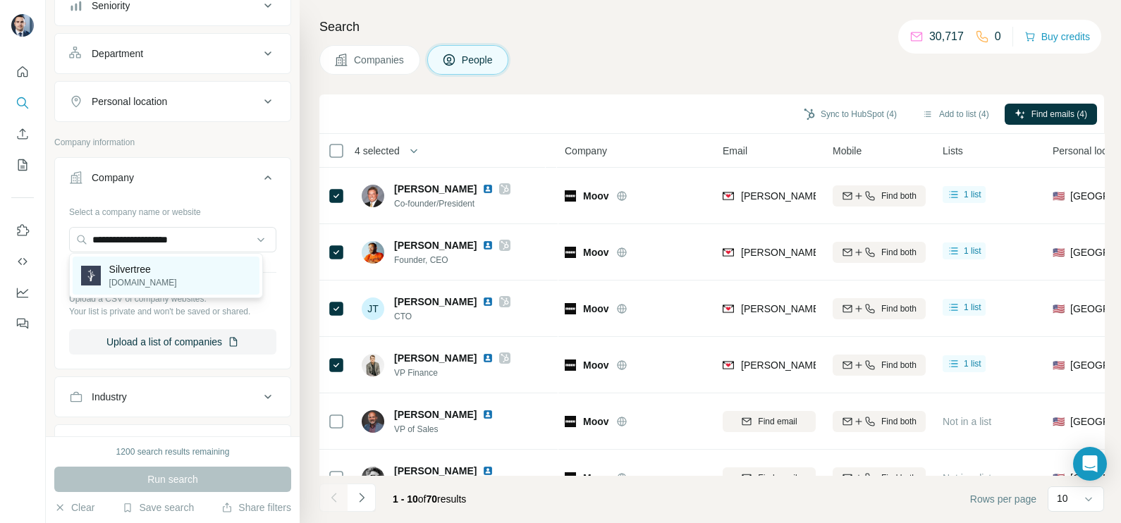
click at [154, 282] on p "[DOMAIN_NAME]" at bounding box center [143, 282] width 68 height 13
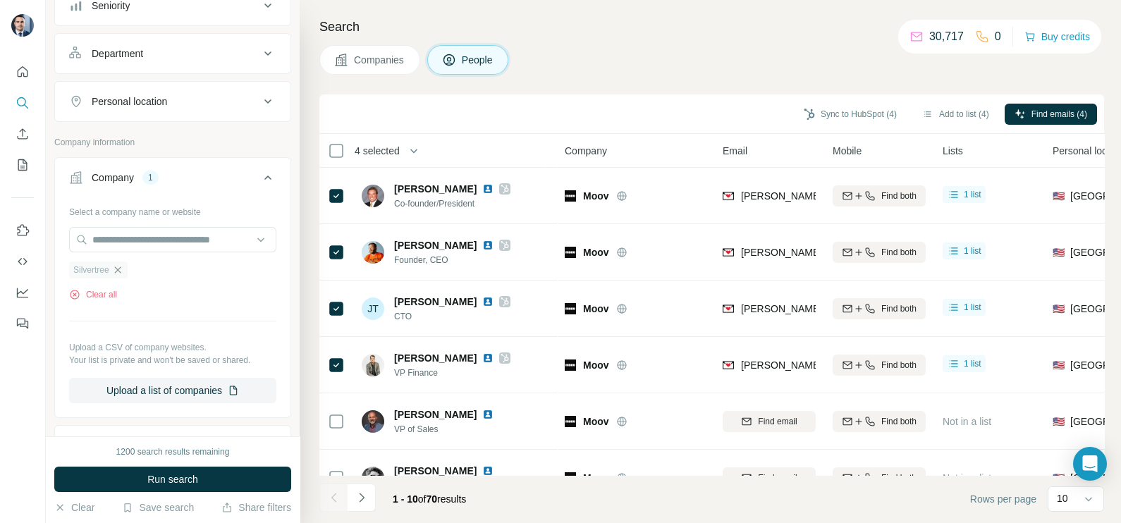
click at [123, 272] on icon "button" at bounding box center [117, 269] width 11 height 11
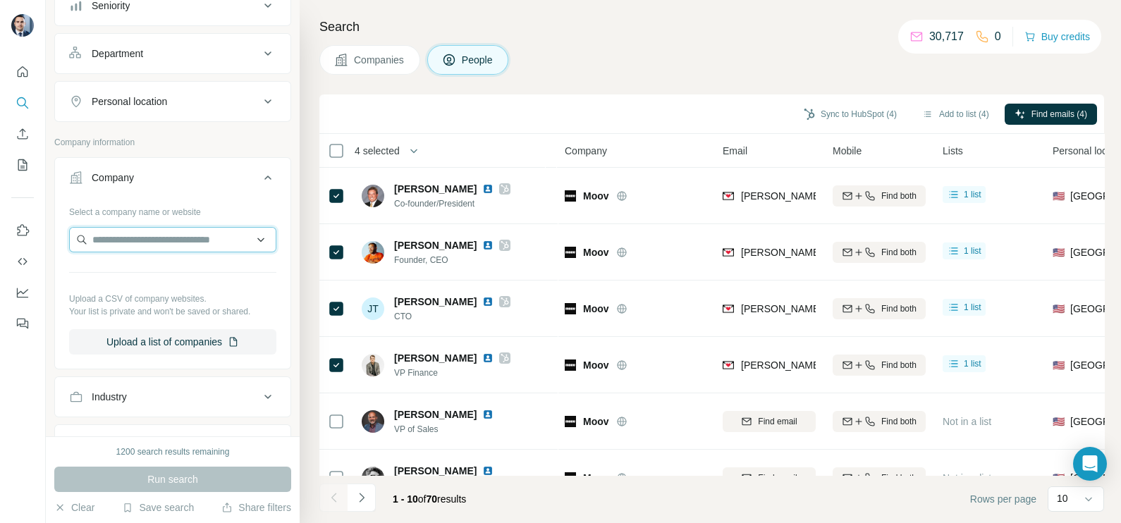
click at [125, 247] on input "text" at bounding box center [172, 239] width 207 height 25
paste input "**********"
type input "**********"
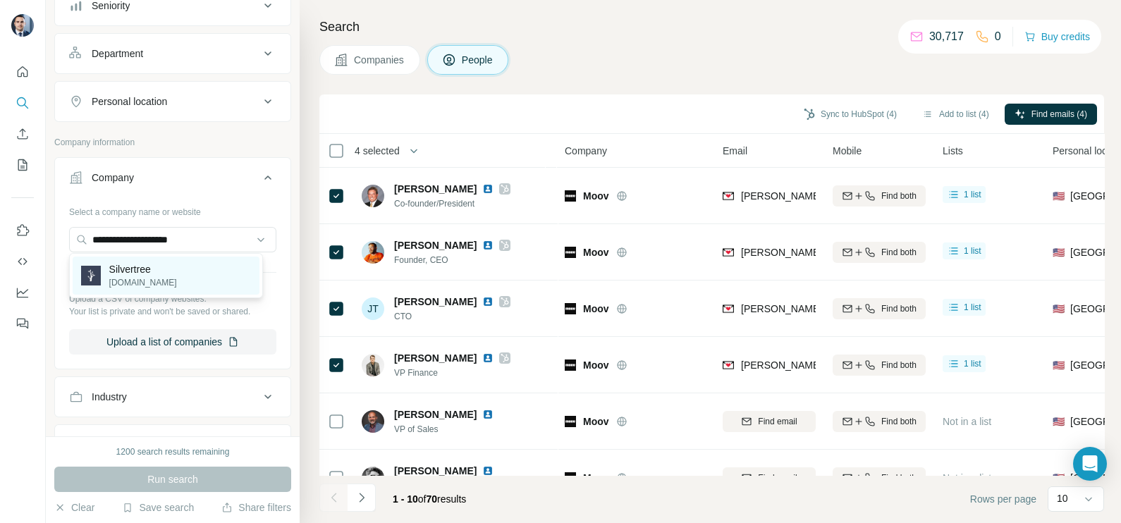
click at [155, 280] on div "Silvertree [DOMAIN_NAME]" at bounding box center [166, 276] width 187 height 38
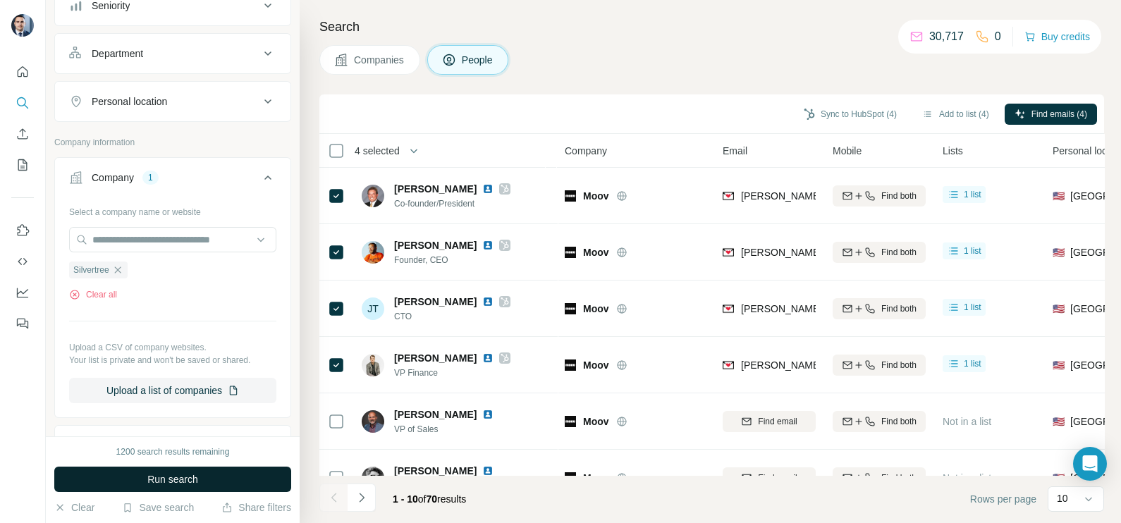
click at [190, 476] on span "Run search" at bounding box center [172, 479] width 51 height 14
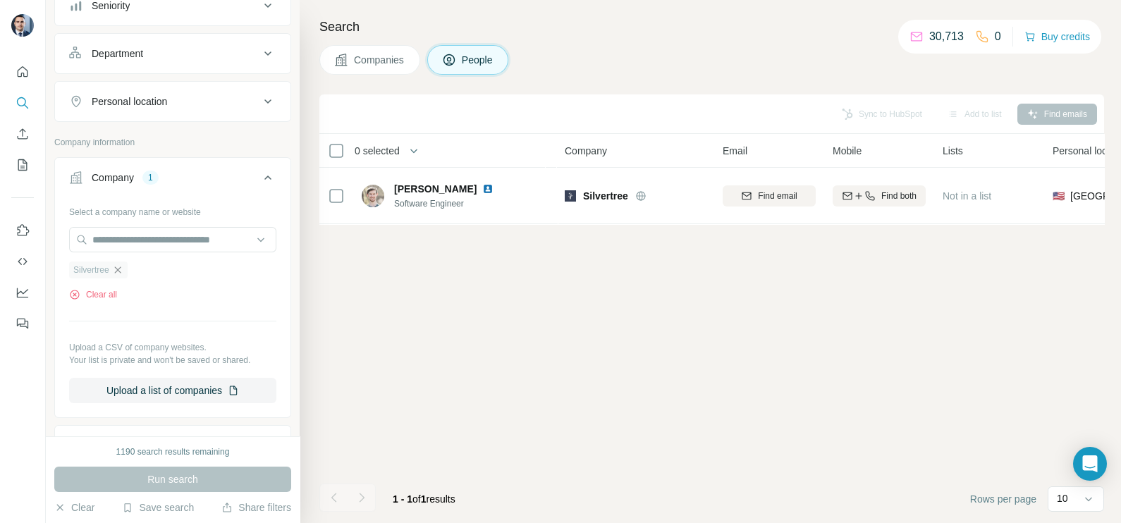
click at [123, 266] on icon "button" at bounding box center [117, 269] width 11 height 11
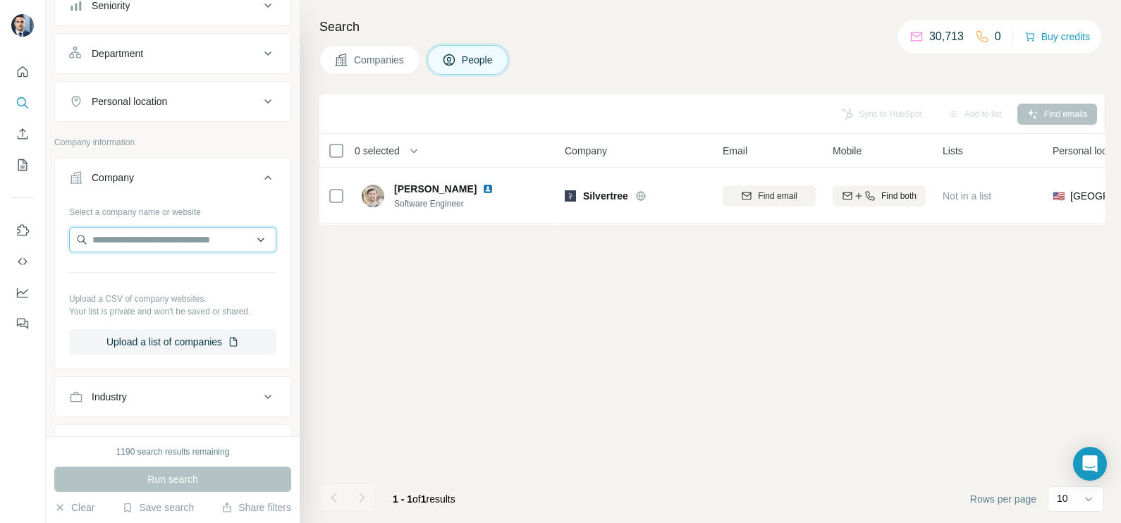
click at [140, 235] on input "text" at bounding box center [172, 239] width 207 height 25
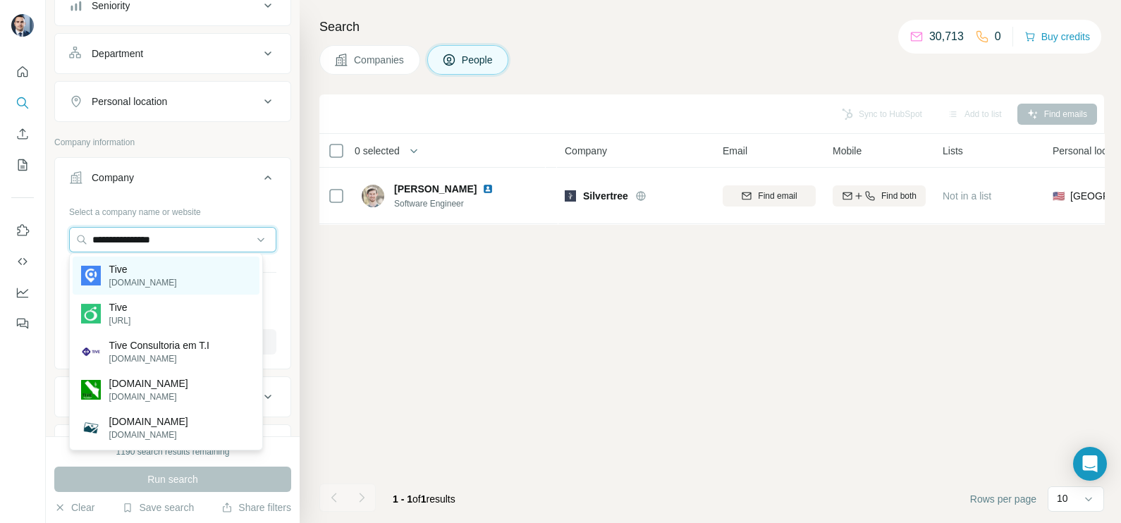
type input "**********"
click at [151, 281] on div "Tive [DOMAIN_NAME]" at bounding box center [166, 276] width 187 height 38
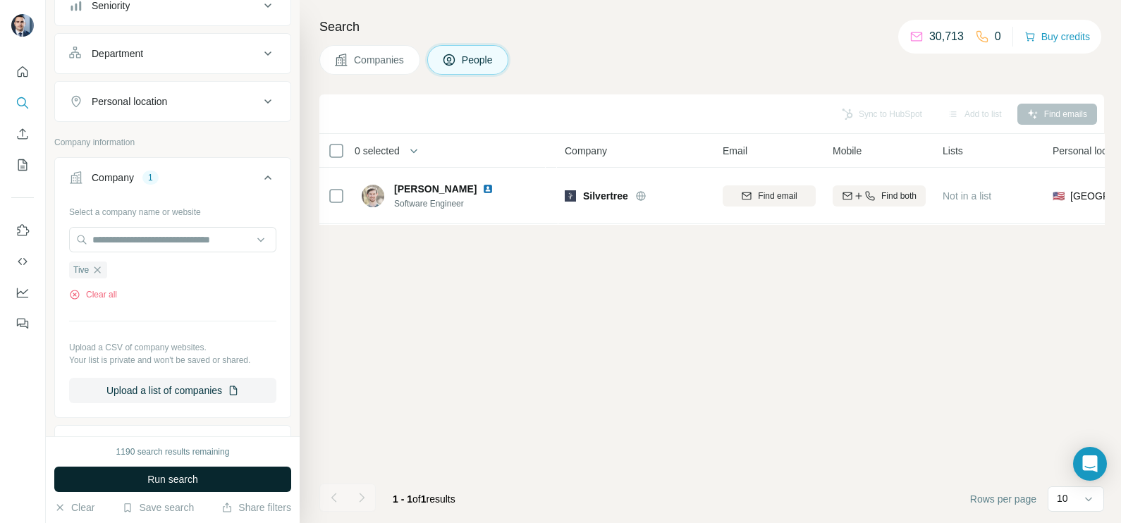
click at [180, 477] on span "Run search" at bounding box center [172, 479] width 51 height 14
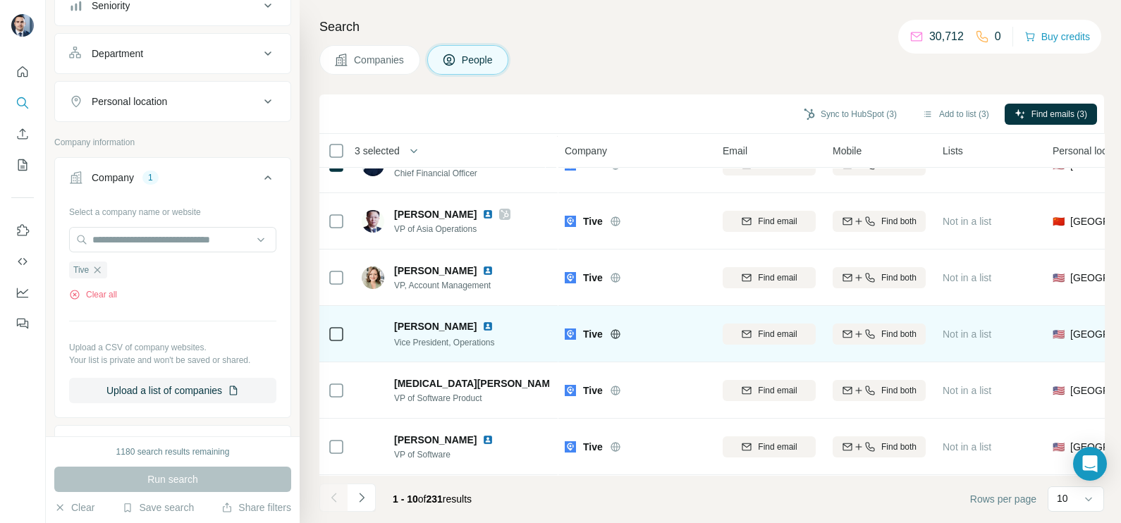
scroll to position [264, 0]
click at [345, 316] on td at bounding box center [336, 334] width 34 height 56
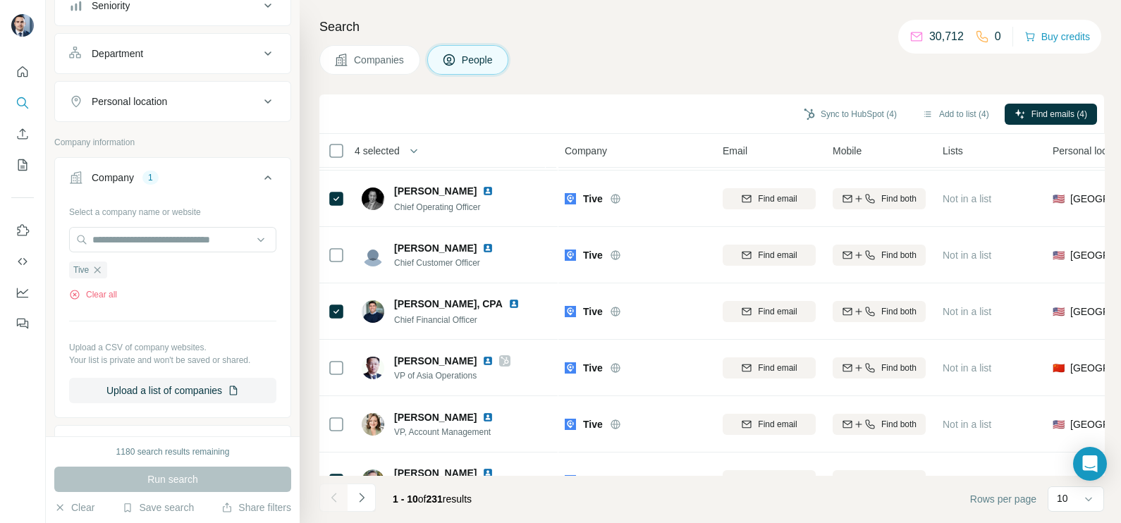
scroll to position [0, 0]
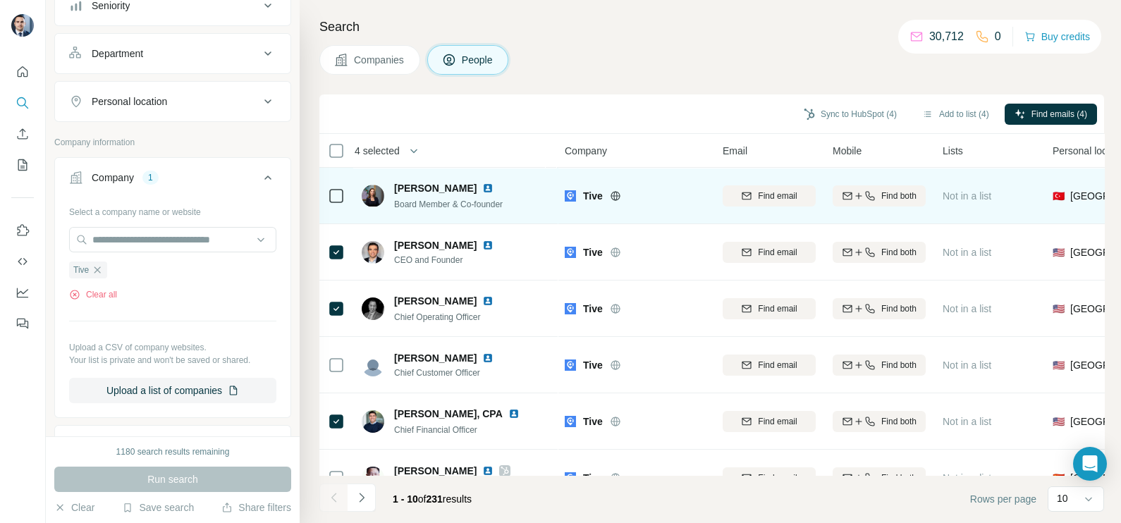
click at [324, 190] on td at bounding box center [336, 196] width 34 height 56
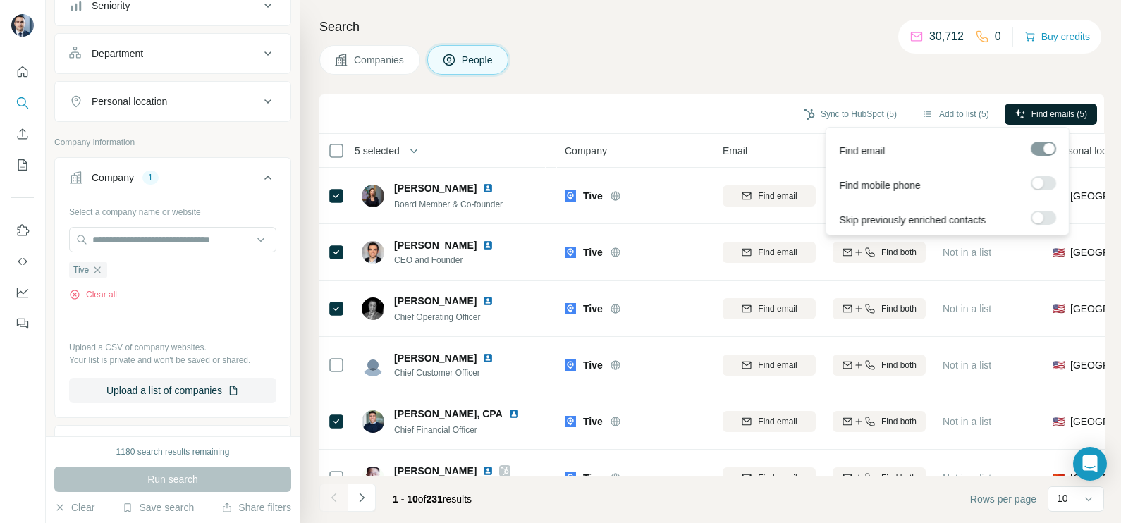
click at [1042, 111] on span "Find emails (5)" at bounding box center [1059, 114] width 56 height 13
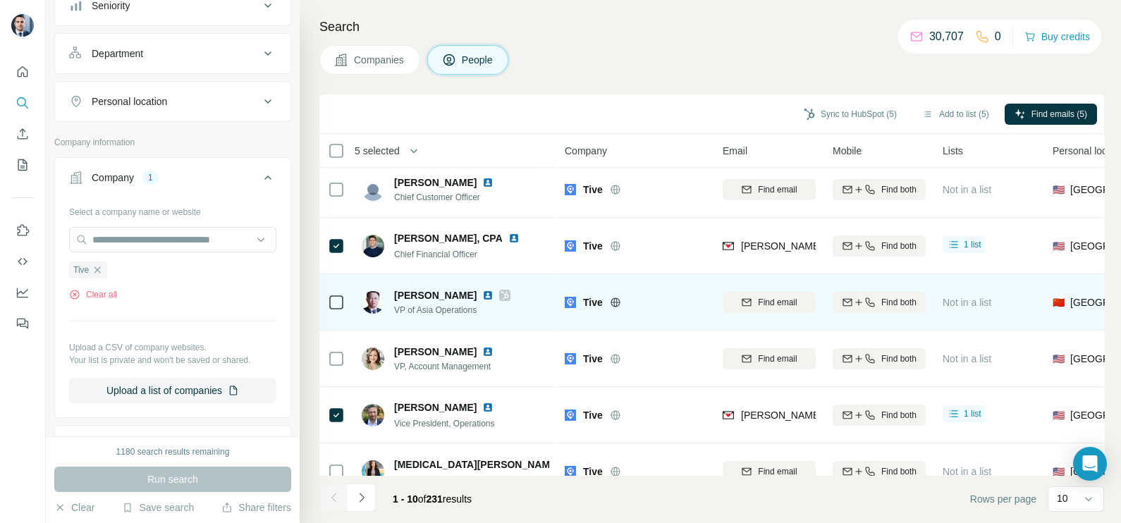
scroll to position [264, 0]
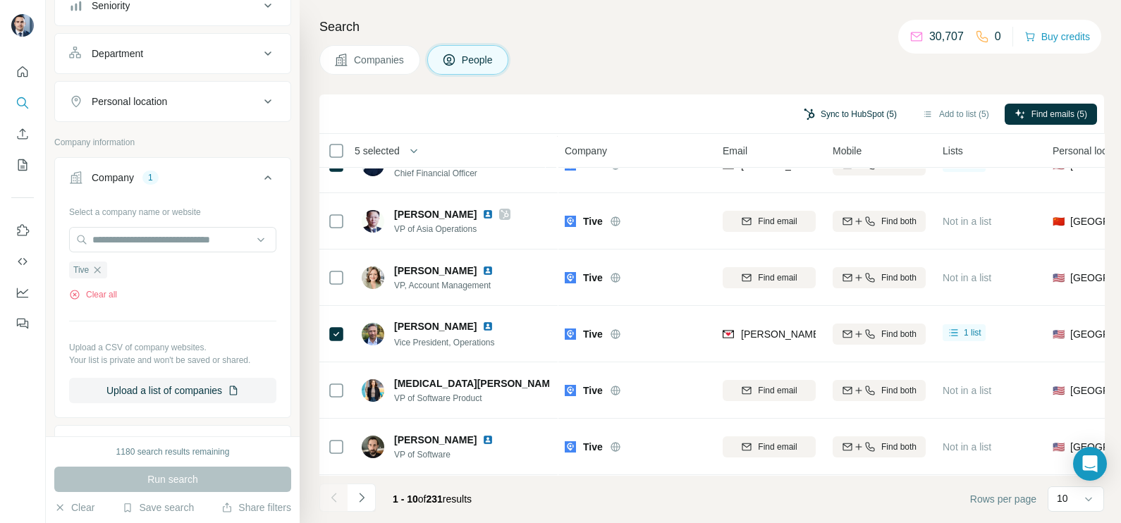
click at [857, 109] on button "Sync to HubSpot (5)" at bounding box center [850, 114] width 113 height 21
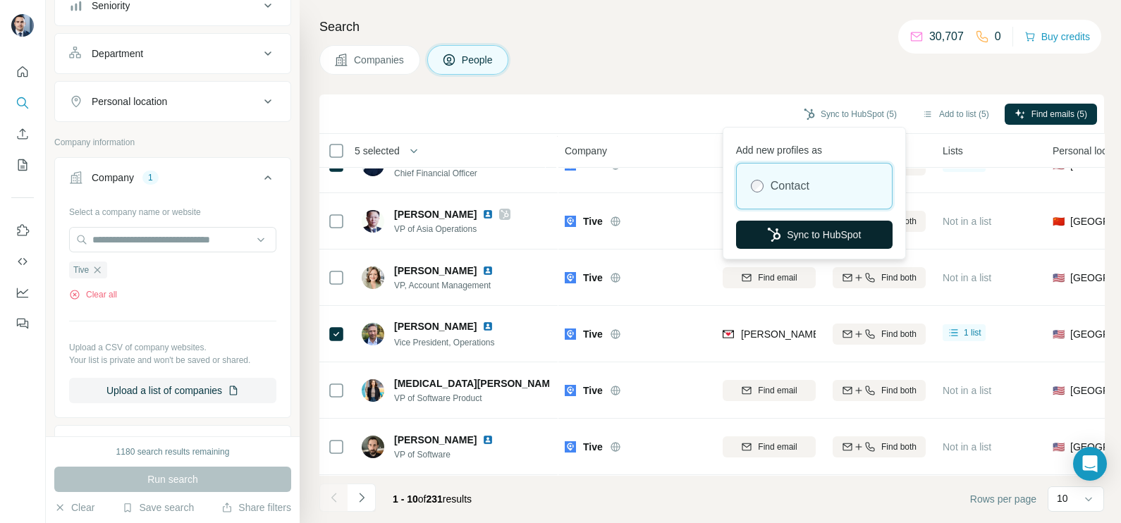
click at [814, 231] on button "Sync to HubSpot" at bounding box center [814, 235] width 157 height 28
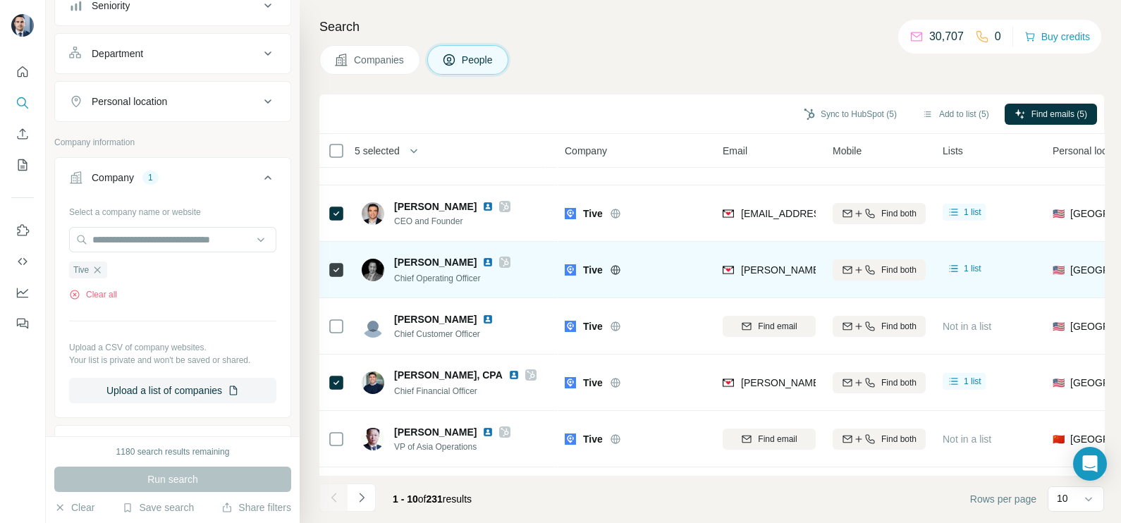
scroll to position [0, 0]
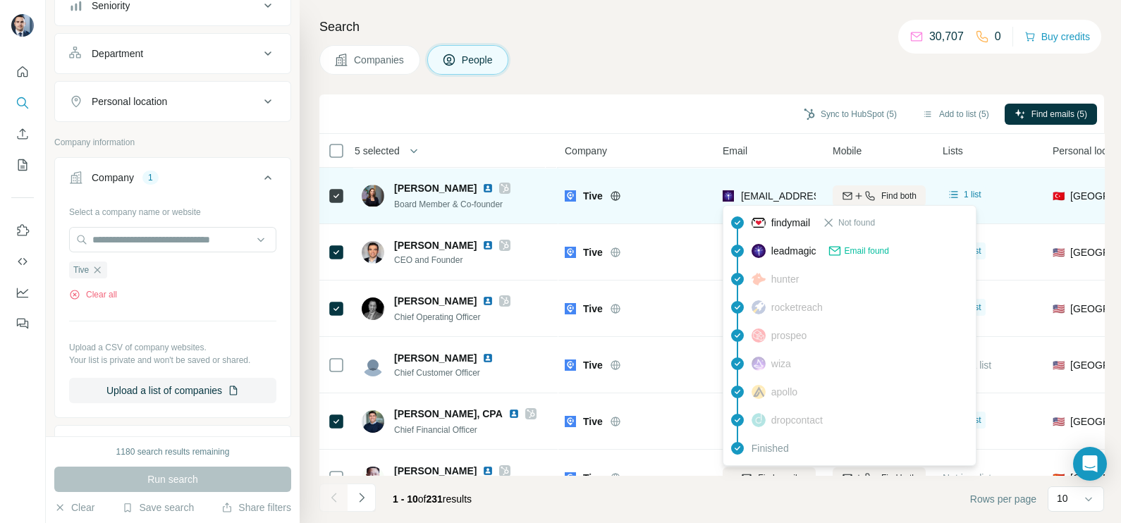
click at [772, 197] on span "[EMAIL_ADDRESS][DOMAIN_NAME]" at bounding box center [824, 195] width 167 height 11
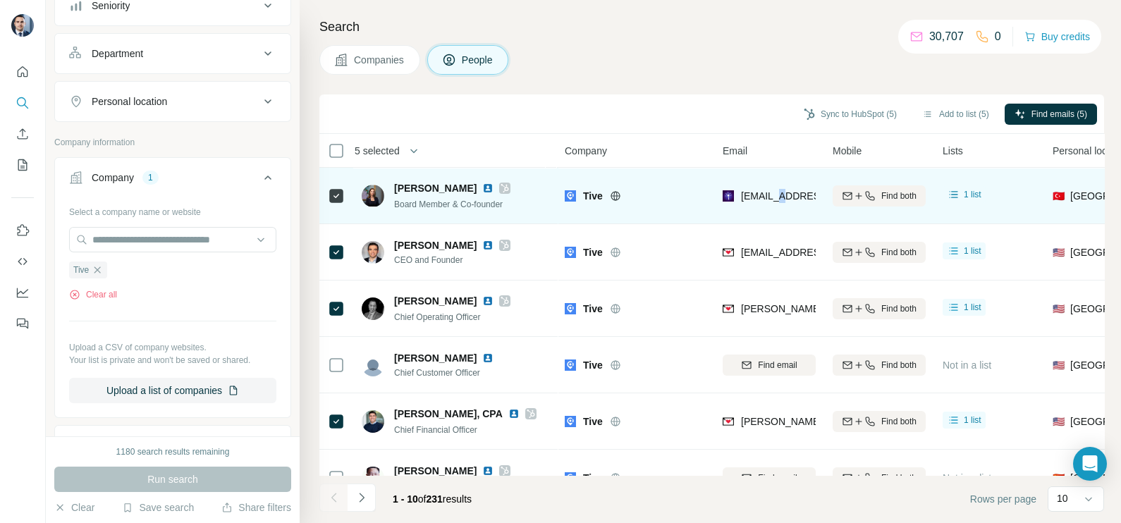
click at [772, 197] on span "[EMAIL_ADDRESS][DOMAIN_NAME]" at bounding box center [824, 195] width 167 height 11
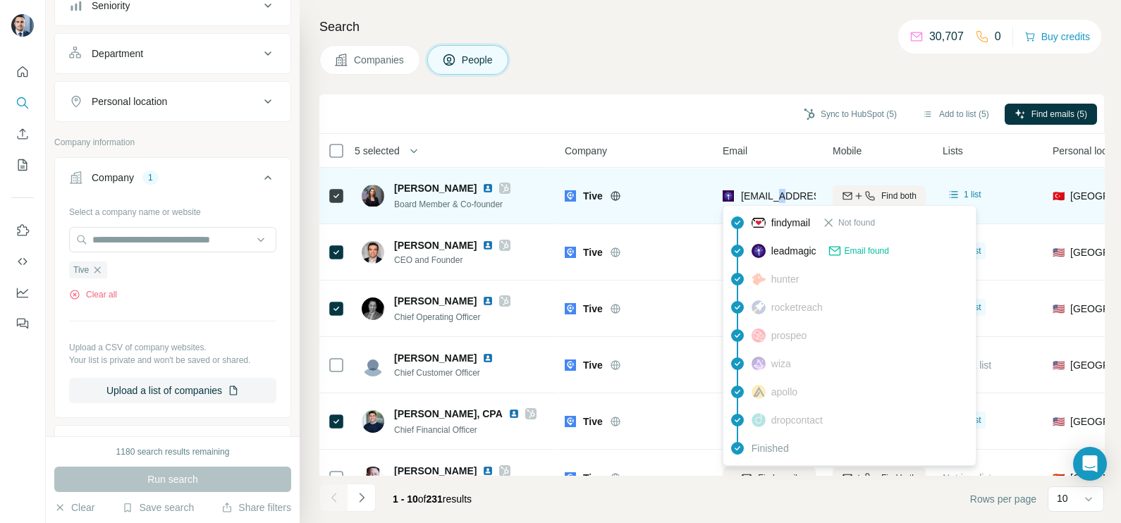
click at [772, 197] on span "[EMAIL_ADDRESS][DOMAIN_NAME]" at bounding box center [824, 195] width 167 height 11
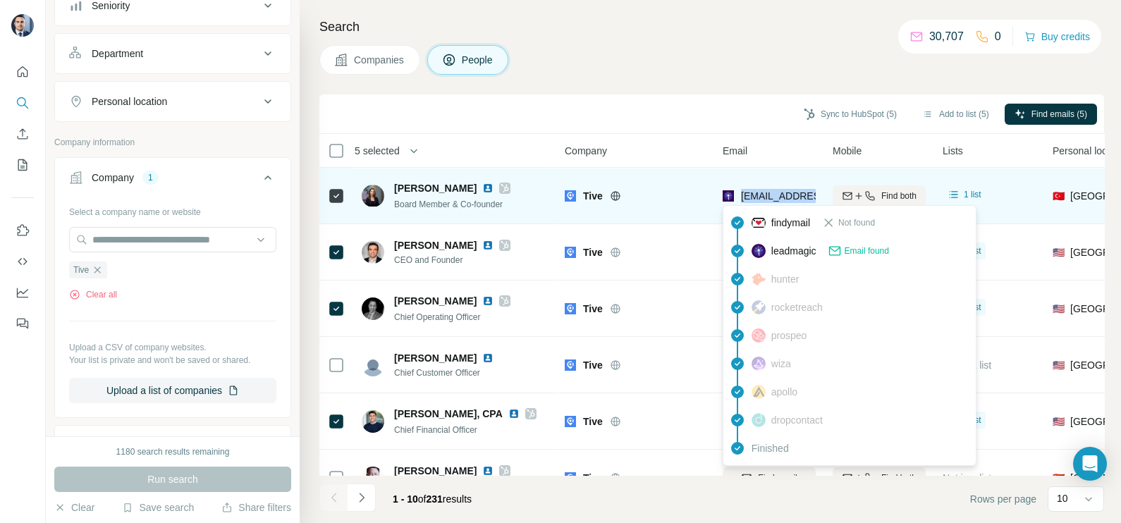
click at [766, 196] on span "[EMAIL_ADDRESS][DOMAIN_NAME]" at bounding box center [824, 195] width 167 height 11
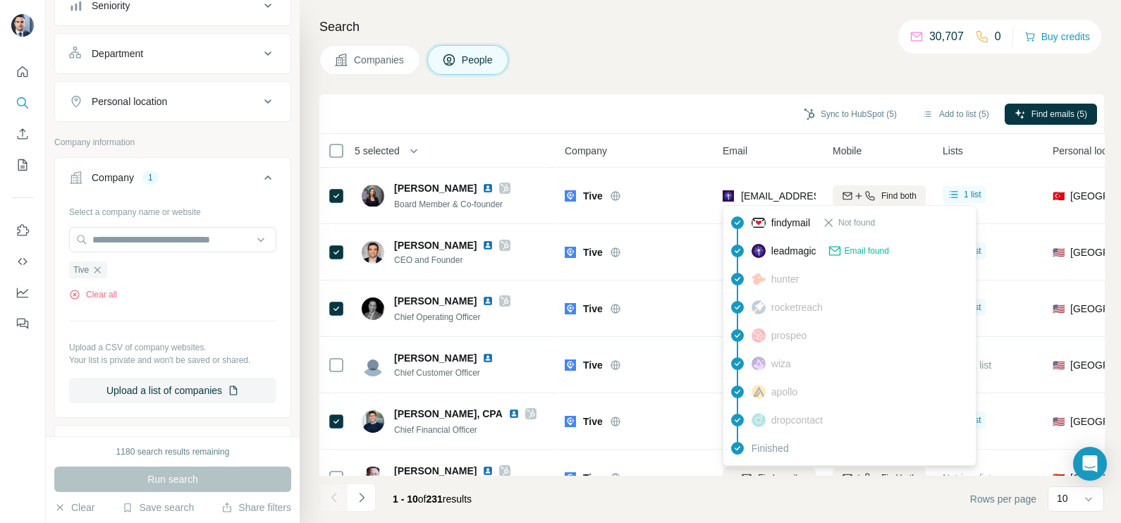
click at [694, 111] on div "Sync to HubSpot (5) Add to list (5) Find emails (5)" at bounding box center [711, 114] width 771 height 25
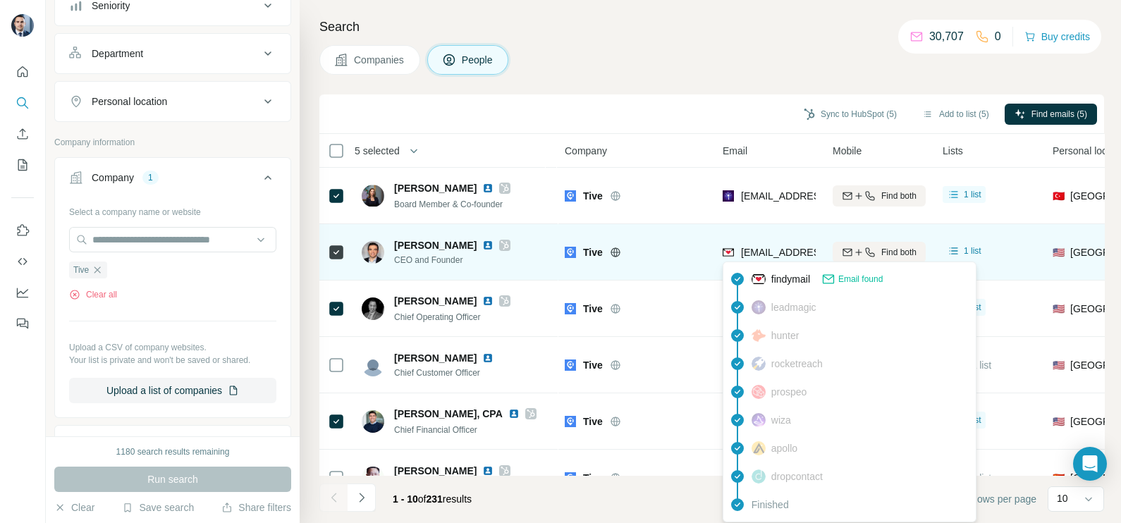
click at [780, 250] on span "[EMAIL_ADDRESS][DOMAIN_NAME]" at bounding box center [824, 252] width 167 height 11
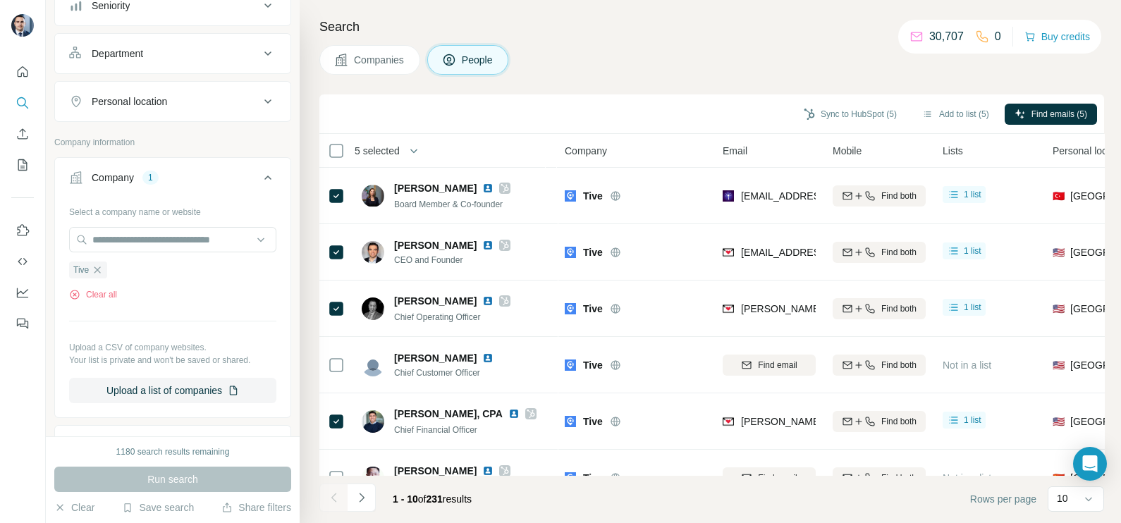
click at [685, 113] on div "Sync to HubSpot (5) Add to list (5) Find emails (5)" at bounding box center [711, 114] width 771 height 25
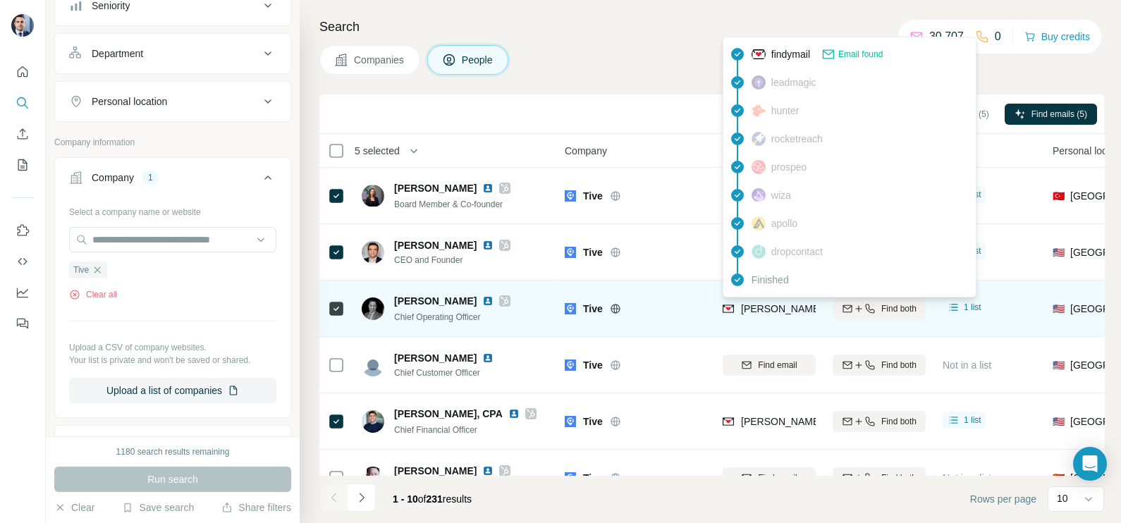
click at [759, 315] on div "[PERSON_NAME][EMAIL_ADDRESS][PERSON_NAME][DOMAIN_NAME]" at bounding box center [891, 310] width 337 height 17
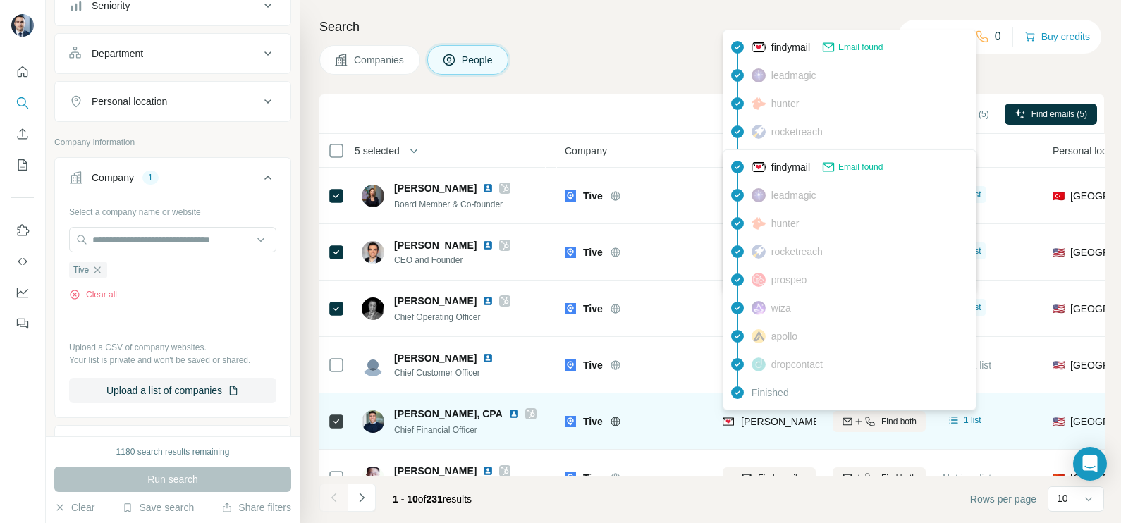
click at [759, 417] on span "[PERSON_NAME][EMAIL_ADDRESS][PERSON_NAME][DOMAIN_NAME]" at bounding box center [906, 421] width 330 height 11
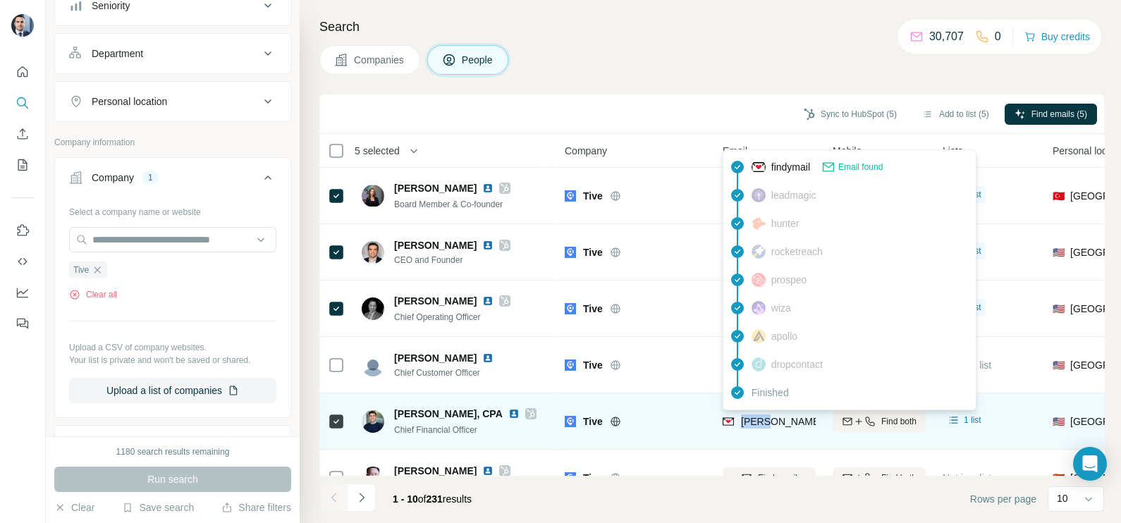
click at [759, 417] on span "[PERSON_NAME][EMAIL_ADDRESS][PERSON_NAME][DOMAIN_NAME]" at bounding box center [906, 421] width 330 height 11
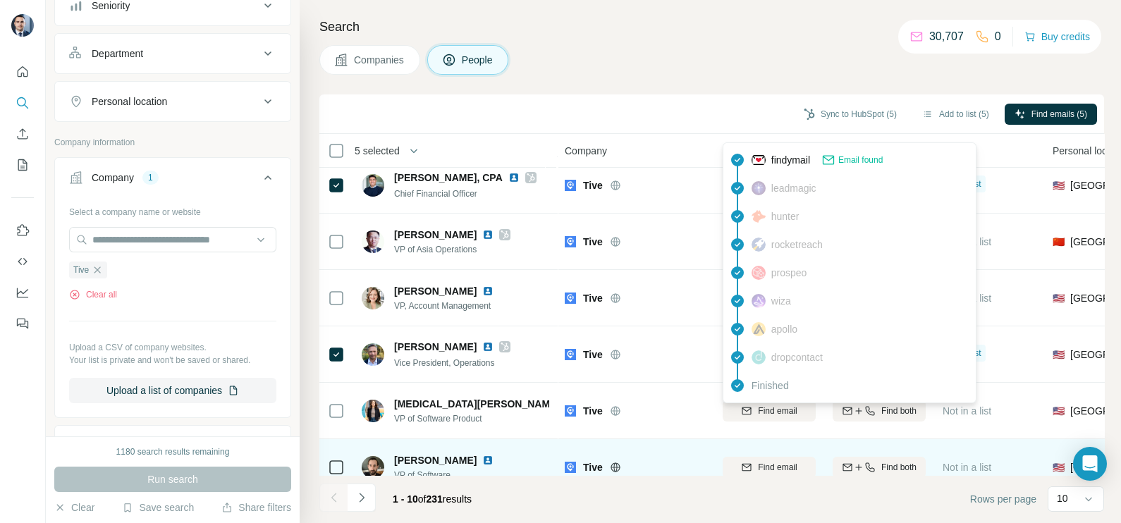
scroll to position [264, 0]
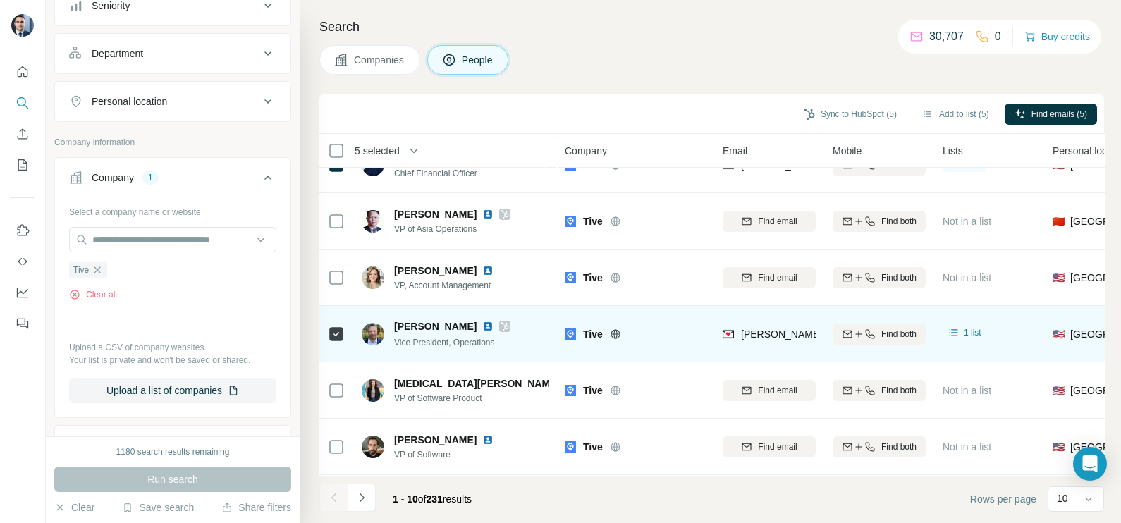
click at [646, 341] on div "Tive" at bounding box center [635, 333] width 141 height 39
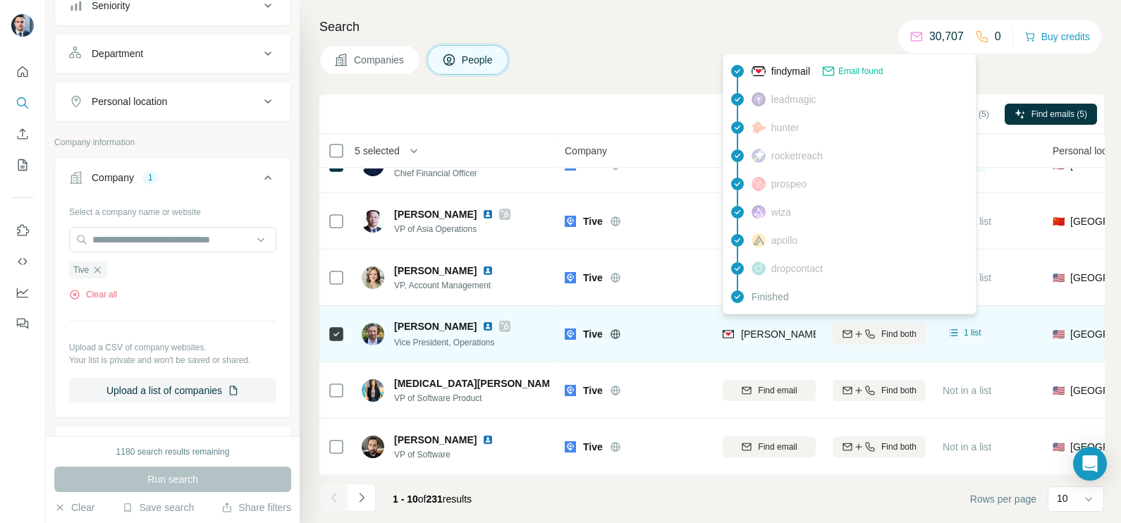
click at [753, 329] on span "[PERSON_NAME][EMAIL_ADDRESS][DOMAIN_NAME]" at bounding box center [865, 334] width 248 height 11
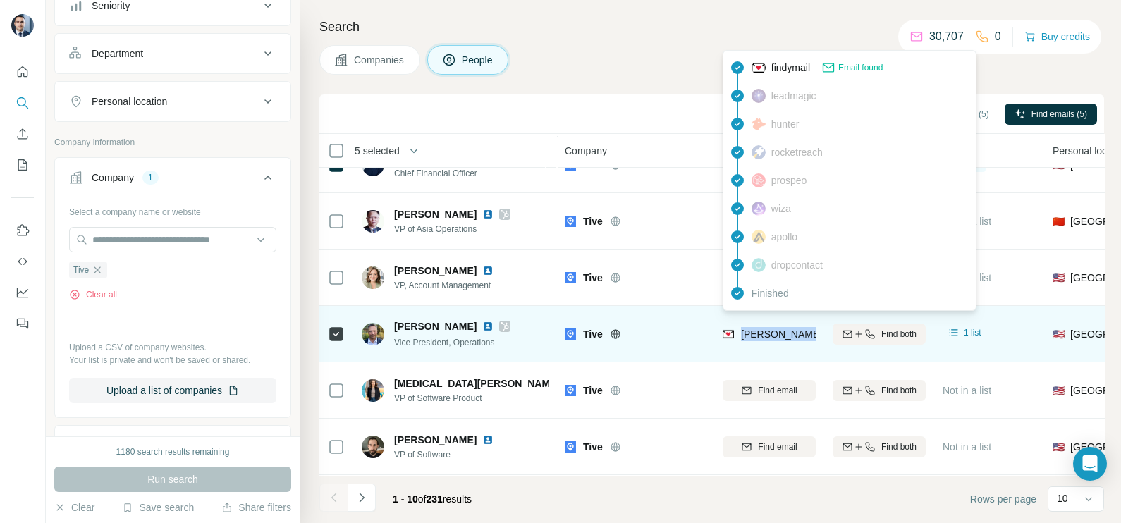
click at [753, 329] on span "[PERSON_NAME][EMAIL_ADDRESS][DOMAIN_NAME]" at bounding box center [865, 334] width 248 height 11
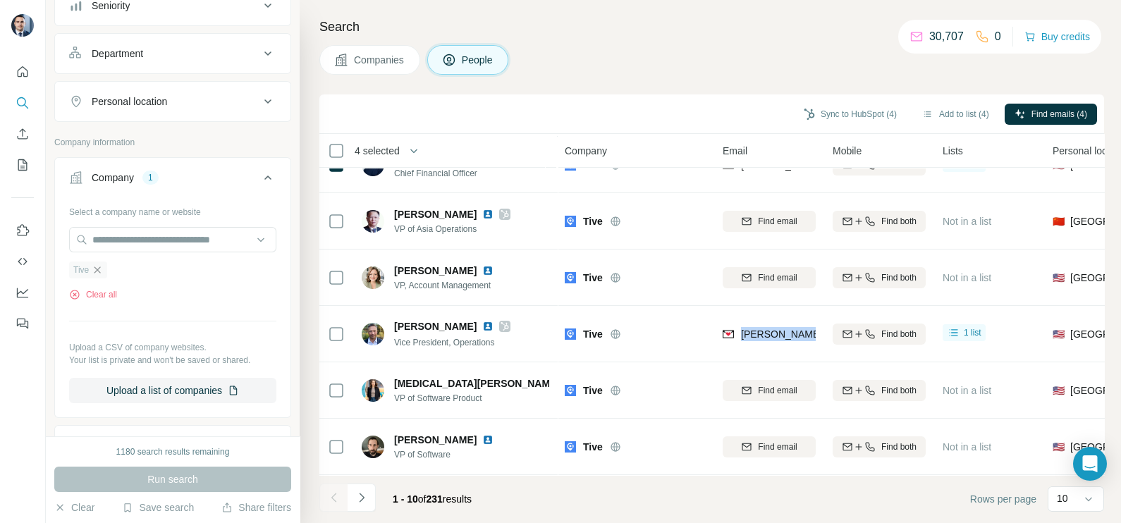
click at [99, 271] on icon "button" at bounding box center [97, 269] width 11 height 11
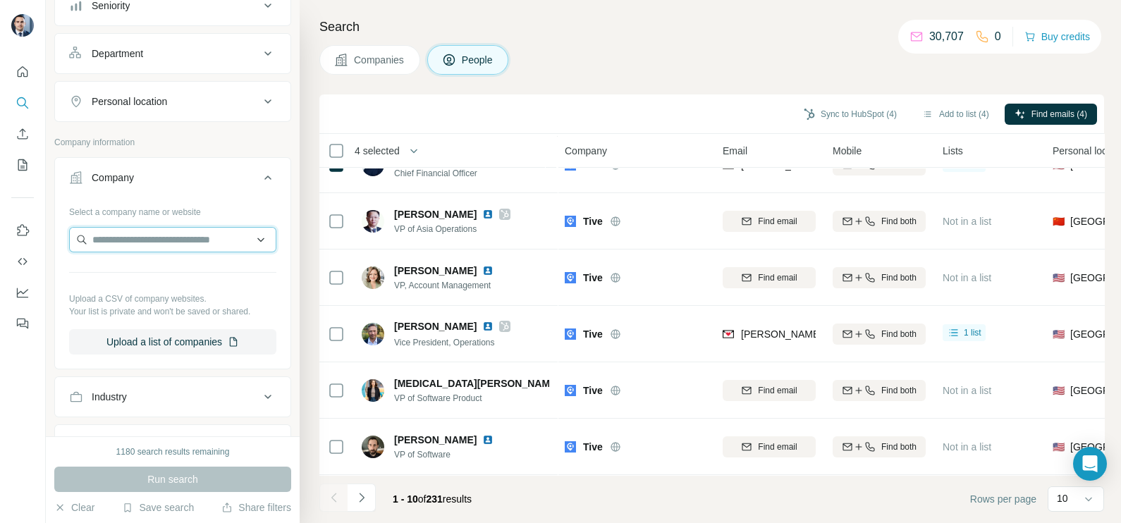
click at [125, 233] on input "text" at bounding box center [172, 239] width 207 height 25
paste input "**********"
type input "**********"
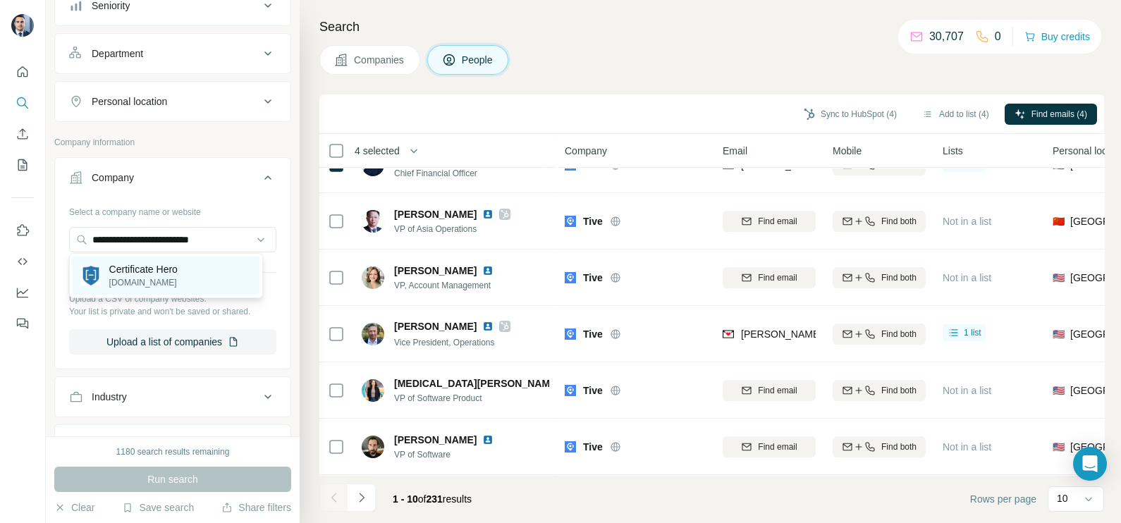
click at [159, 289] on div "Certificate Hero [DOMAIN_NAME]" at bounding box center [166, 276] width 187 height 38
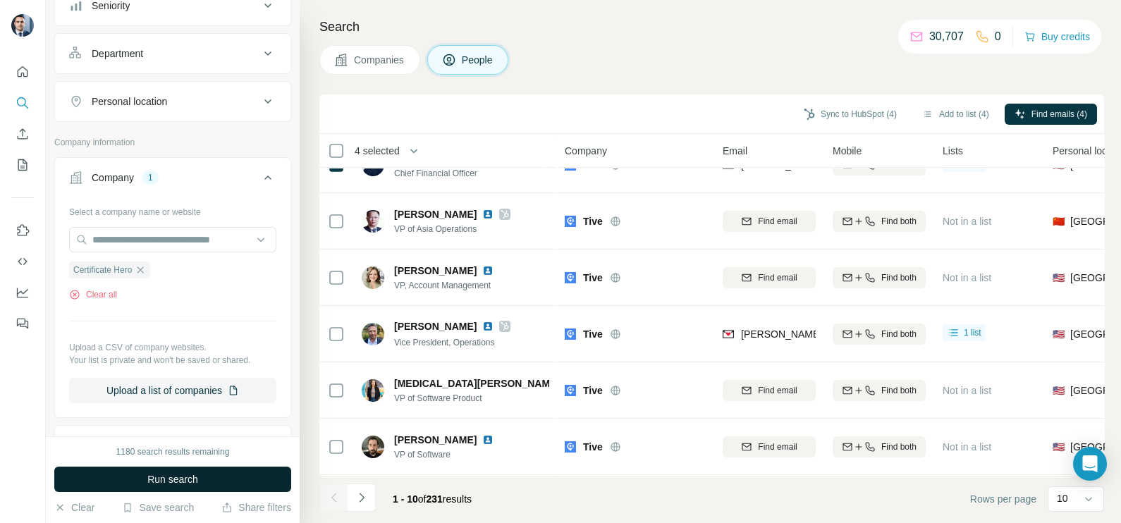
click at [194, 481] on span "Run search" at bounding box center [172, 479] width 51 height 14
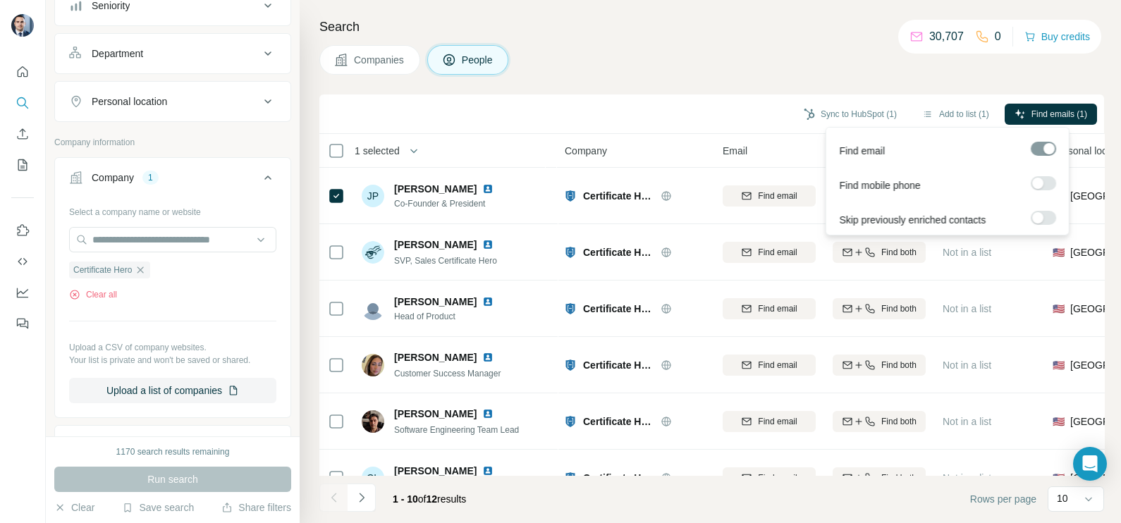
drag, startPoint x: 1036, startPoint y: 114, endPoint x: 1005, endPoint y: 137, distance: 38.8
click at [1036, 113] on span "Find emails (1)" at bounding box center [1059, 114] width 56 height 13
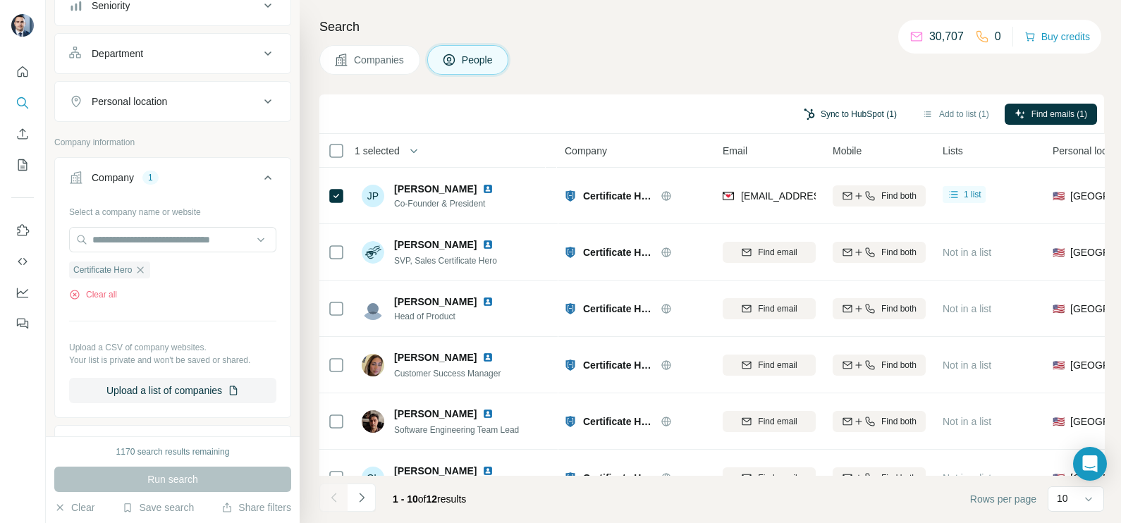
click at [821, 111] on button "Sync to HubSpot (1)" at bounding box center [850, 114] width 113 height 21
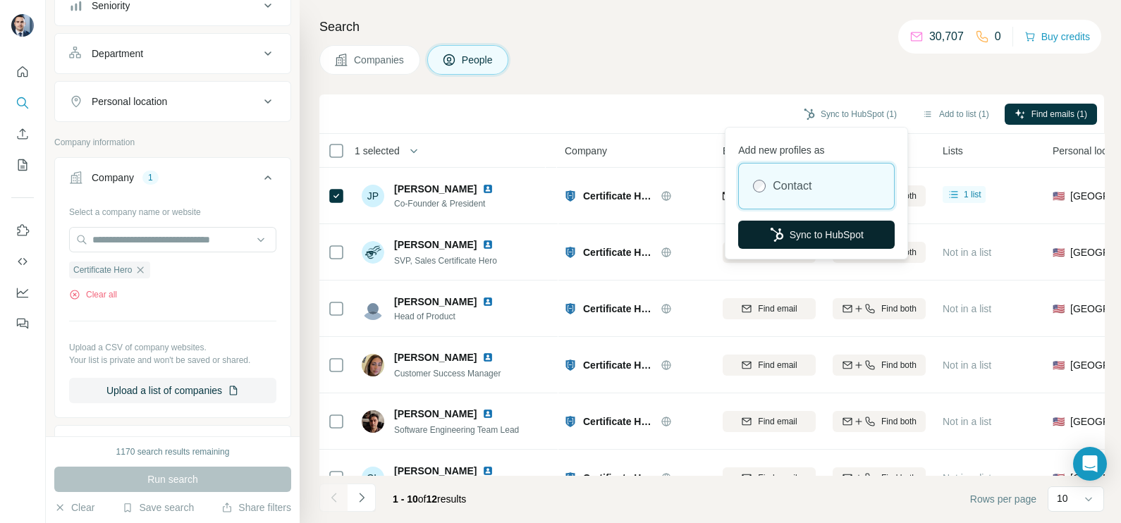
click at [814, 221] on button "Sync to HubSpot" at bounding box center [816, 235] width 157 height 28
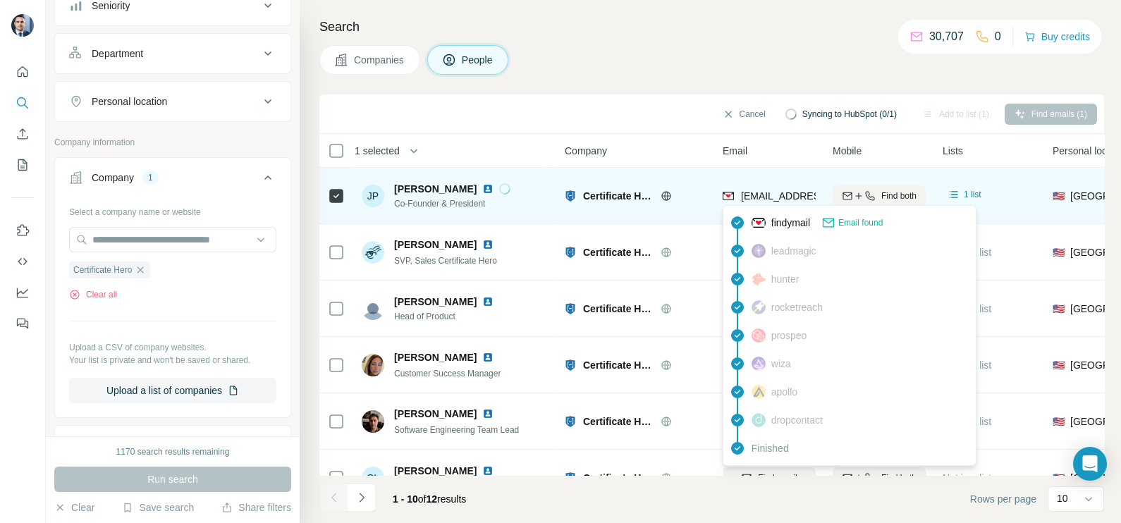
click at [769, 196] on span "[EMAIL_ADDRESS][DOMAIN_NAME]" at bounding box center [824, 195] width 167 height 11
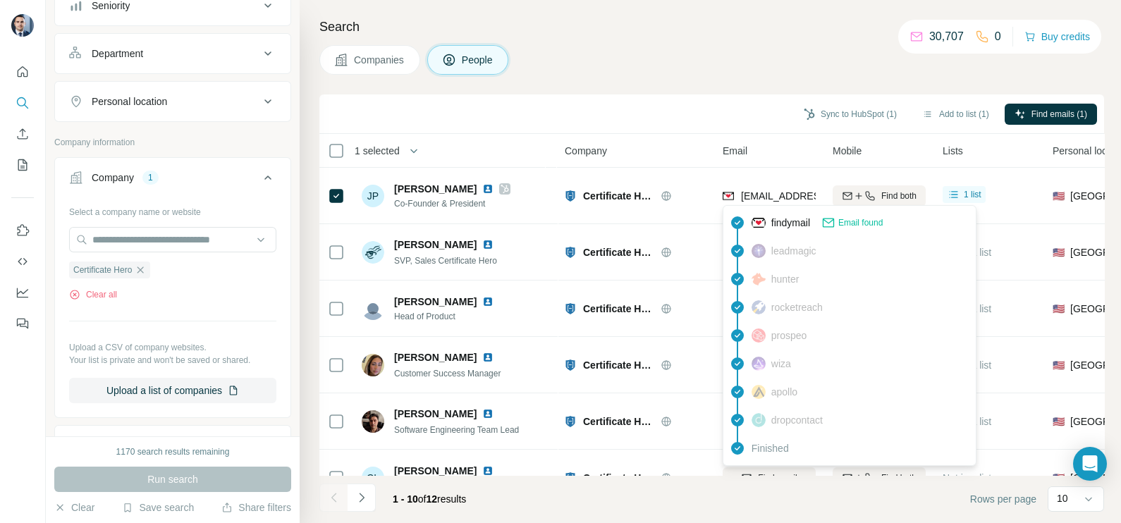
click at [672, 99] on div "Sync to HubSpot (1) Add to list (1) Find emails (1)" at bounding box center [711, 113] width 785 height 39
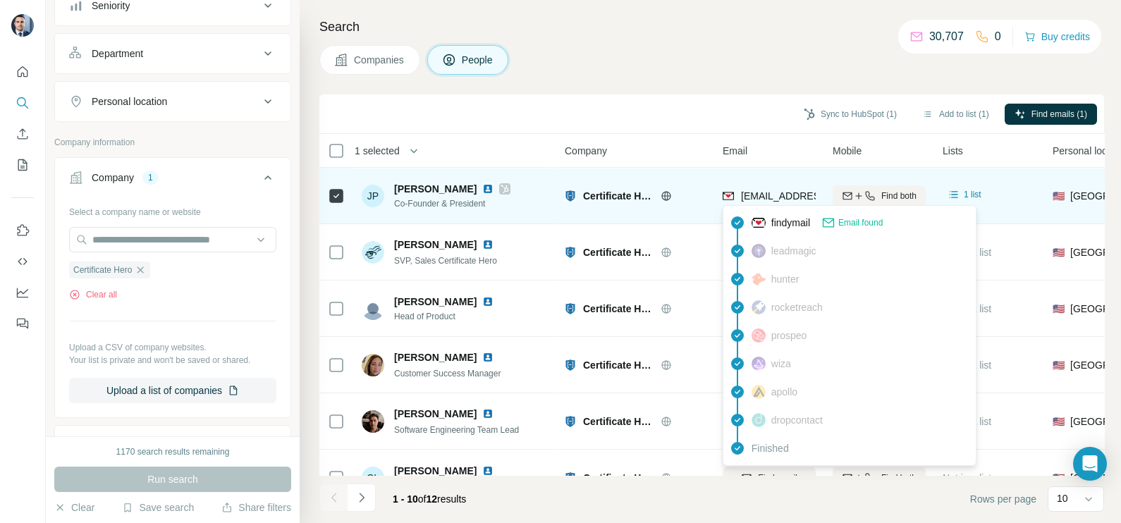
click at [758, 195] on span "[EMAIL_ADDRESS][DOMAIN_NAME]" at bounding box center [824, 195] width 167 height 11
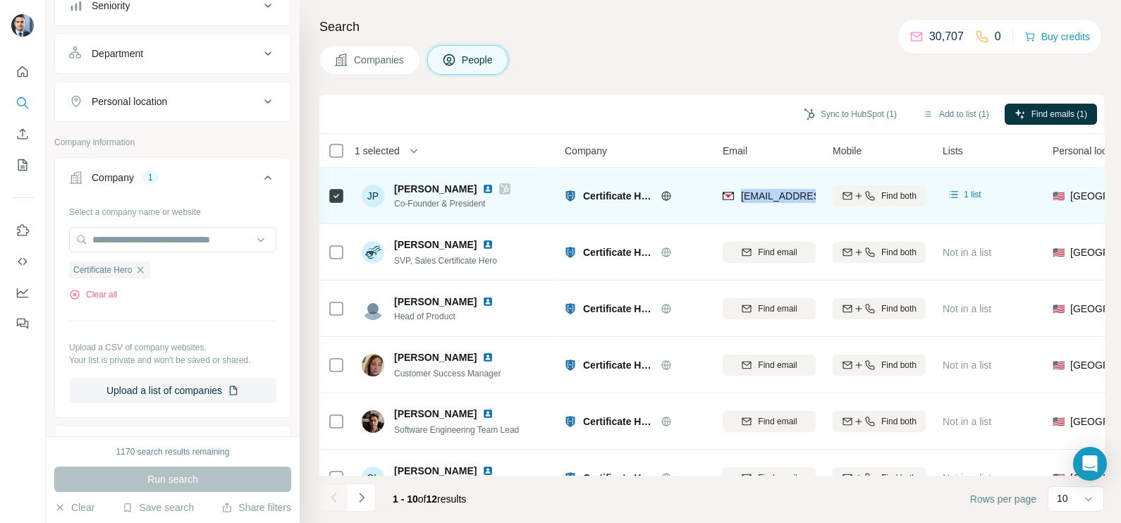
click at [758, 195] on span "[EMAIL_ADDRESS][DOMAIN_NAME]" at bounding box center [824, 195] width 167 height 11
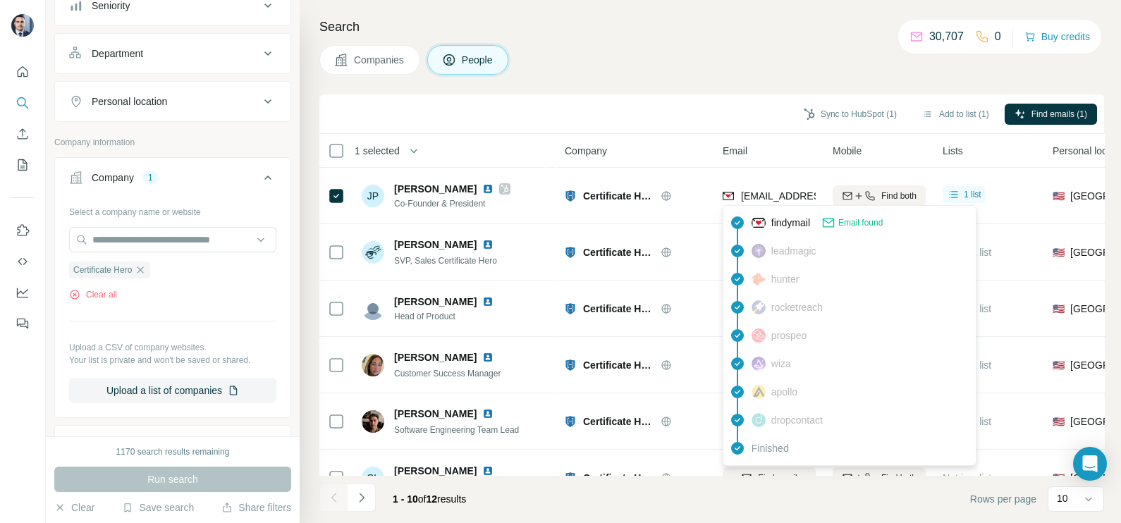
click at [718, 78] on div "Search Companies People Sync to HubSpot (1) Add to list (1) Find emails (1) 1 s…" at bounding box center [710, 261] width 821 height 523
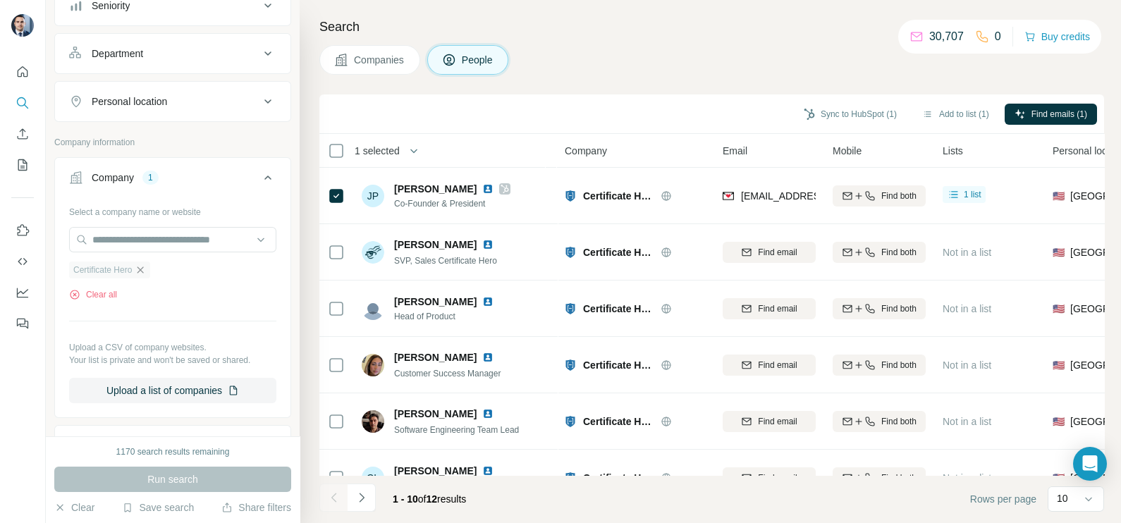
click at [146, 271] on icon "button" at bounding box center [140, 269] width 11 height 11
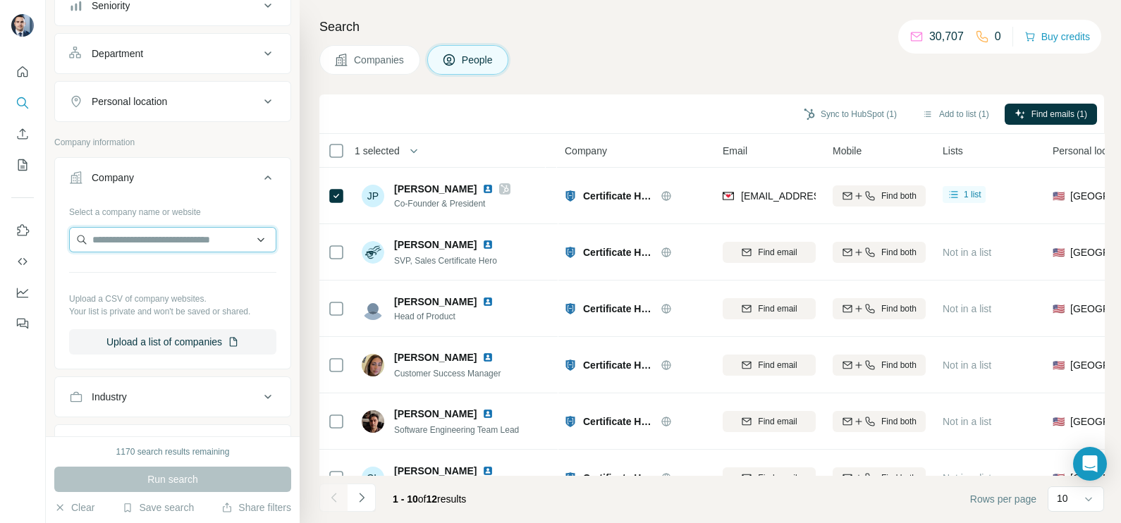
click at [144, 240] on input "text" at bounding box center [172, 239] width 207 height 25
paste input "**********"
type input "**********"
drag, startPoint x: 202, startPoint y: 240, endPoint x: 67, endPoint y: 243, distance: 135.4
click at [70, 243] on input "**********" at bounding box center [172, 239] width 207 height 25
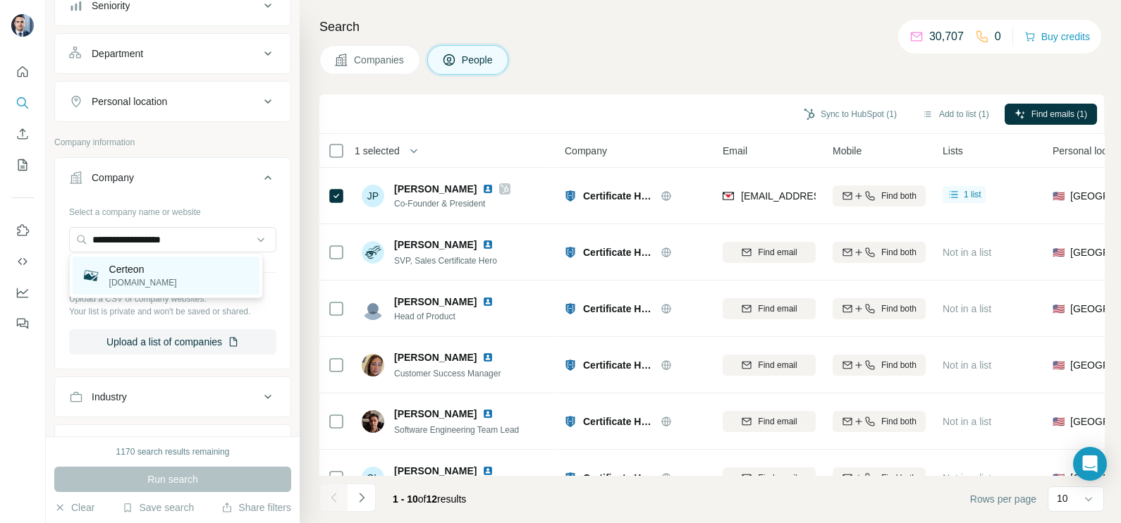
click at [164, 264] on div "Certeon [DOMAIN_NAME]" at bounding box center [166, 276] width 187 height 38
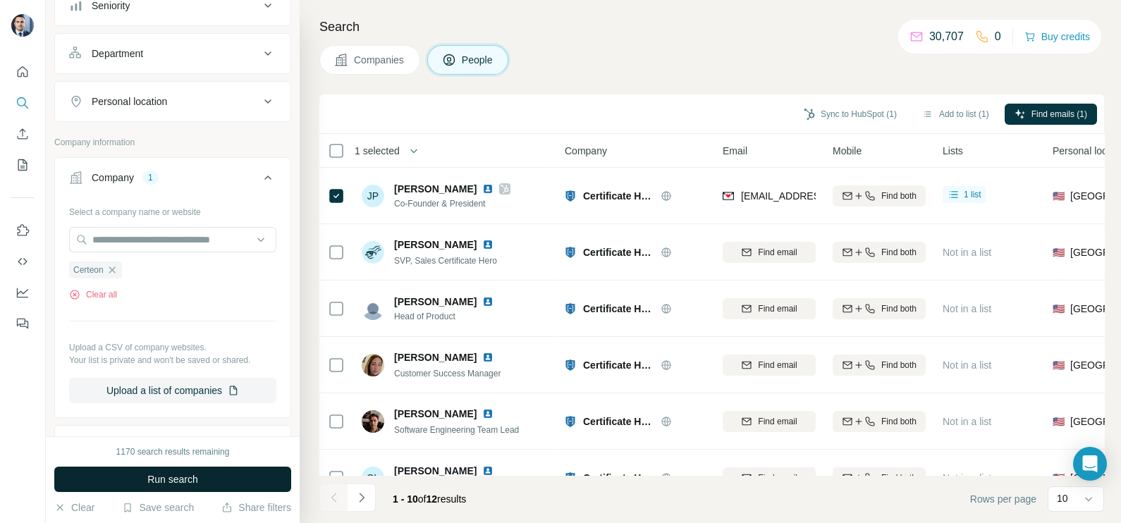
click at [183, 472] on span "Run search" at bounding box center [172, 479] width 51 height 14
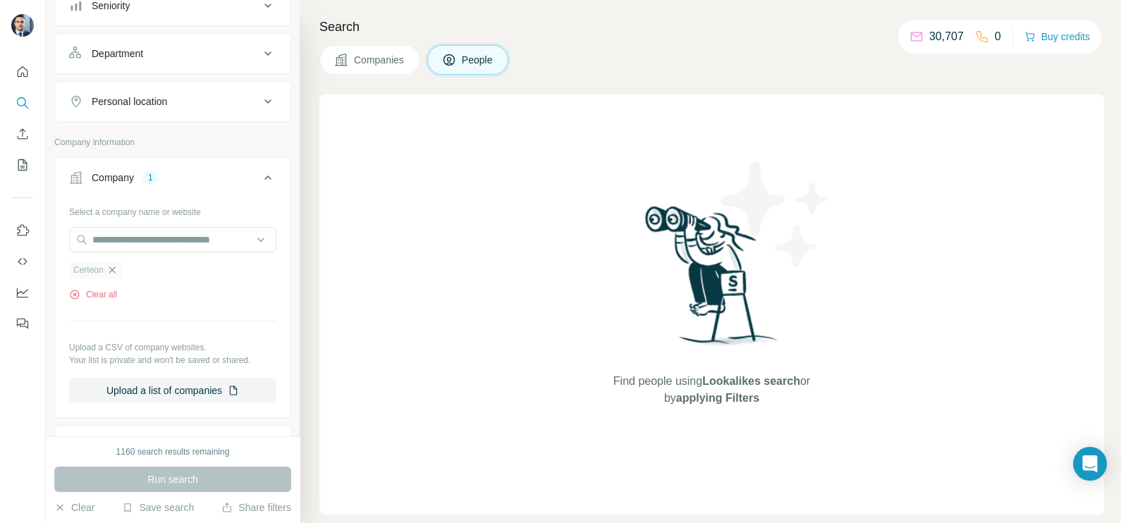
click at [112, 264] on icon "button" at bounding box center [111, 269] width 11 height 11
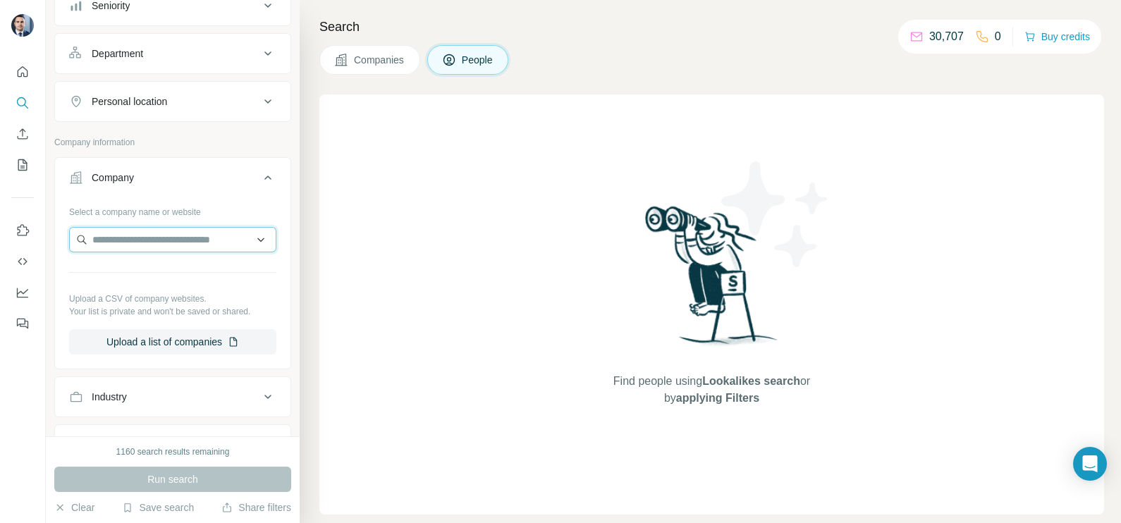
click at [130, 235] on input "text" at bounding box center [172, 239] width 207 height 25
paste input "**********"
type input "**********"
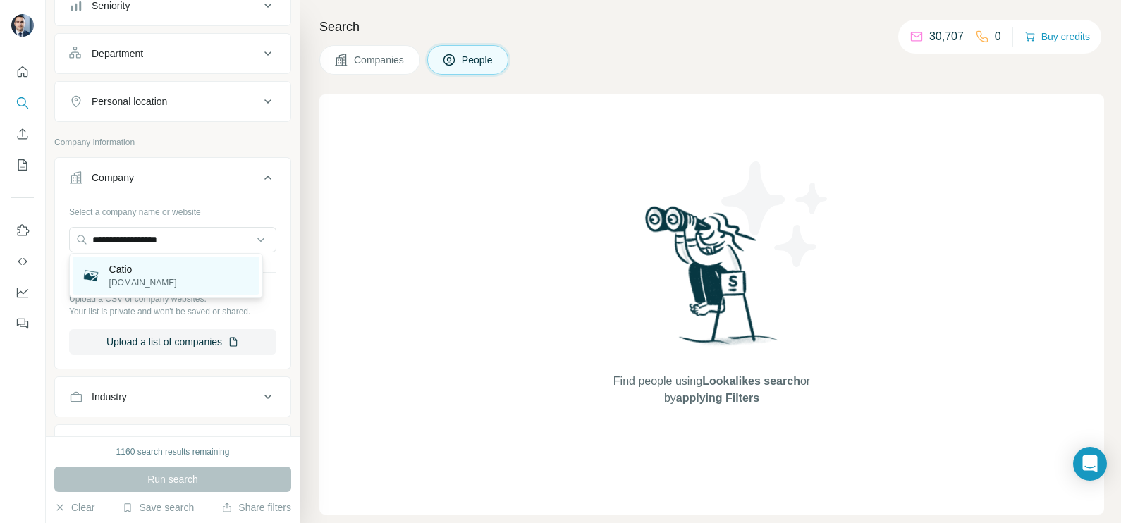
click at [171, 278] on div "Catio [DOMAIN_NAME]" at bounding box center [166, 276] width 187 height 38
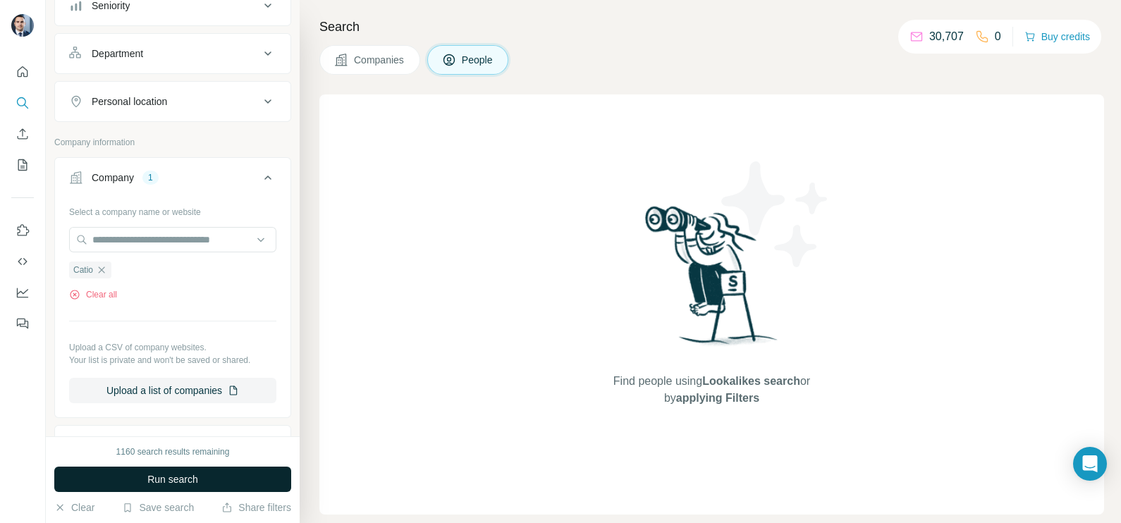
click at [174, 486] on button "Run search" at bounding box center [172, 479] width 237 height 25
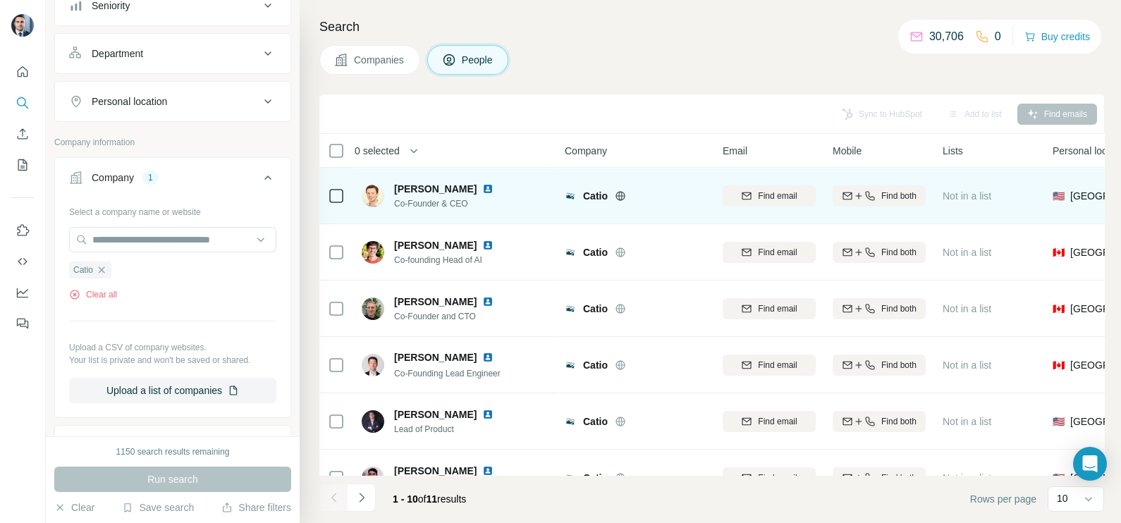
click at [620, 197] on icon at bounding box center [620, 195] width 11 height 11
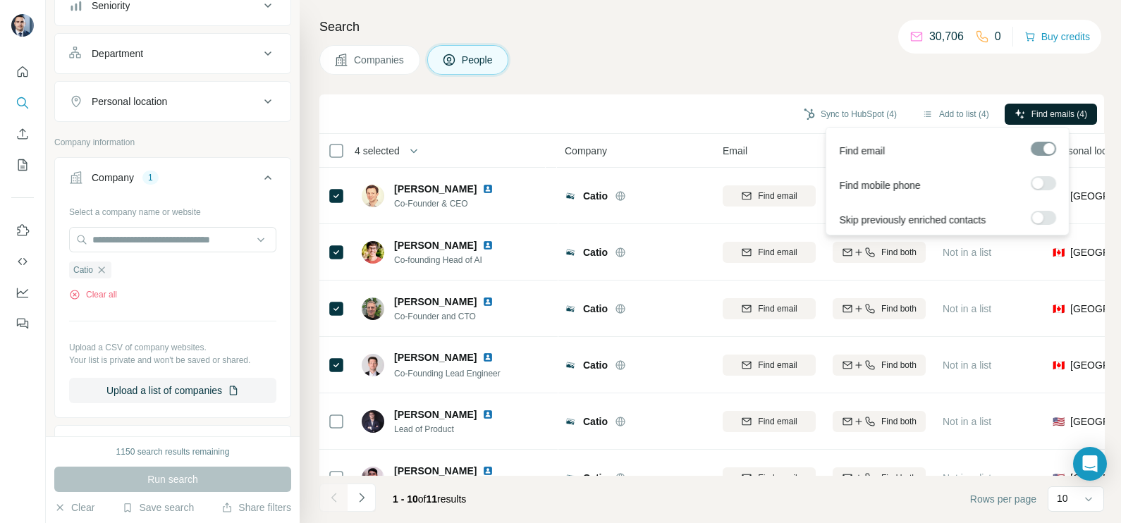
click at [1043, 110] on span "Find emails (4)" at bounding box center [1059, 114] width 56 height 13
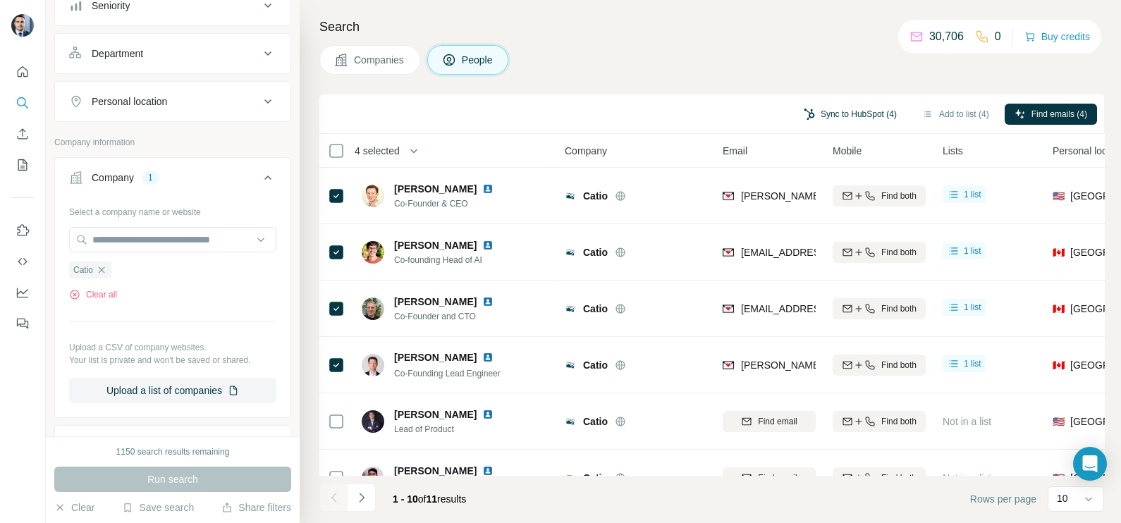
click at [829, 109] on button "Sync to HubSpot (4)" at bounding box center [850, 114] width 113 height 21
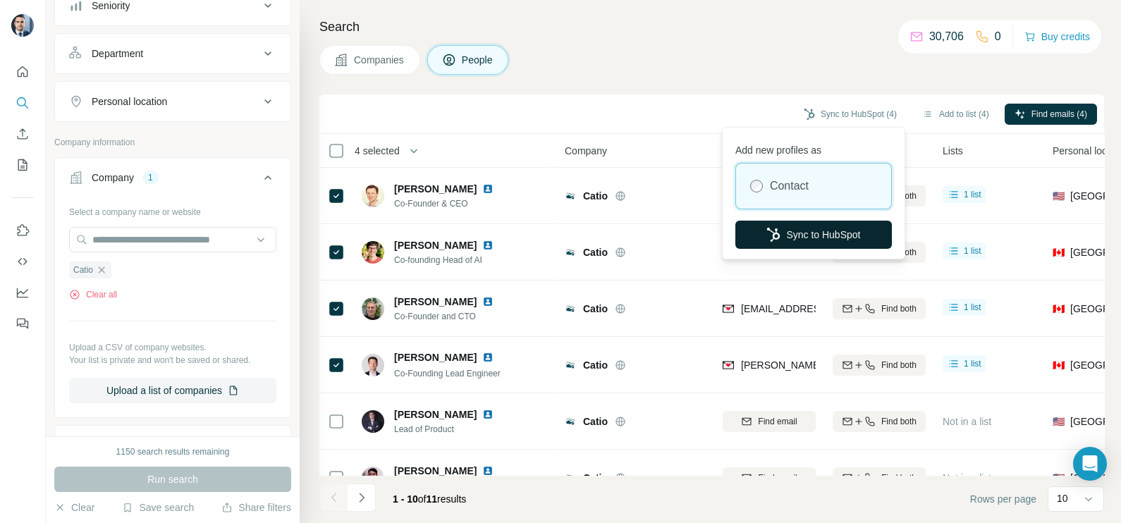
click at [811, 231] on button "Sync to HubSpot" at bounding box center [813, 235] width 157 height 28
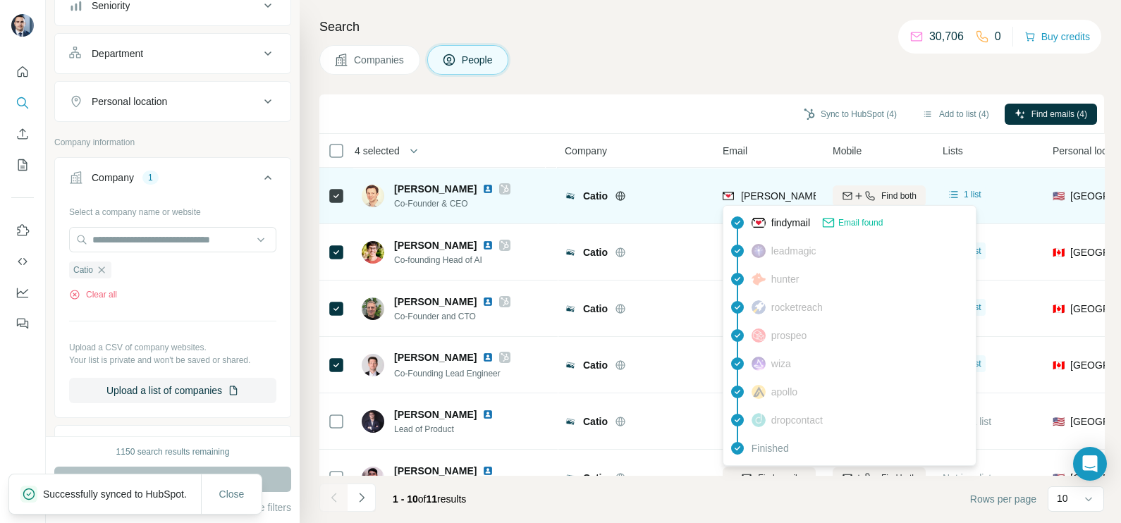
click at [761, 190] on span "[PERSON_NAME][EMAIL_ADDRESS][DOMAIN_NAME]" at bounding box center [865, 195] width 248 height 11
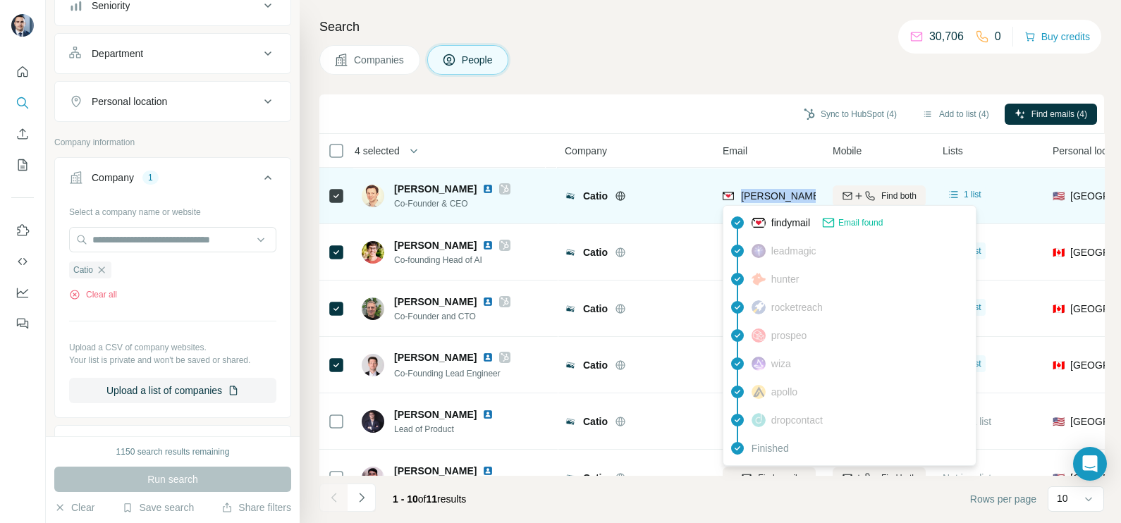
click at [751, 191] on span "[PERSON_NAME][EMAIL_ADDRESS][DOMAIN_NAME]" at bounding box center [865, 195] width 248 height 11
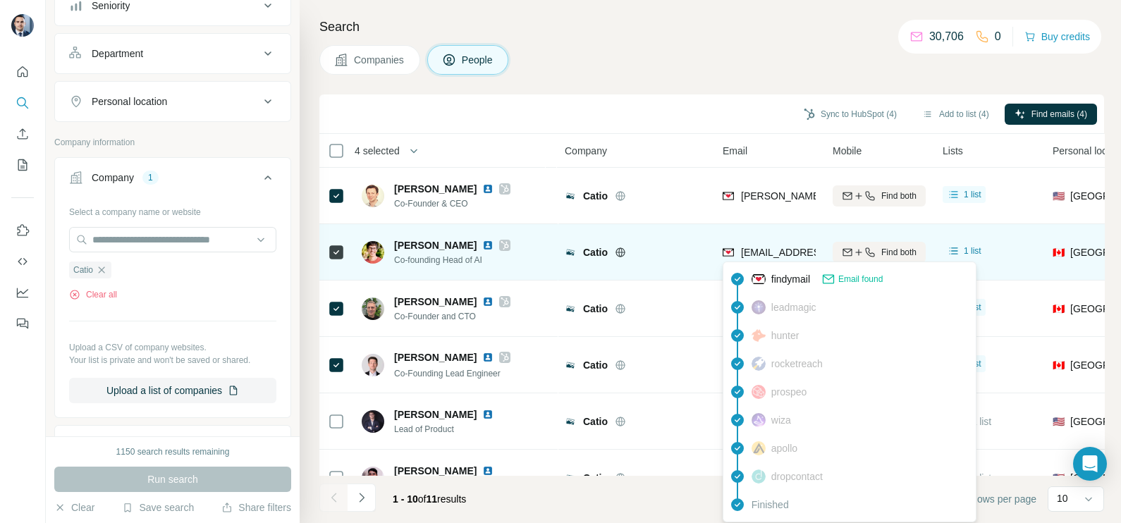
click at [783, 257] on span "[EMAIL_ADDRESS][DOMAIN_NAME]" at bounding box center [824, 252] width 167 height 11
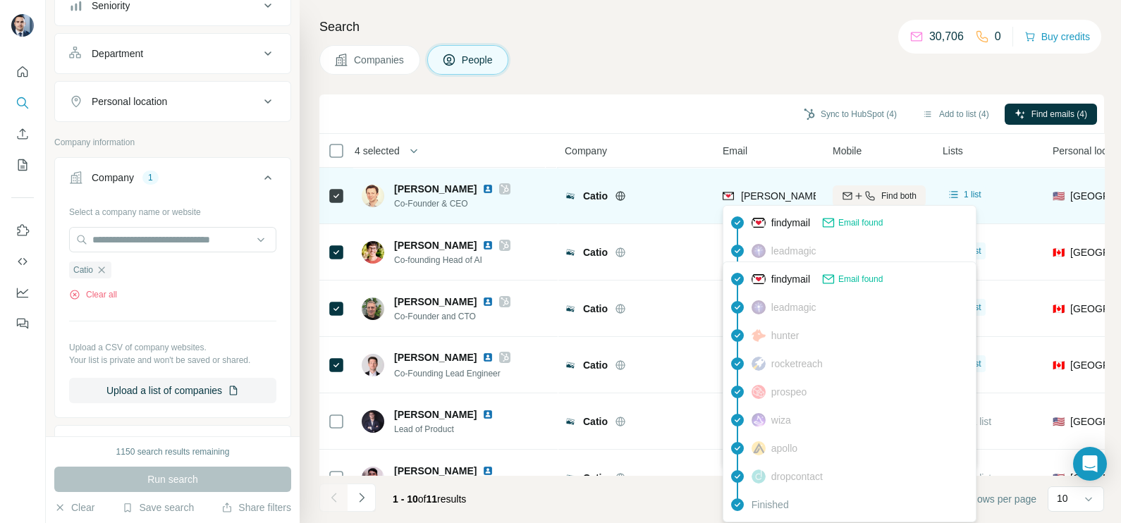
click at [752, 201] on span "[PERSON_NAME][EMAIL_ADDRESS][DOMAIN_NAME]" at bounding box center [859, 196] width 237 height 14
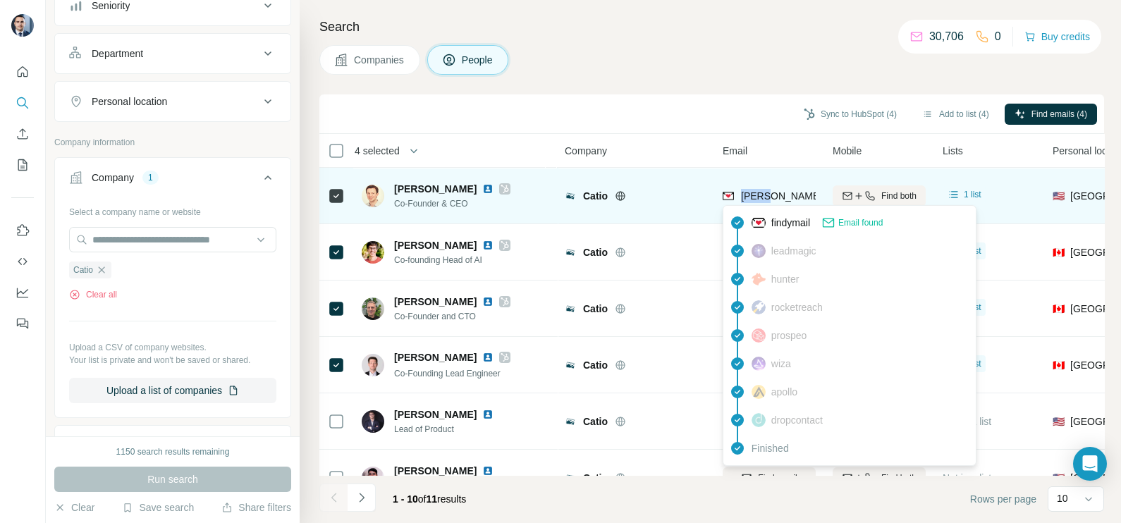
click at [752, 201] on span "[PERSON_NAME][EMAIL_ADDRESS][DOMAIN_NAME]" at bounding box center [859, 196] width 237 height 14
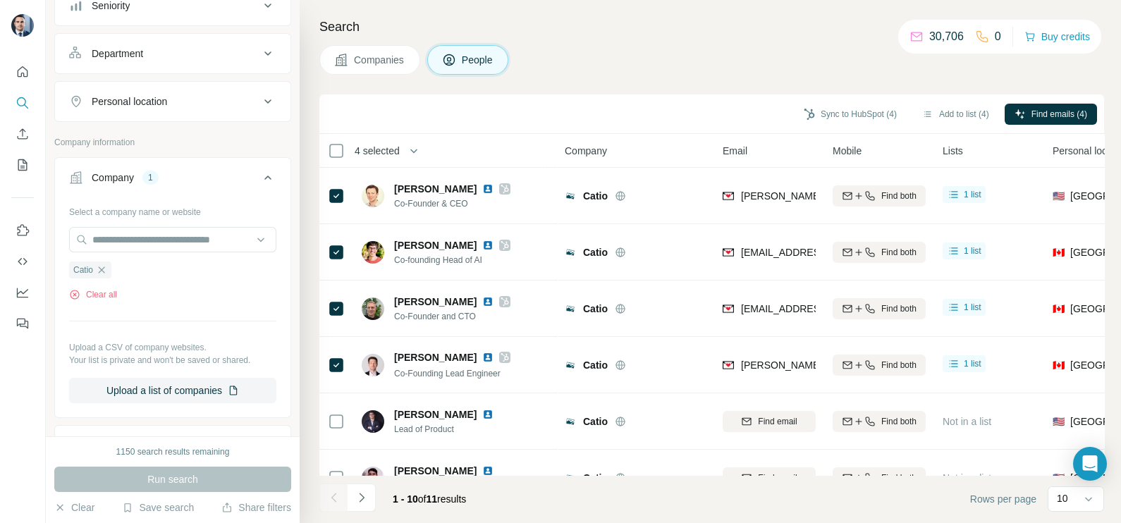
click at [644, 152] on div "Company" at bounding box center [635, 150] width 141 height 16
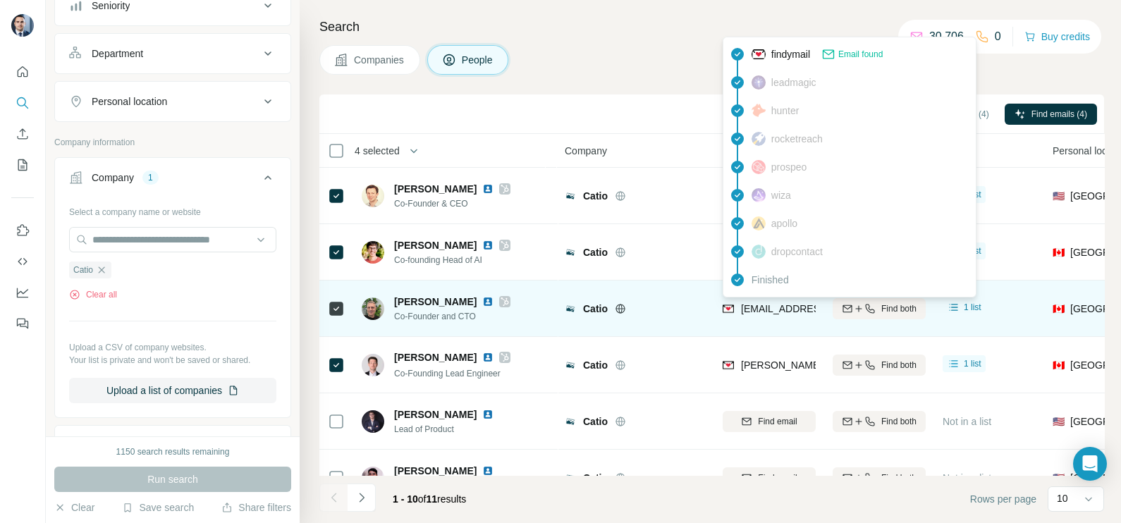
click at [788, 314] on span "[EMAIL_ADDRESS][DOMAIN_NAME]" at bounding box center [819, 309] width 156 height 14
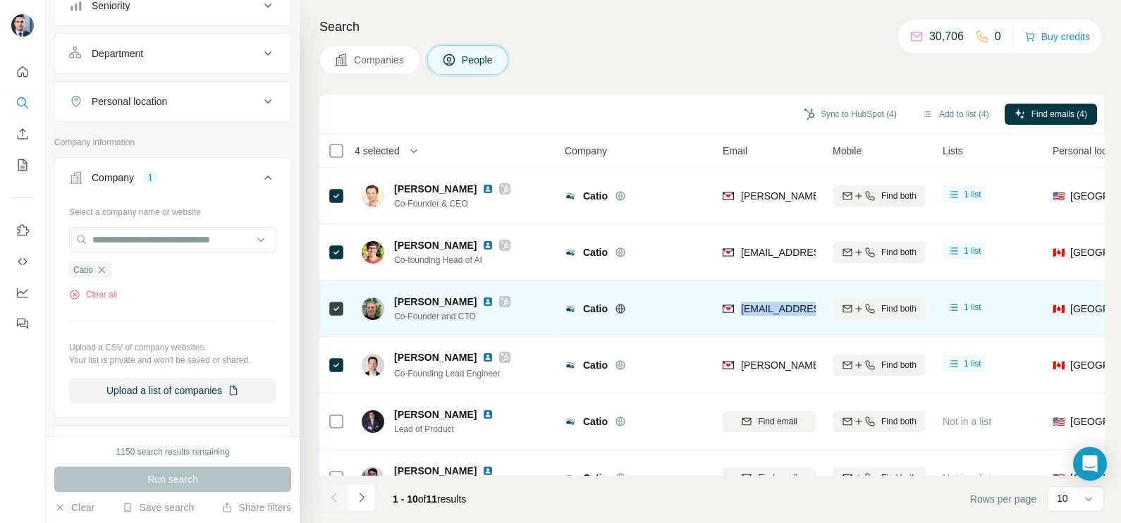
click at [788, 314] on span "[EMAIL_ADDRESS][DOMAIN_NAME]" at bounding box center [819, 309] width 156 height 14
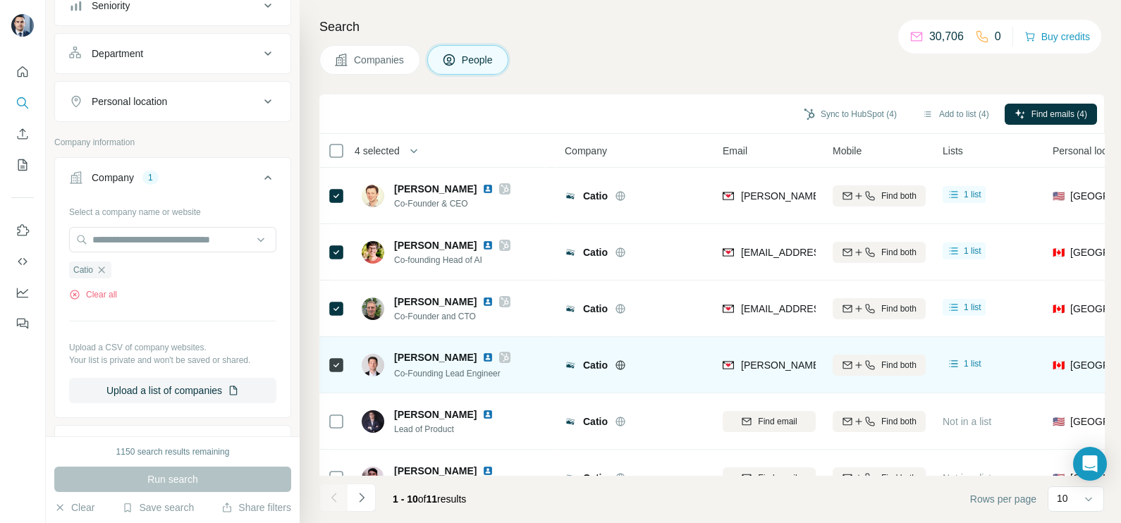
click at [782, 350] on div "[PERSON_NAME][EMAIL_ADDRESS][DOMAIN_NAME]" at bounding box center [769, 364] width 93 height 39
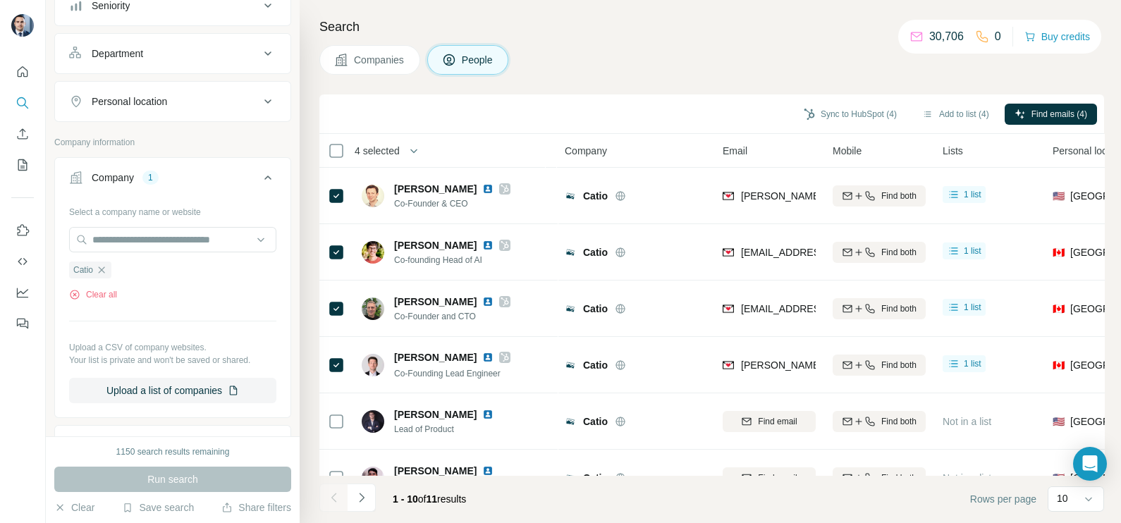
click at [656, 128] on div "Sync to HubSpot (4) Add to list (4) Find emails (4)" at bounding box center [711, 113] width 785 height 39
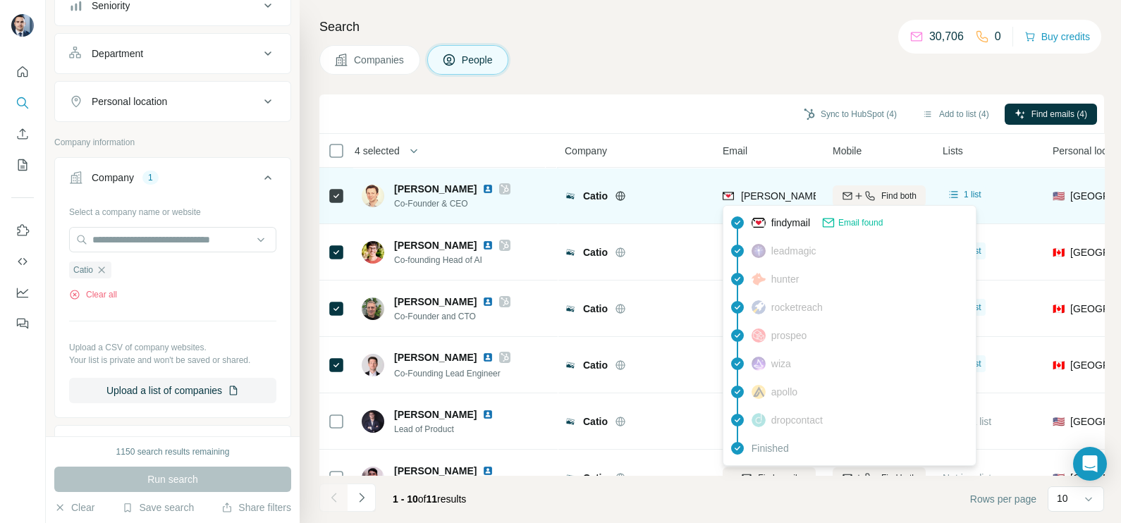
click at [773, 190] on span "[PERSON_NAME][EMAIL_ADDRESS][DOMAIN_NAME]" at bounding box center [865, 195] width 248 height 11
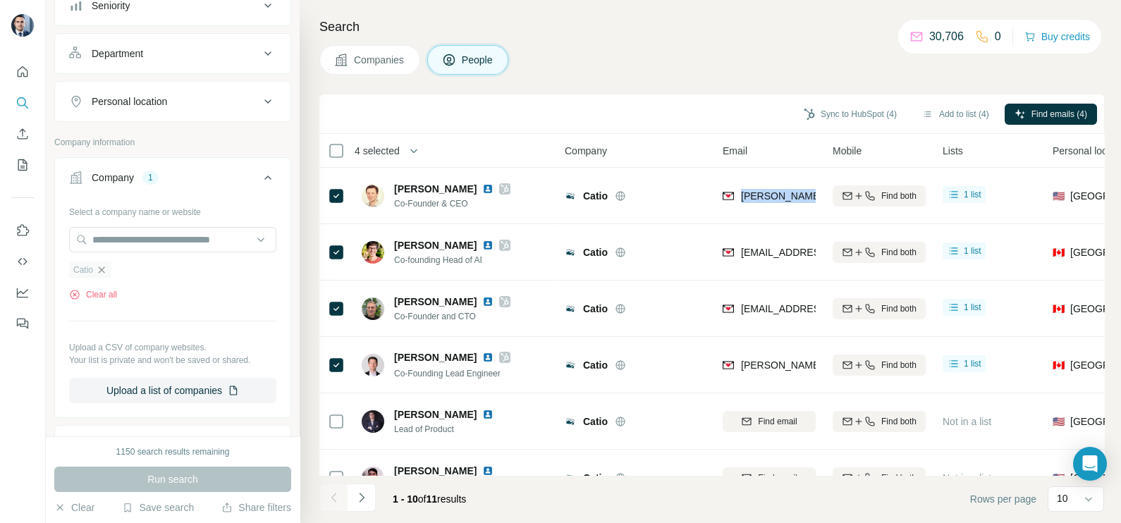
click at [105, 266] on icon "button" at bounding box center [102, 269] width 6 height 6
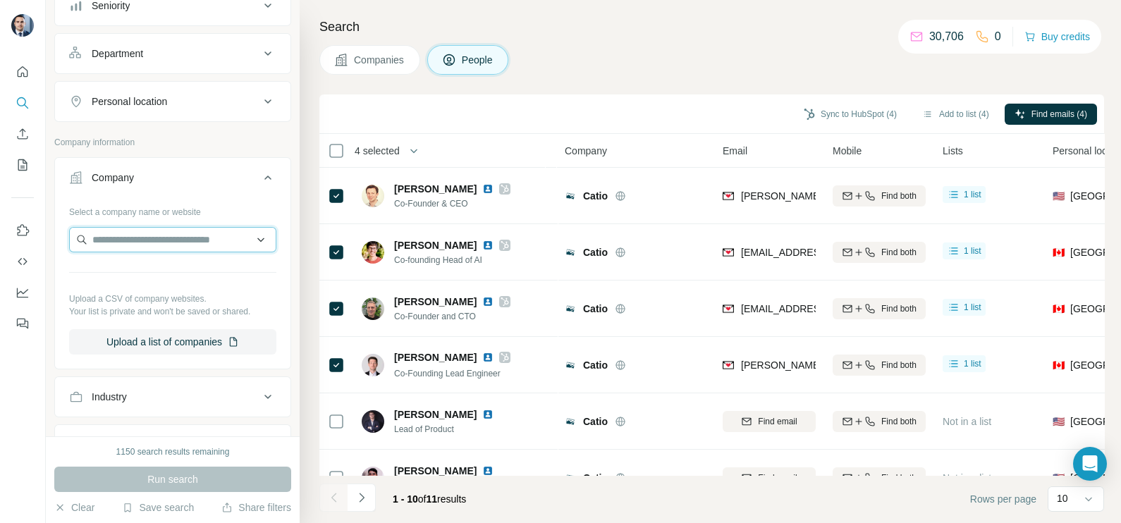
click at [127, 236] on input "text" at bounding box center [172, 239] width 207 height 25
type input "**********"
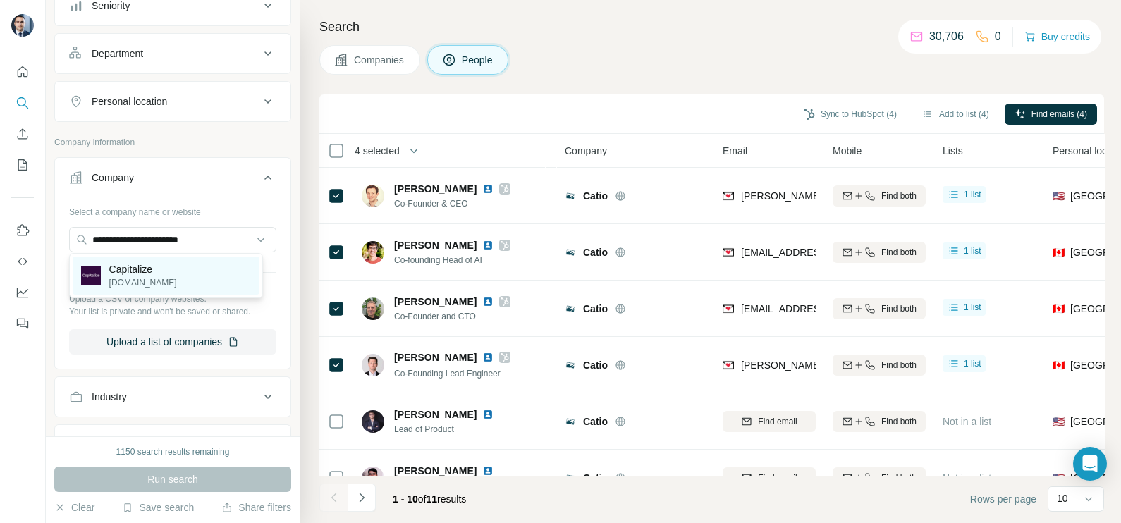
click at [144, 269] on p "Capitalize" at bounding box center [143, 269] width 68 height 14
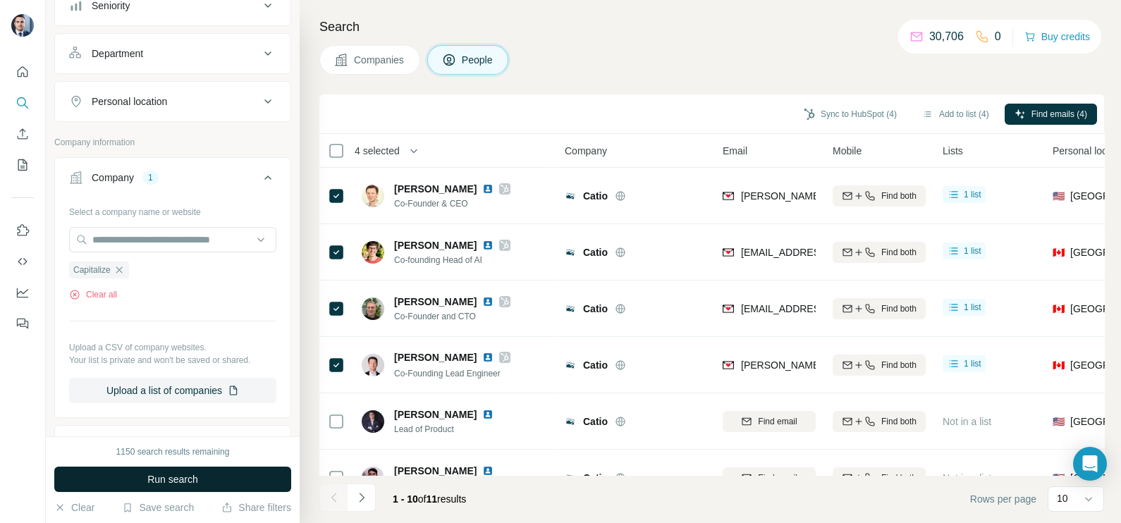
click at [180, 477] on span "Run search" at bounding box center [172, 479] width 51 height 14
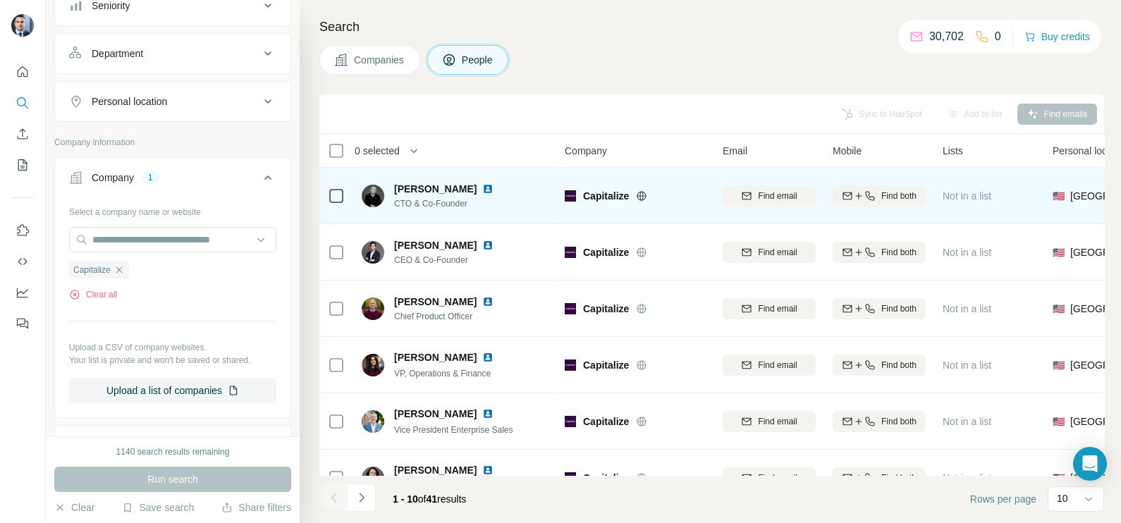
click at [360, 194] on td "[PERSON_NAME] CTO & Co-Founder" at bounding box center [455, 196] width 204 height 56
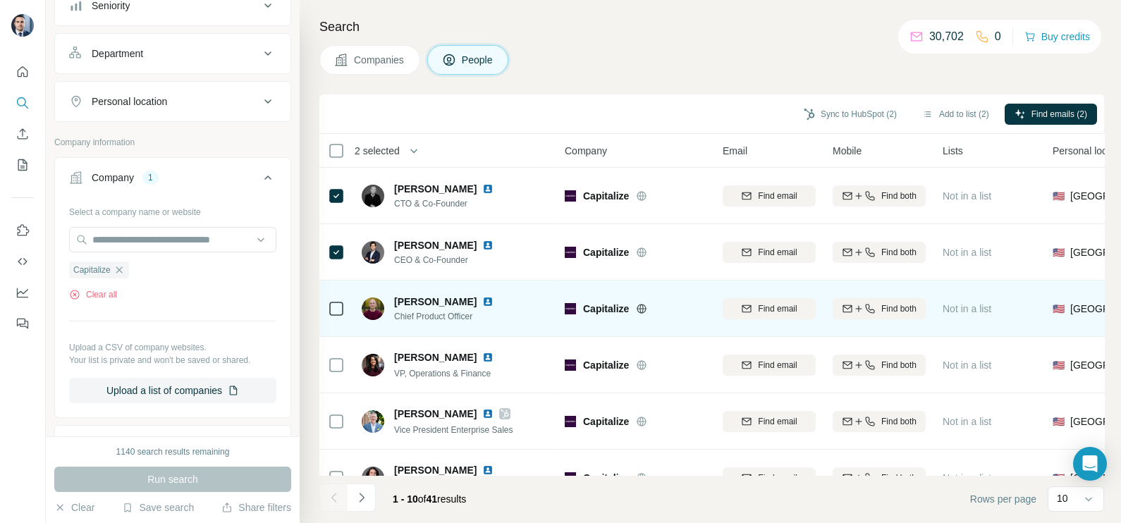
click at [331, 316] on icon at bounding box center [336, 308] width 17 height 17
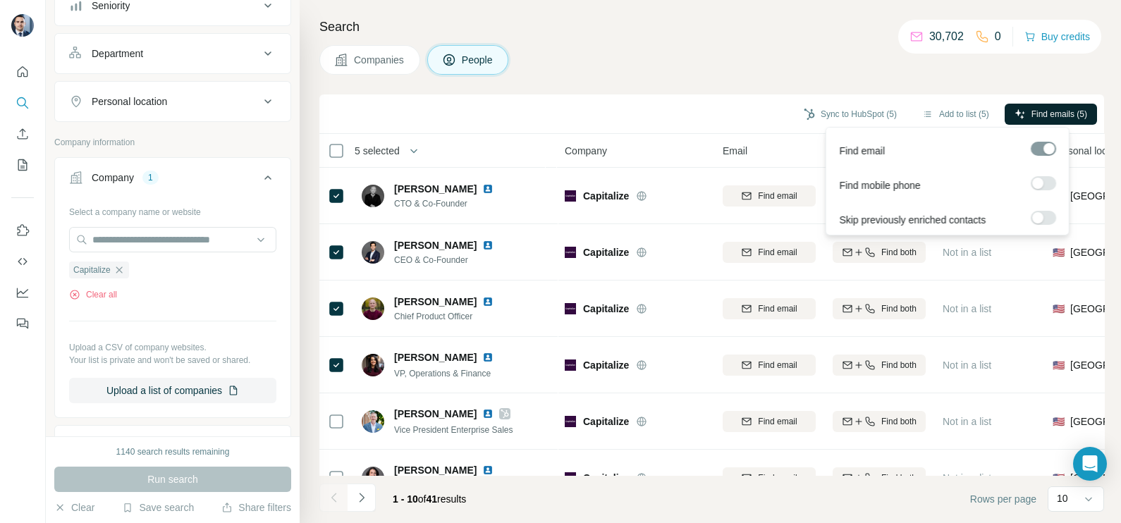
click at [1063, 116] on span "Find emails (5)" at bounding box center [1059, 114] width 56 height 13
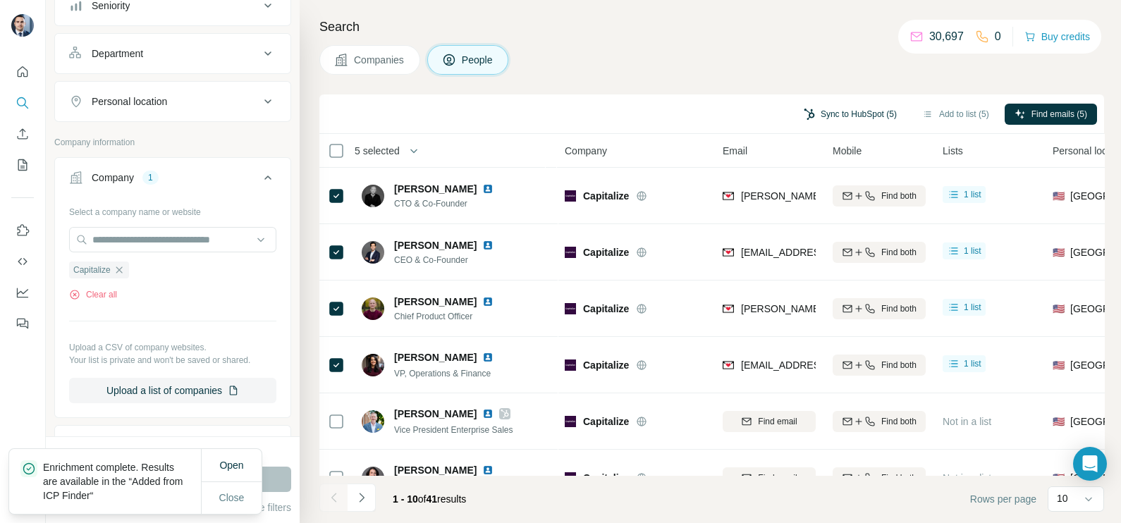
click at [840, 109] on button "Sync to HubSpot (5)" at bounding box center [850, 114] width 113 height 21
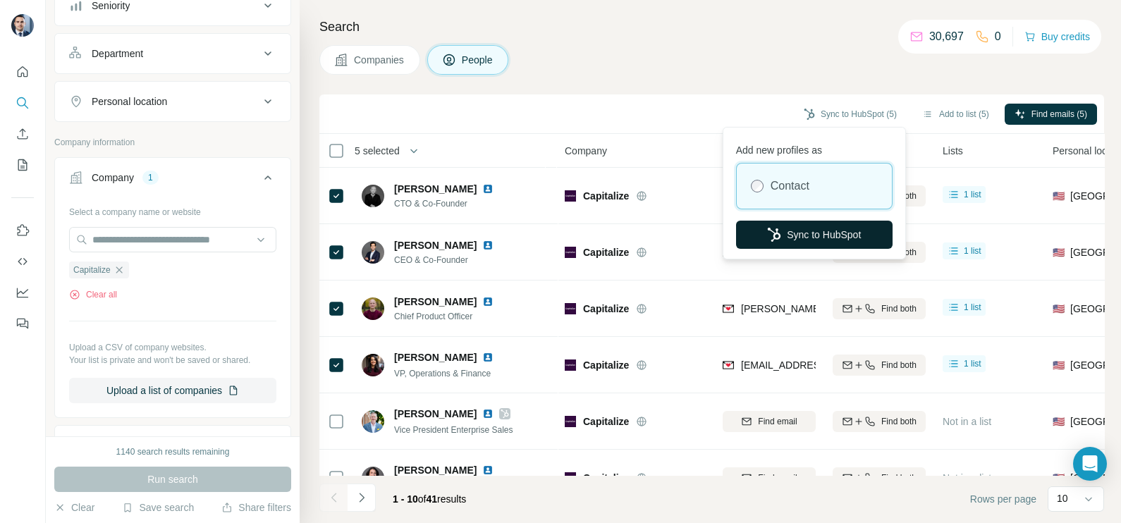
click at [790, 240] on button "Sync to HubSpot" at bounding box center [814, 235] width 157 height 28
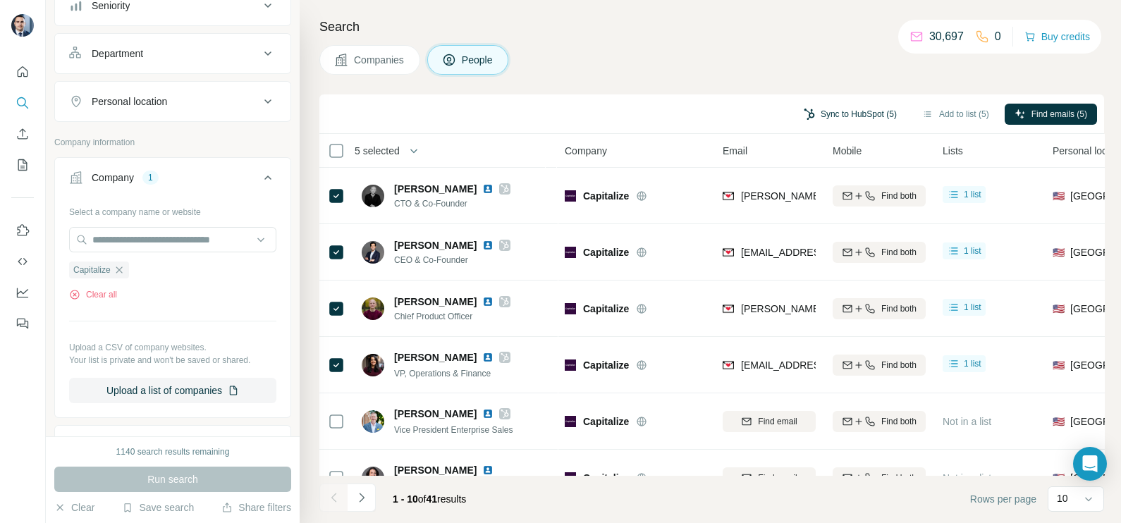
click at [834, 113] on button "Sync to HubSpot (5)" at bounding box center [850, 114] width 113 height 21
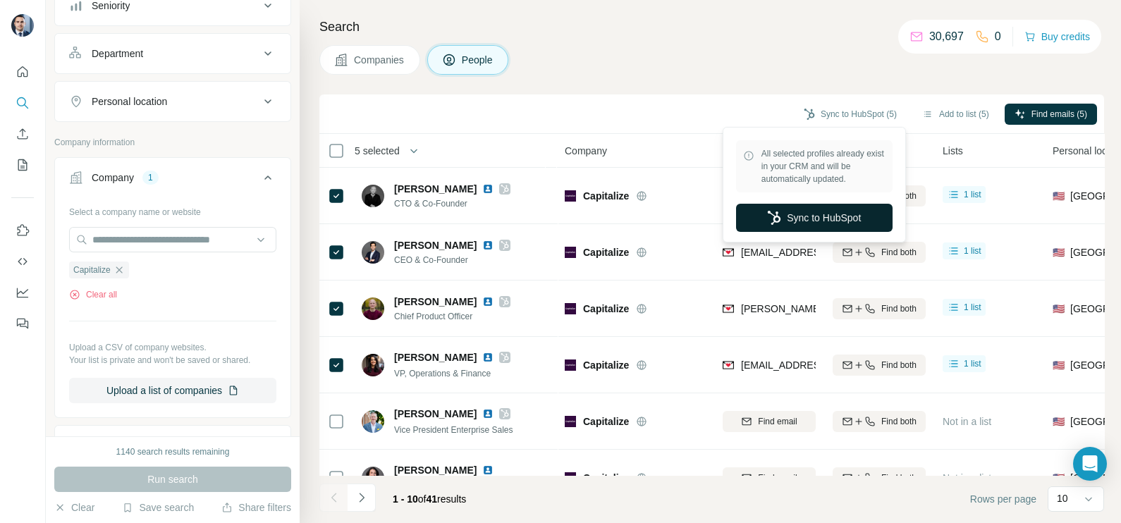
click at [790, 221] on button "Sync to HubSpot" at bounding box center [814, 218] width 157 height 28
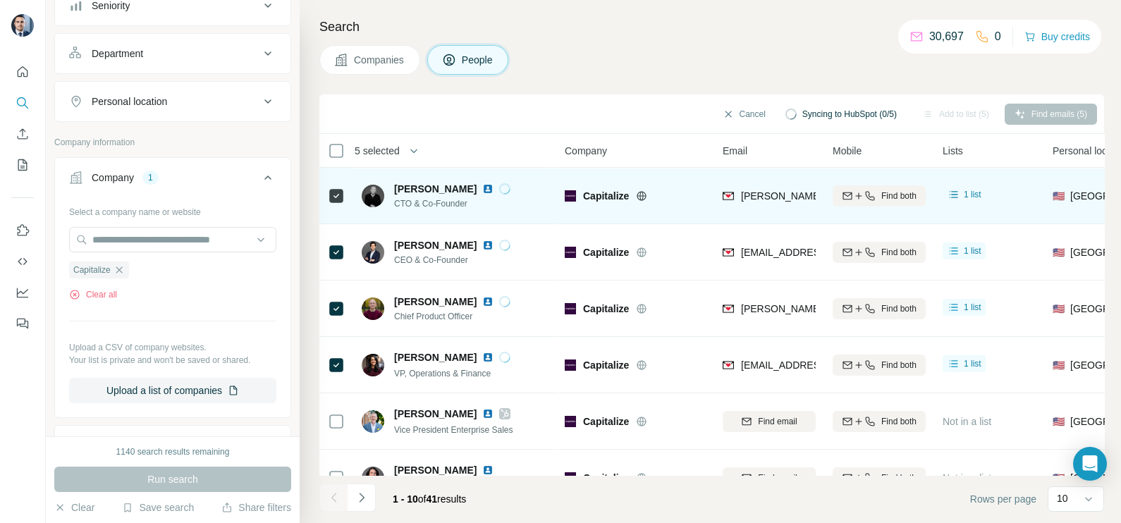
click at [780, 186] on div "[PERSON_NAME][EMAIL_ADDRESS][DOMAIN_NAME]" at bounding box center [769, 195] width 93 height 39
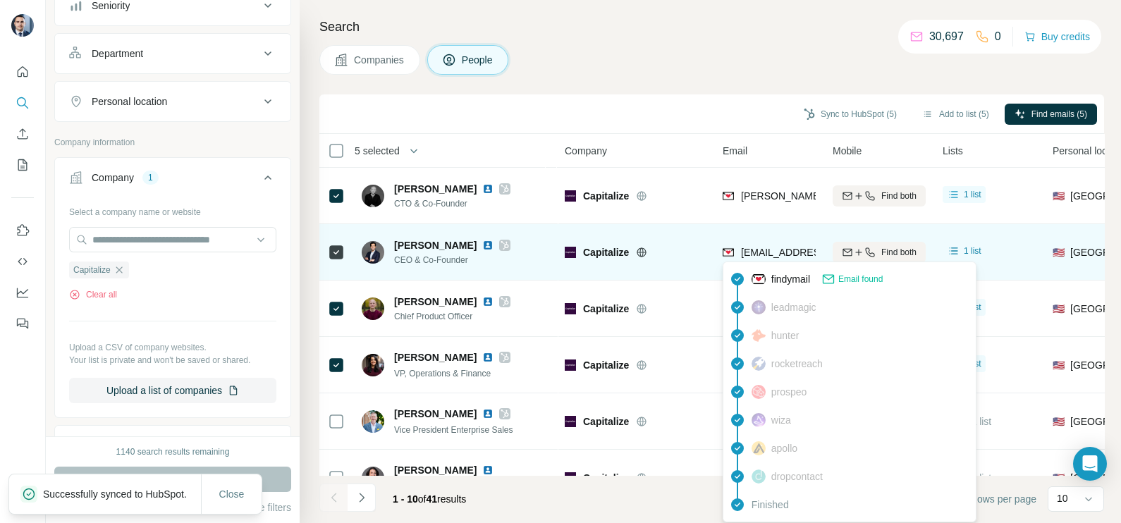
click at [765, 256] on span "[EMAIL_ADDRESS][DOMAIN_NAME]" at bounding box center [824, 252] width 167 height 11
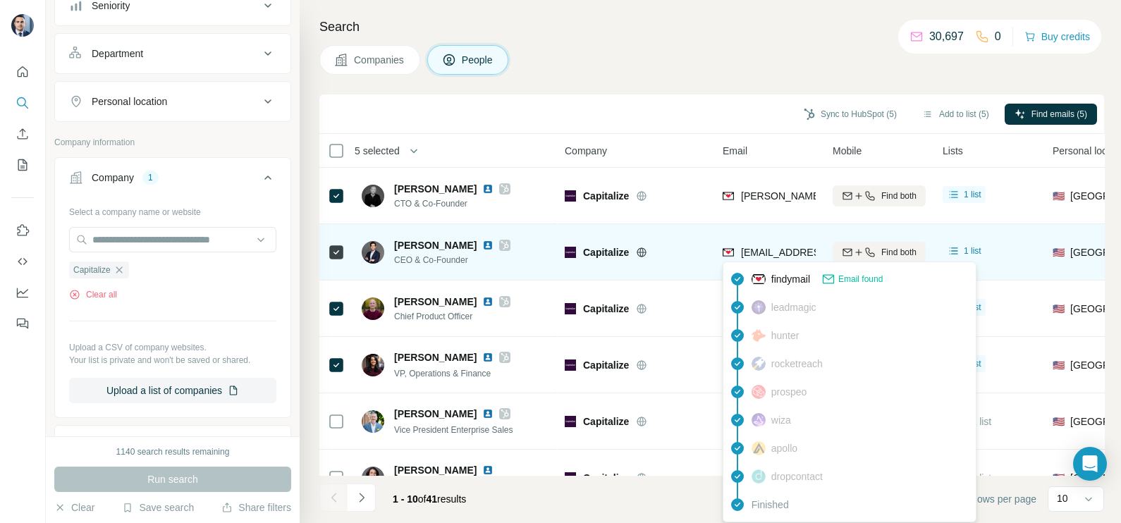
click at [677, 254] on div at bounding box center [658, 252] width 45 height 11
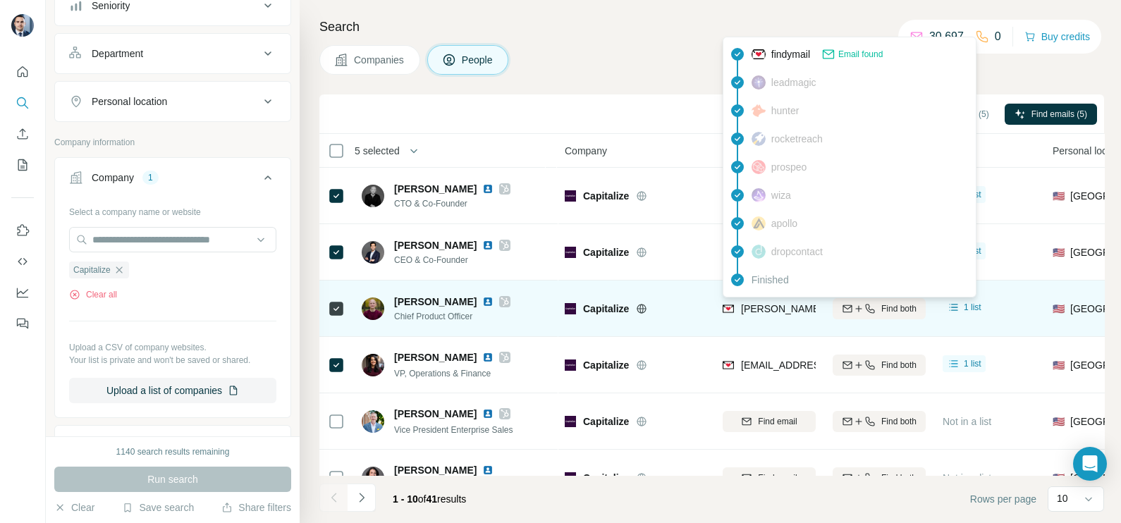
click at [787, 307] on span "[PERSON_NAME][EMAIL_ADDRESS][DOMAIN_NAME]" at bounding box center [865, 308] width 248 height 11
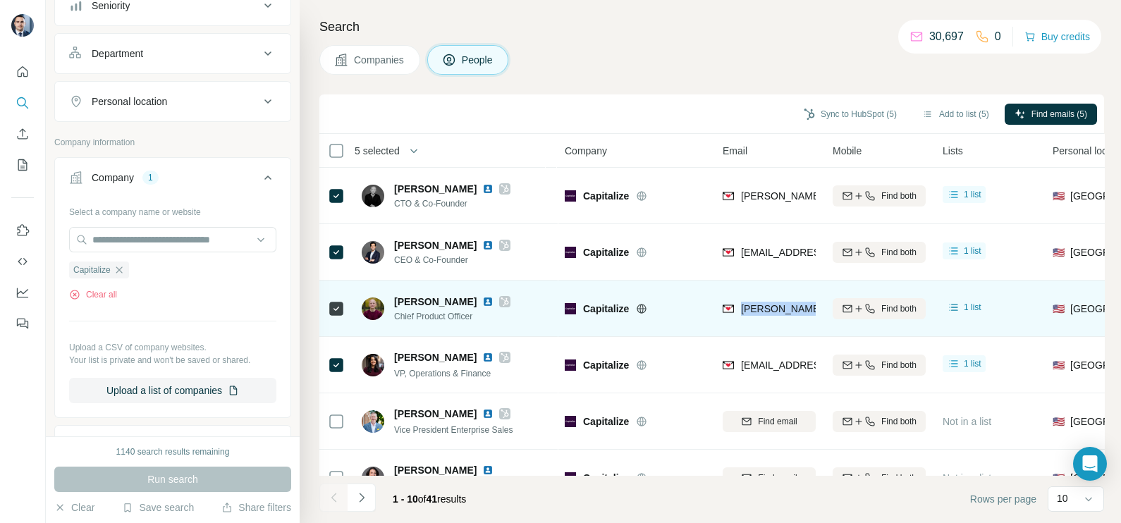
click at [787, 307] on span "[PERSON_NAME][EMAIL_ADDRESS][DOMAIN_NAME]" at bounding box center [865, 308] width 248 height 11
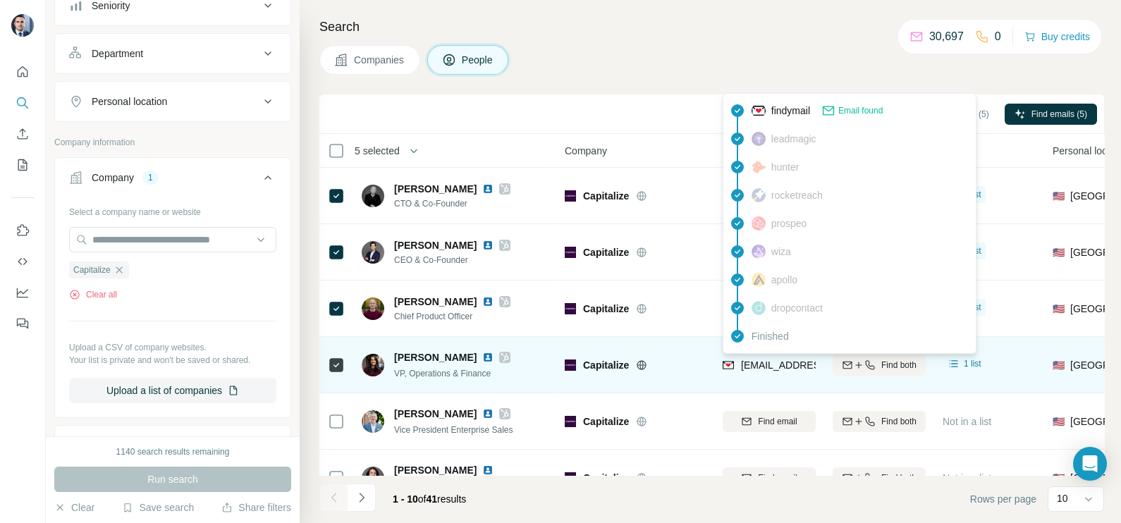
click at [762, 361] on span "[EMAIL_ADDRESS][DOMAIN_NAME]" at bounding box center [824, 365] width 167 height 11
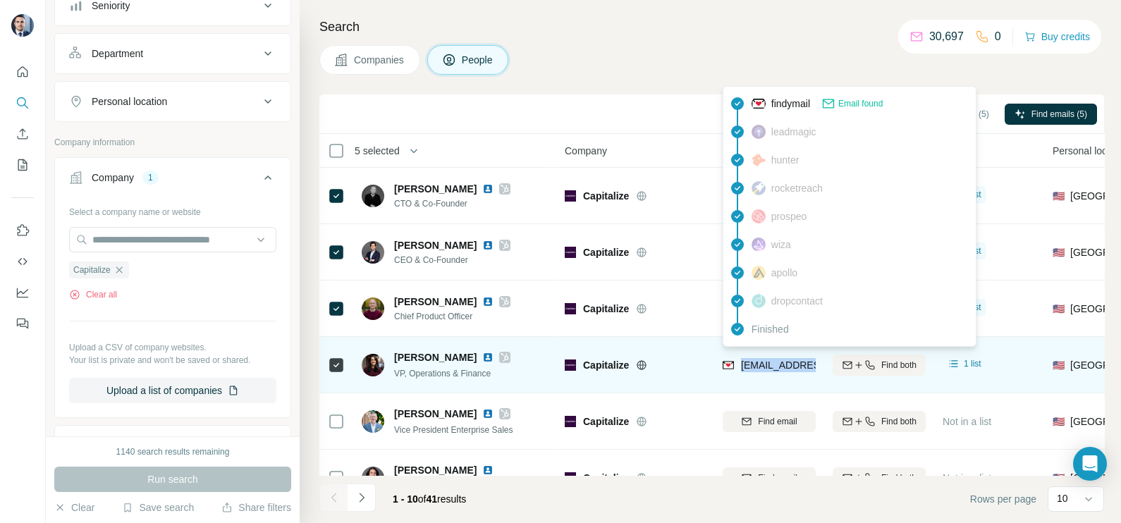
click at [762, 361] on span "[EMAIL_ADDRESS][DOMAIN_NAME]" at bounding box center [824, 365] width 167 height 11
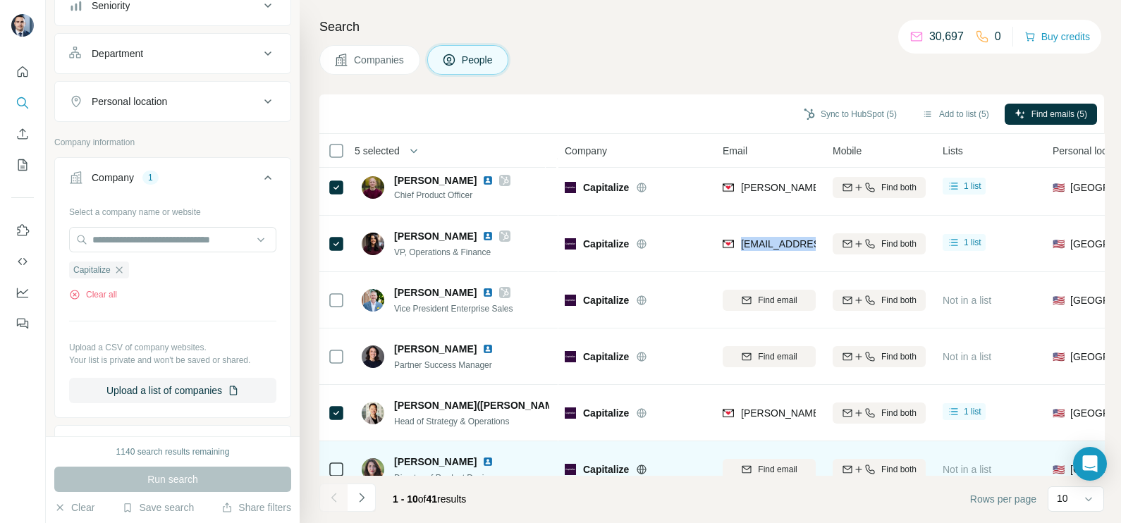
scroll to position [176, 0]
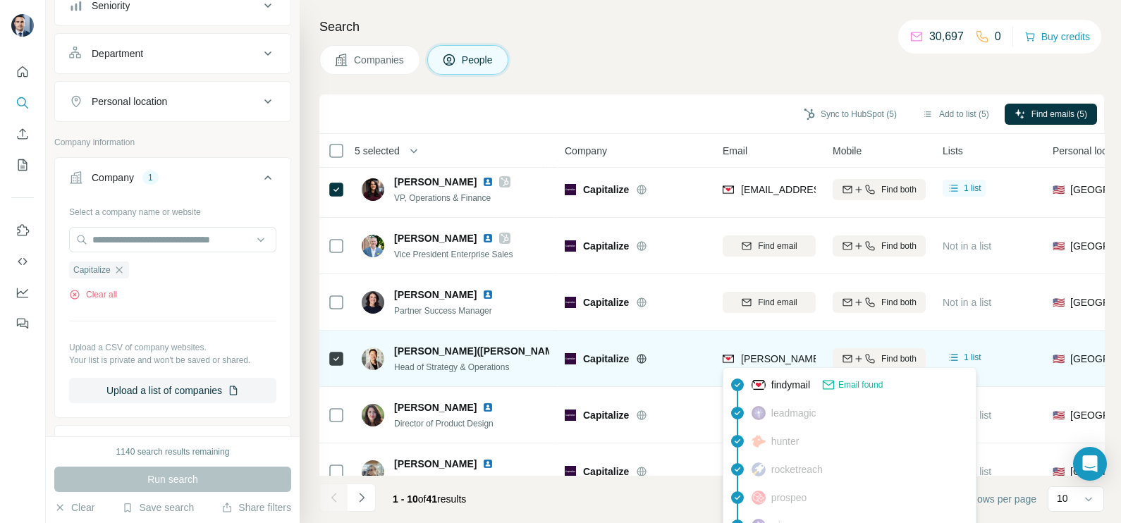
click at [793, 365] on div "[PERSON_NAME][EMAIL_ADDRESS][DOMAIN_NAME]" at bounding box center [850, 360] width 255 height 17
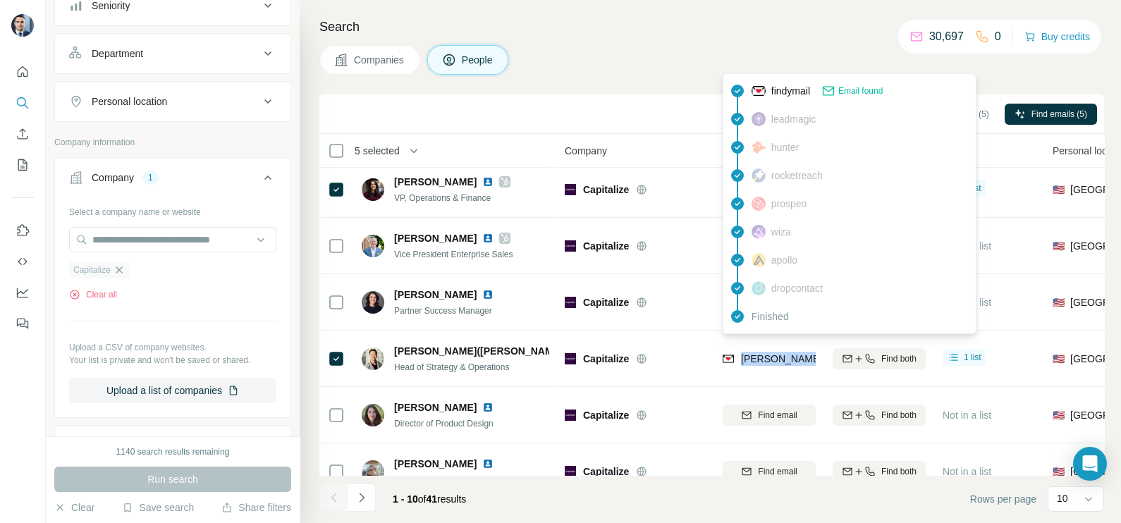
click at [121, 264] on icon "button" at bounding box center [118, 269] width 11 height 11
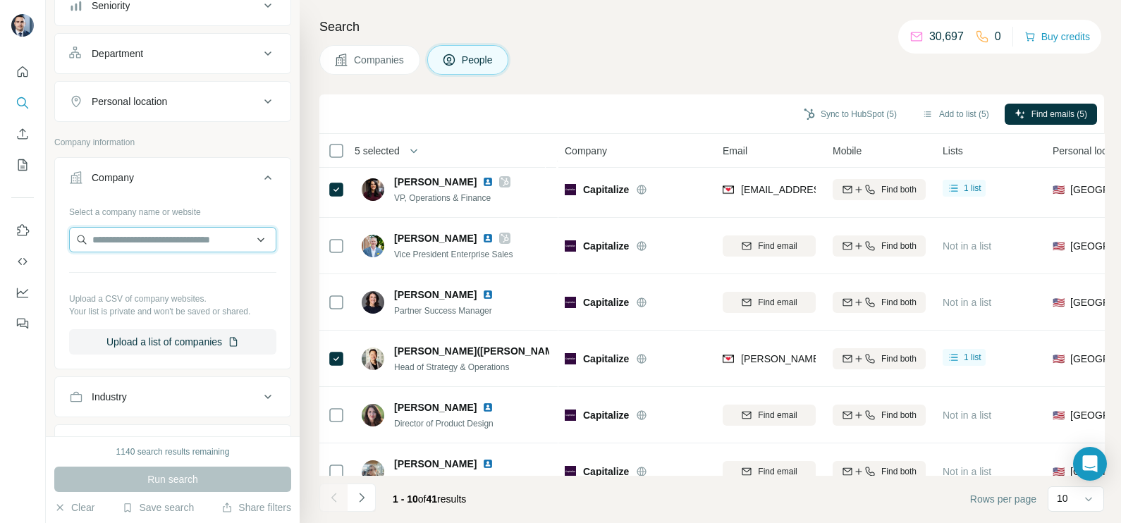
click at [137, 233] on input "text" at bounding box center [172, 239] width 207 height 25
paste input "**********"
type input "**********"
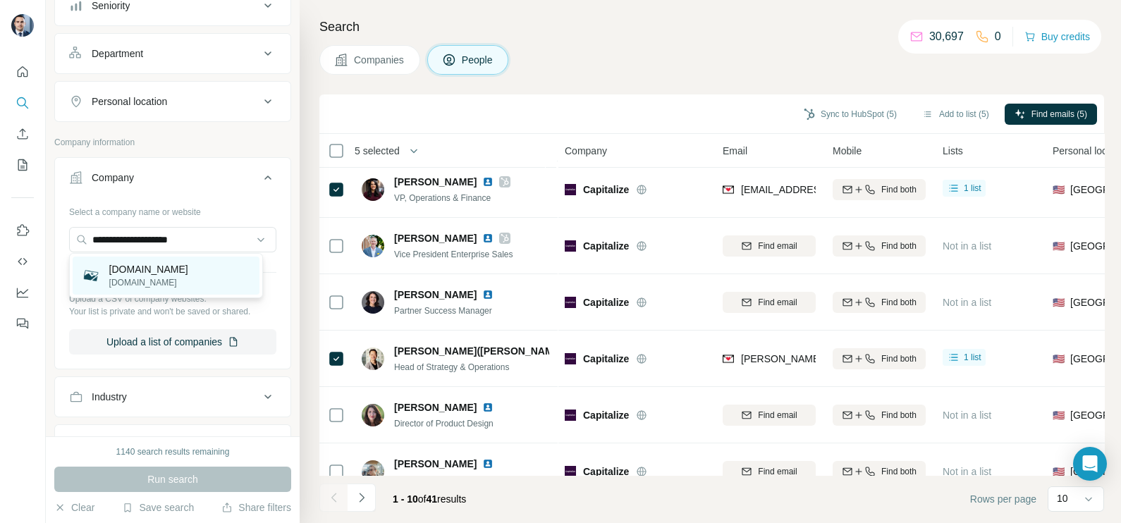
click at [135, 275] on p "[DOMAIN_NAME]" at bounding box center [148, 269] width 79 height 14
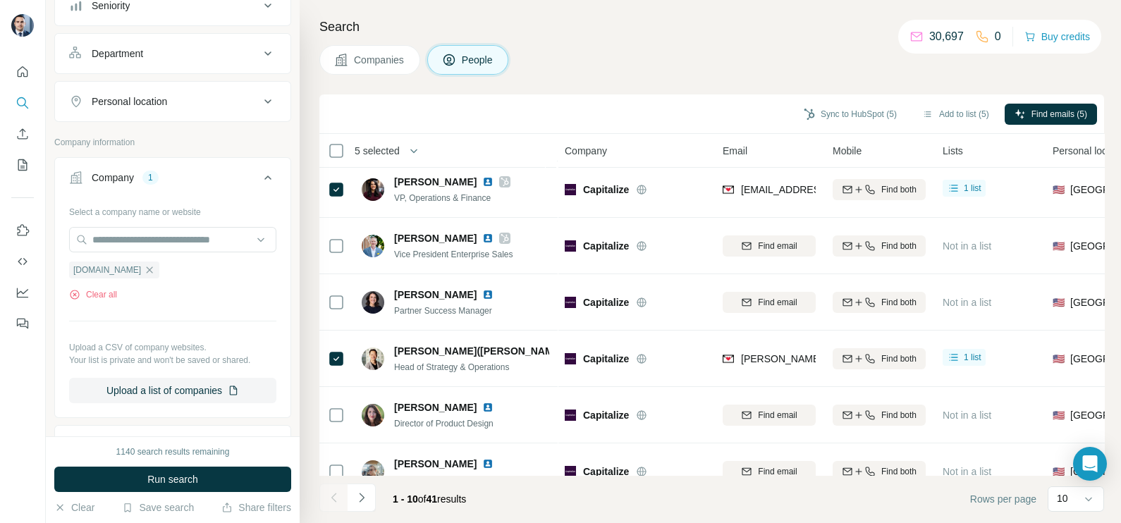
click at [163, 463] on div "1140 search results remaining Run search Clear Save search Share filters" at bounding box center [173, 479] width 254 height 87
click at [166, 479] on span "Run search" at bounding box center [172, 479] width 51 height 14
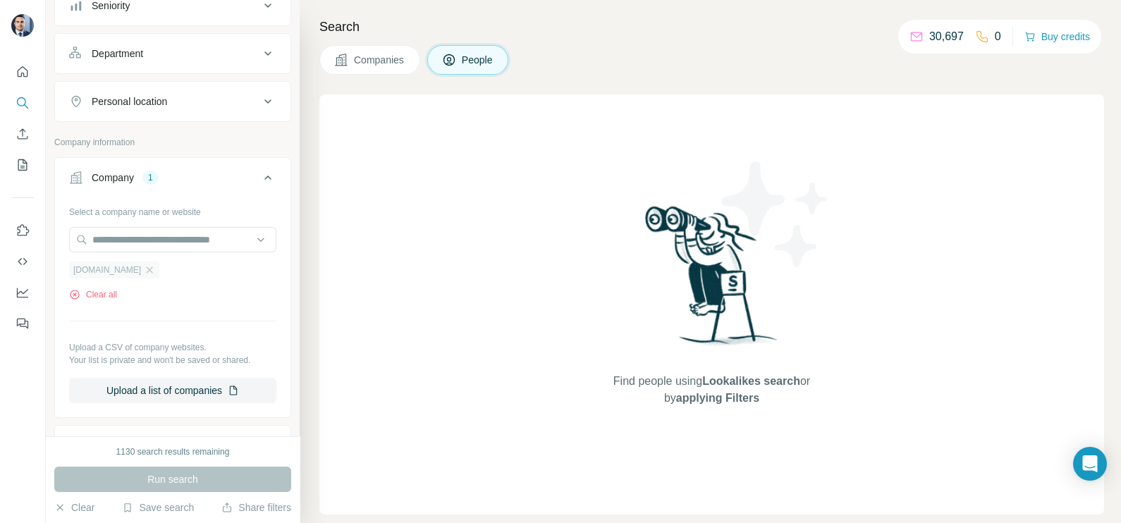
click at [152, 275] on div "[DOMAIN_NAME]" at bounding box center [114, 270] width 90 height 17
click at [152, 271] on icon "button" at bounding box center [149, 269] width 11 height 11
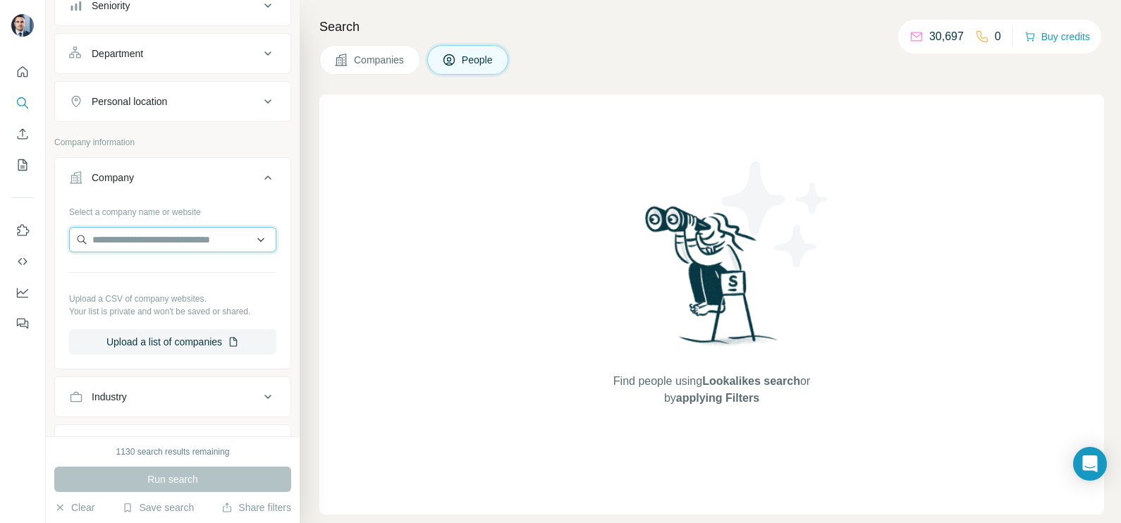
click at [146, 241] on input "text" at bounding box center [172, 239] width 207 height 25
type input "**********"
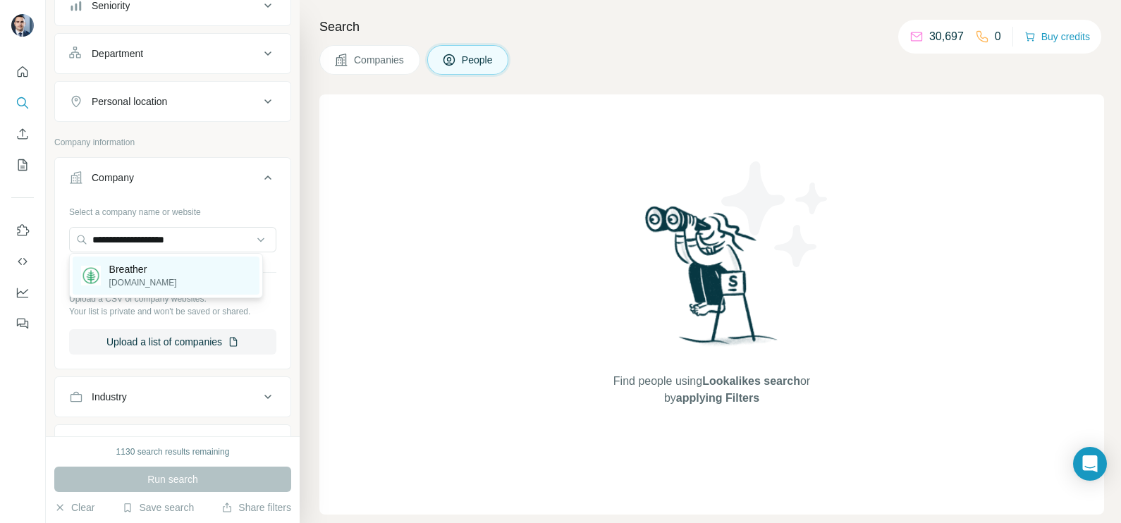
click at [148, 284] on p "[DOMAIN_NAME]" at bounding box center [143, 282] width 68 height 13
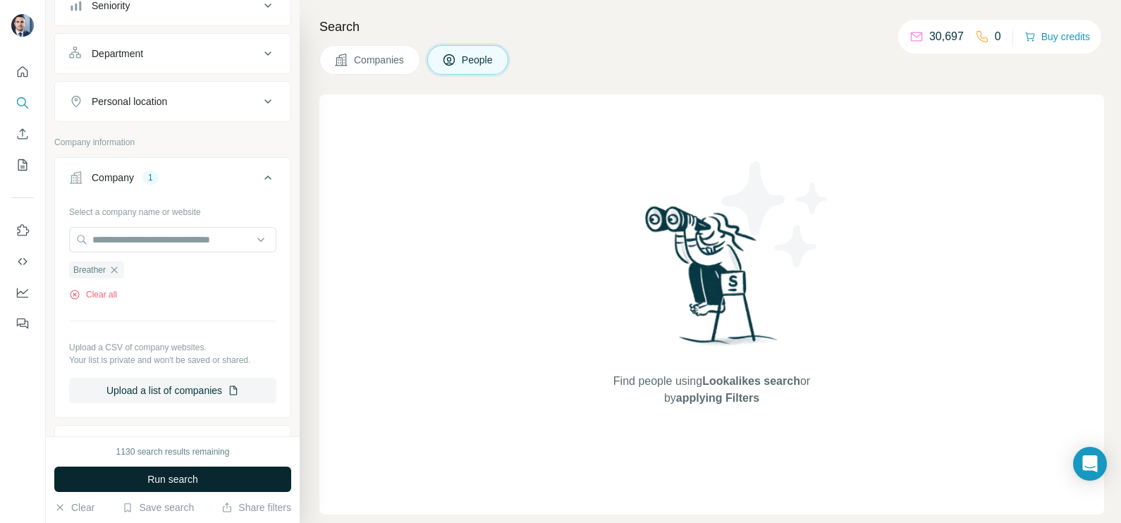
click at [194, 489] on button "Run search" at bounding box center [172, 479] width 237 height 25
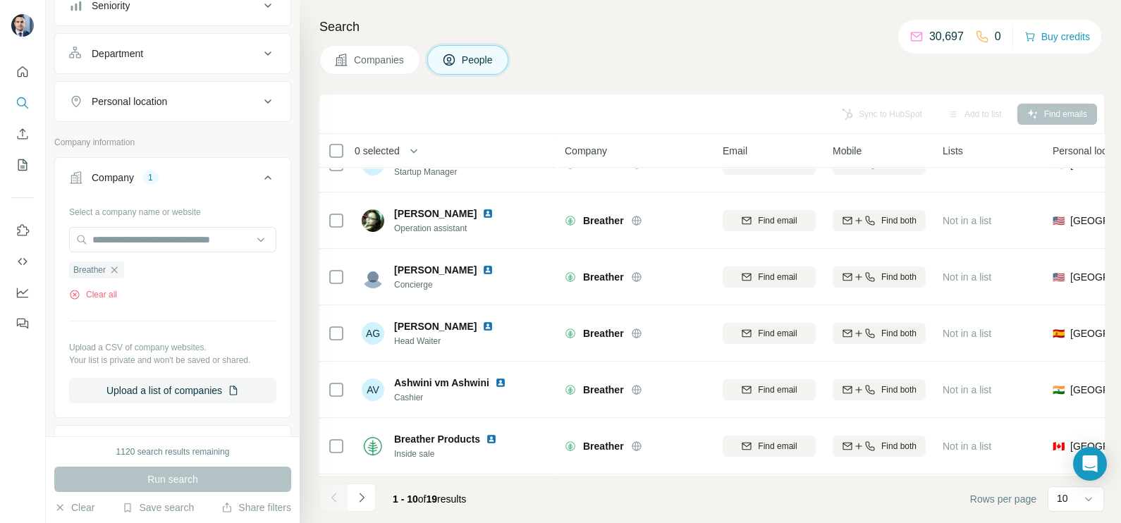
scroll to position [264, 0]
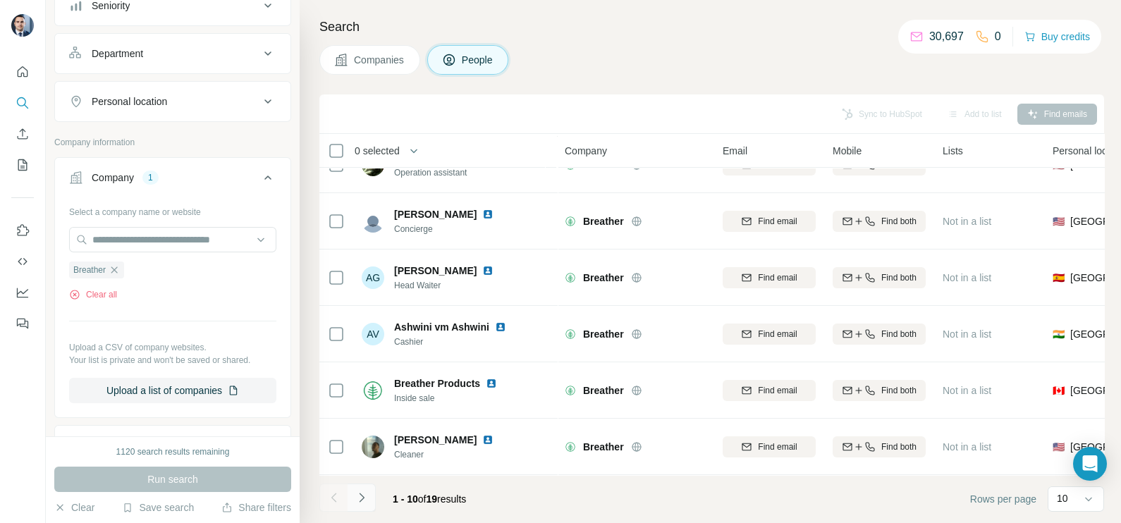
click at [363, 504] on icon "Navigate to next page" at bounding box center [362, 498] width 14 height 14
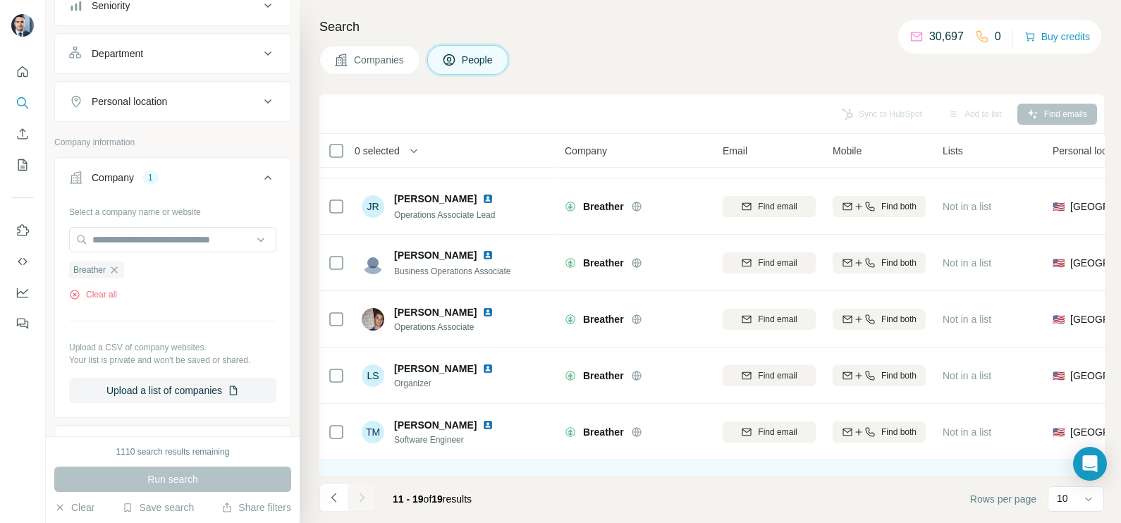
scroll to position [0, 0]
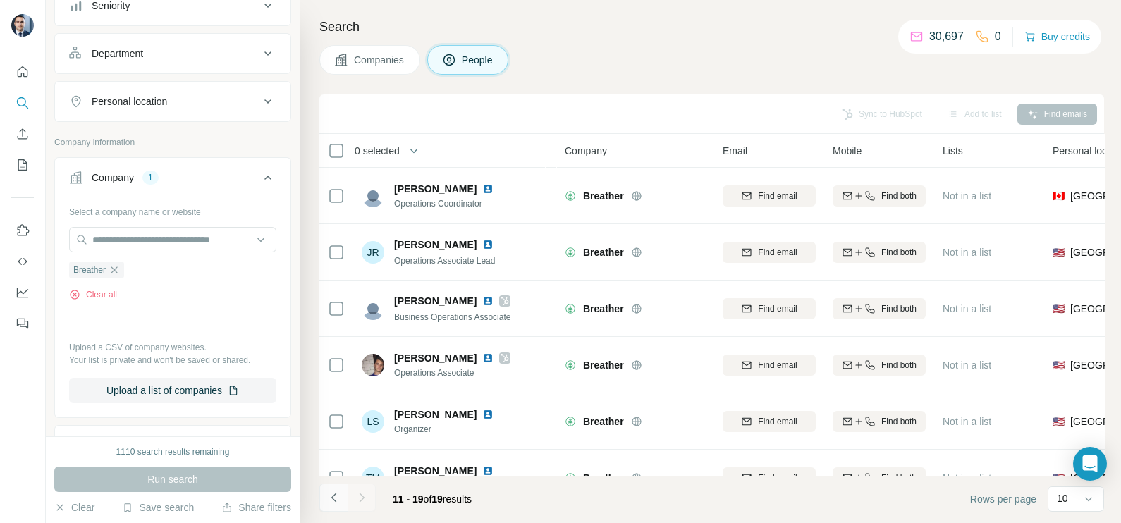
click at [333, 501] on icon "Navigate to previous page" at bounding box center [334, 498] width 14 height 14
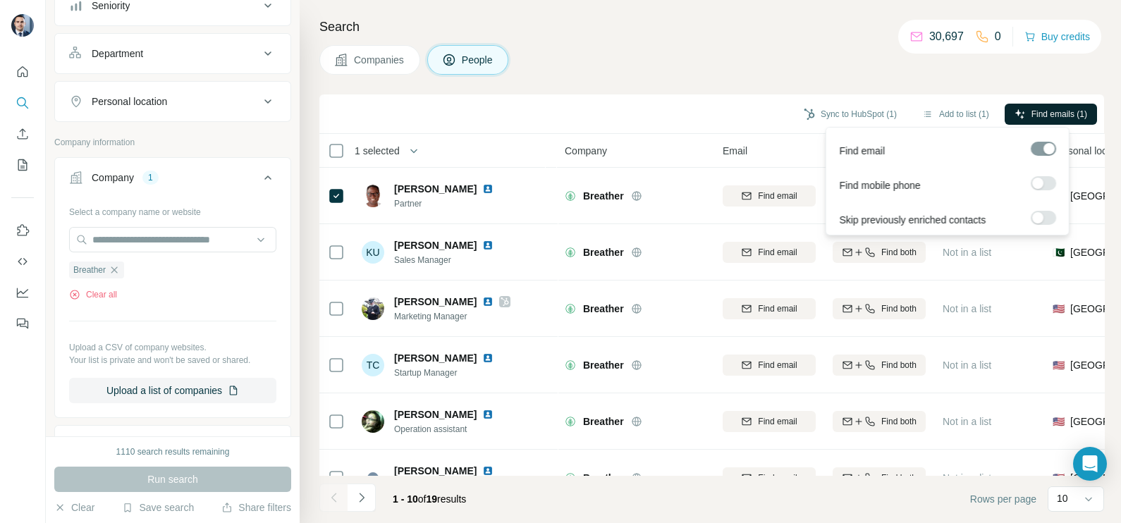
click at [1038, 106] on button "Find emails (1)" at bounding box center [1051, 114] width 92 height 21
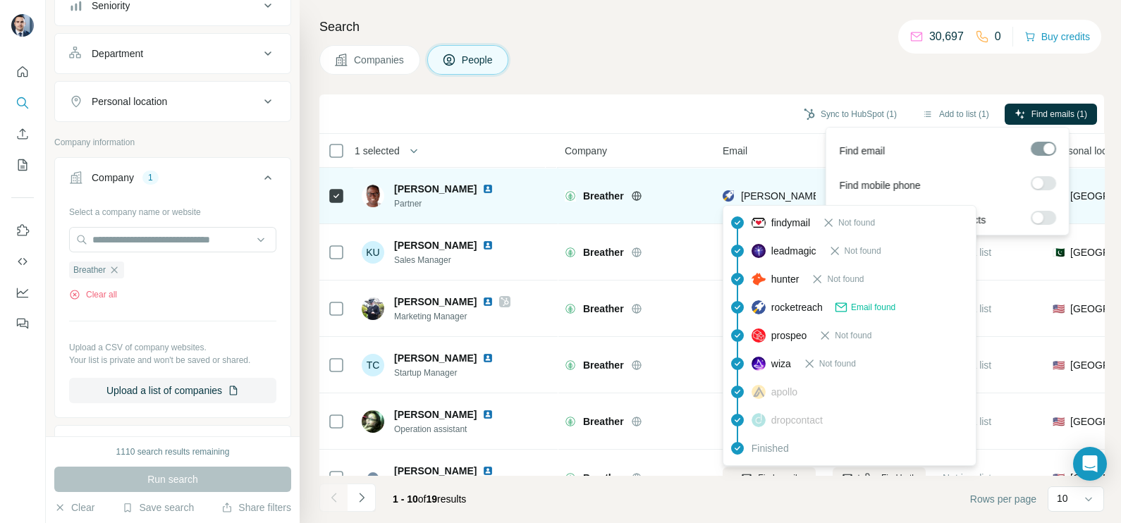
click at [804, 201] on span "[PERSON_NAME][EMAIL_ADDRESS][DOMAIN_NAME]" at bounding box center [859, 196] width 237 height 14
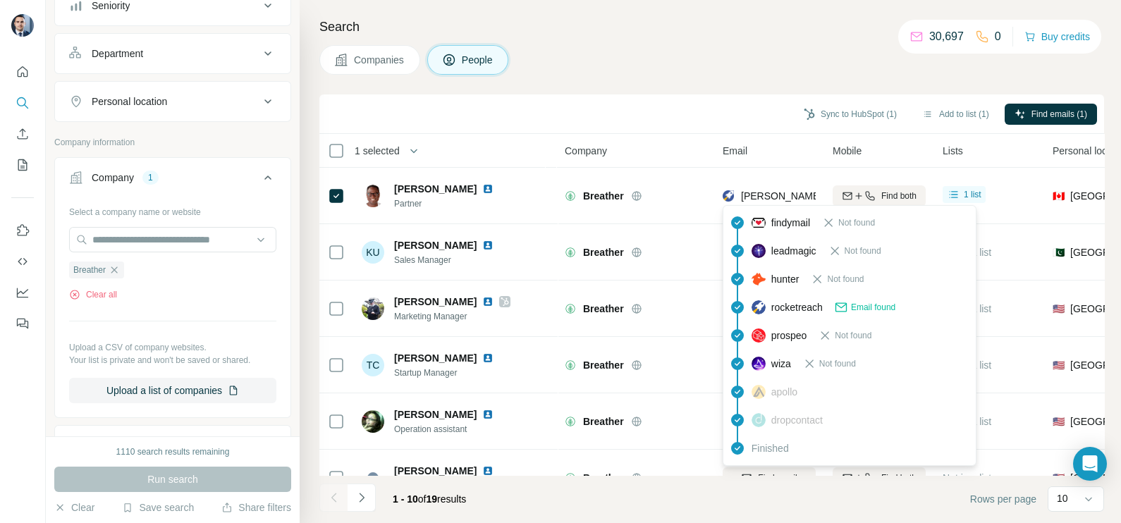
click at [641, 97] on div "Sync to HubSpot (1) Add to list (1) Find emails (1)" at bounding box center [711, 113] width 785 height 39
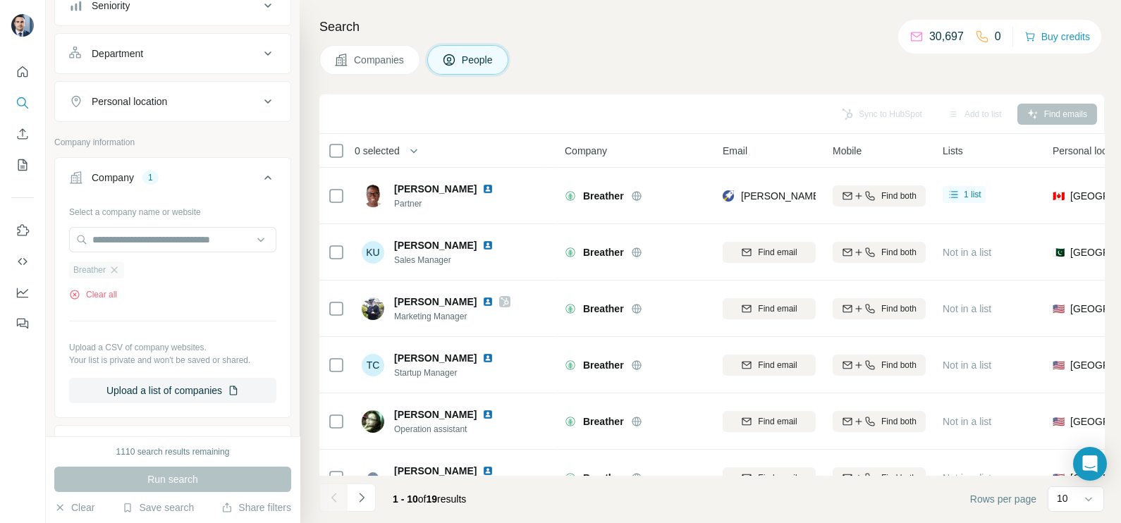
click at [122, 264] on div "Breather" at bounding box center [96, 270] width 55 height 17
click at [118, 266] on icon "button" at bounding box center [114, 269] width 11 height 11
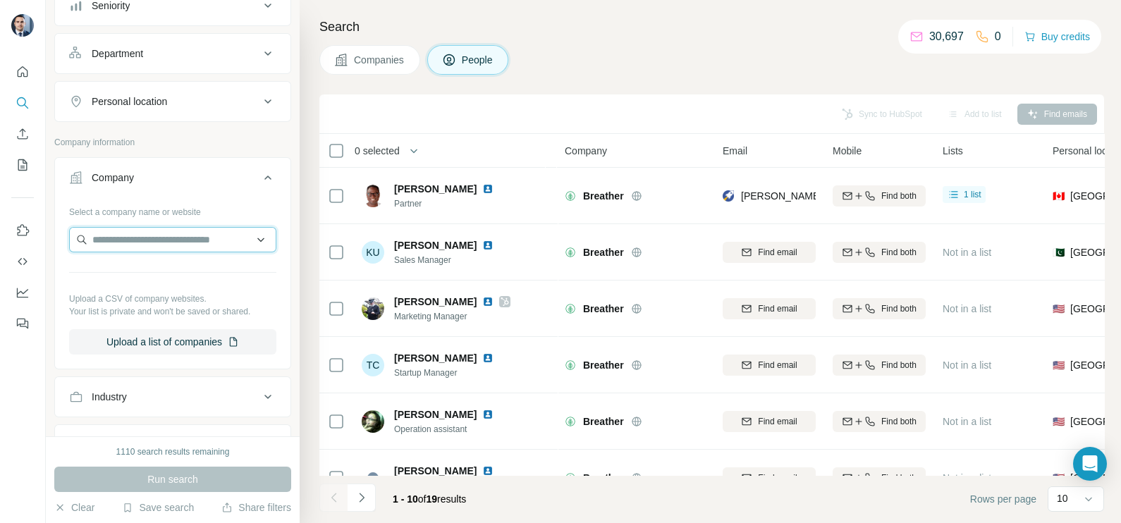
click at [118, 240] on input "text" at bounding box center [172, 239] width 207 height 25
type input "**********"
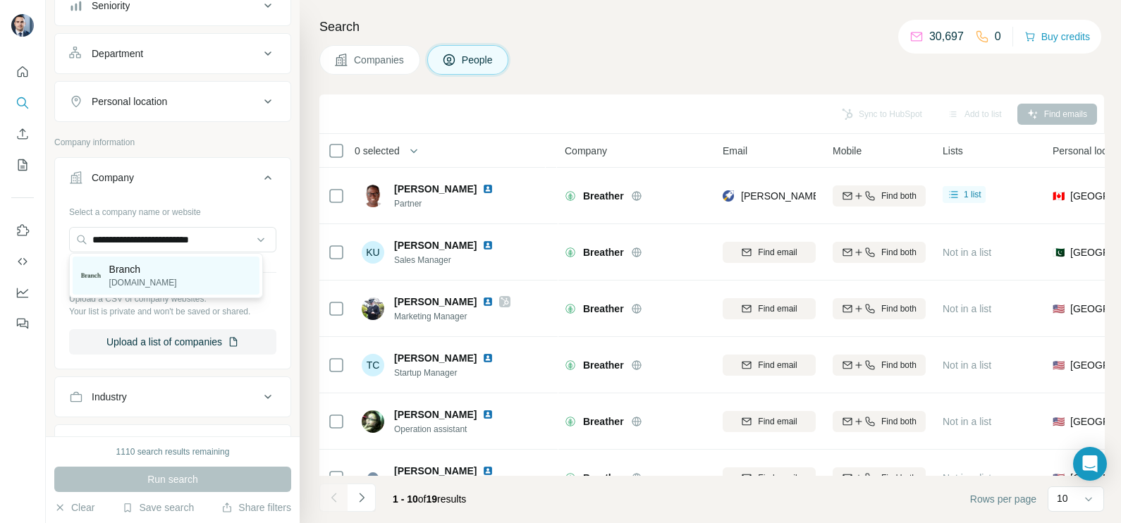
click at [134, 274] on p "Branch" at bounding box center [143, 269] width 68 height 14
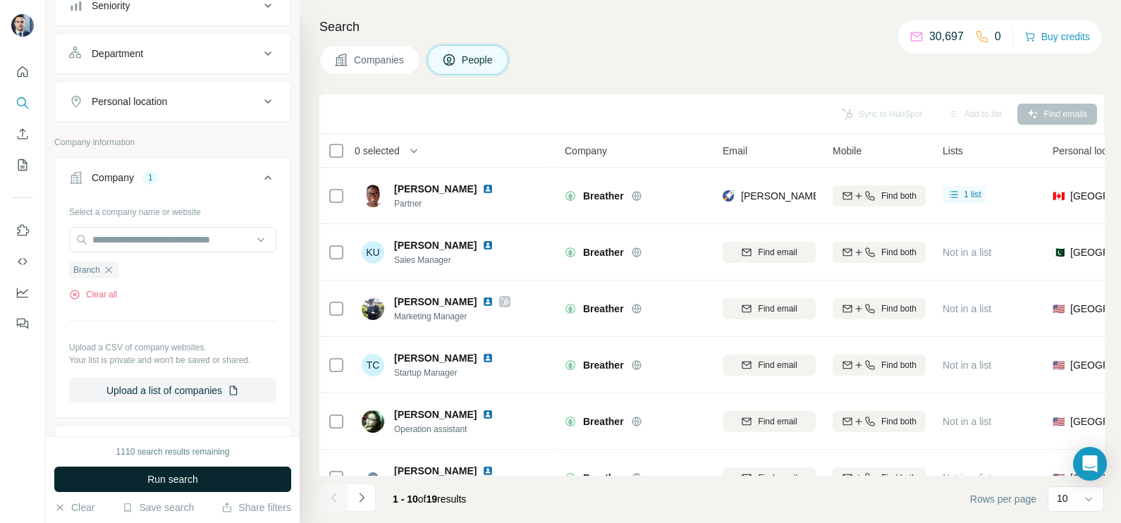
click at [184, 478] on span "Run search" at bounding box center [172, 479] width 51 height 14
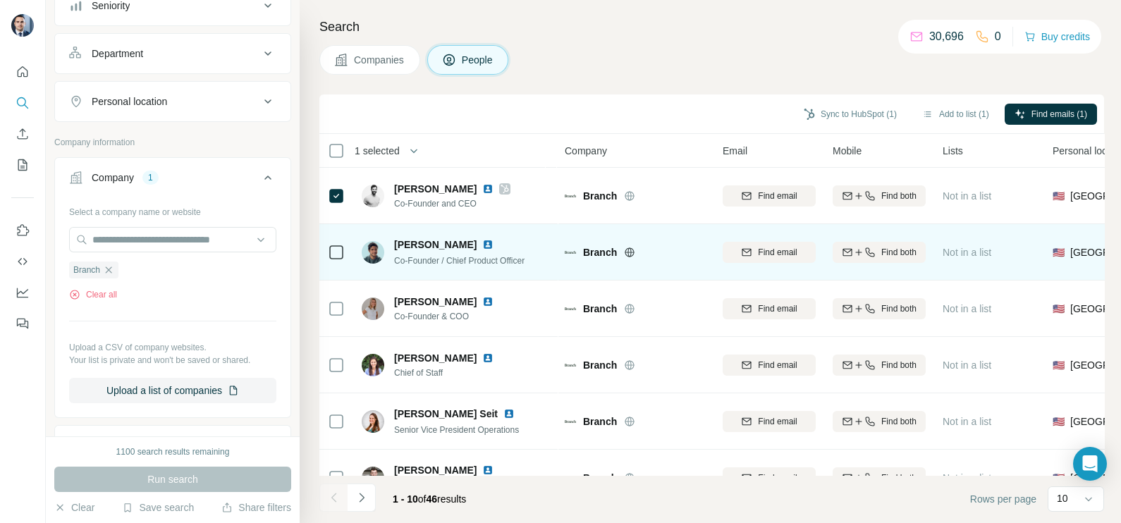
click at [331, 241] on div at bounding box center [336, 252] width 17 height 39
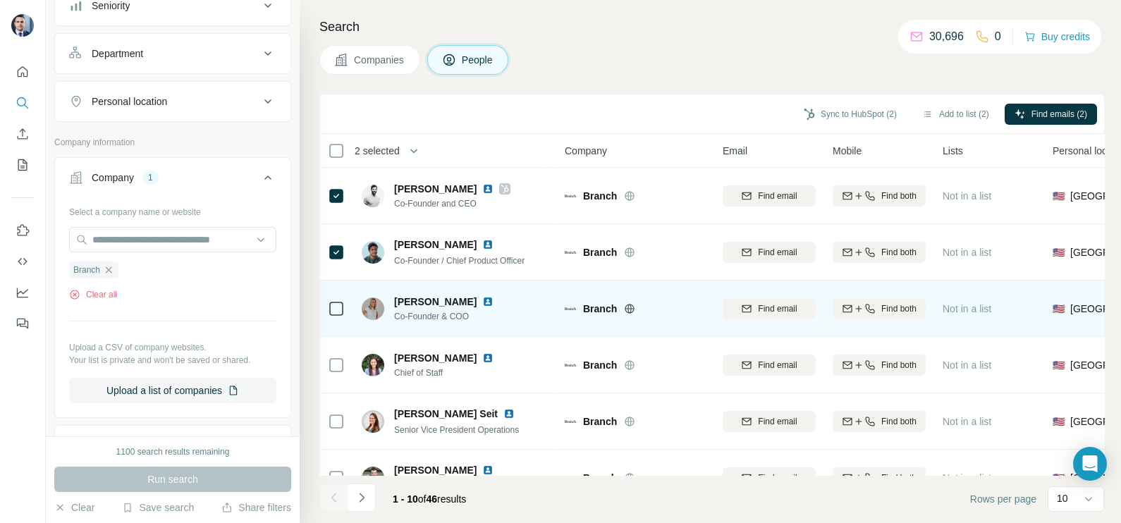
click at [328, 314] on icon at bounding box center [336, 308] width 17 height 17
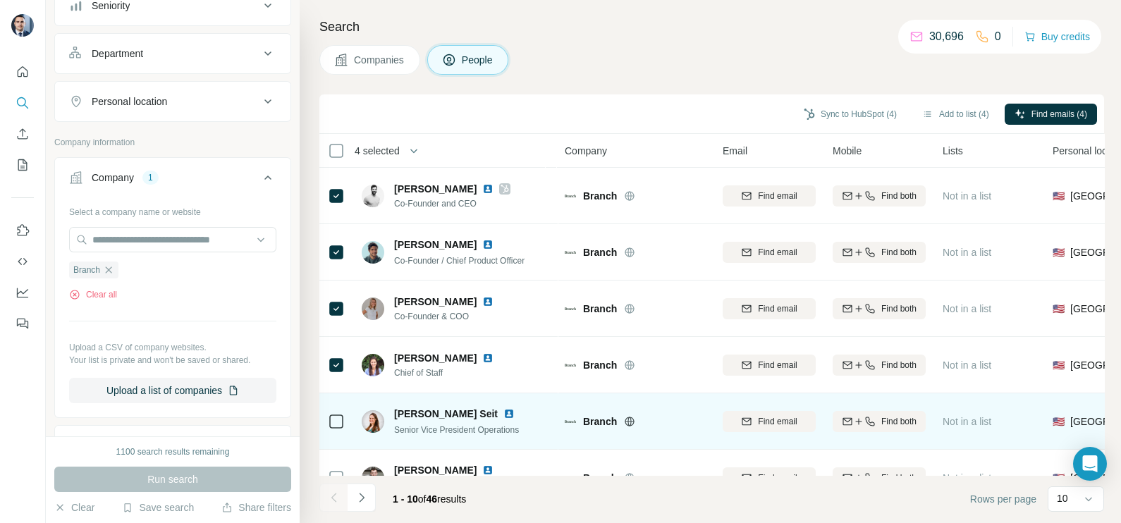
click at [326, 415] on td at bounding box center [336, 421] width 34 height 56
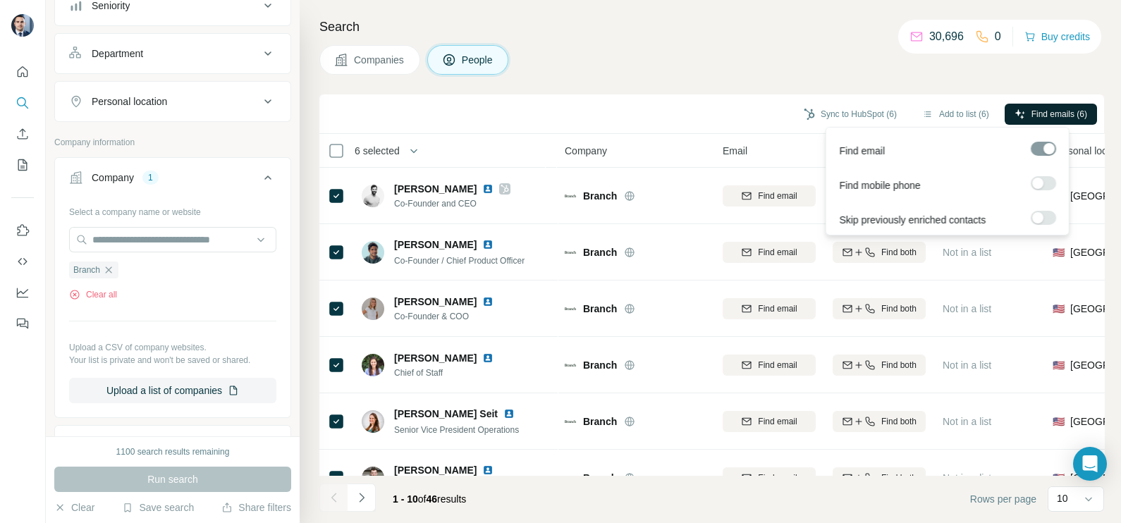
click at [1064, 116] on span "Find emails (6)" at bounding box center [1059, 114] width 56 height 13
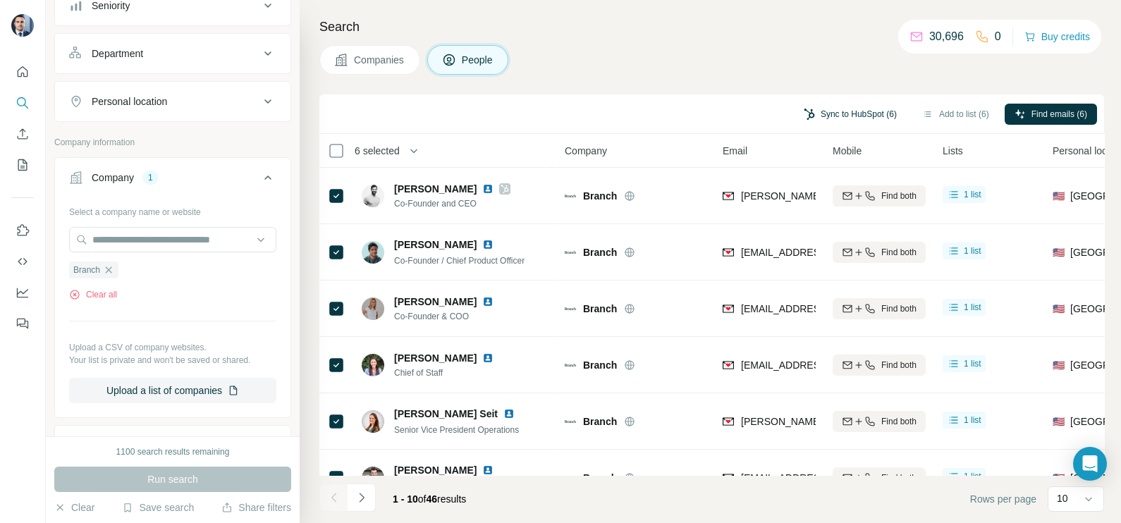
click at [857, 111] on button "Sync to HubSpot (6)" at bounding box center [850, 114] width 113 height 21
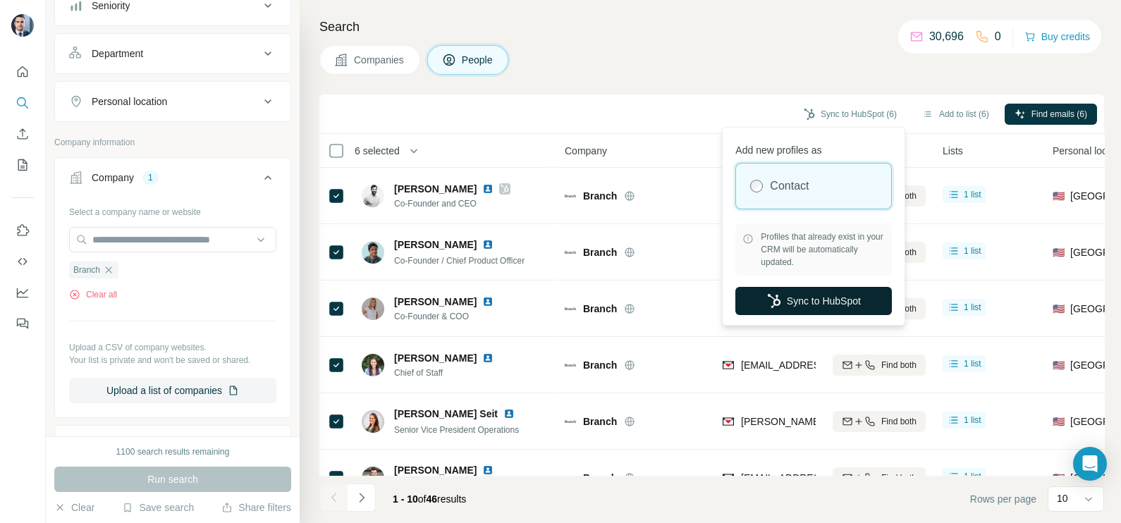
click at [819, 300] on button "Sync to HubSpot" at bounding box center [813, 301] width 157 height 28
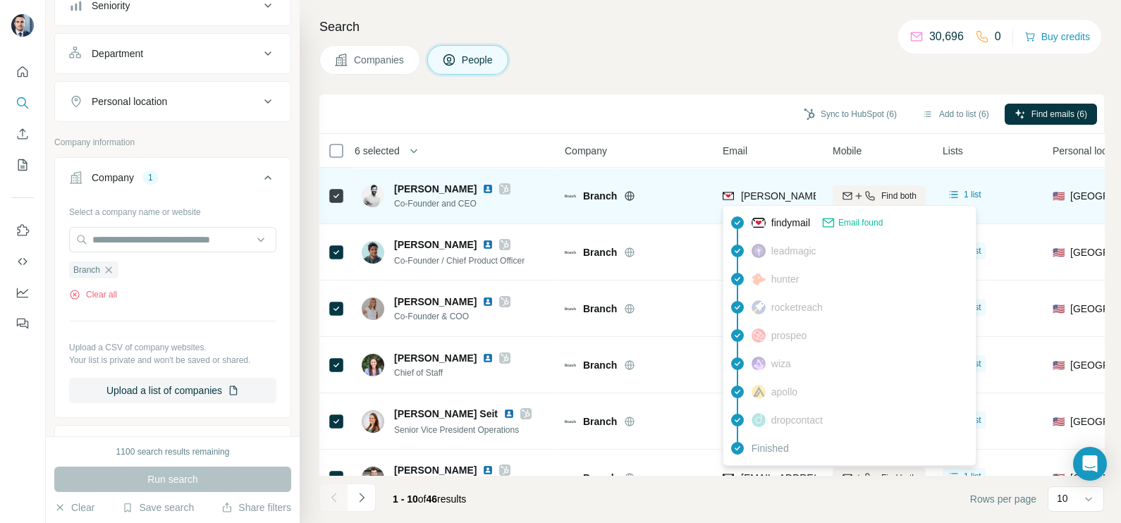
click at [779, 192] on span "[PERSON_NAME][EMAIL_ADDRESS][DOMAIN_NAME]" at bounding box center [865, 195] width 248 height 11
click at [776, 192] on span "[PERSON_NAME][EMAIL_ADDRESS][DOMAIN_NAME]" at bounding box center [865, 195] width 248 height 11
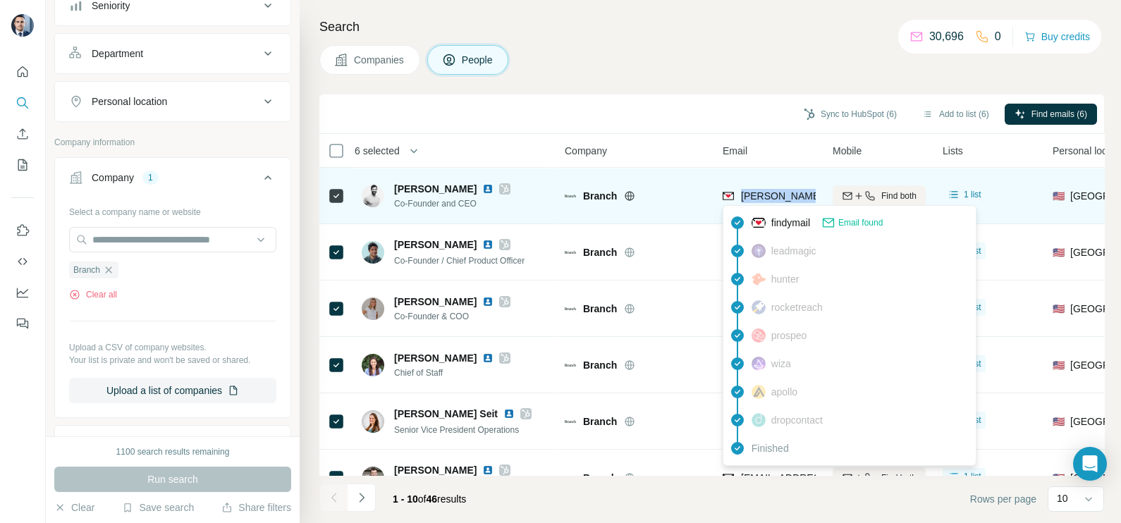
click at [776, 192] on span "[PERSON_NAME][EMAIL_ADDRESS][DOMAIN_NAME]" at bounding box center [865, 195] width 248 height 11
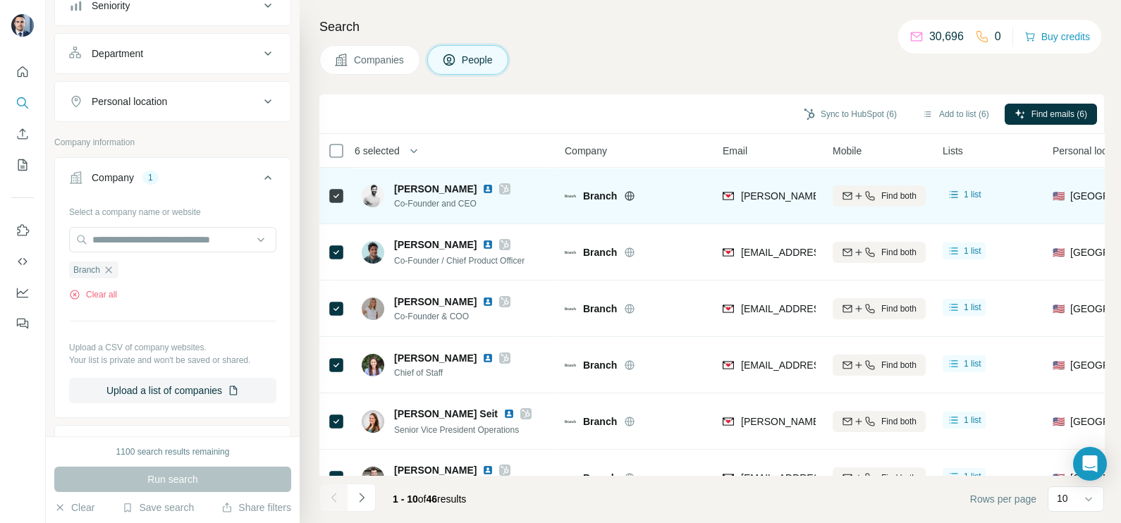
click at [501, 188] on icon at bounding box center [505, 189] width 8 height 8
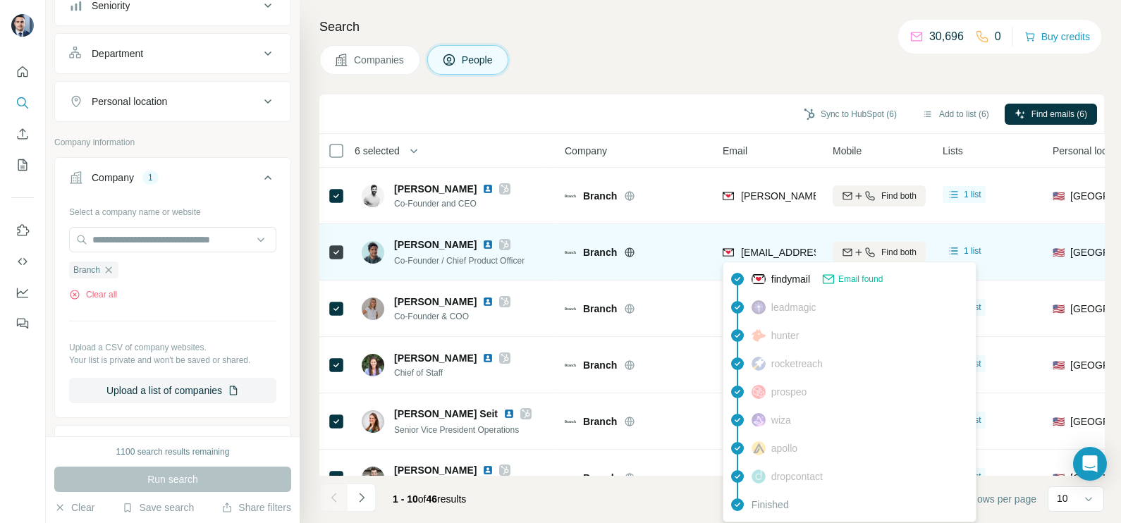
click at [765, 260] on div "[EMAIL_ADDRESS][DOMAIN_NAME]" at bounding box center [810, 253] width 174 height 17
click at [765, 259] on div "[EMAIL_ADDRESS][DOMAIN_NAME]" at bounding box center [810, 253] width 174 height 17
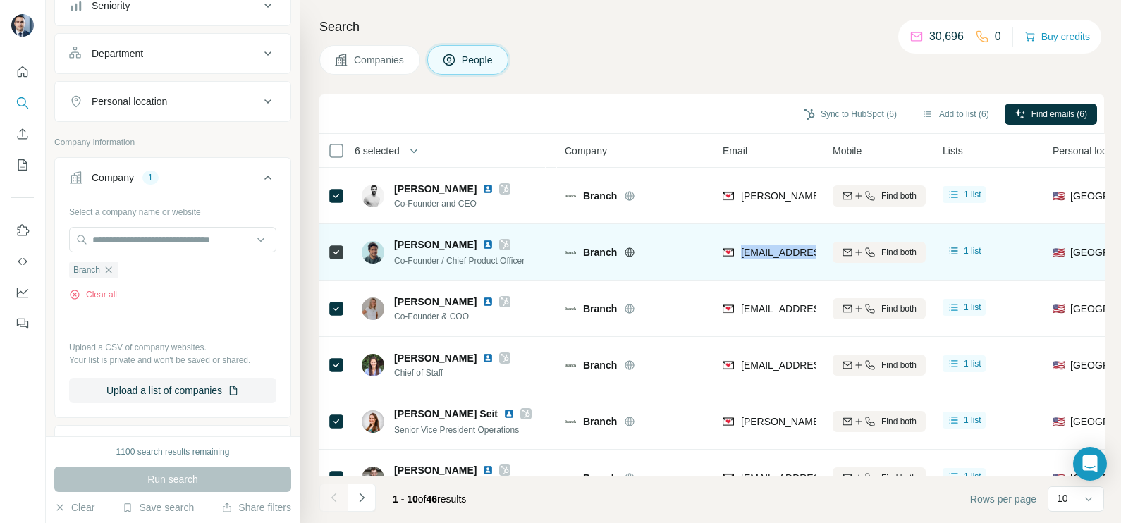
click at [765, 259] on div "[EMAIL_ADDRESS][DOMAIN_NAME]" at bounding box center [810, 253] width 174 height 17
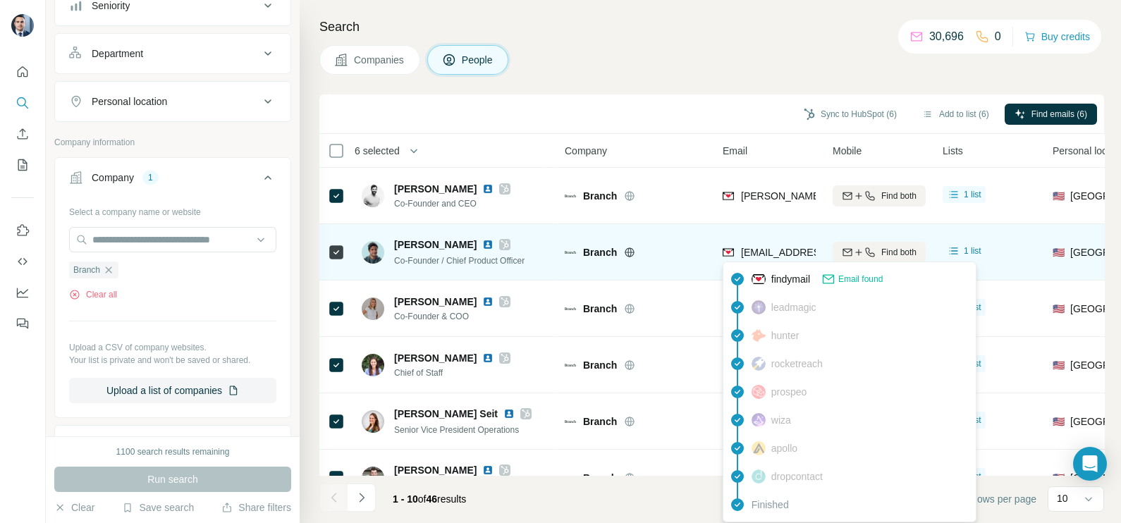
click at [654, 250] on div at bounding box center [646, 252] width 45 height 11
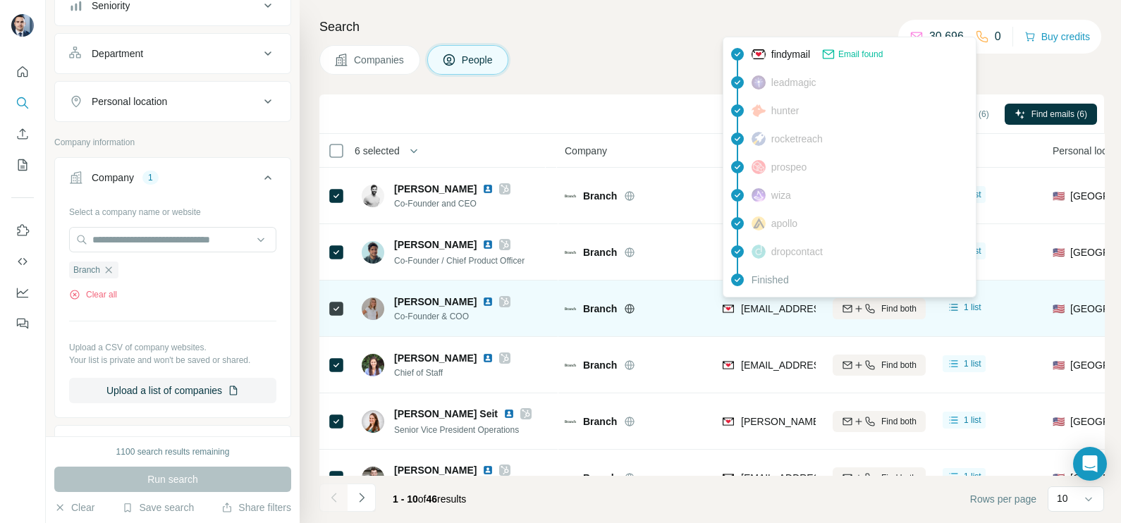
click at [777, 303] on span "[EMAIL_ADDRESS][DOMAIN_NAME]" at bounding box center [824, 308] width 167 height 11
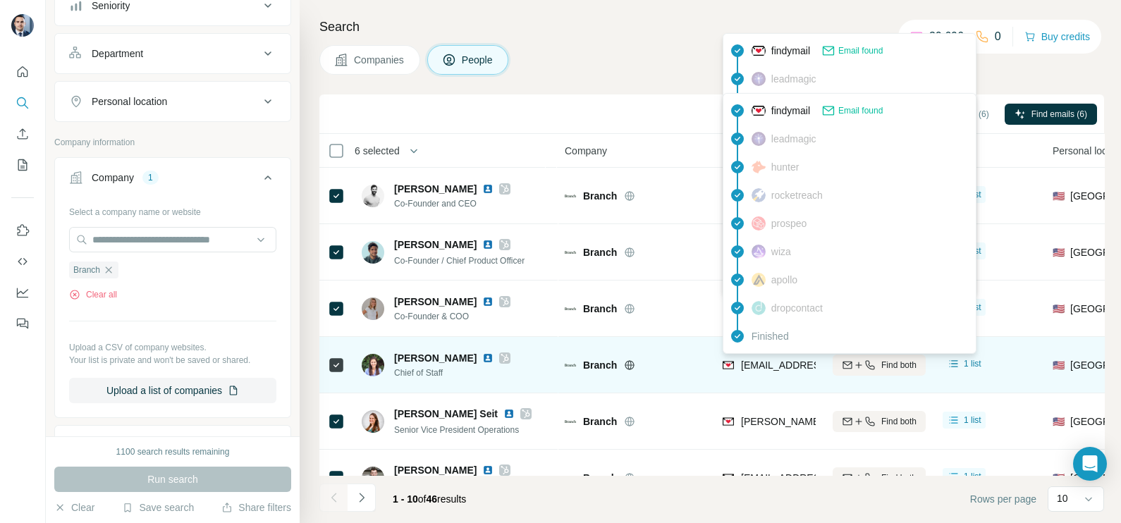
click at [762, 368] on span "[EMAIL_ADDRESS][PERSON_NAME][DOMAIN_NAME]" at bounding box center [865, 365] width 248 height 11
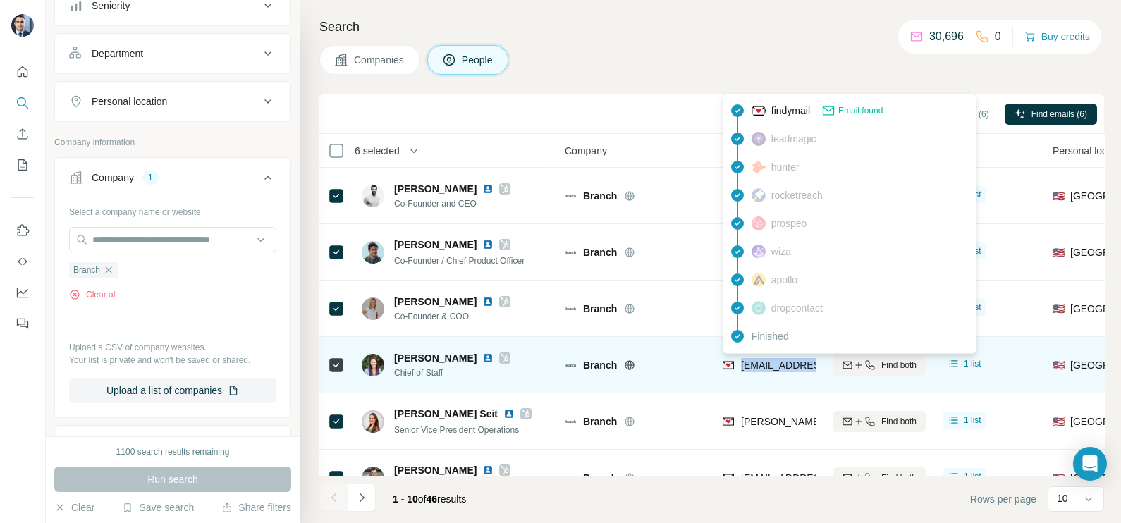
click at [762, 368] on span "[EMAIL_ADDRESS][PERSON_NAME][DOMAIN_NAME]" at bounding box center [865, 365] width 248 height 11
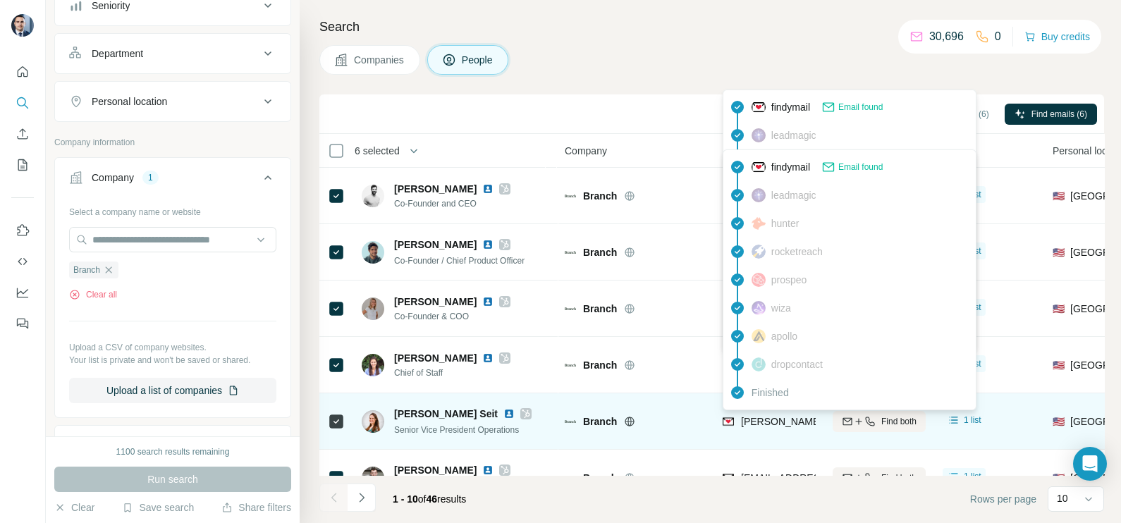
click at [764, 417] on span "[PERSON_NAME][EMAIL_ADDRESS][DOMAIN_NAME]" at bounding box center [865, 421] width 248 height 11
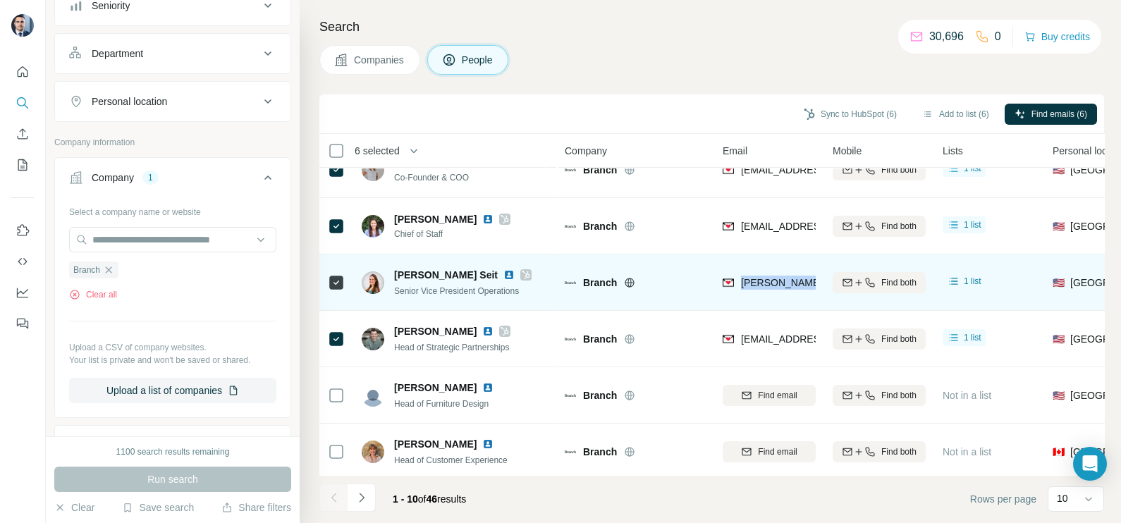
scroll to position [176, 0]
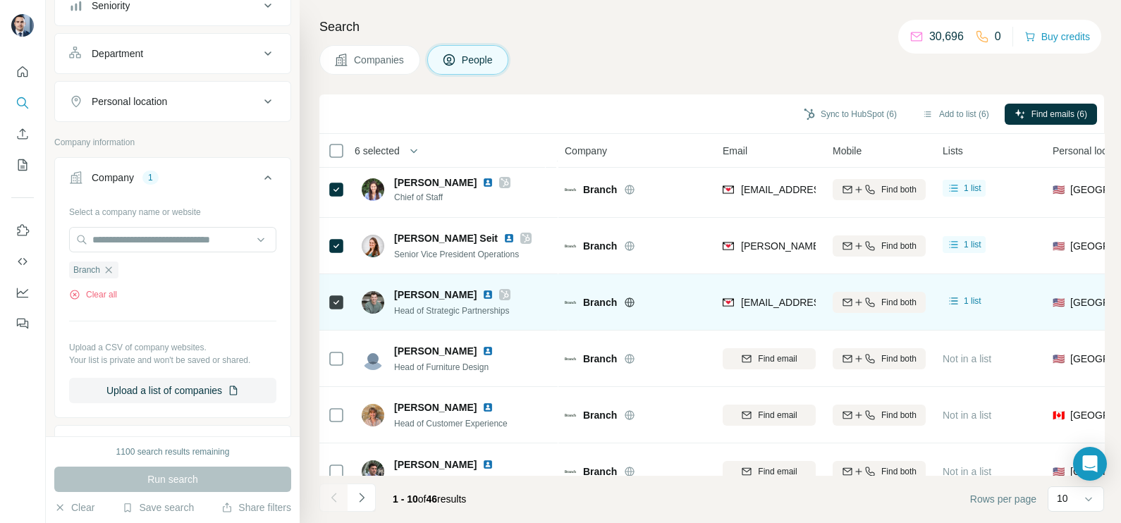
click at [763, 312] on div "[EMAIL_ADDRESS][DOMAIN_NAME]" at bounding box center [769, 302] width 93 height 39
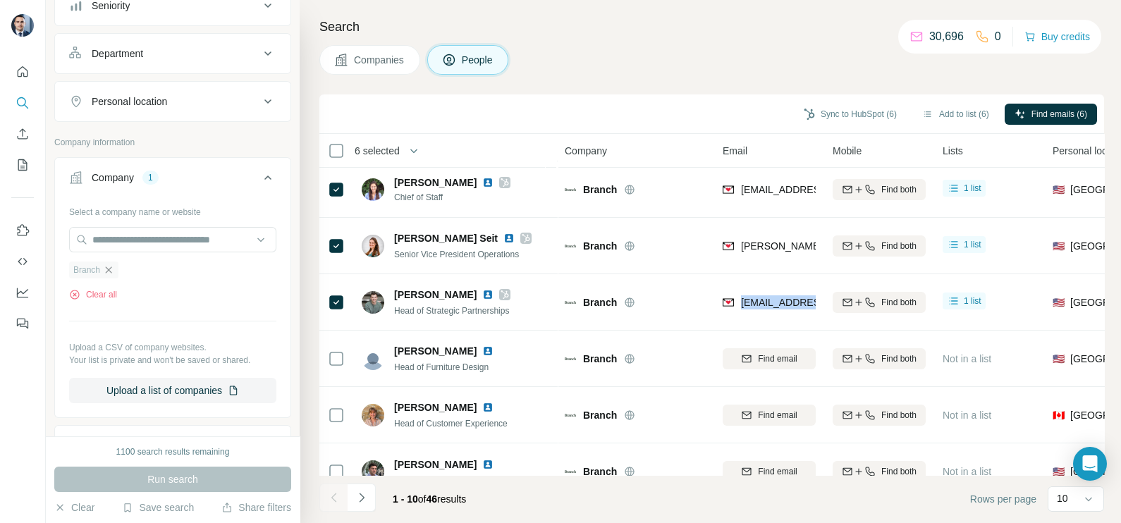
click at [111, 271] on icon "button" at bounding box center [108, 269] width 11 height 11
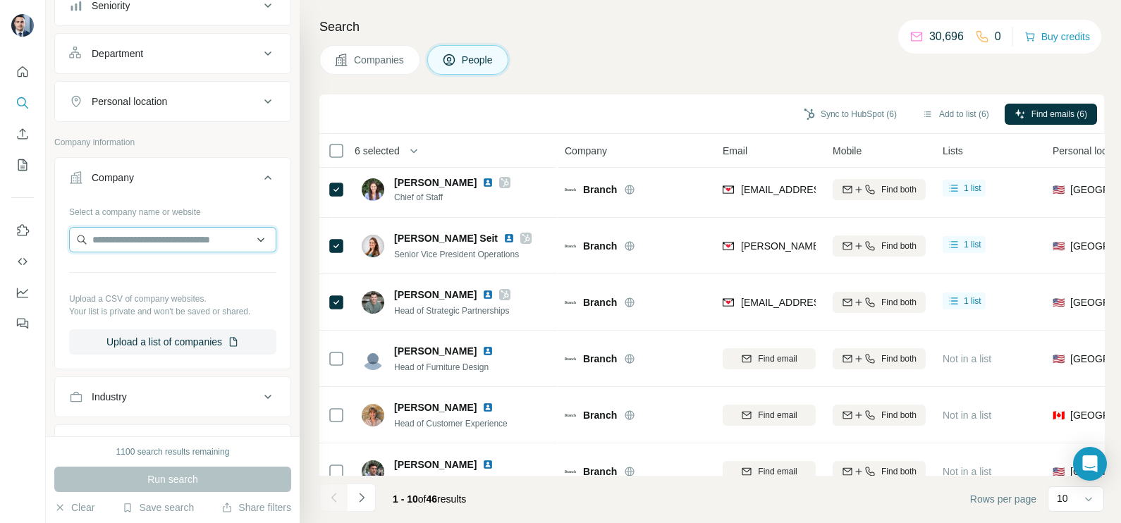
click at [125, 234] on input "text" at bounding box center [172, 239] width 207 height 25
paste input "**********"
click at [156, 234] on input "**********" at bounding box center [166, 239] width 194 height 25
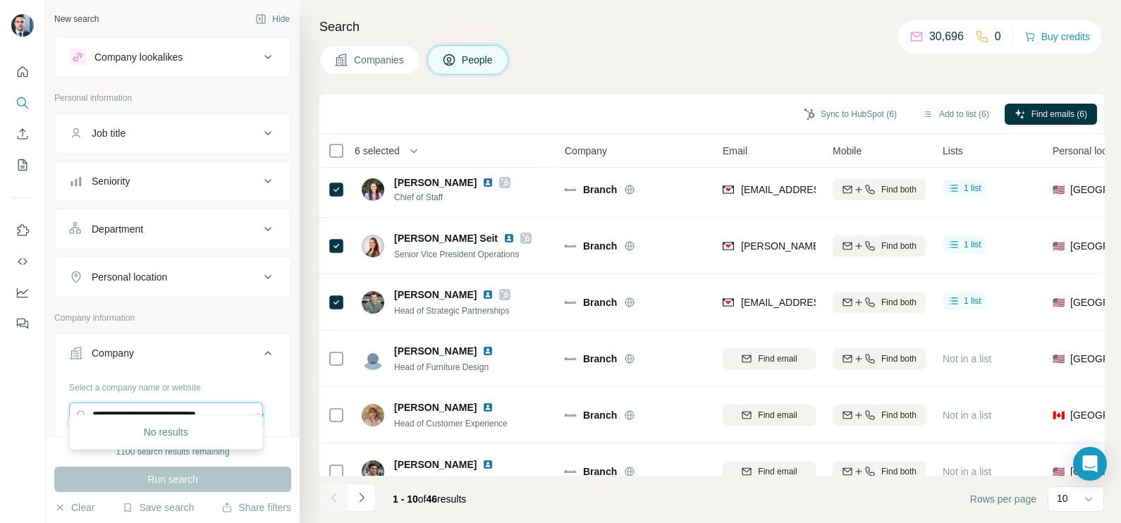
scroll to position [176, 0]
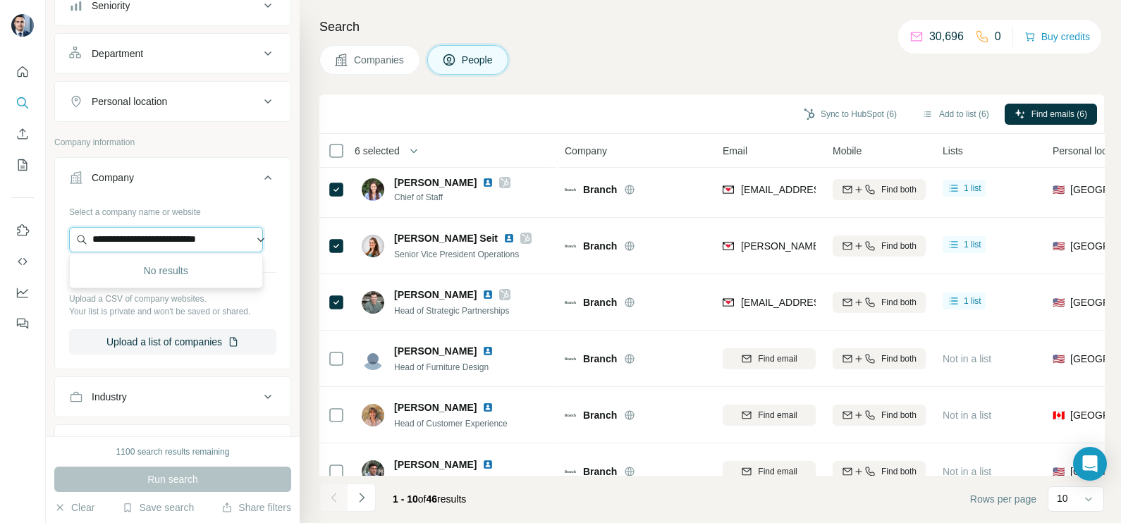
click at [236, 239] on input "**********" at bounding box center [166, 239] width 194 height 25
drag, startPoint x: 124, startPoint y: 236, endPoint x: 49, endPoint y: 231, distance: 74.9
click at [49, 231] on div "**********" at bounding box center [173, 218] width 254 height 436
click at [203, 231] on input "**********" at bounding box center [166, 239] width 194 height 25
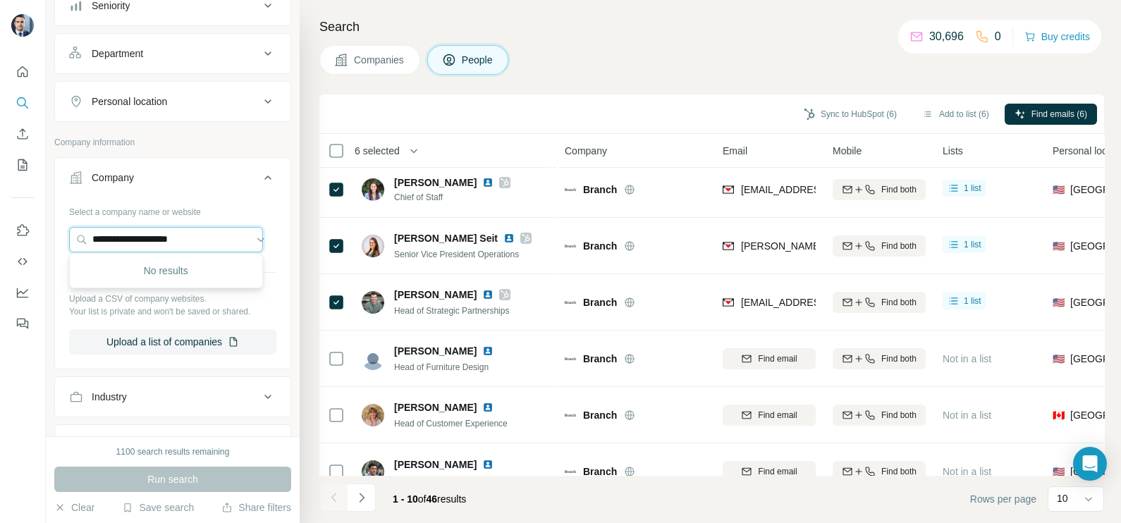
drag, startPoint x: 211, startPoint y: 235, endPoint x: 43, endPoint y: 233, distance: 168.5
click at [43, 233] on div "**********" at bounding box center [560, 261] width 1121 height 523
paste input "text"
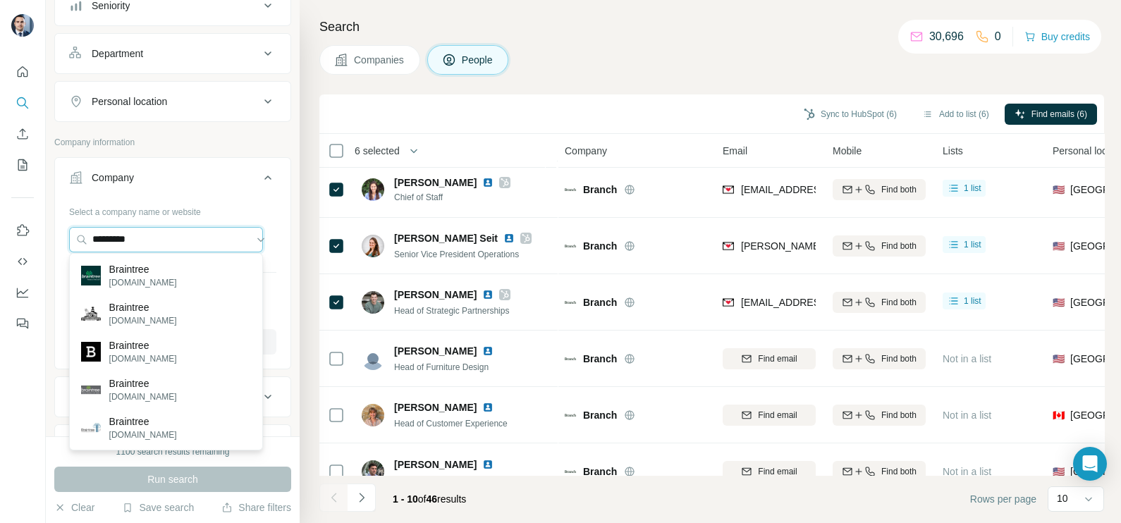
type input "*********"
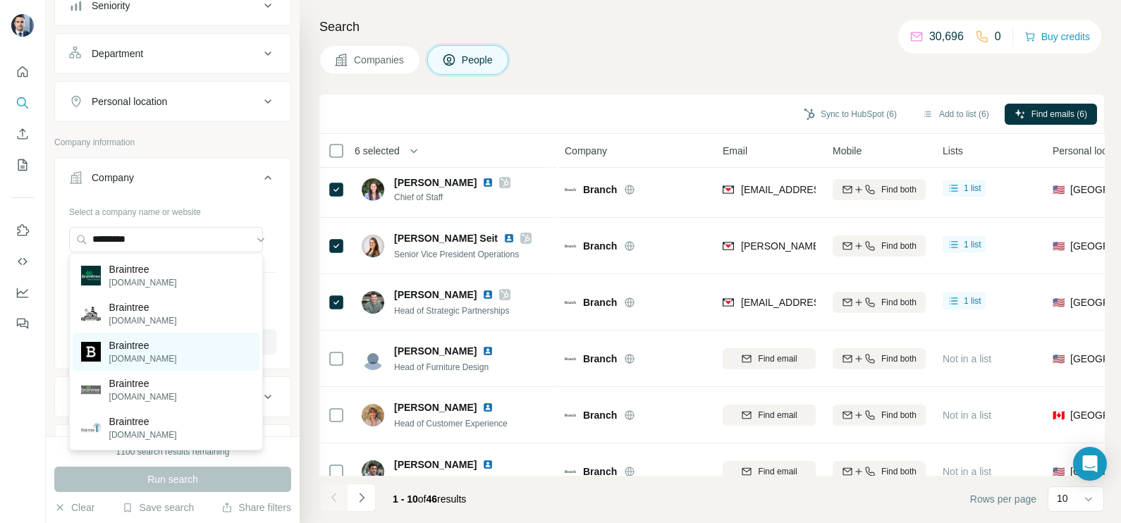
click at [133, 351] on p "Braintree" at bounding box center [143, 345] width 68 height 14
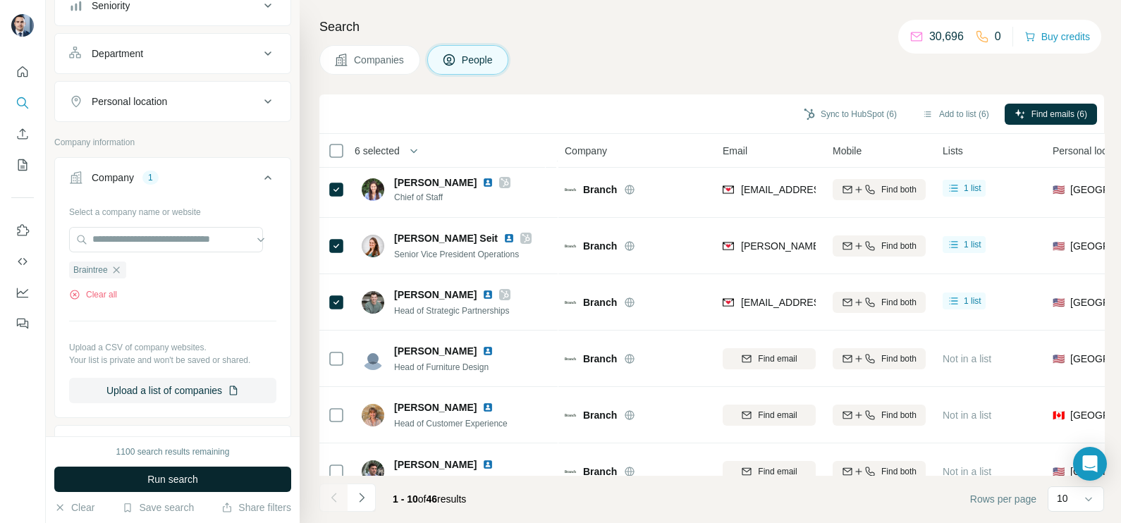
click at [172, 483] on span "Run search" at bounding box center [172, 479] width 51 height 14
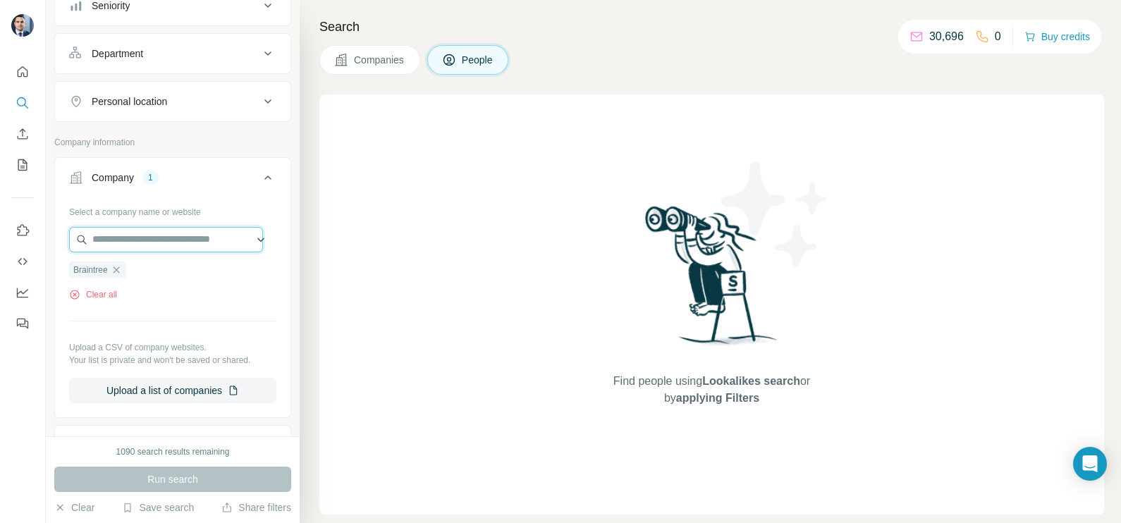
click at [142, 245] on input "text" at bounding box center [166, 239] width 194 height 25
paste input "**********"
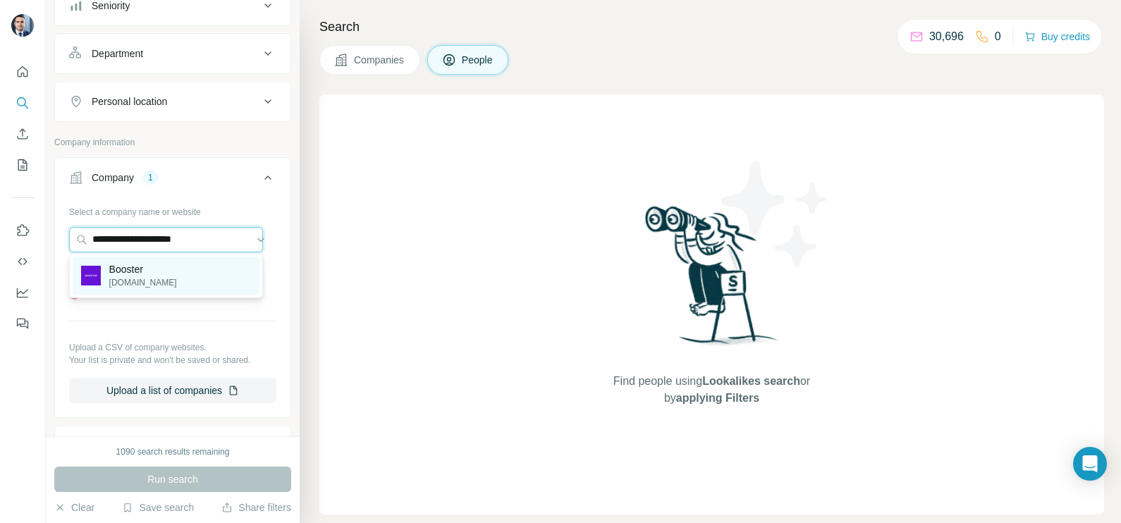
type input "**********"
click at [149, 275] on p "Booster" at bounding box center [143, 269] width 68 height 14
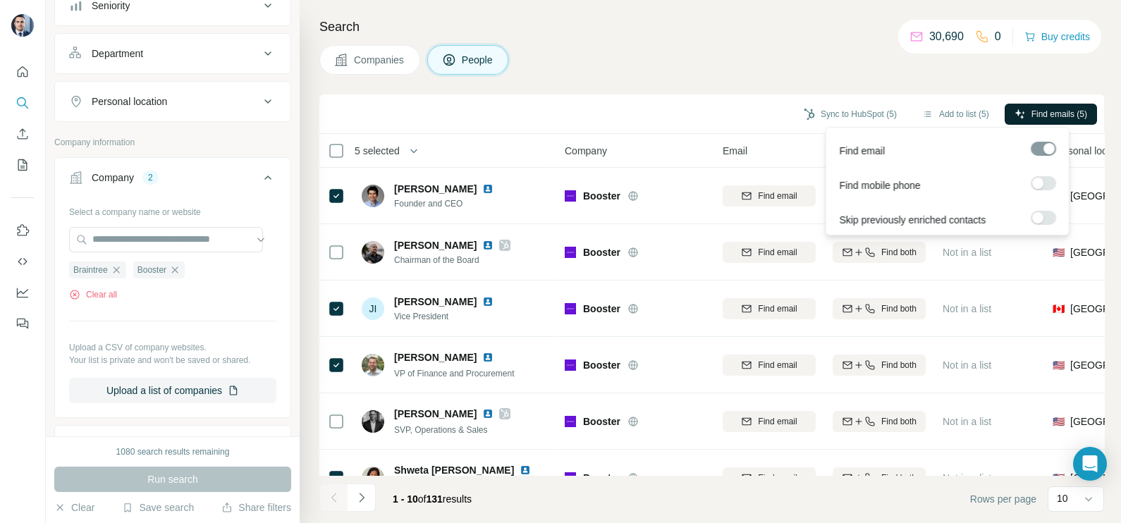
click at [1039, 114] on span "Find emails (5)" at bounding box center [1059, 114] width 56 height 13
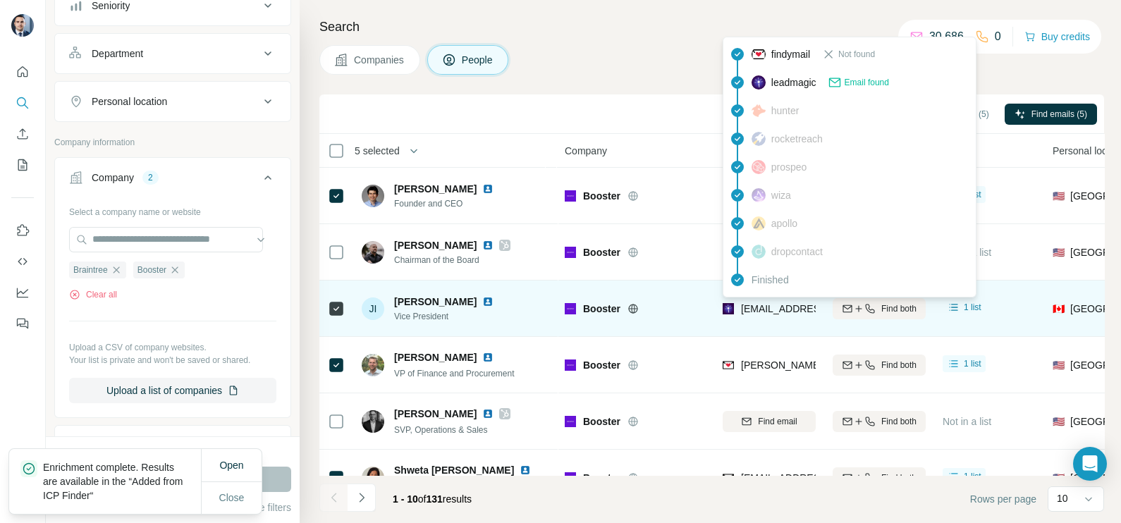
click at [783, 307] on span "[EMAIL_ADDRESS][DOMAIN_NAME]" at bounding box center [824, 308] width 167 height 11
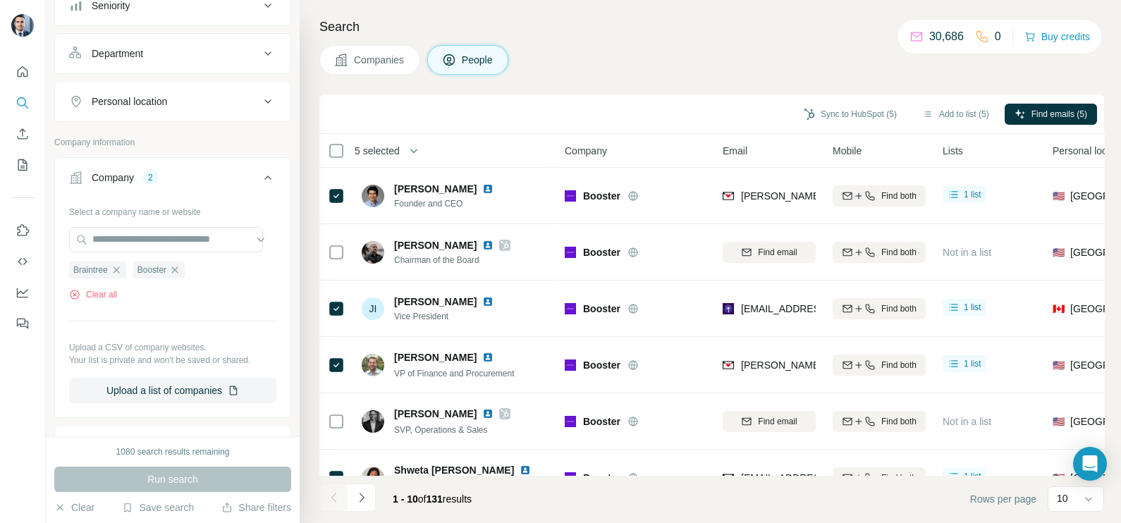
click at [596, 45] on div "Companies People" at bounding box center [711, 60] width 785 height 30
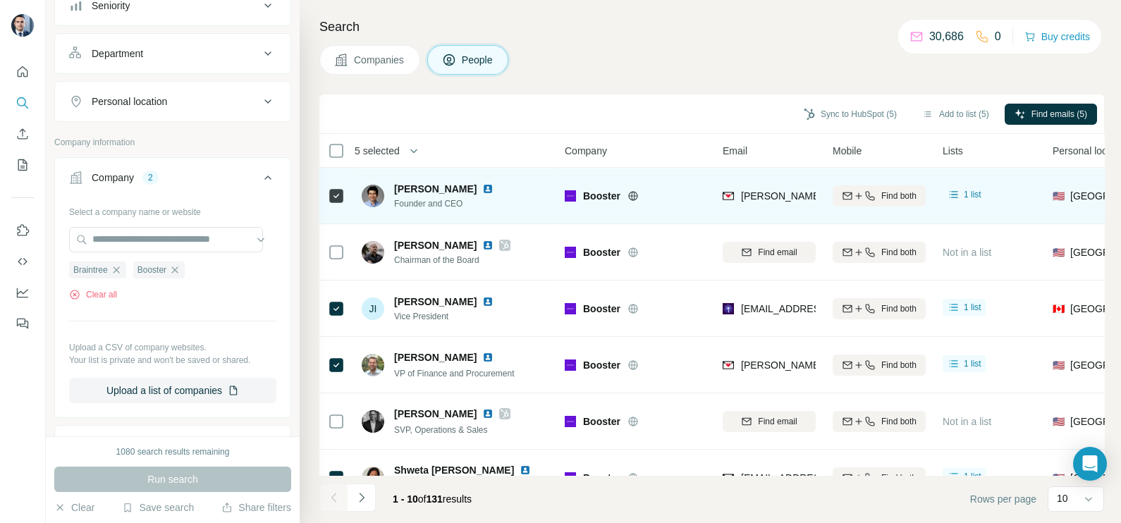
click at [787, 189] on span "[PERSON_NAME][EMAIL_ADDRESS][DOMAIN_NAME]" at bounding box center [859, 196] width 237 height 14
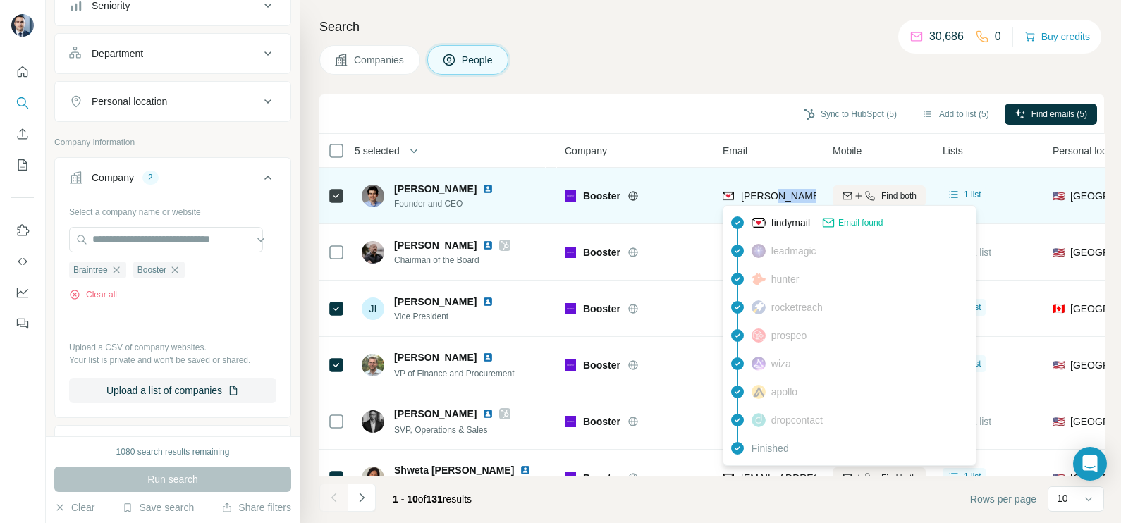
click at [787, 189] on span "[PERSON_NAME][EMAIL_ADDRESS][DOMAIN_NAME]" at bounding box center [859, 196] width 237 height 14
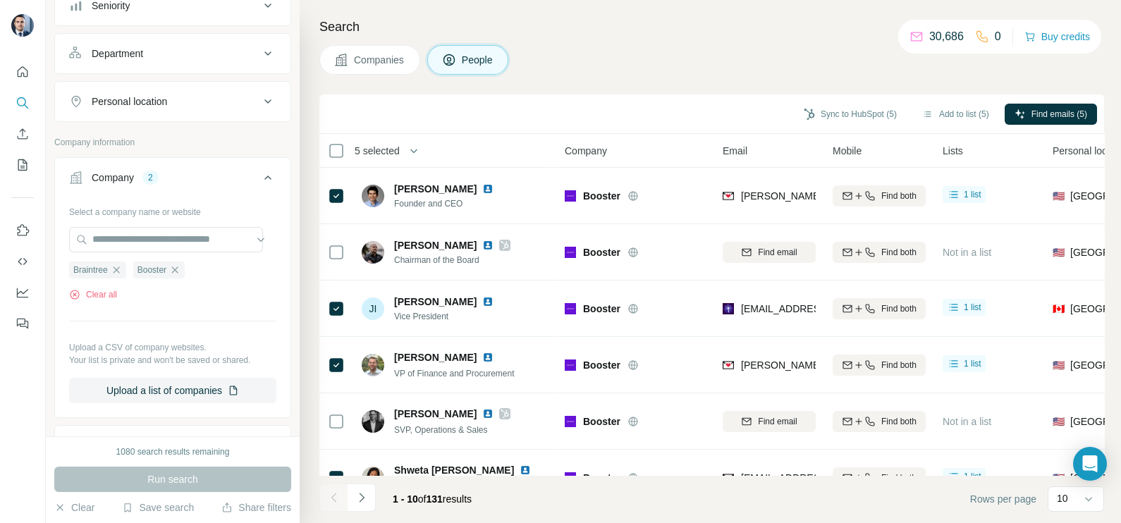
click at [653, 67] on div "Companies People" at bounding box center [711, 60] width 785 height 30
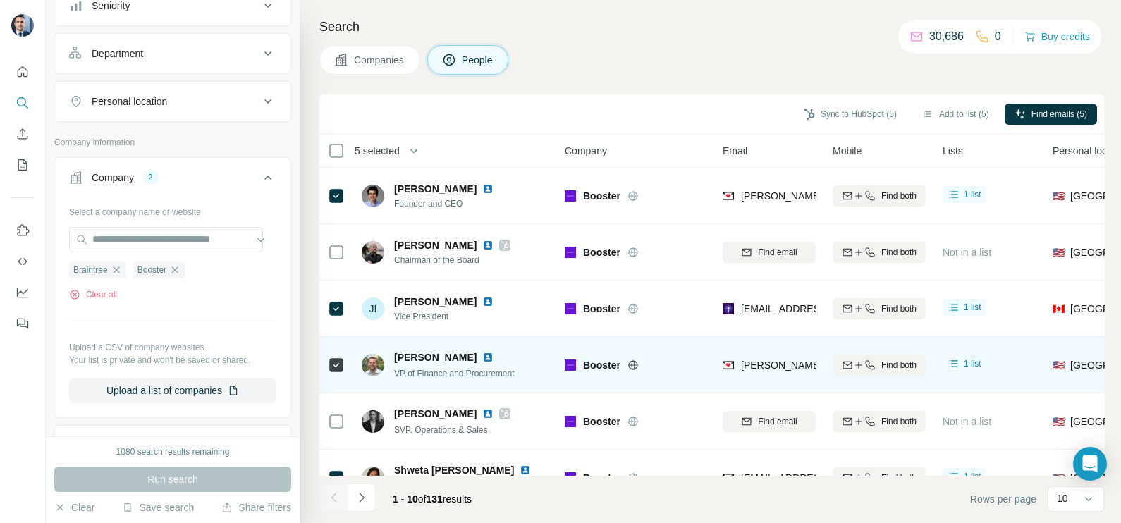
click at [792, 358] on span "[PERSON_NAME][EMAIL_ADDRESS][PERSON_NAME][DOMAIN_NAME]" at bounding box center [900, 365] width 319 height 14
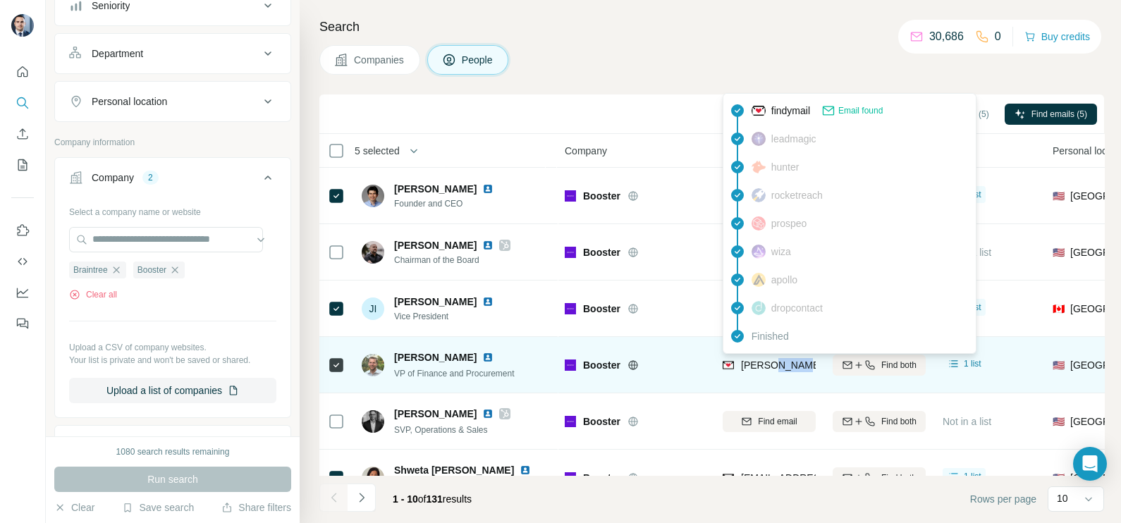
click at [792, 358] on span "[PERSON_NAME][EMAIL_ADDRESS][PERSON_NAME][DOMAIN_NAME]" at bounding box center [900, 365] width 319 height 14
click at [792, 357] on div "[PERSON_NAME][EMAIL_ADDRESS][PERSON_NAME][DOMAIN_NAME]" at bounding box center [769, 364] width 93 height 39
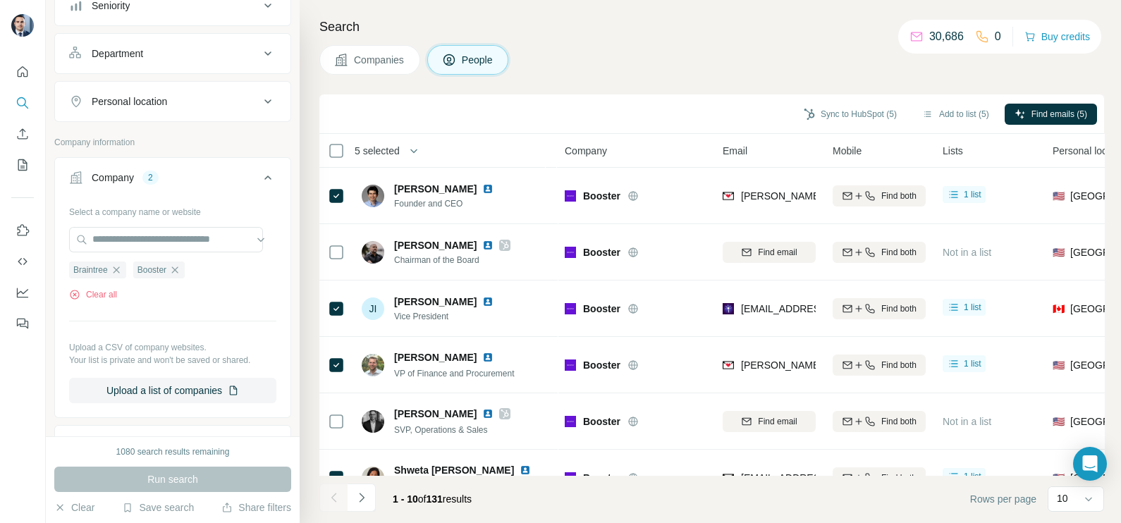
click at [670, 95] on div "Sync to HubSpot (5) Add to list (5) Find emails (5)" at bounding box center [711, 113] width 785 height 39
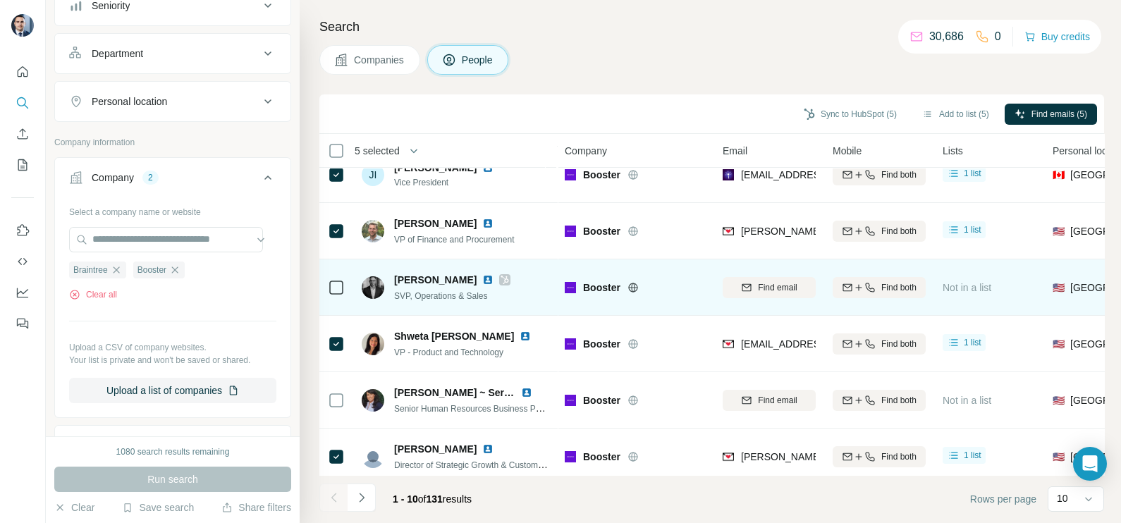
scroll to position [176, 0]
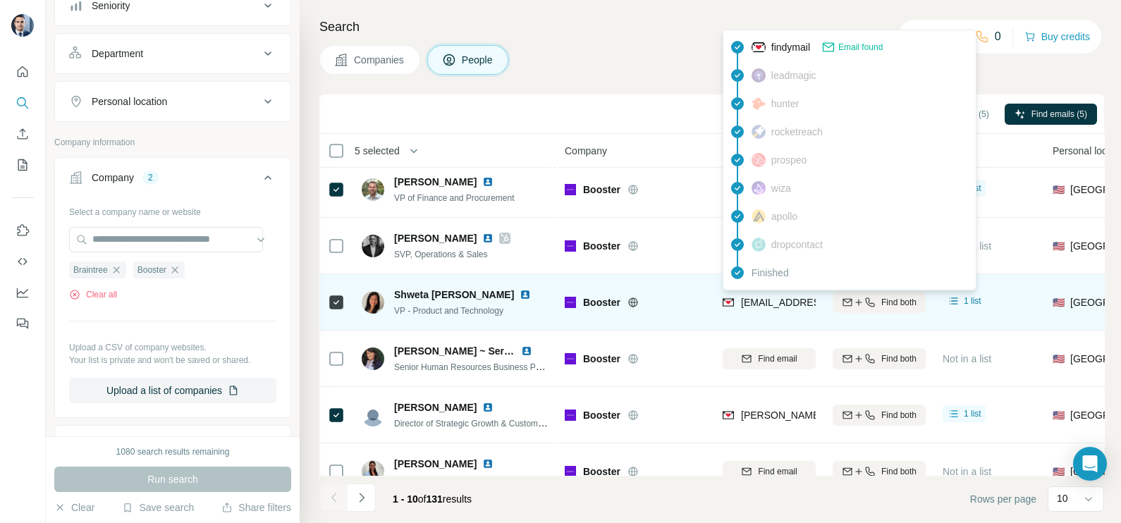
click at [773, 298] on span "[EMAIL_ADDRESS][PERSON_NAME][DOMAIN_NAME]" at bounding box center [865, 302] width 248 height 11
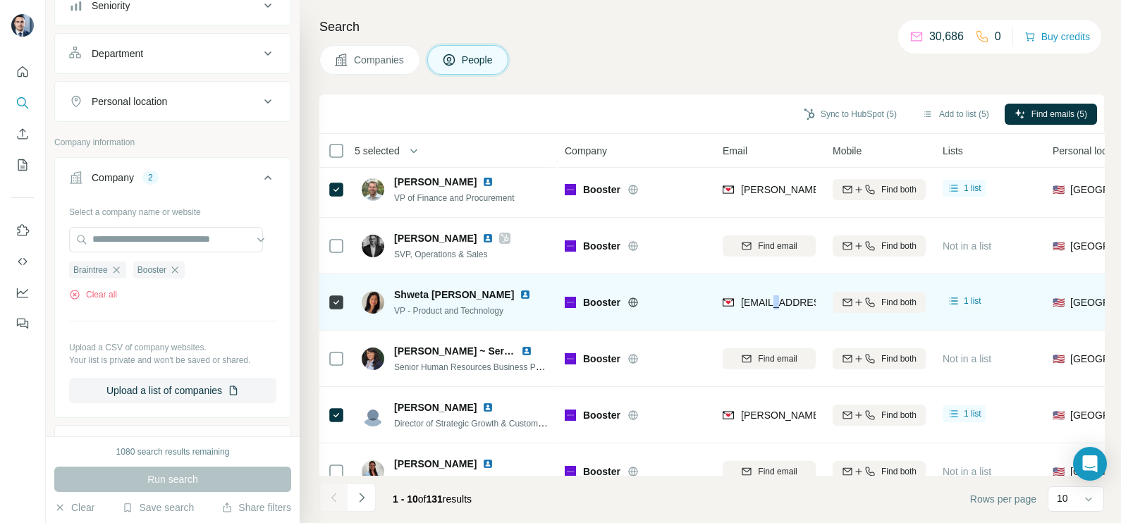
click at [773, 298] on span "[EMAIL_ADDRESS][PERSON_NAME][DOMAIN_NAME]" at bounding box center [865, 302] width 248 height 11
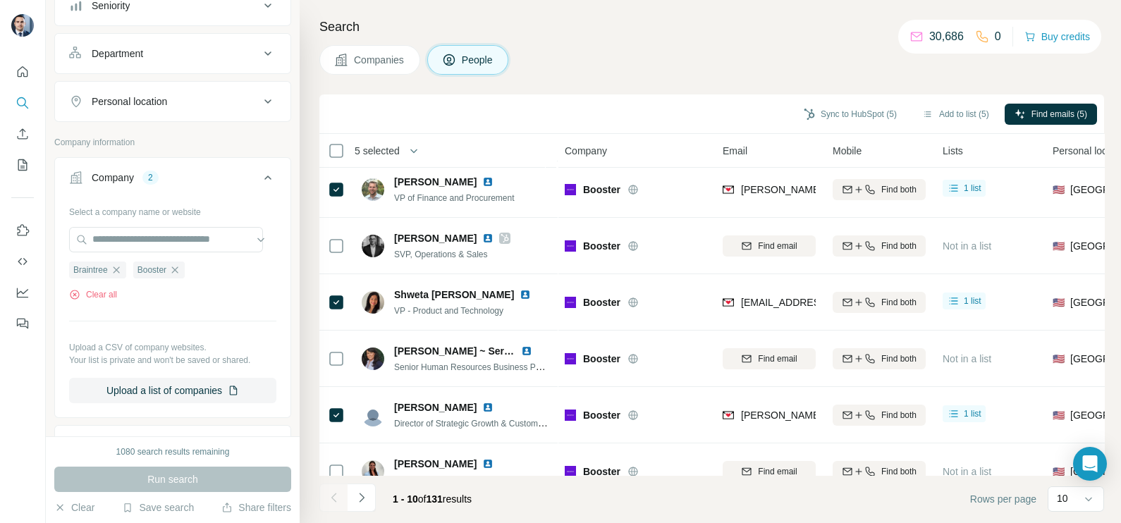
click at [672, 105] on div "Sync to HubSpot (5) Add to list (5) Find emails (5)" at bounding box center [711, 114] width 771 height 25
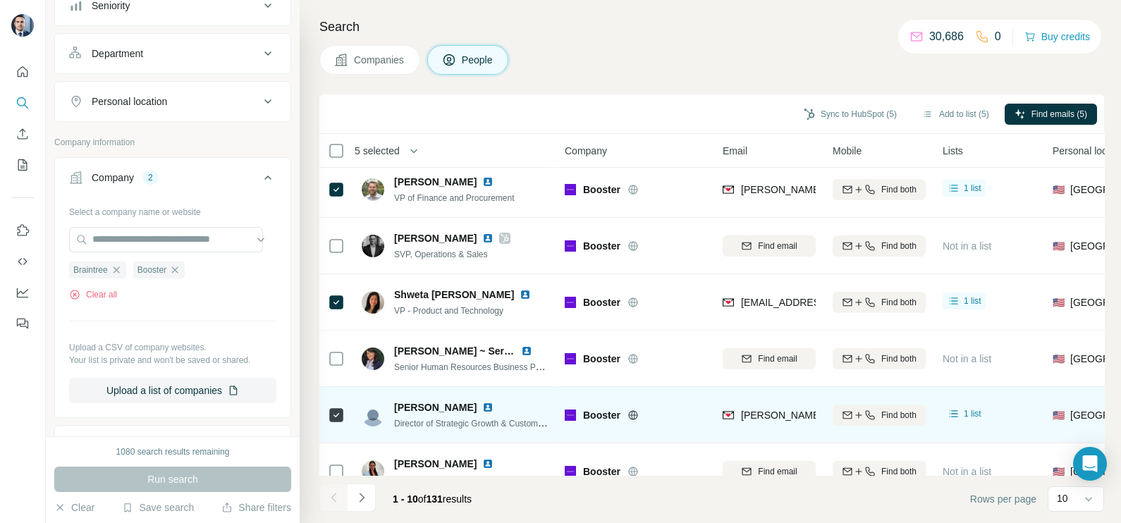
click at [781, 402] on div "[PERSON_NAME][EMAIL_ADDRESS][PERSON_NAME][DOMAIN_NAME]" at bounding box center [769, 414] width 93 height 39
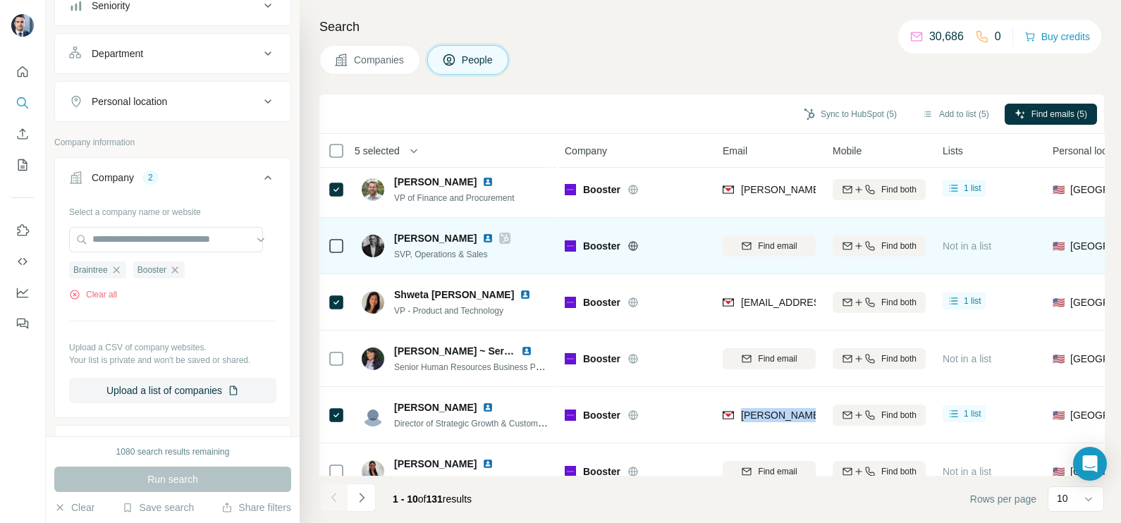
click at [708, 238] on td "Booster" at bounding box center [635, 246] width 158 height 56
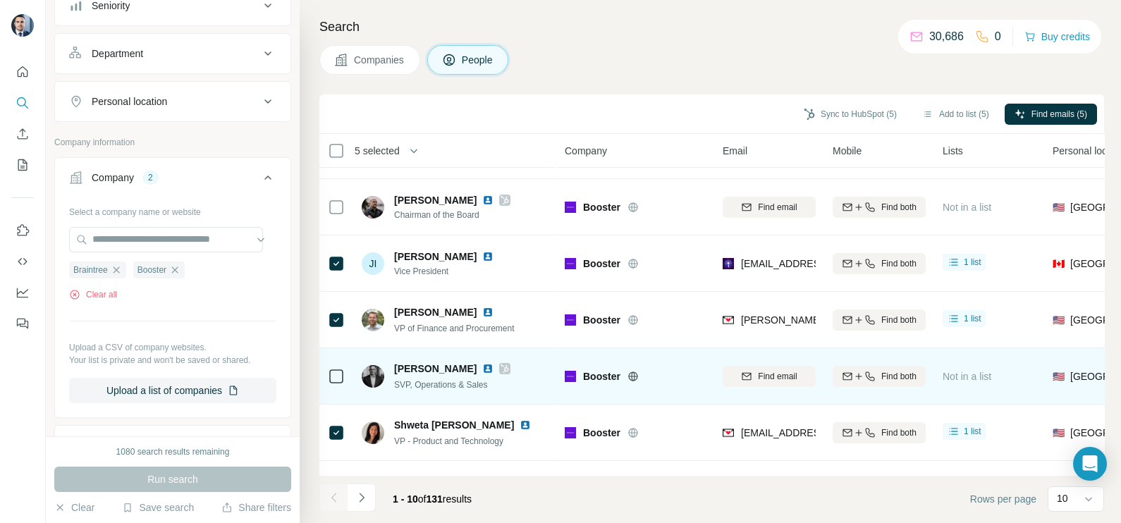
scroll to position [0, 0]
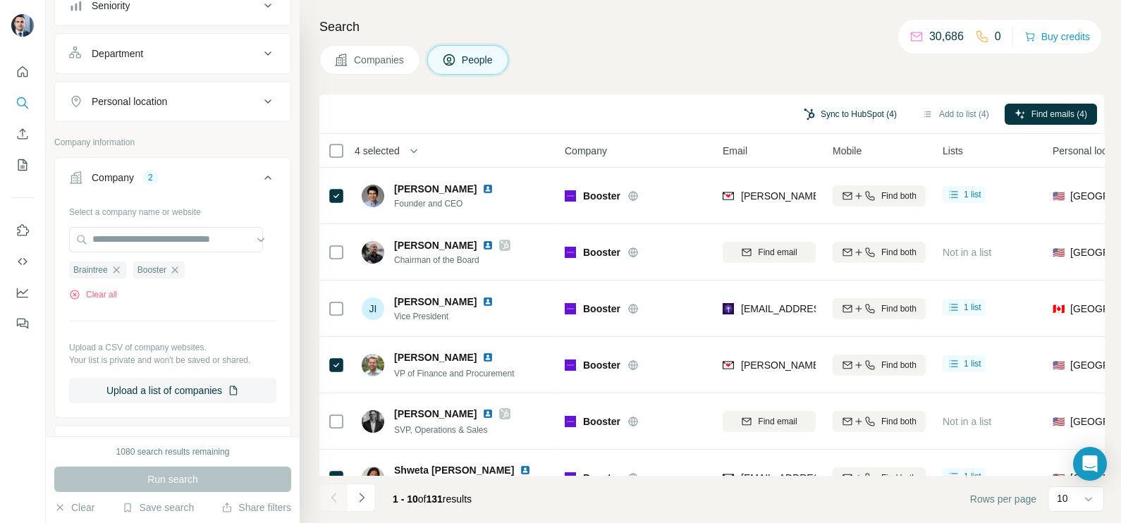
click at [871, 108] on button "Sync to HubSpot (4)" at bounding box center [850, 114] width 113 height 21
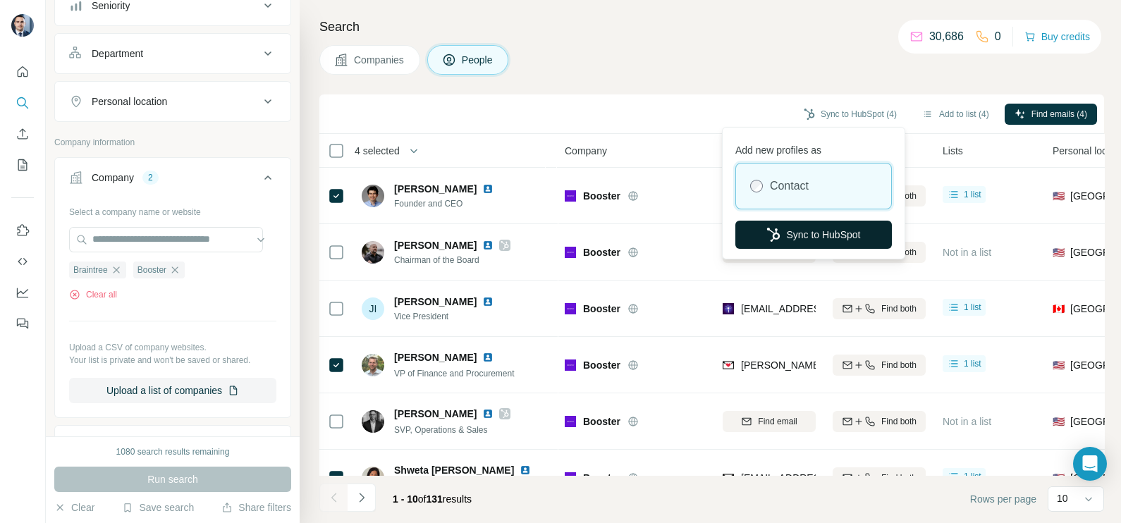
click at [800, 245] on button "Sync to HubSpot" at bounding box center [813, 235] width 157 height 28
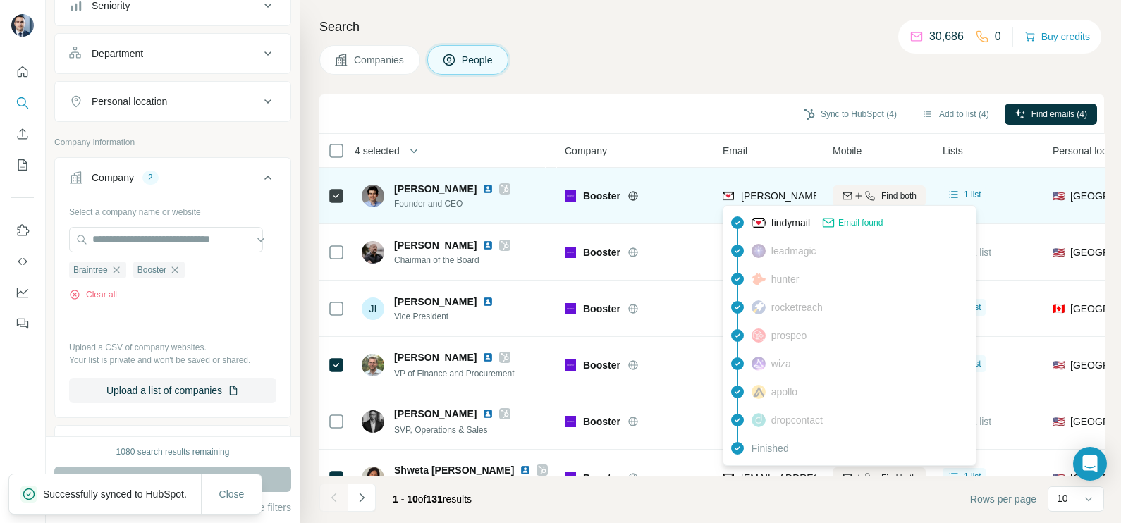
click at [777, 192] on span "[PERSON_NAME][EMAIL_ADDRESS][DOMAIN_NAME]" at bounding box center [865, 195] width 248 height 11
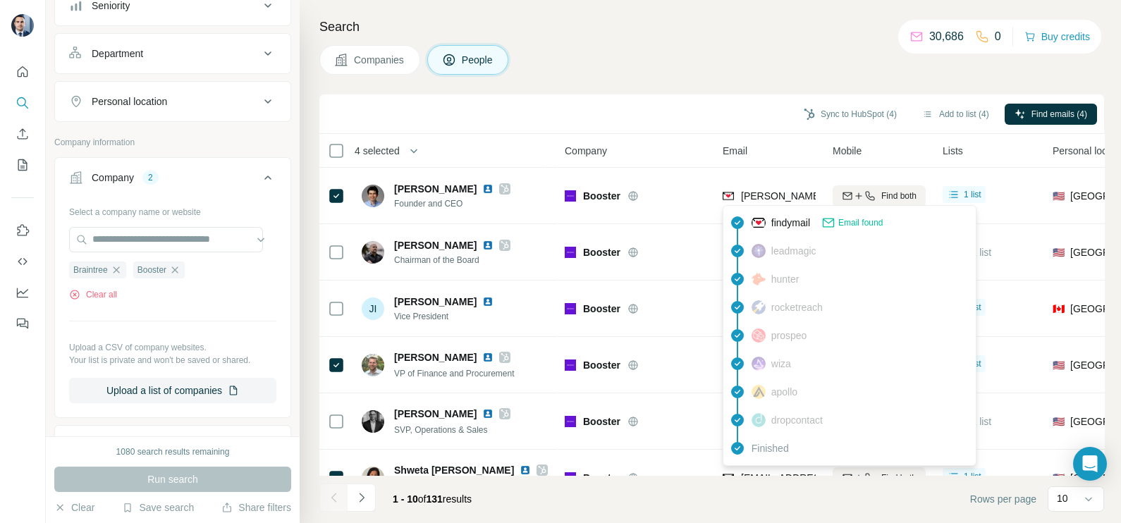
click at [733, 127] on div "Sync to HubSpot (4) Add to list (4) Find emails (4)" at bounding box center [711, 113] width 785 height 39
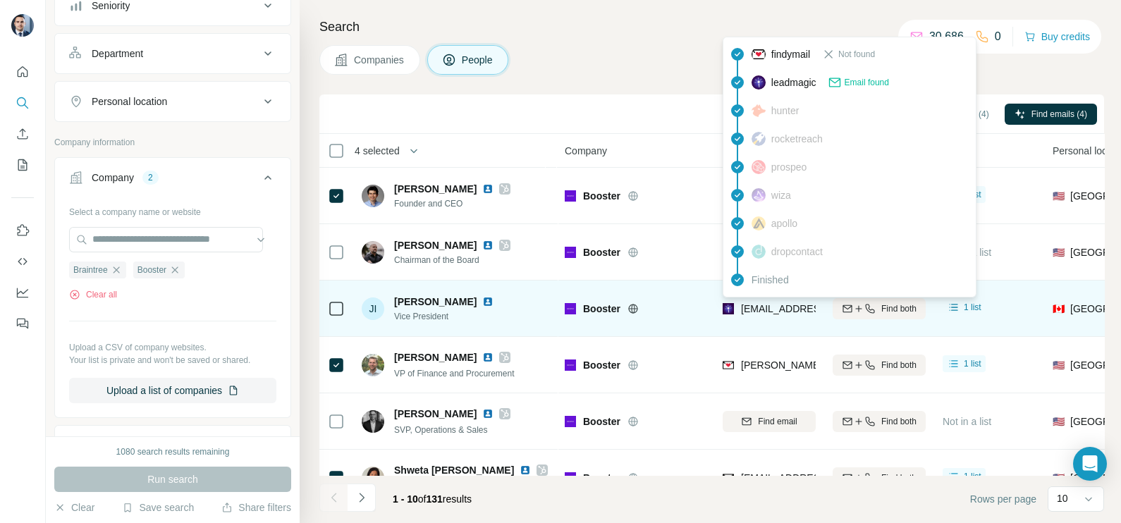
click at [782, 312] on span "[EMAIL_ADDRESS][DOMAIN_NAME]" at bounding box center [824, 308] width 167 height 11
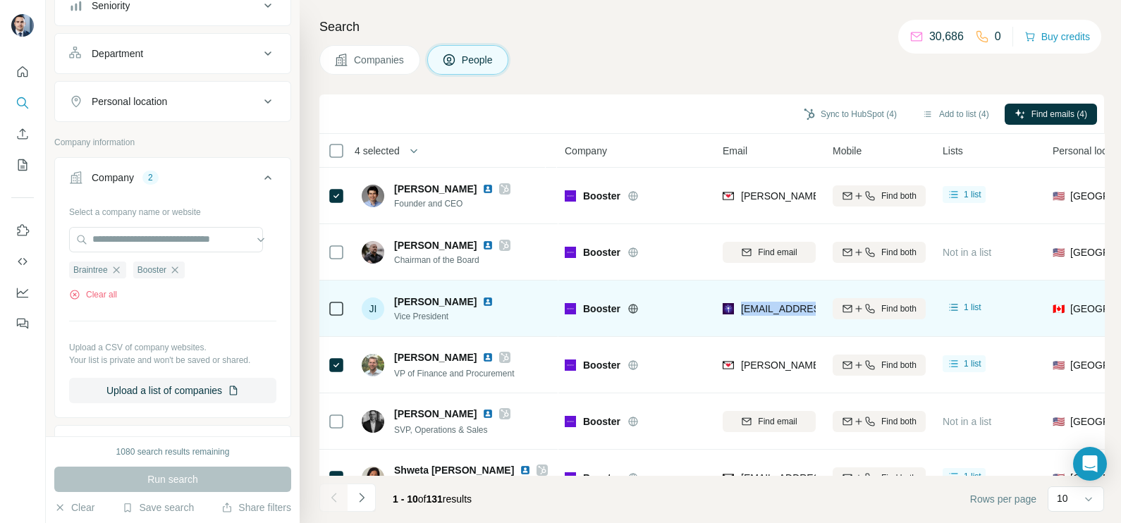
click at [782, 312] on span "[EMAIL_ADDRESS][DOMAIN_NAME]" at bounding box center [824, 308] width 167 height 11
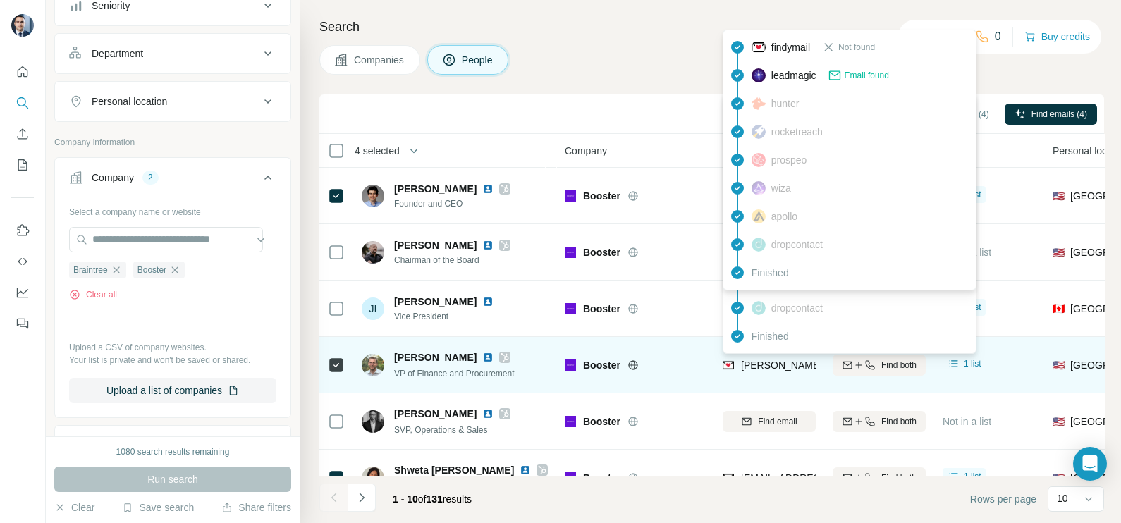
click at [742, 360] on span "[PERSON_NAME][EMAIL_ADDRESS][PERSON_NAME][DOMAIN_NAME]" at bounding box center [906, 365] width 330 height 11
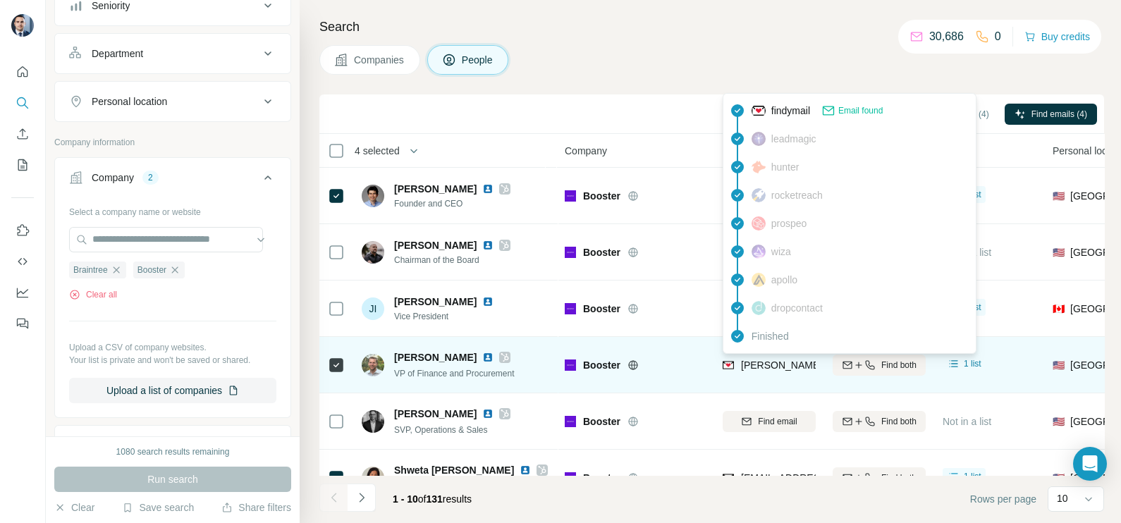
click at [768, 367] on span "[PERSON_NAME][EMAIL_ADDRESS][PERSON_NAME][DOMAIN_NAME]" at bounding box center [906, 365] width 330 height 11
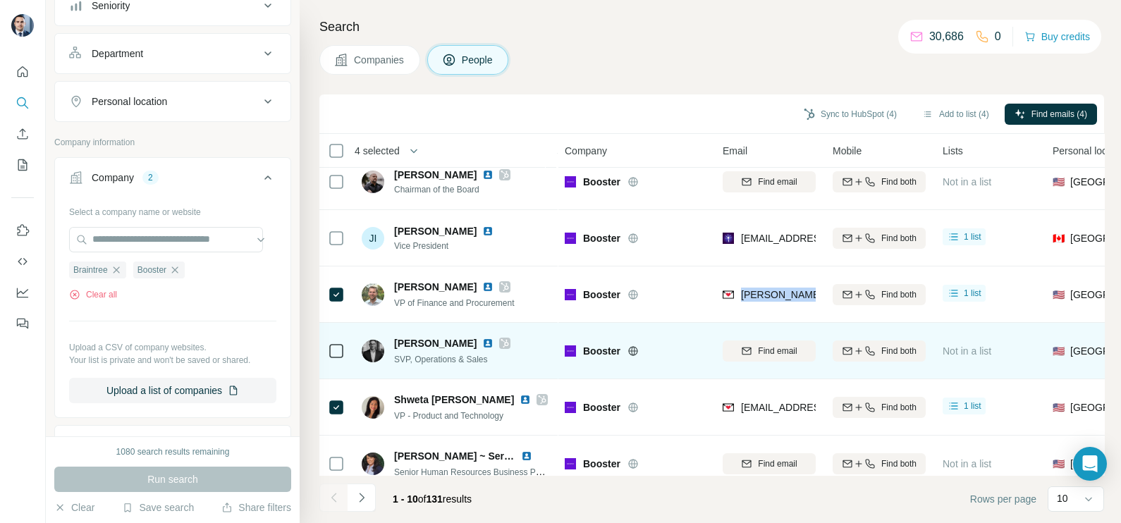
scroll to position [87, 0]
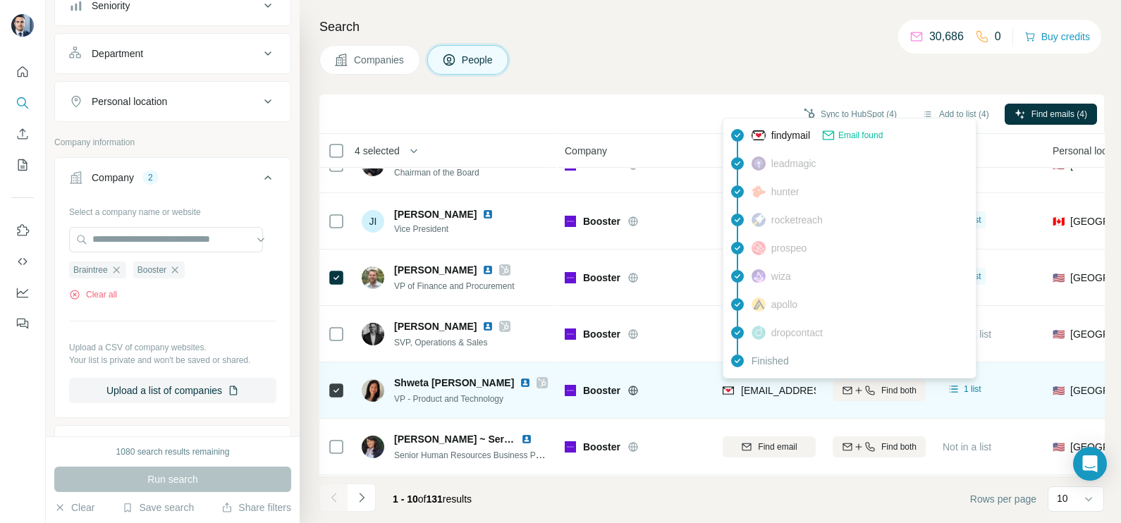
click at [772, 391] on span "[EMAIL_ADDRESS][PERSON_NAME][DOMAIN_NAME]" at bounding box center [865, 390] width 248 height 11
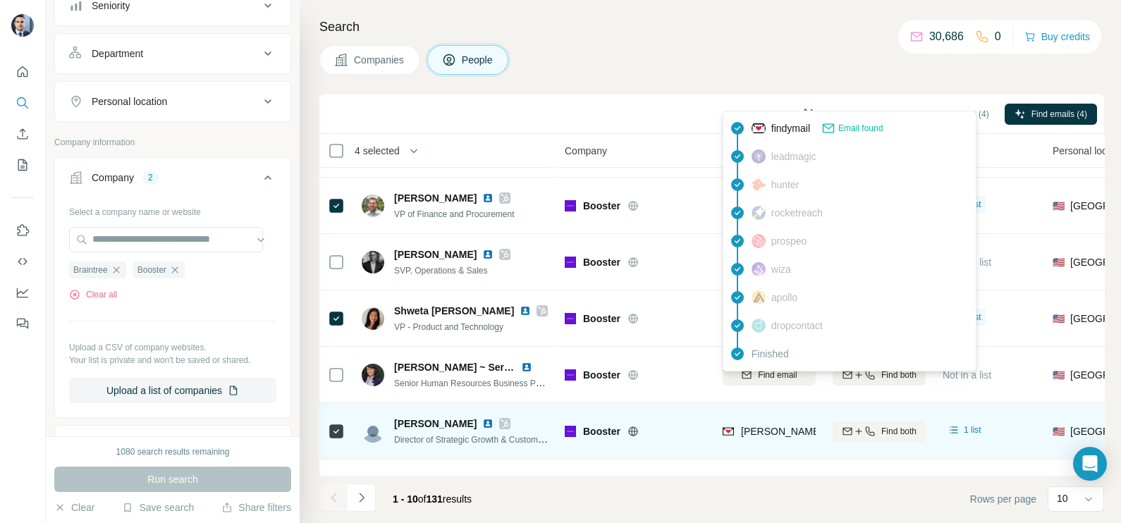
scroll to position [176, 0]
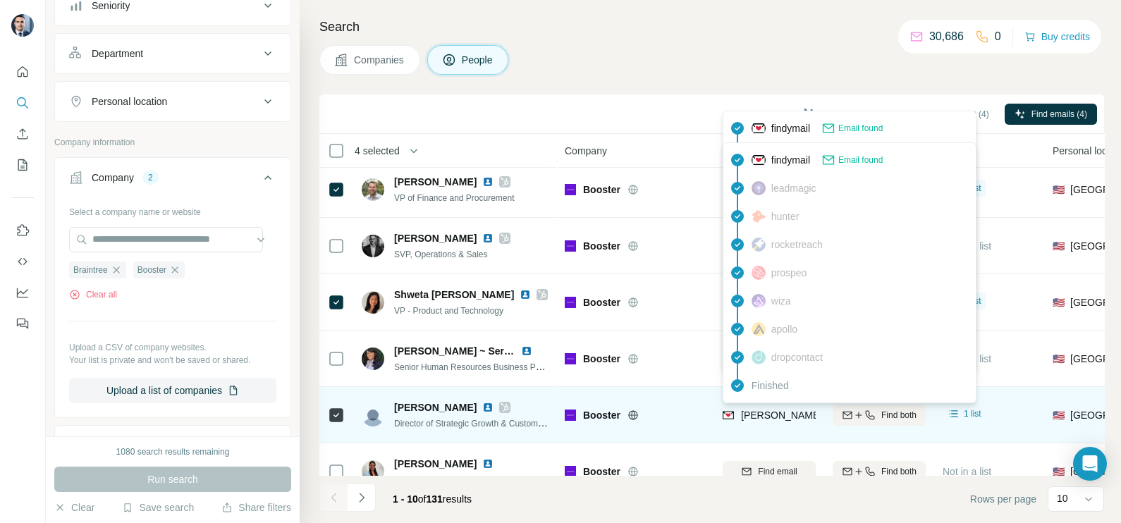
click at [755, 415] on span "[PERSON_NAME][EMAIL_ADDRESS][PERSON_NAME][DOMAIN_NAME]" at bounding box center [906, 415] width 330 height 11
